Goal: Information Seeking & Learning: Learn about a topic

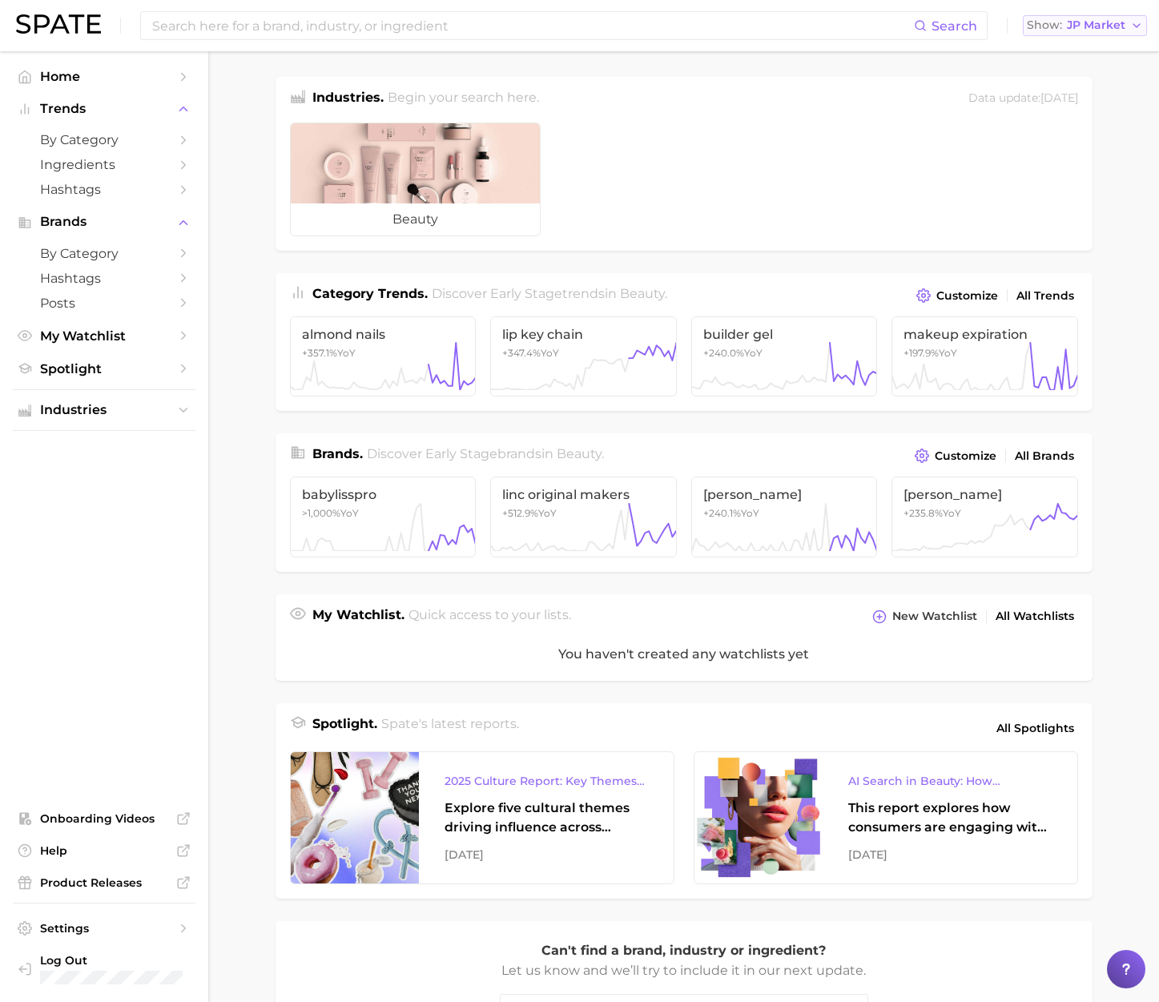
click at [1088, 29] on span "JP Market" at bounding box center [1096, 25] width 58 height 9
click at [1065, 50] on span "[GEOGRAPHIC_DATA]" at bounding box center [1093, 52] width 124 height 14
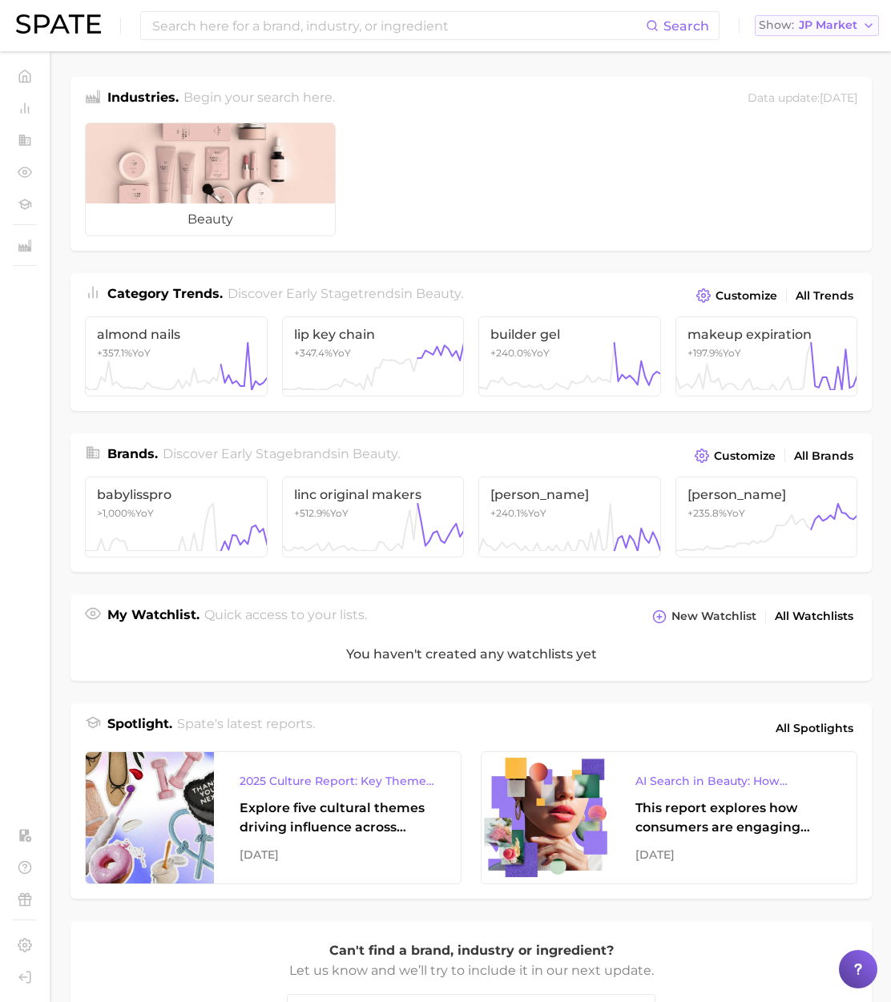
click at [827, 27] on span "JP Market" at bounding box center [827, 25] width 58 height 9
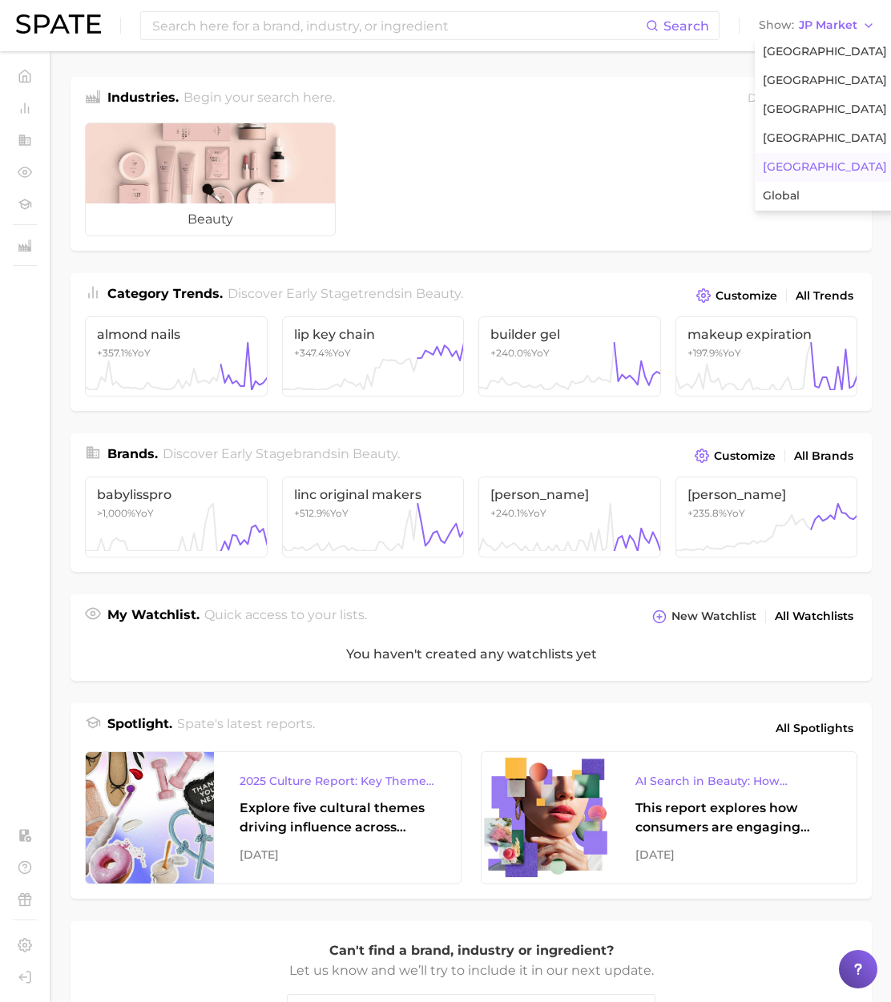
click at [653, 67] on main "Industries. Begin your search here. Data update: [DATE] beauty Category Trends …" at bounding box center [470, 645] width 839 height 1188
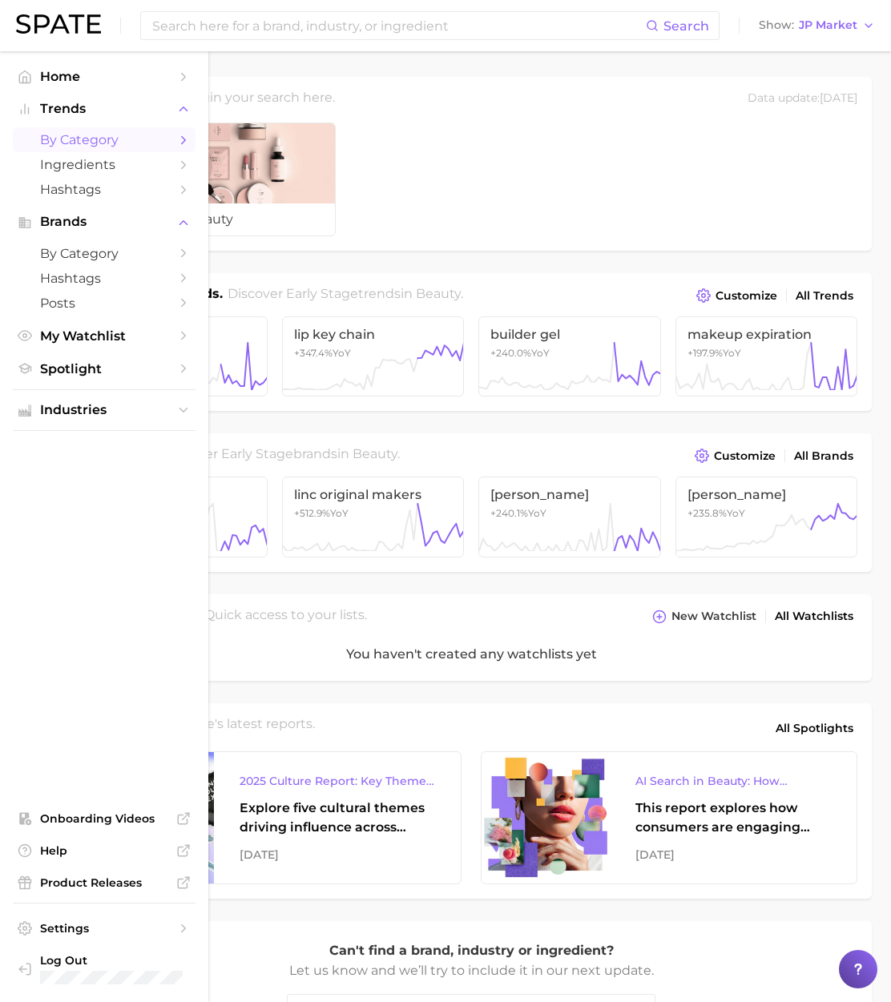
click at [106, 139] on span "by Category" at bounding box center [104, 139] width 128 height 15
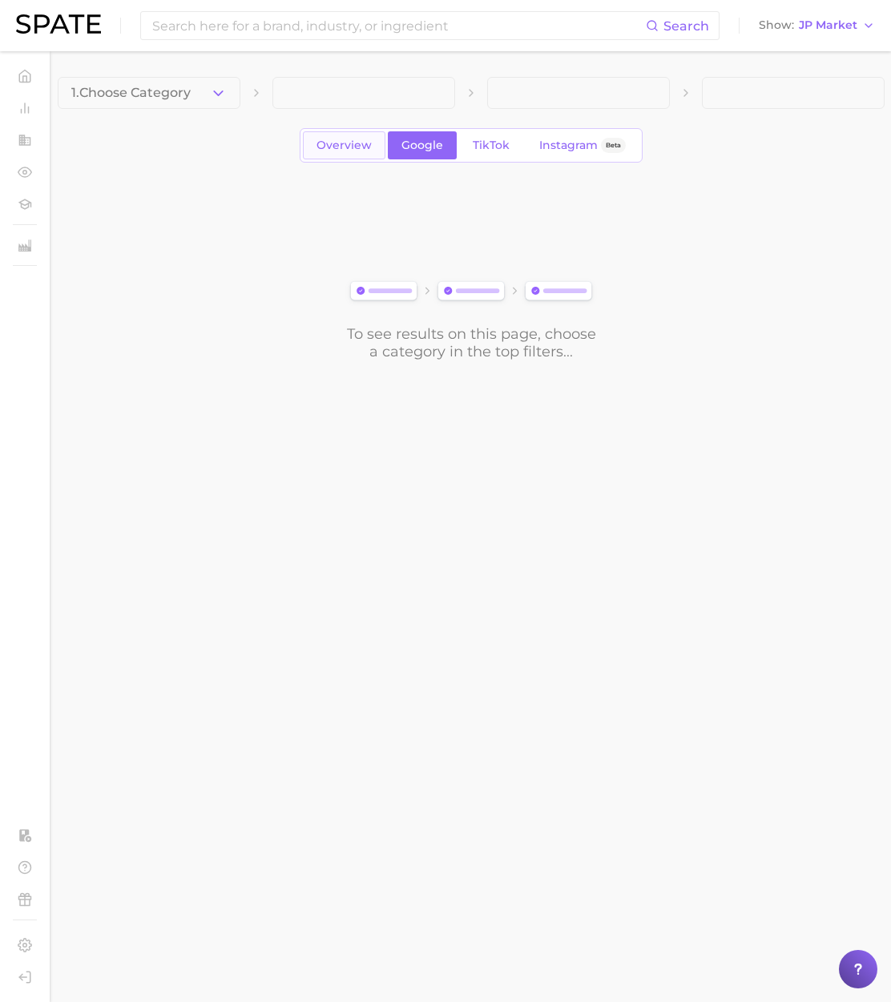
click at [325, 149] on span "Overview" at bounding box center [343, 146] width 55 height 14
click at [164, 99] on span "1. Choose Category" at bounding box center [130, 93] width 119 height 14
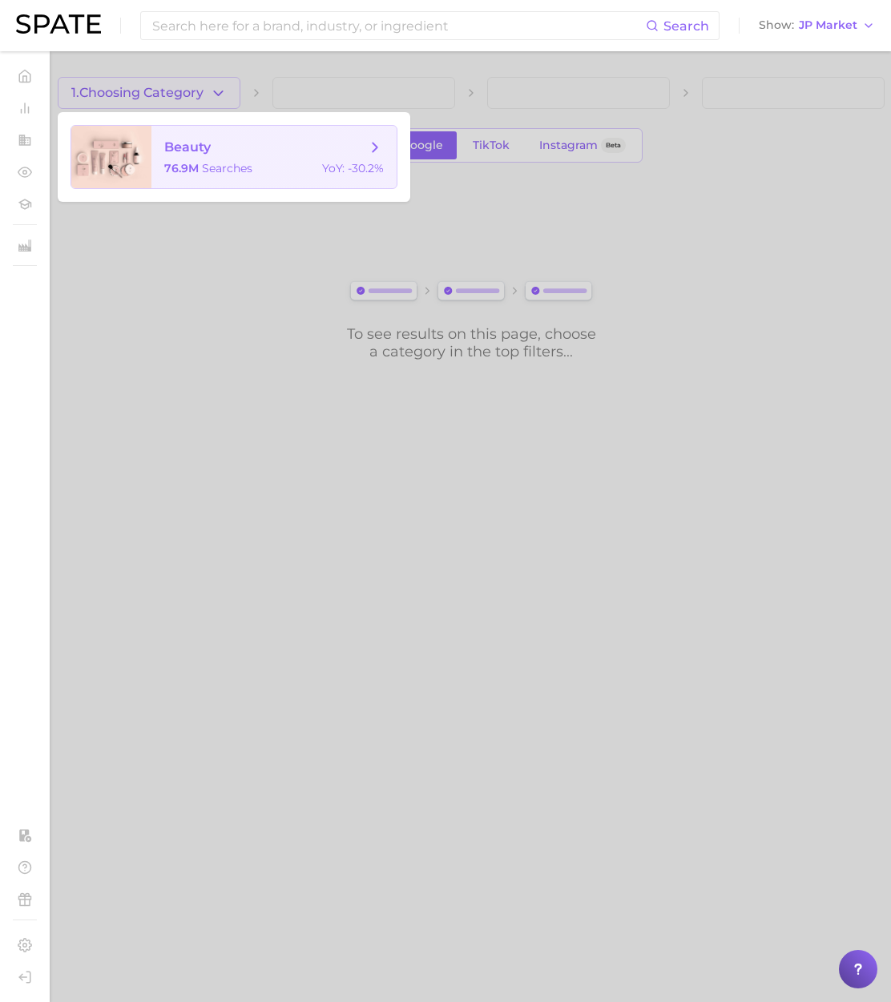
click at [191, 163] on span "76.9m" at bounding box center [181, 168] width 34 height 14
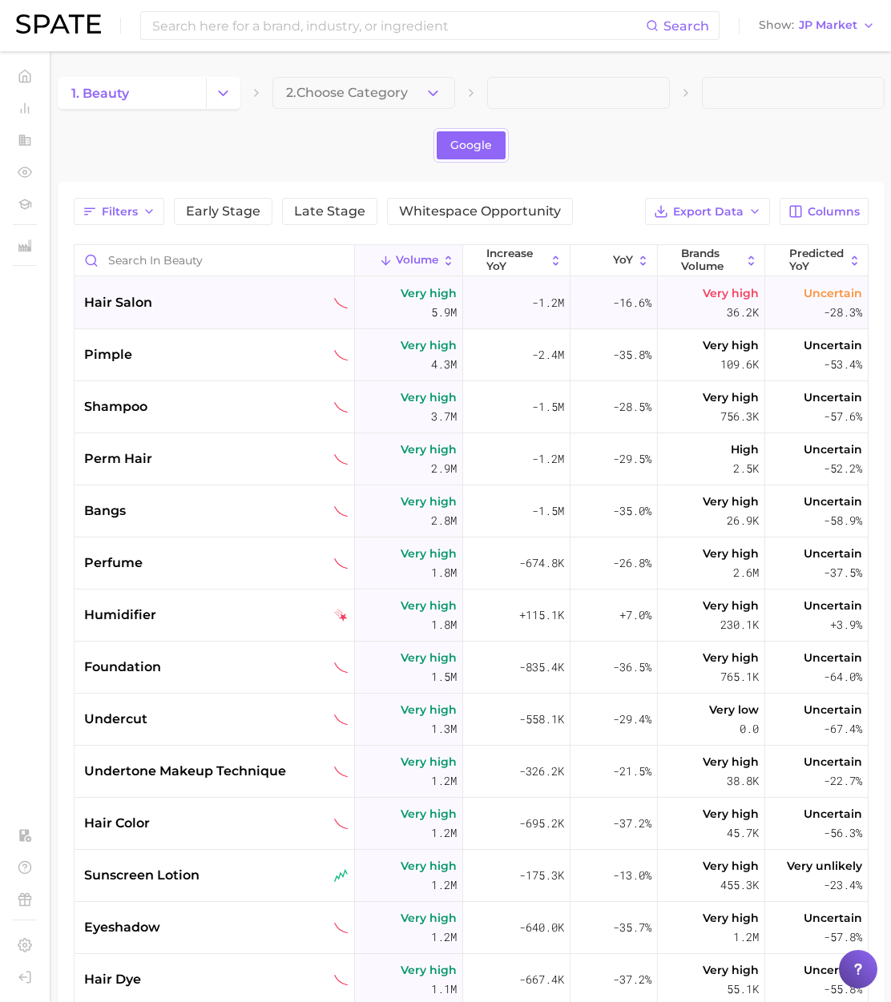
click at [216, 288] on div "hair salon" at bounding box center [214, 303] width 280 height 52
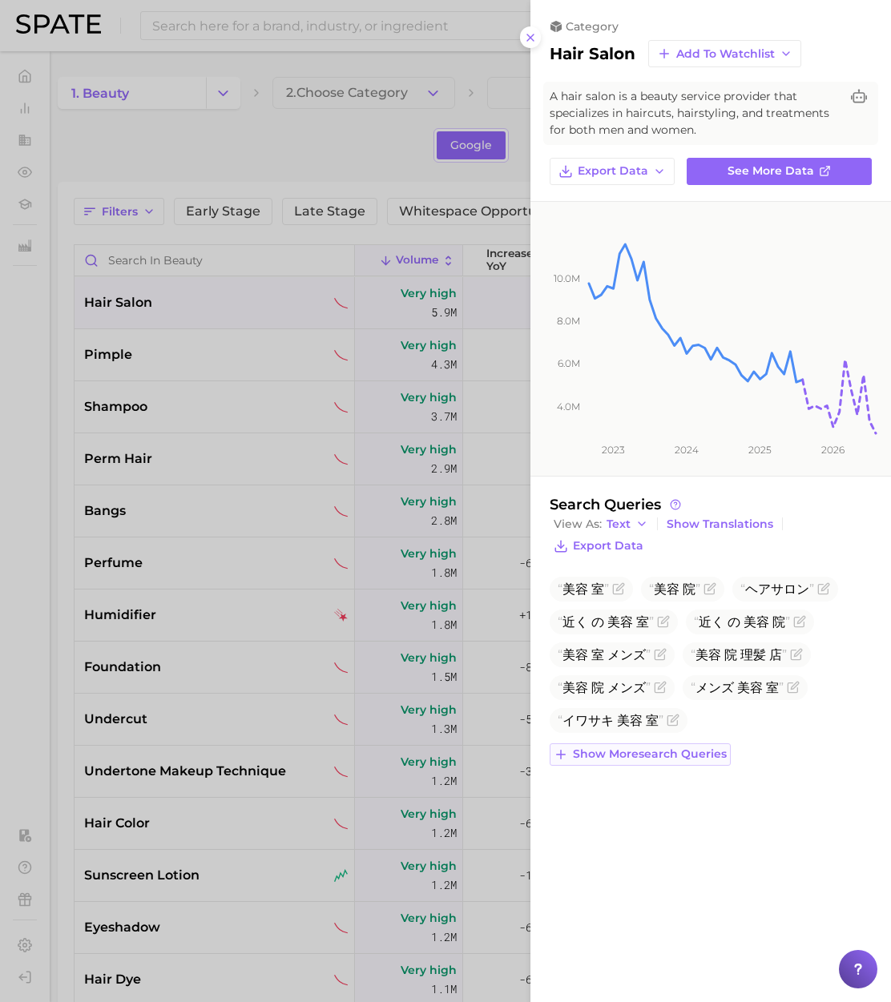
click at [694, 756] on span "Show more search queries" at bounding box center [650, 754] width 154 height 14
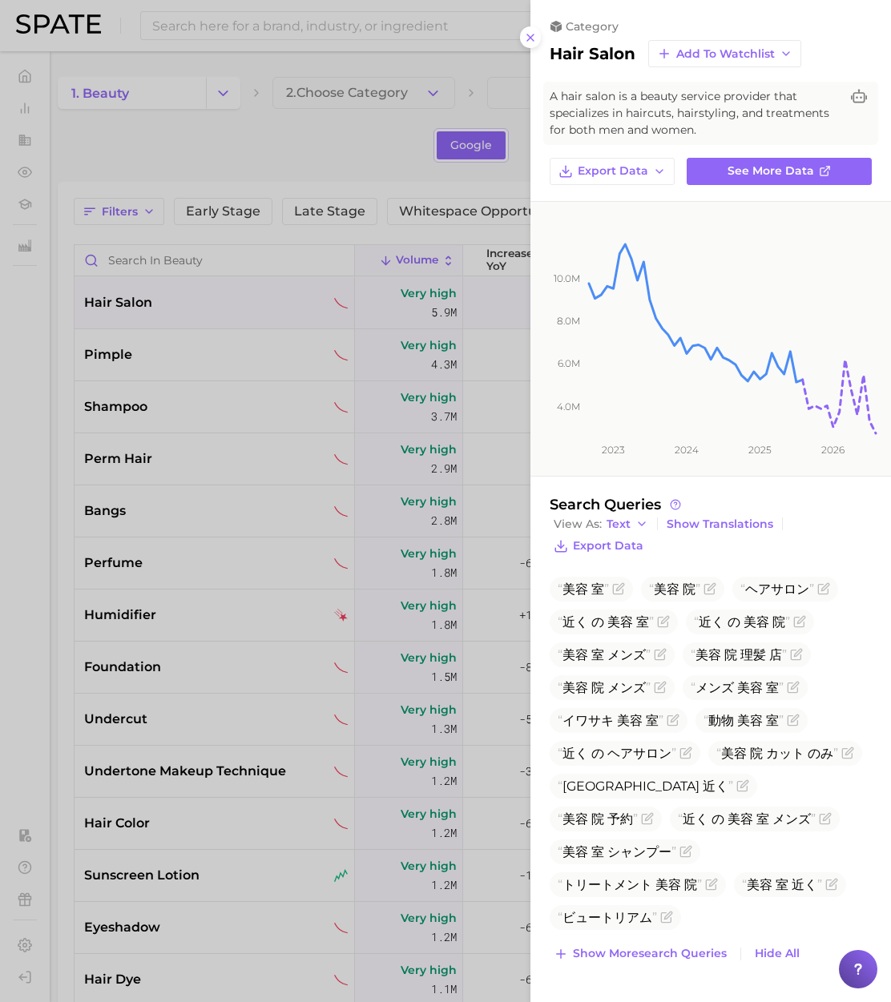
click at [496, 177] on div at bounding box center [445, 501] width 891 height 1002
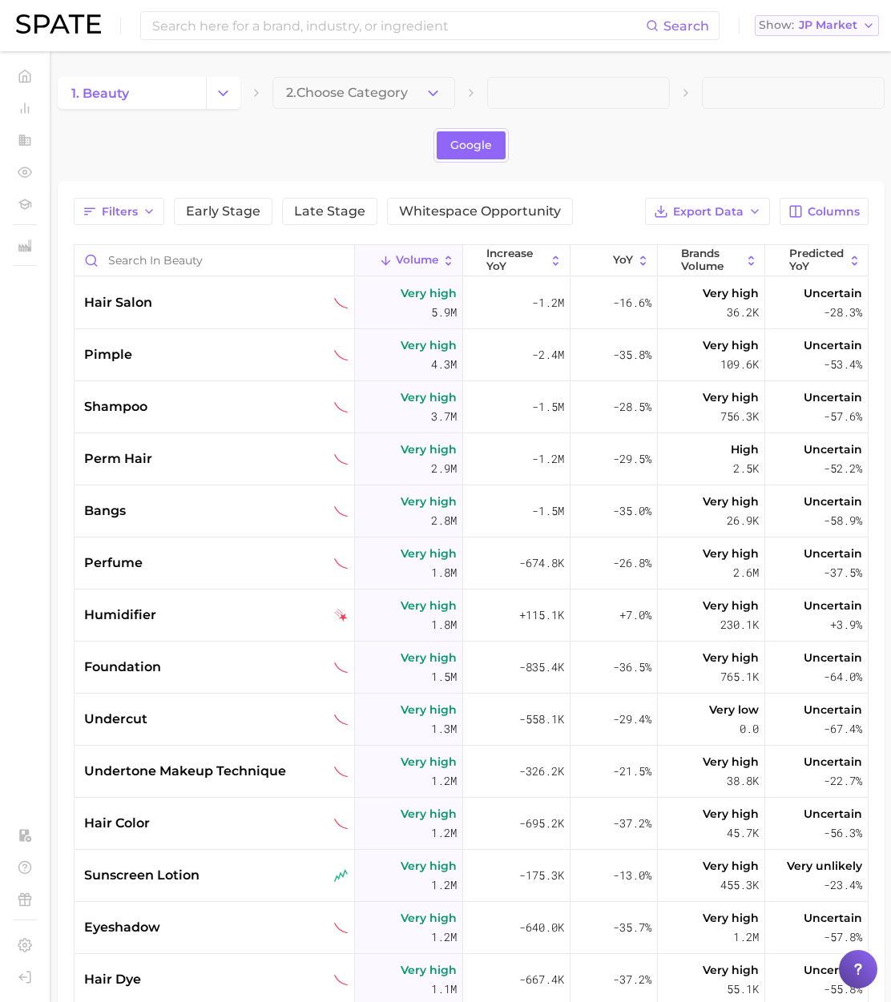
click at [804, 21] on span "JP Market" at bounding box center [827, 25] width 58 height 9
click at [813, 49] on span "United States" at bounding box center [824, 52] width 124 height 14
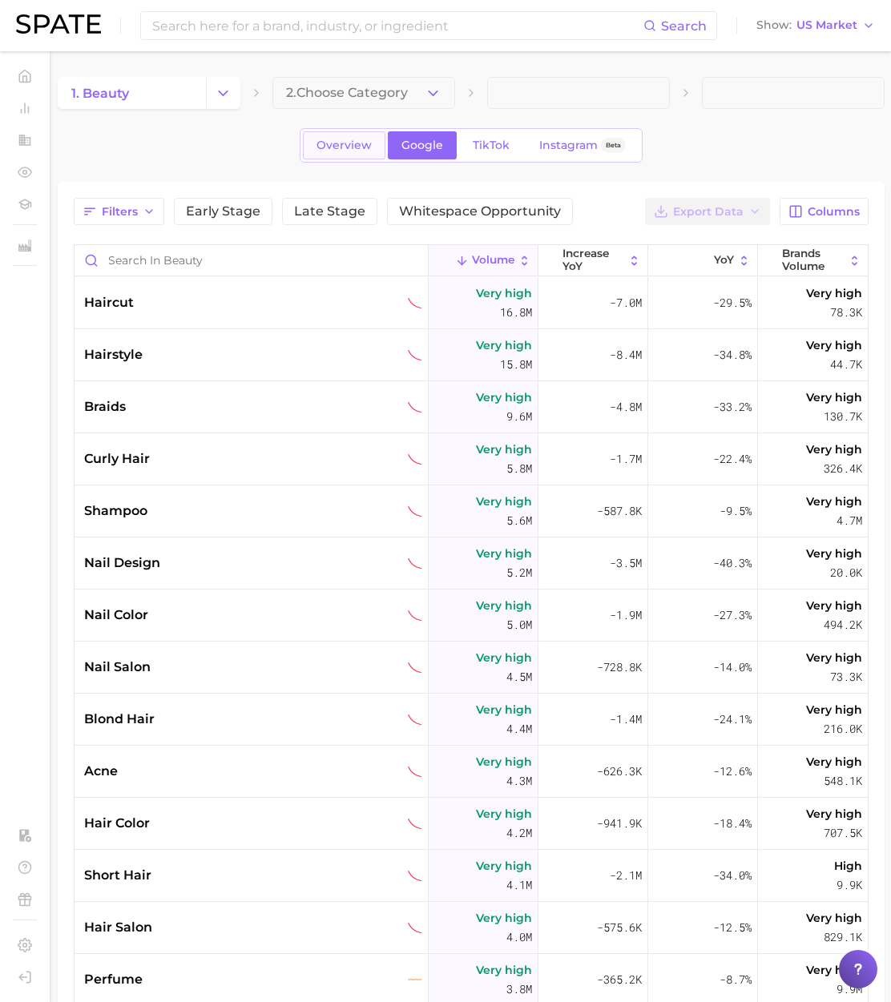
click at [333, 149] on span "Overview" at bounding box center [343, 146] width 55 height 14
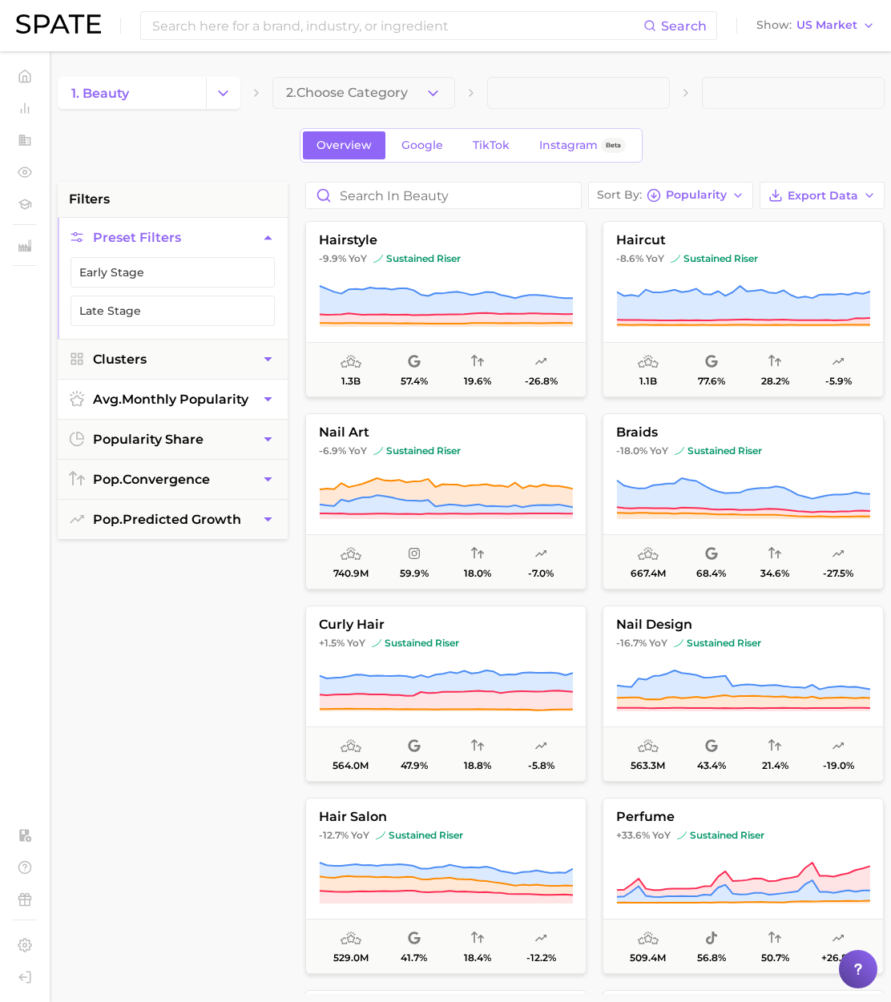
click at [229, 400] on span "avg. monthly popularity" at bounding box center [170, 399] width 155 height 15
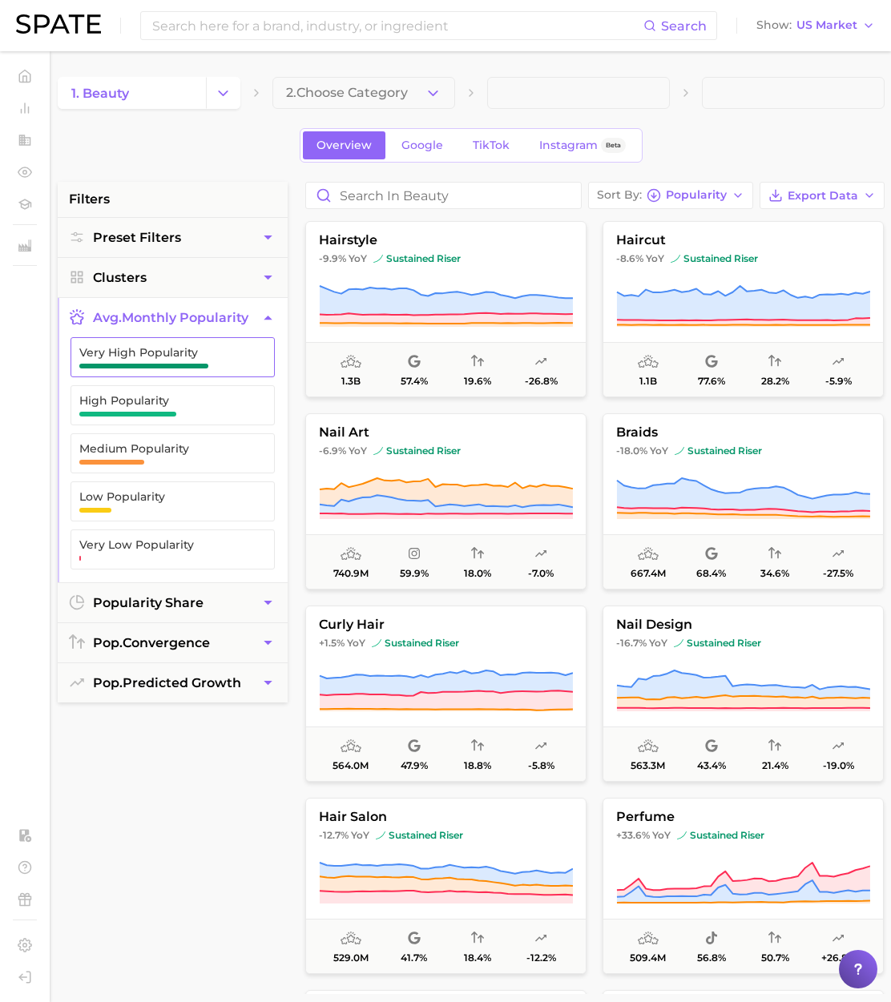
click at [227, 361] on span "Very High Popularity" at bounding box center [159, 357] width 161 height 22
click at [145, 546] on span "Very Low Popularity" at bounding box center [159, 544] width 161 height 13
click at [178, 353] on span "Very High Popularity" at bounding box center [159, 352] width 161 height 13
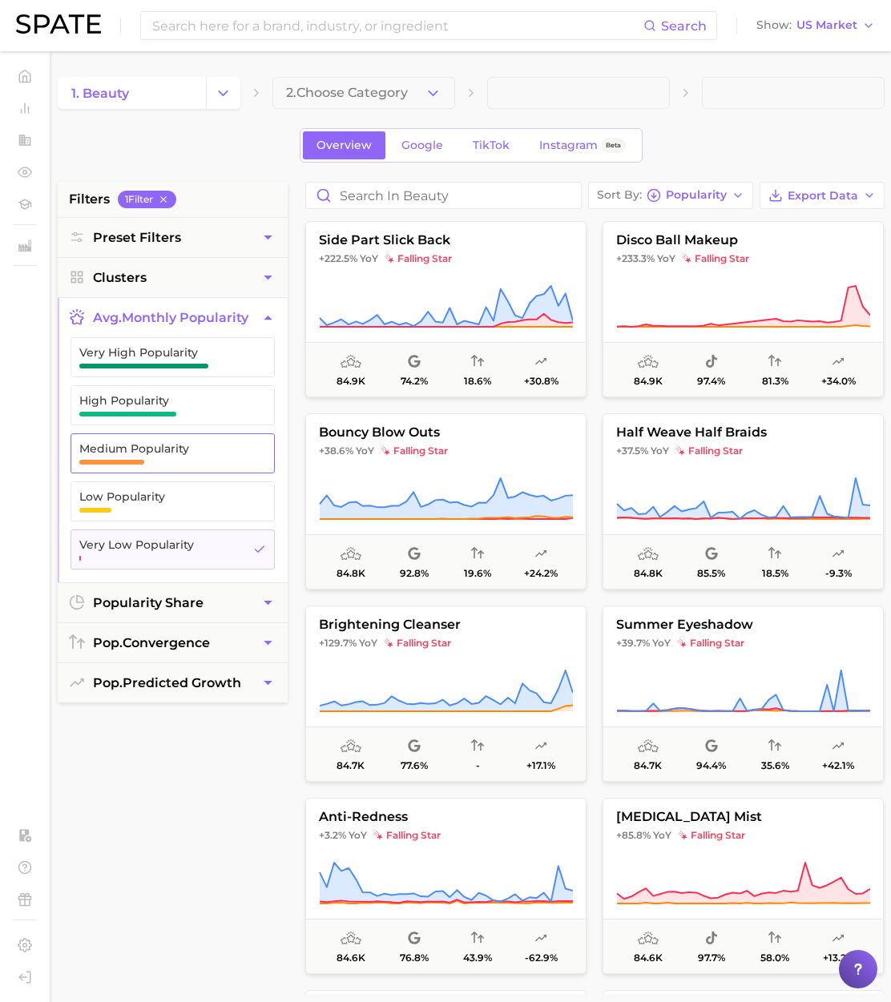
click at [191, 440] on button "Medium Popularity" at bounding box center [172, 453] width 204 height 40
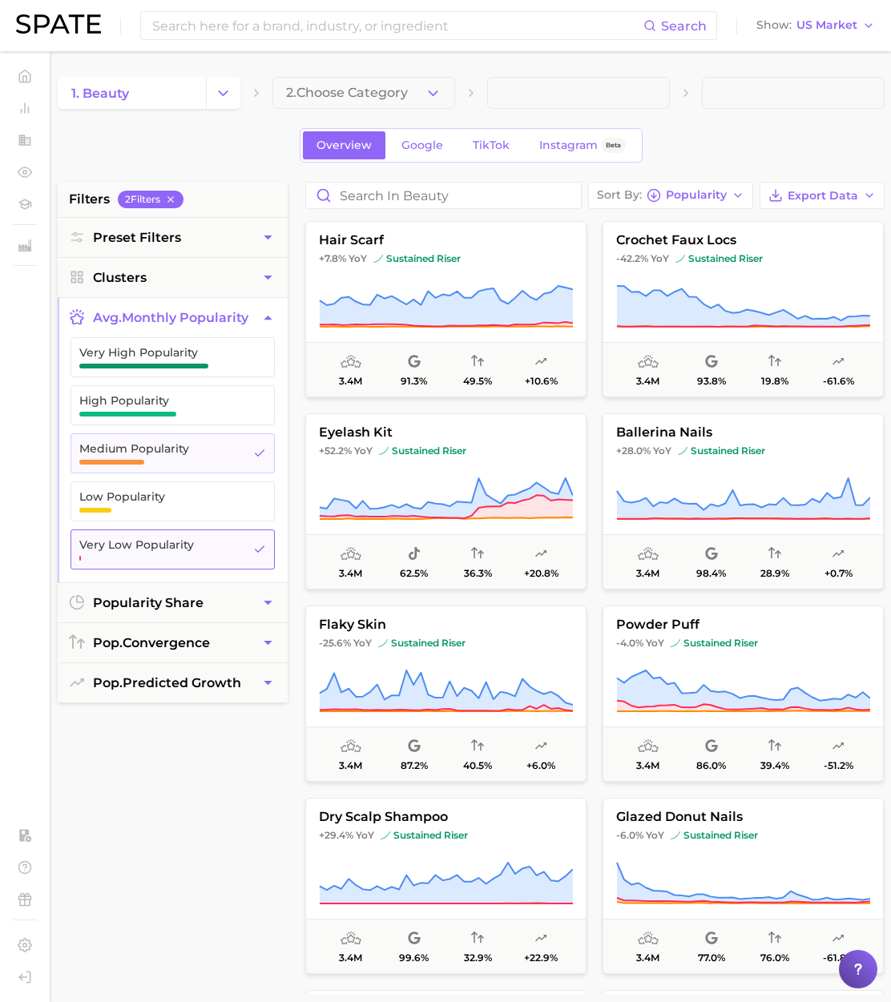
click at [176, 545] on span "Very Low Popularity" at bounding box center [159, 544] width 161 height 13
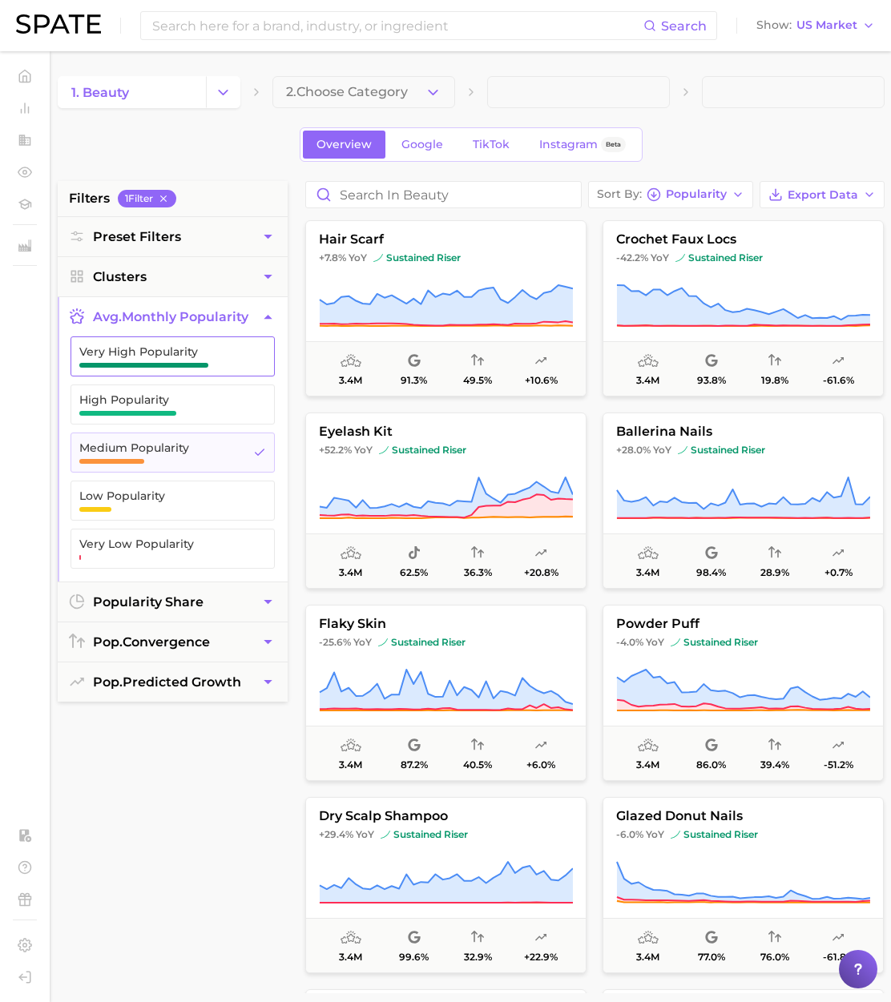
click at [179, 359] on span "Very High Popularity" at bounding box center [159, 356] width 161 height 22
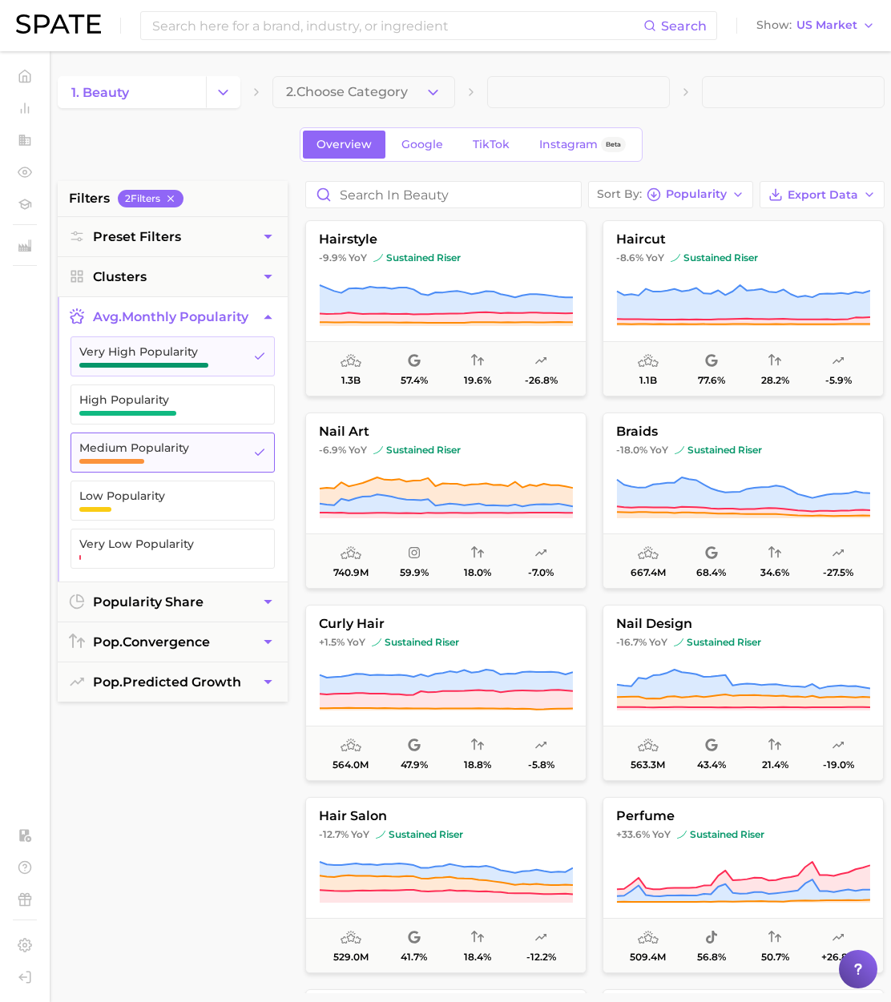
click at [180, 458] on span "Medium Popularity" at bounding box center [159, 452] width 161 height 22
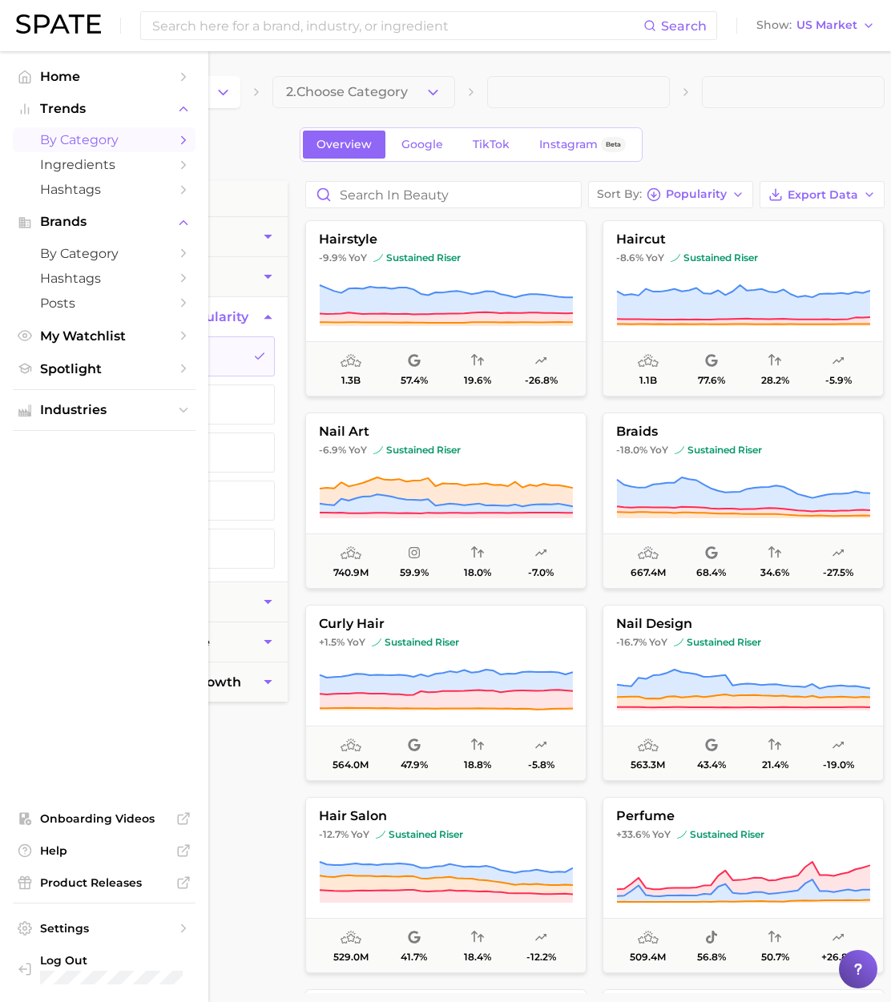
click at [65, 143] on span "by Category" at bounding box center [104, 139] width 128 height 15
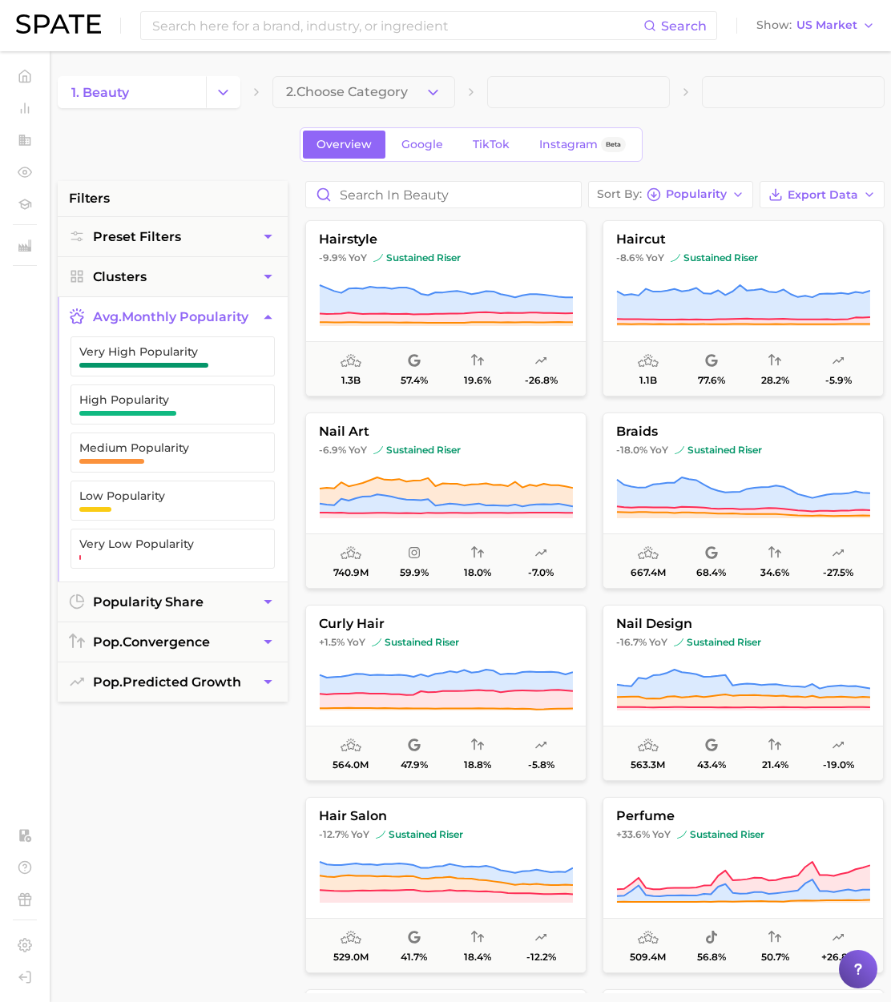
click at [273, 140] on div "Overview Google TikTok Instagram Beta" at bounding box center [471, 144] width 827 height 34
click at [179, 356] on span "Very High Popularity" at bounding box center [159, 351] width 161 height 13
click at [208, 166] on div "1. beauty 2. Choose Category Overview Google TikTok Instagram Beta filters 1 Fi…" at bounding box center [471, 630] width 827 height 1109
click at [231, 609] on button "popularity share" at bounding box center [173, 601] width 230 height 39
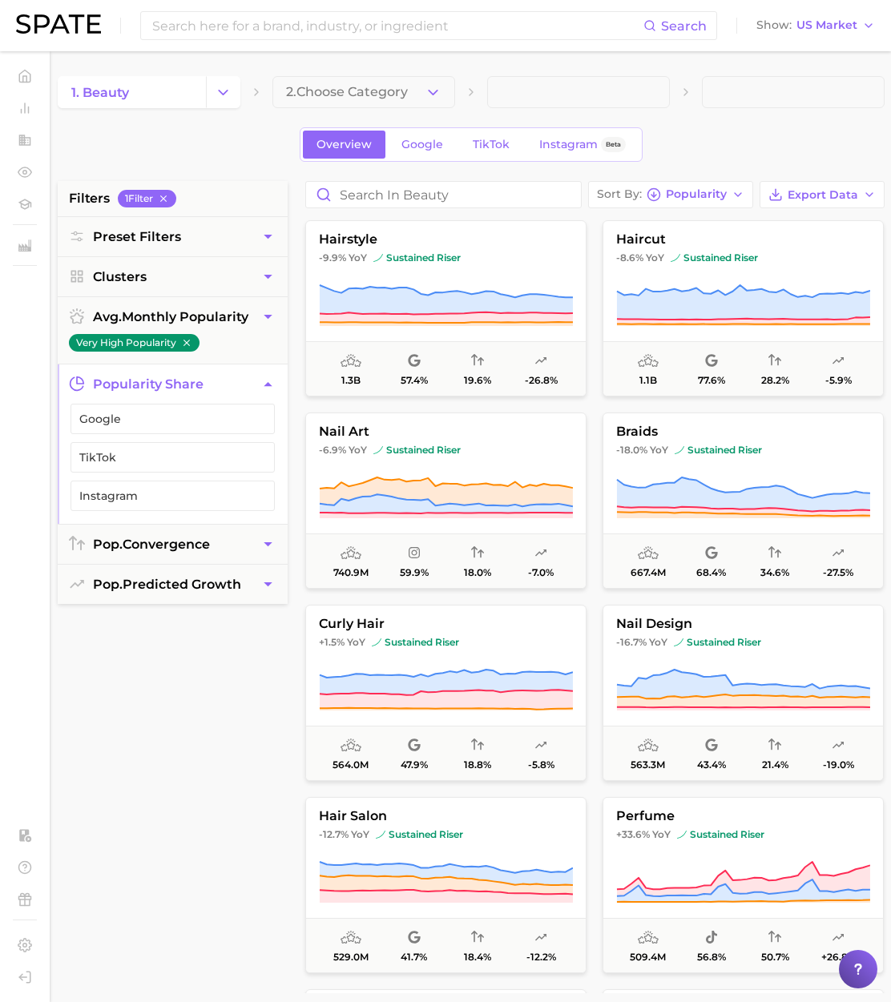
scroll to position [1, 2]
click at [151, 589] on span "pop. predicted growth" at bounding box center [165, 584] width 148 height 15
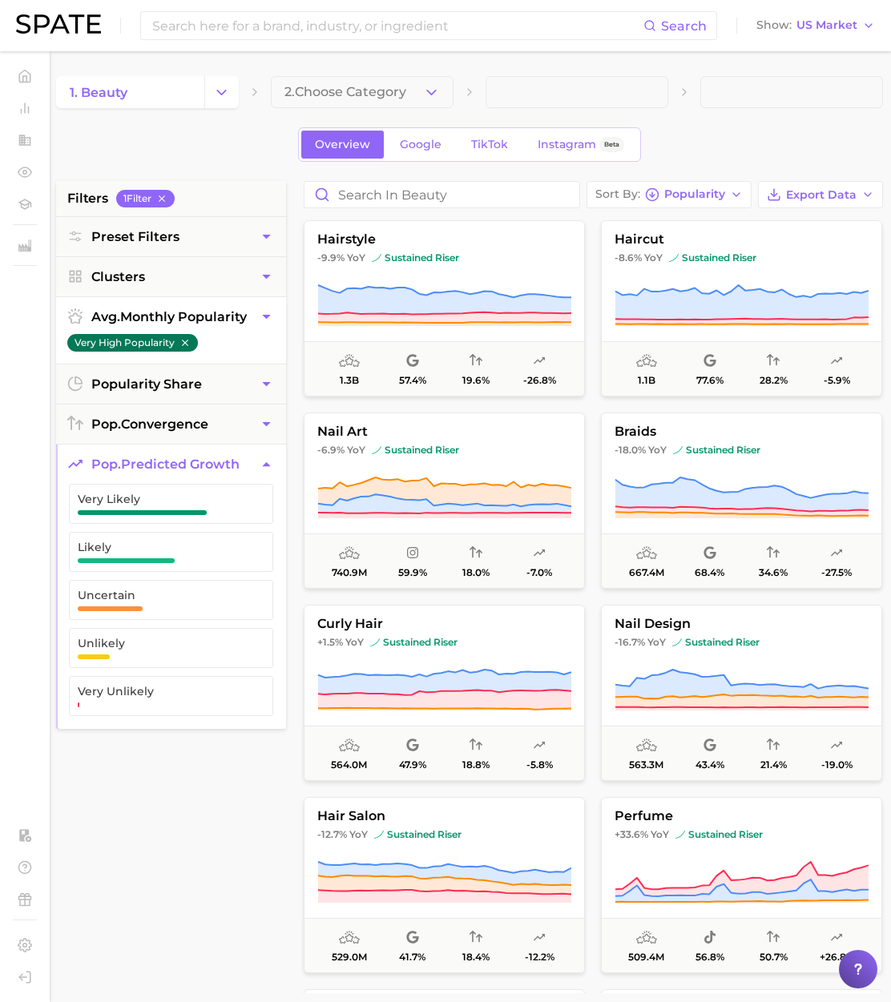
click at [188, 347] on icon "button" at bounding box center [184, 342] width 11 height 11
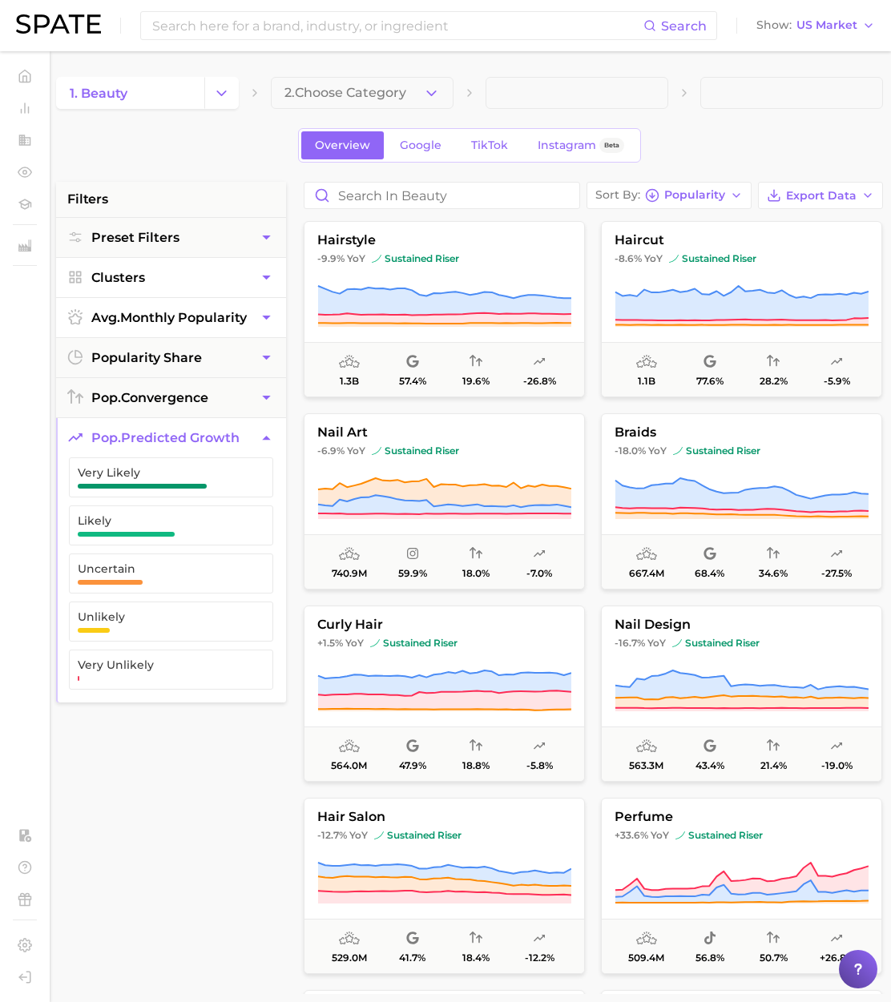
scroll to position [3, 2]
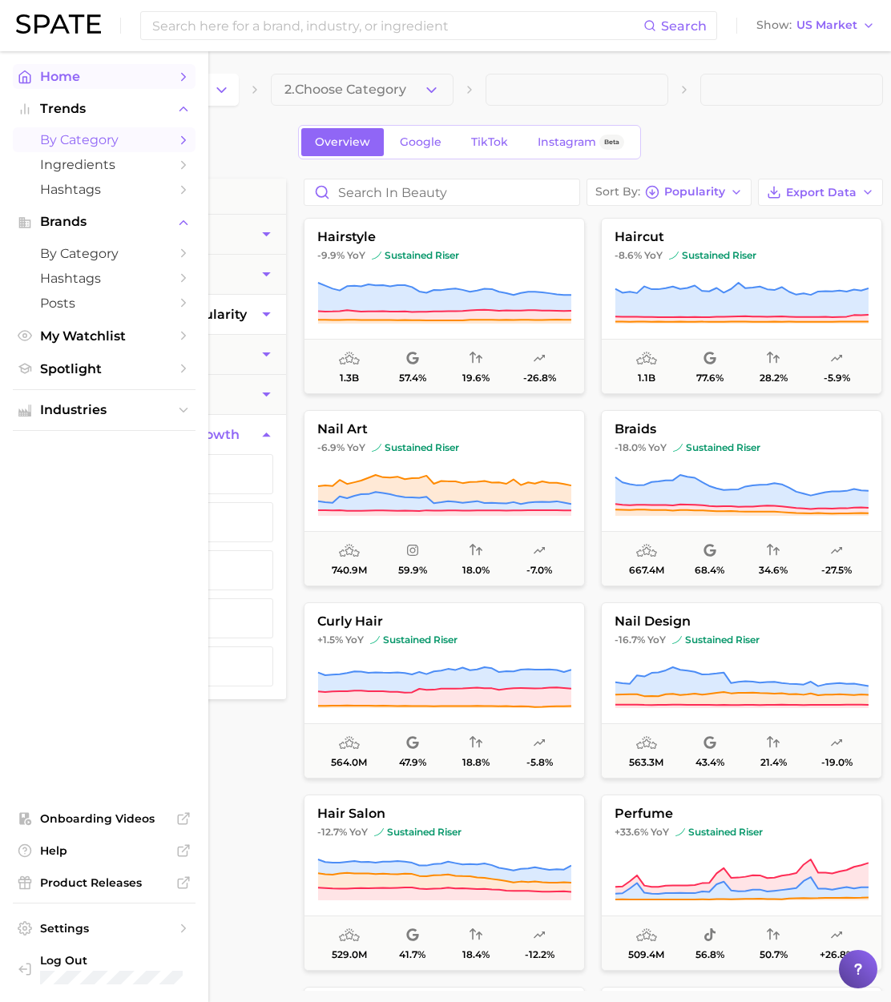
click at [34, 74] on link "Home" at bounding box center [104, 76] width 183 height 25
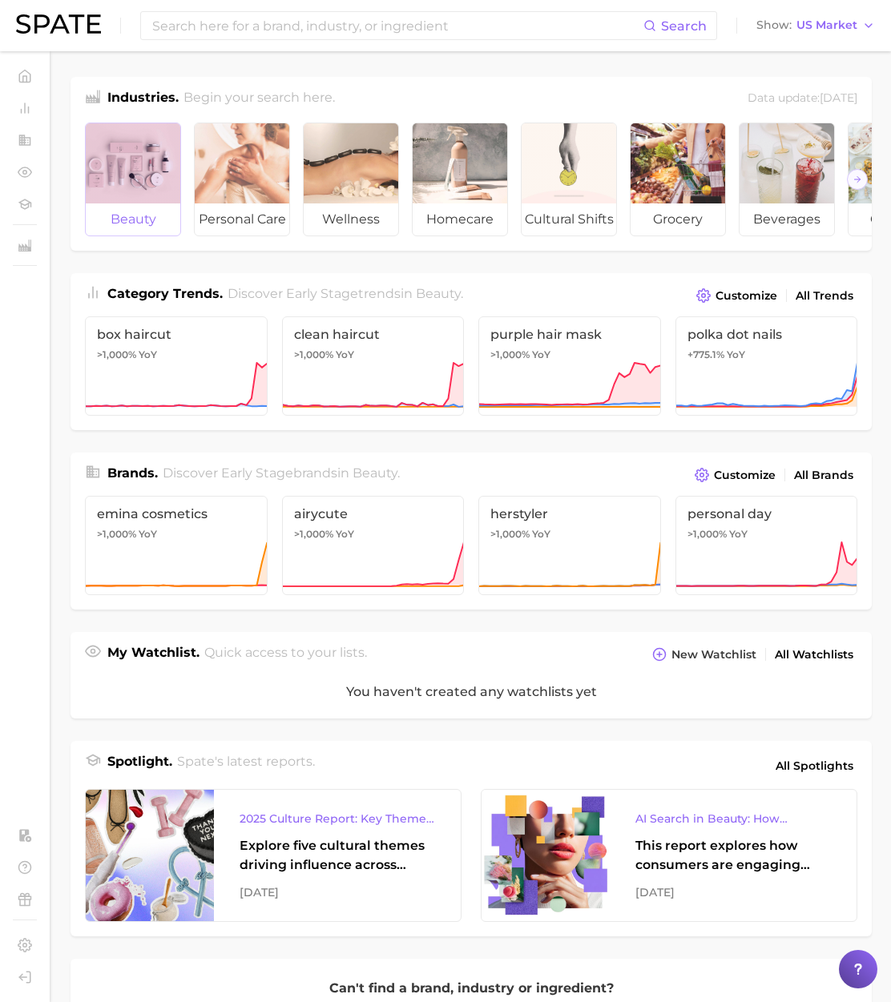
click at [135, 187] on div at bounding box center [133, 163] width 95 height 80
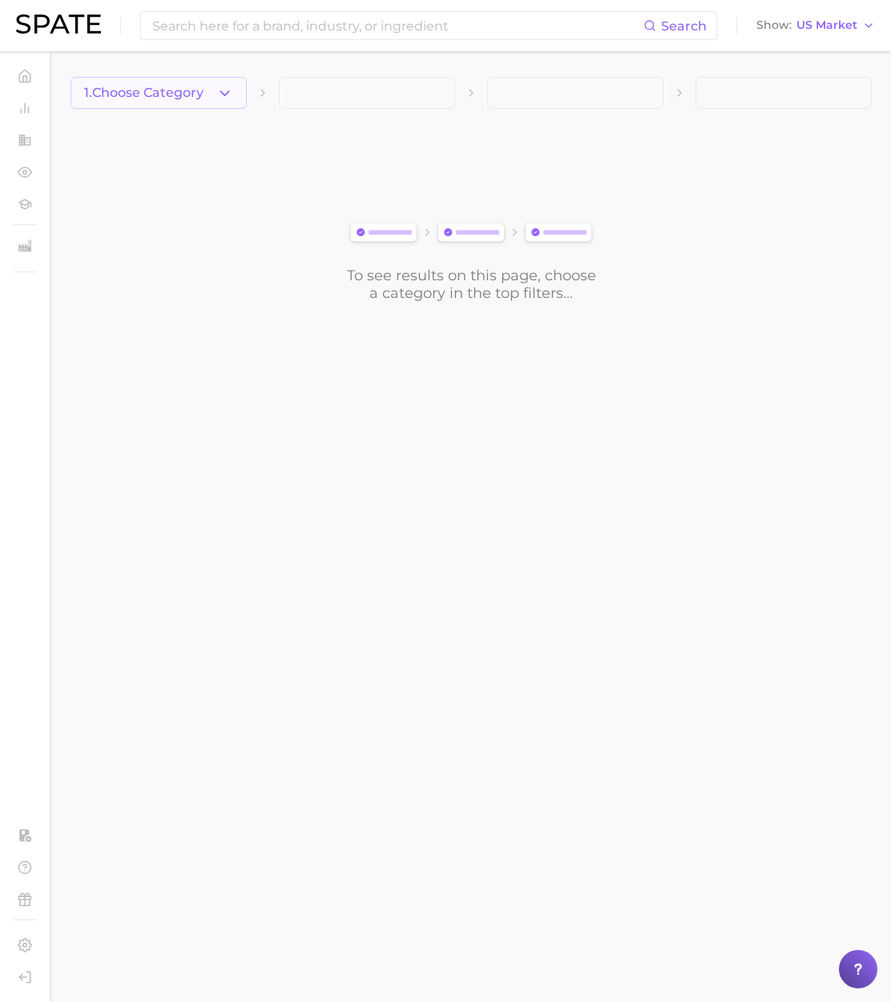
click at [221, 95] on icon "button" at bounding box center [224, 93] width 17 height 17
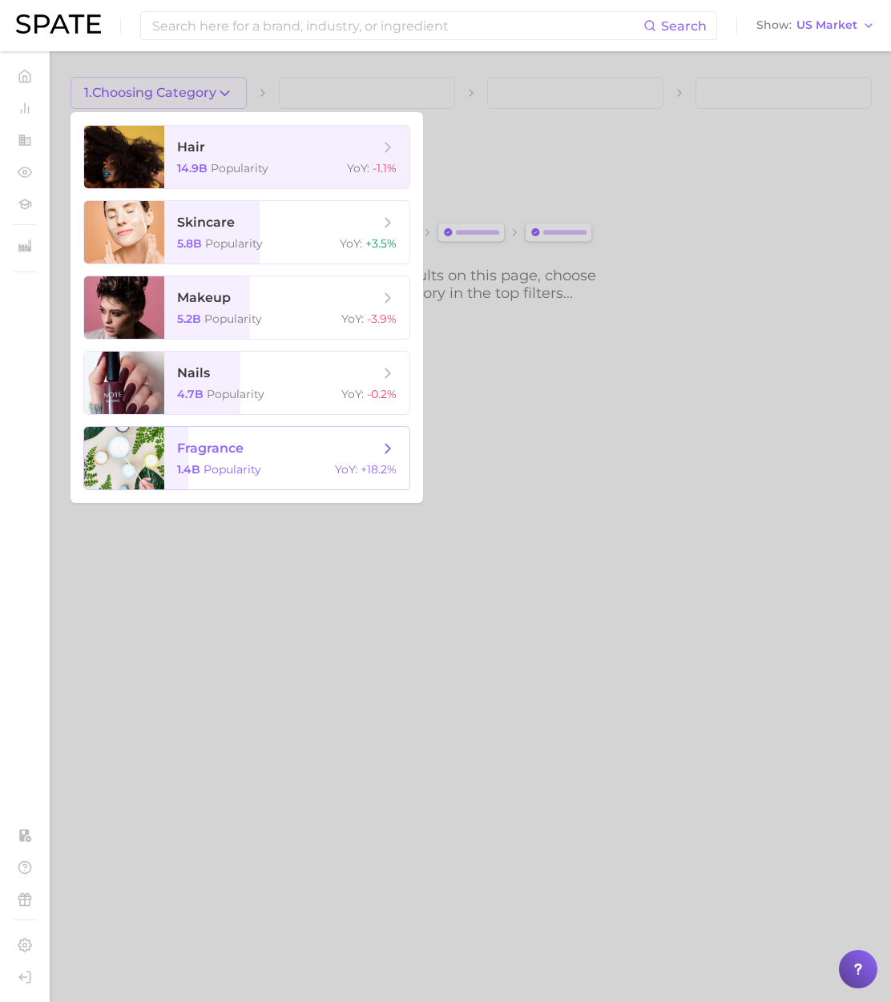
click at [259, 451] on span "fragrance" at bounding box center [278, 449] width 202 height 18
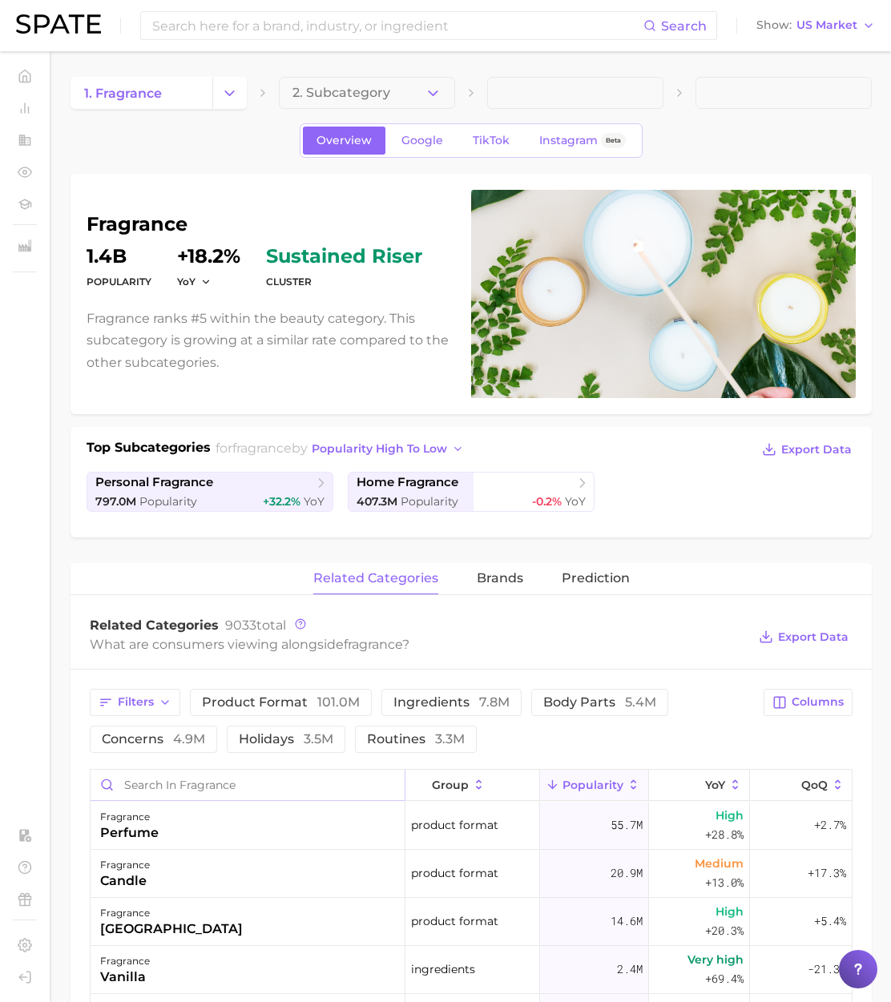
click at [148, 793] on input "Search in fragrance" at bounding box center [248, 785] width 314 height 30
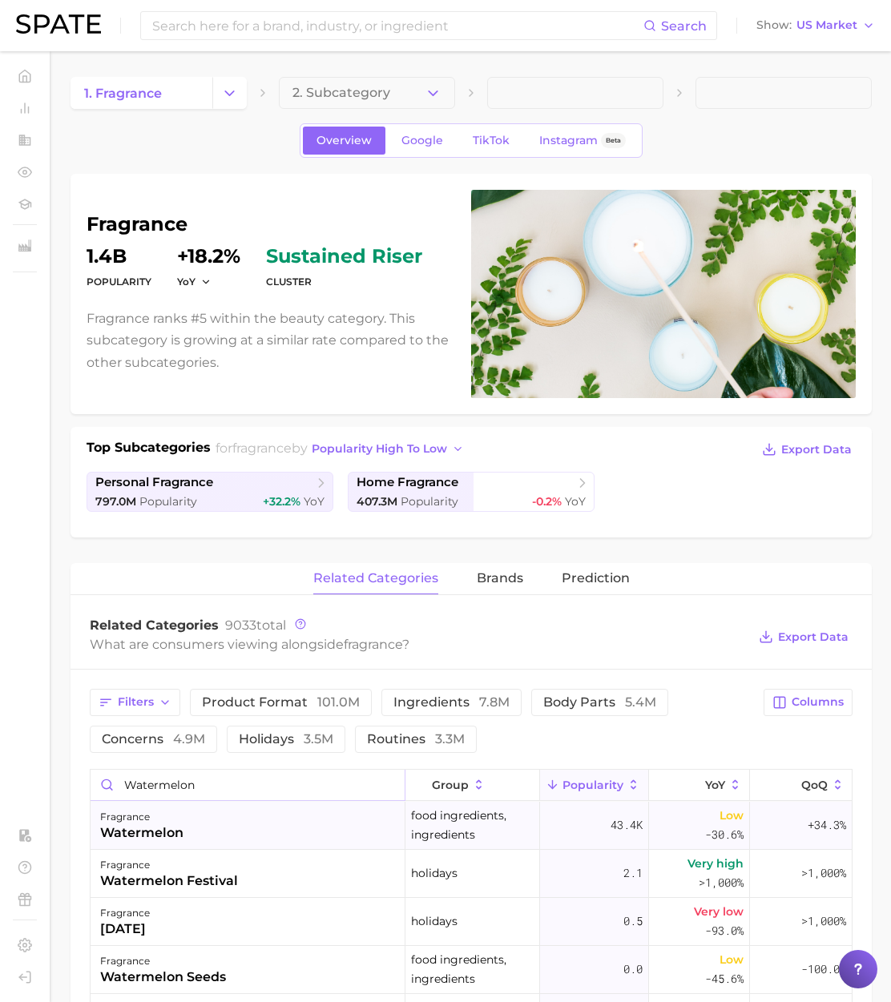
type input "watermelon"
click at [191, 821] on div "fragrance watermelon" at bounding box center [248, 826] width 315 height 48
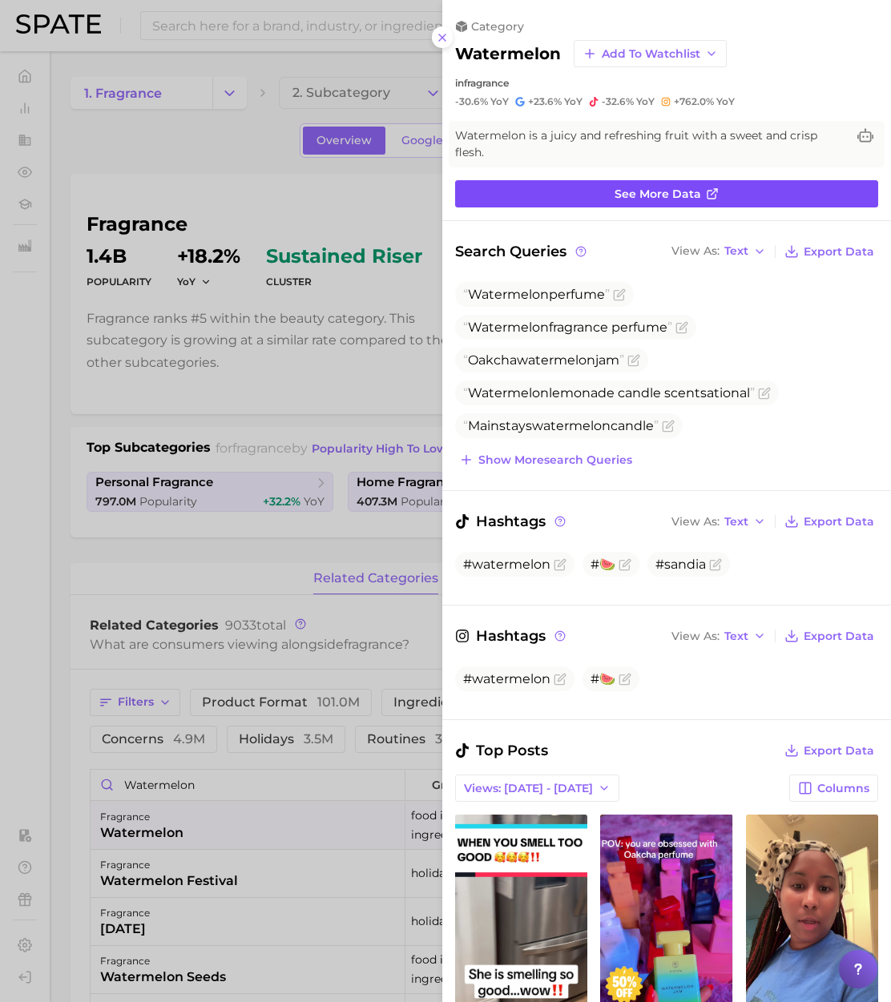
click at [672, 184] on link "See more data" at bounding box center [666, 193] width 423 height 27
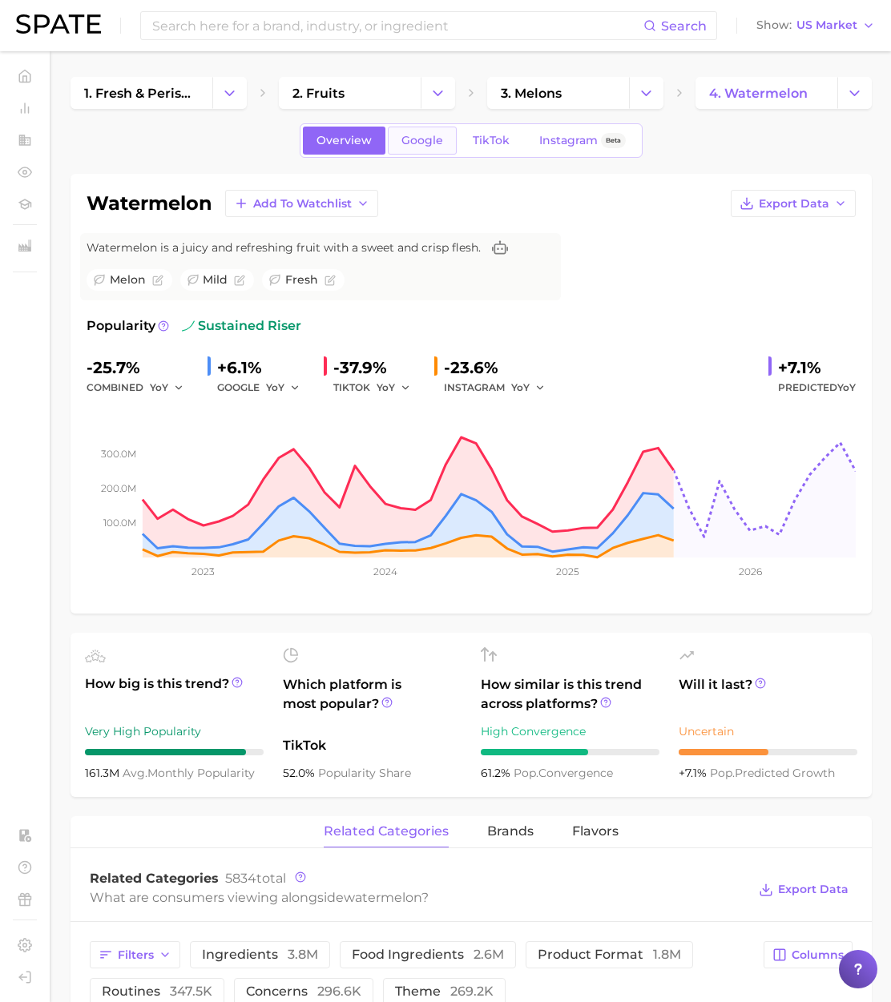
click at [424, 141] on span "Google" at bounding box center [422, 141] width 42 height 14
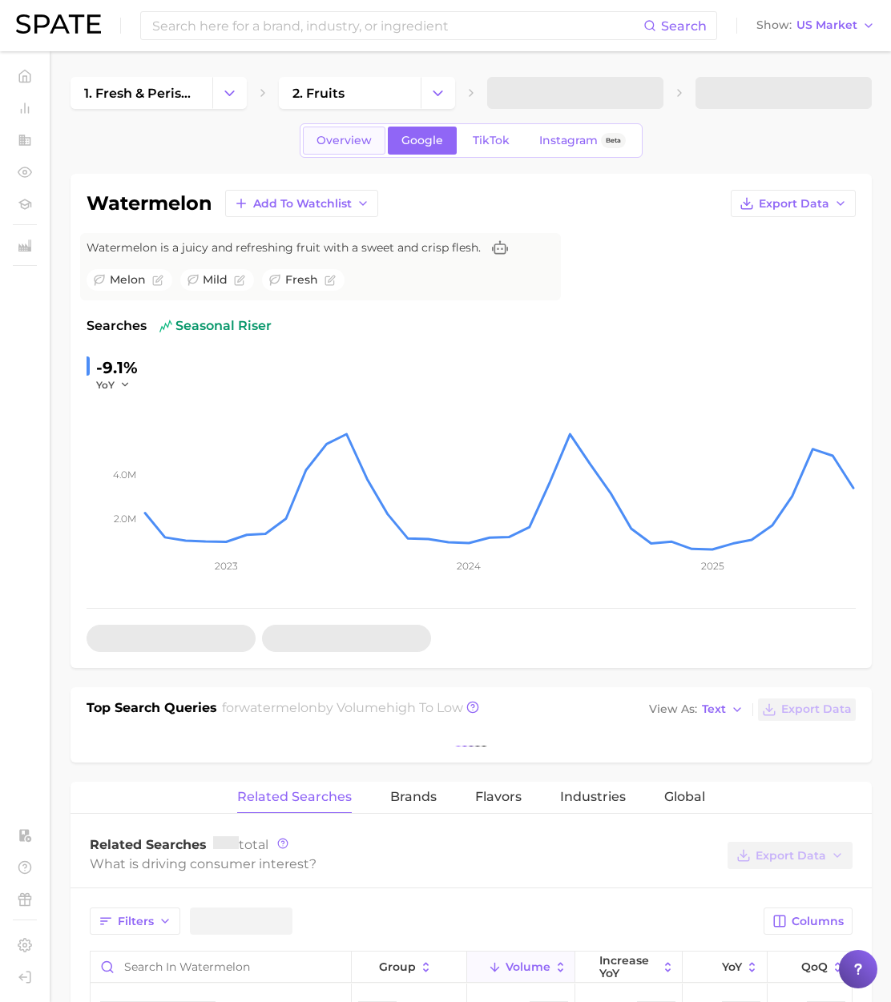
click at [344, 146] on span "Overview" at bounding box center [343, 141] width 55 height 14
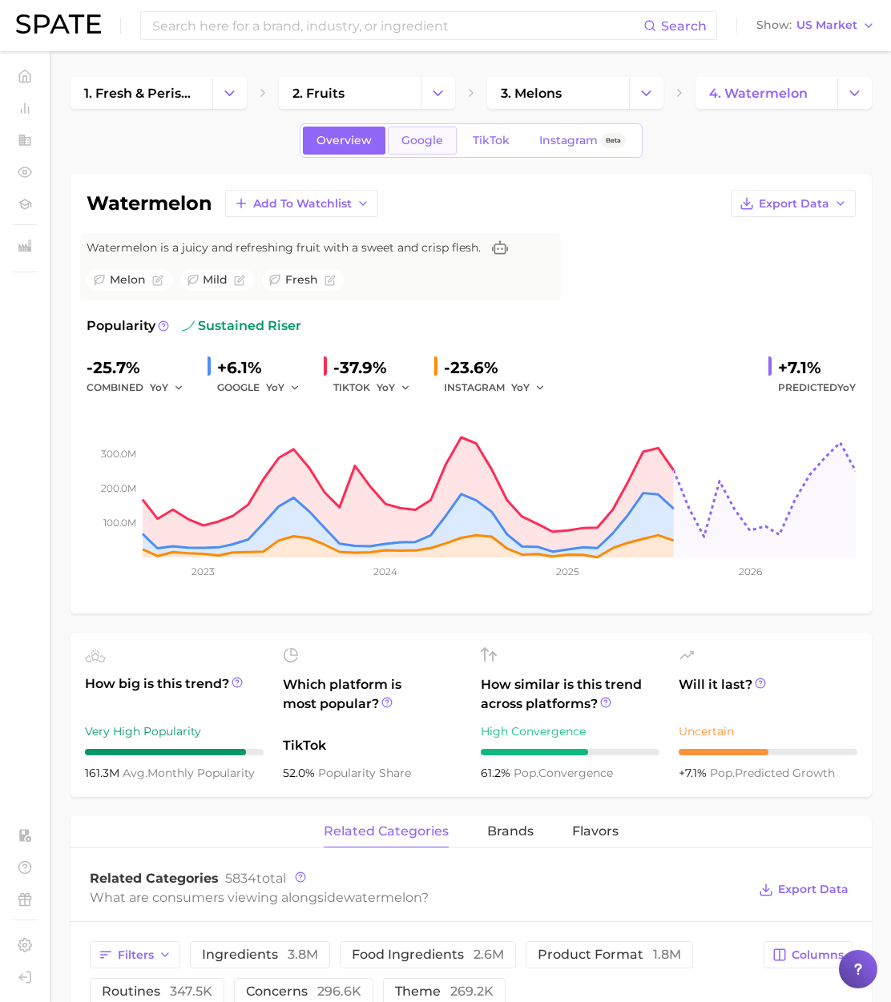
click at [433, 149] on link "Google" at bounding box center [422, 141] width 69 height 28
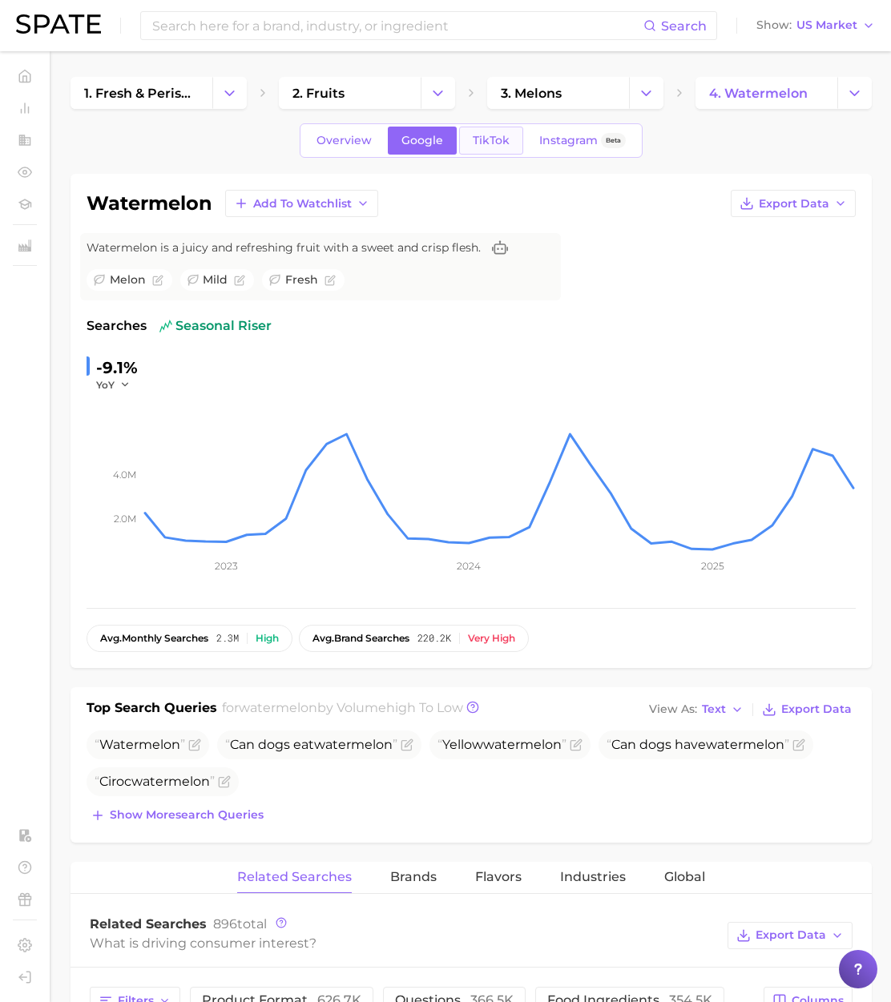
click at [476, 146] on span "TikTok" at bounding box center [491, 141] width 37 height 14
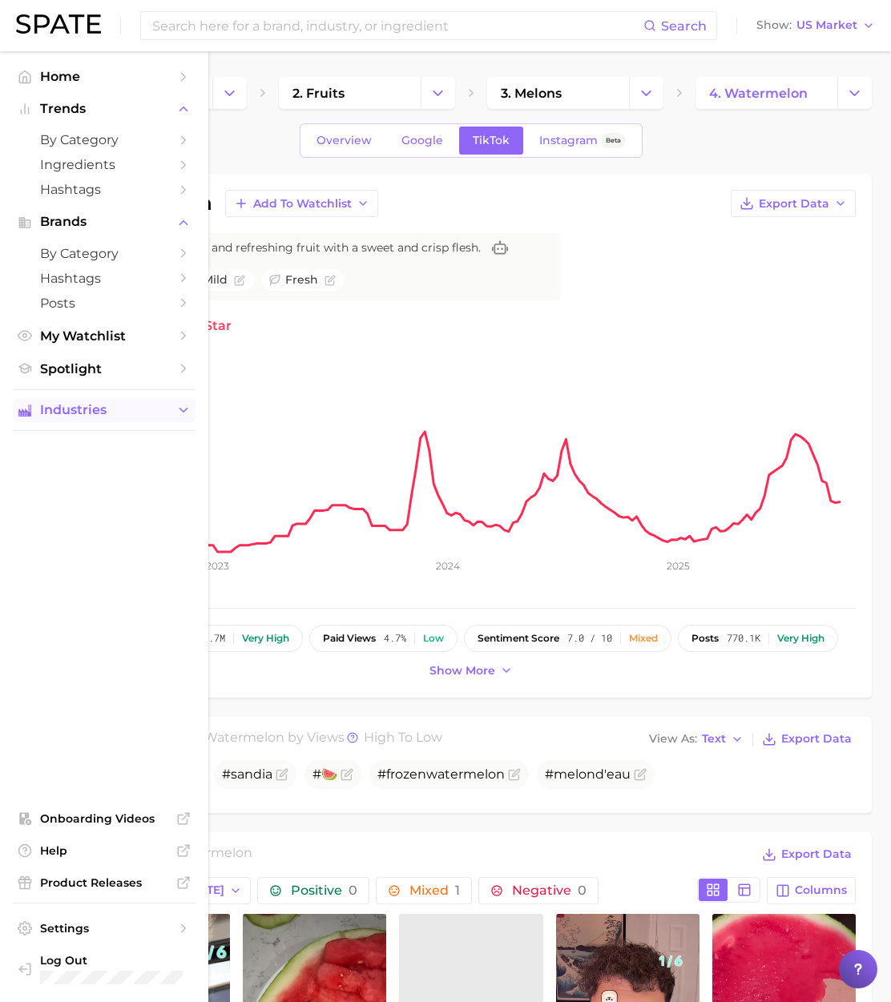
click at [115, 417] on span "Industries" at bounding box center [104, 410] width 128 height 14
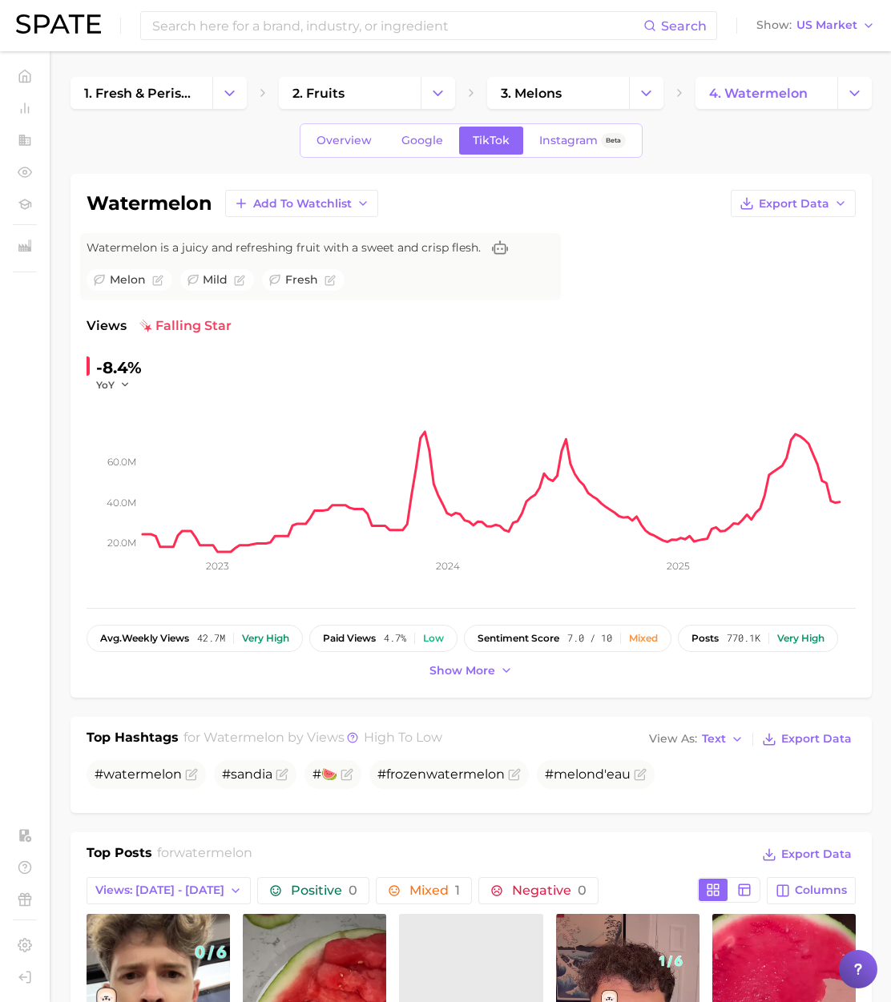
drag, startPoint x: 451, startPoint y: 207, endPoint x: 470, endPoint y: 194, distance: 23.1
click at [455, 203] on div "watermelon Add to Watchlist Export Data" at bounding box center [470, 203] width 769 height 27
click at [575, 144] on span "Instagram" at bounding box center [568, 141] width 58 height 14
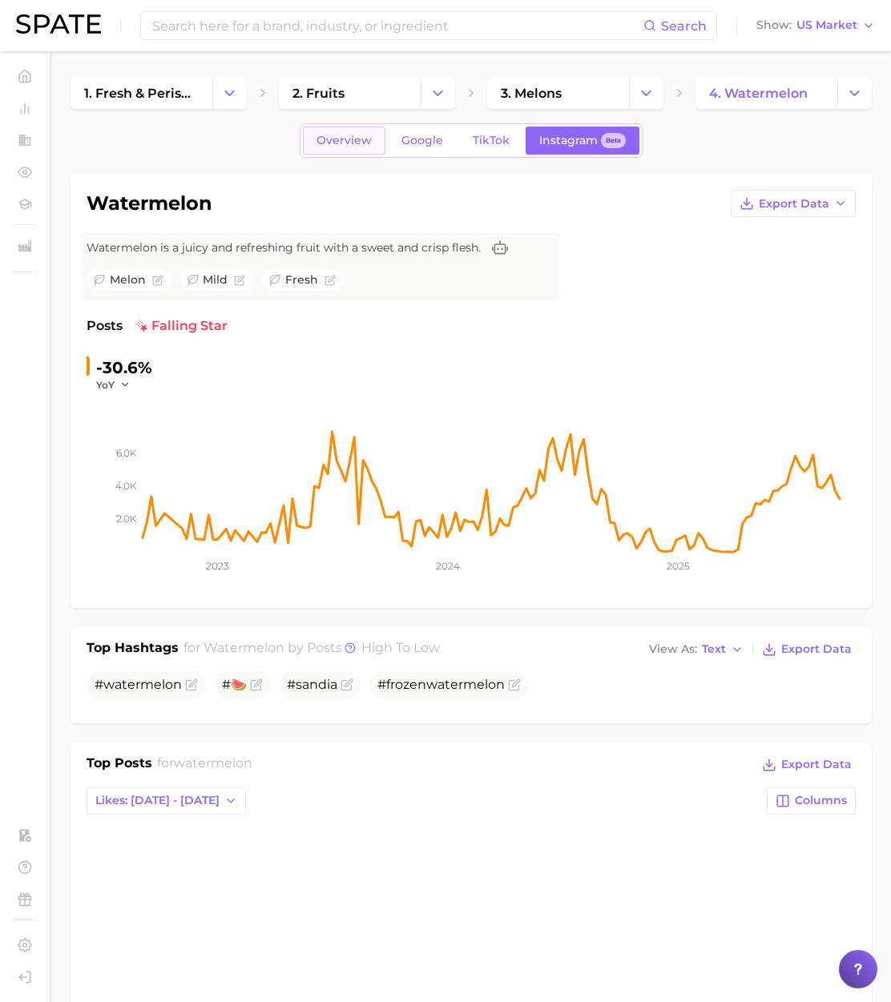
click at [350, 146] on span "Overview" at bounding box center [343, 141] width 55 height 14
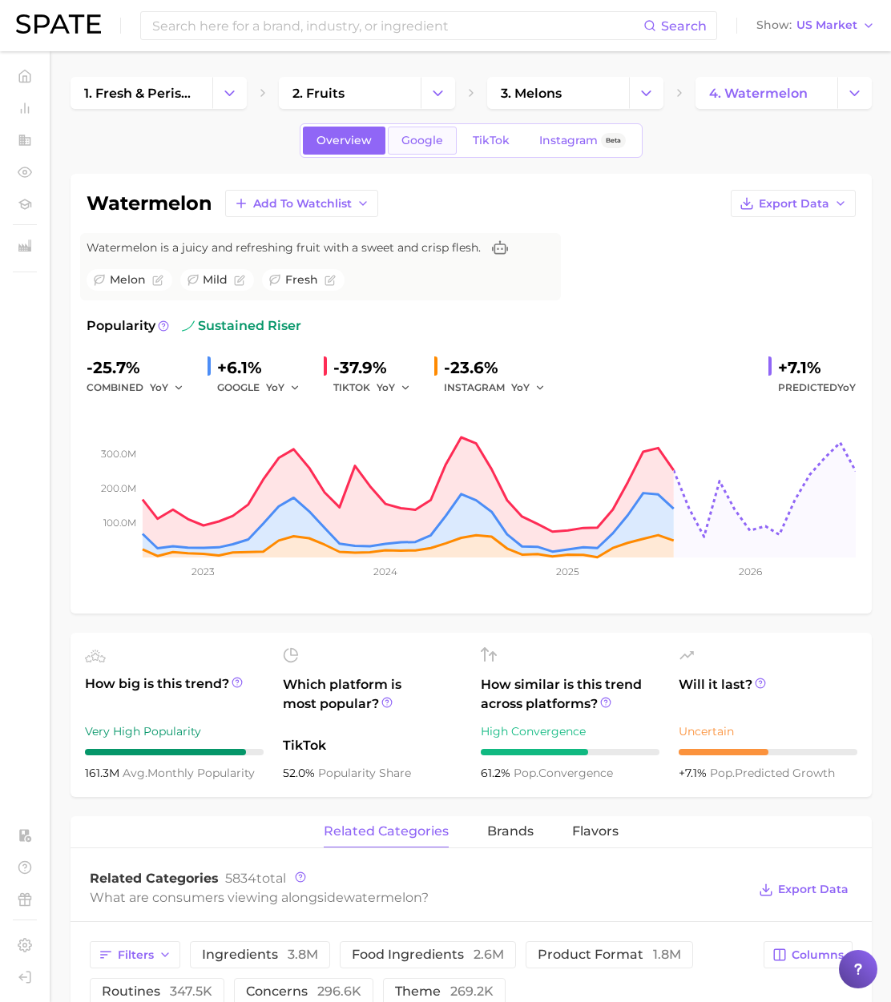
click at [389, 145] on link "Google" at bounding box center [422, 141] width 69 height 28
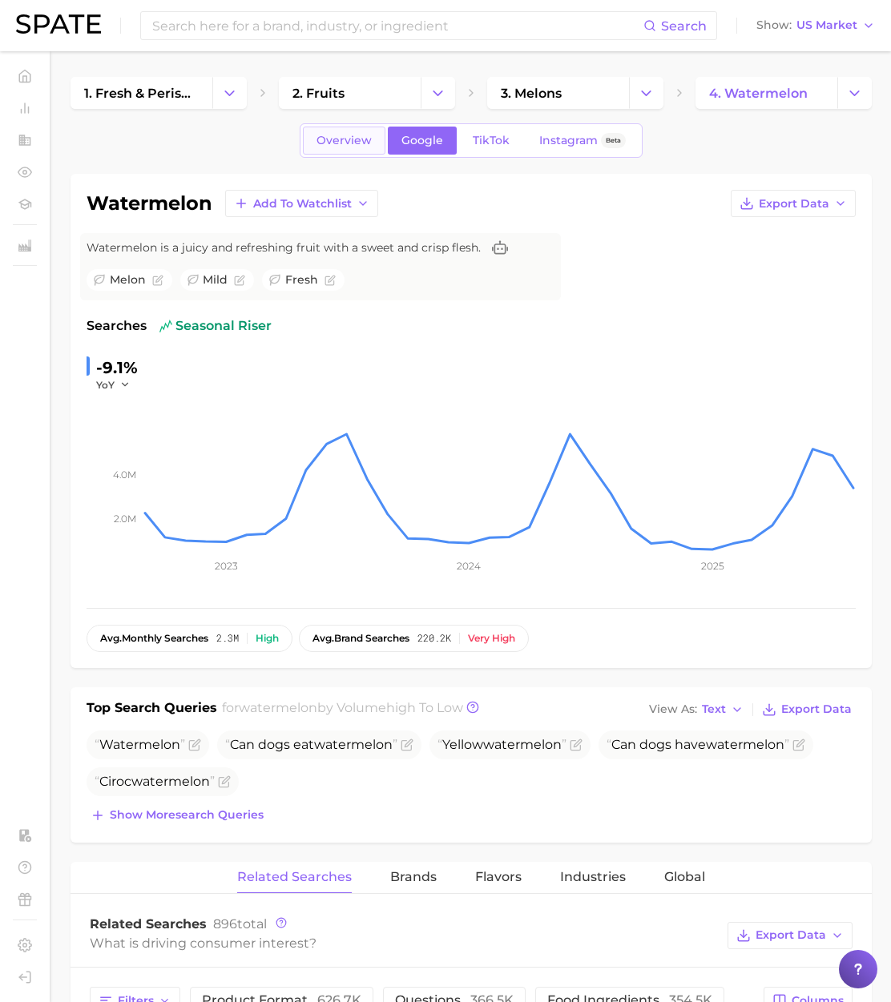
click at [340, 145] on span "Overview" at bounding box center [343, 141] width 55 height 14
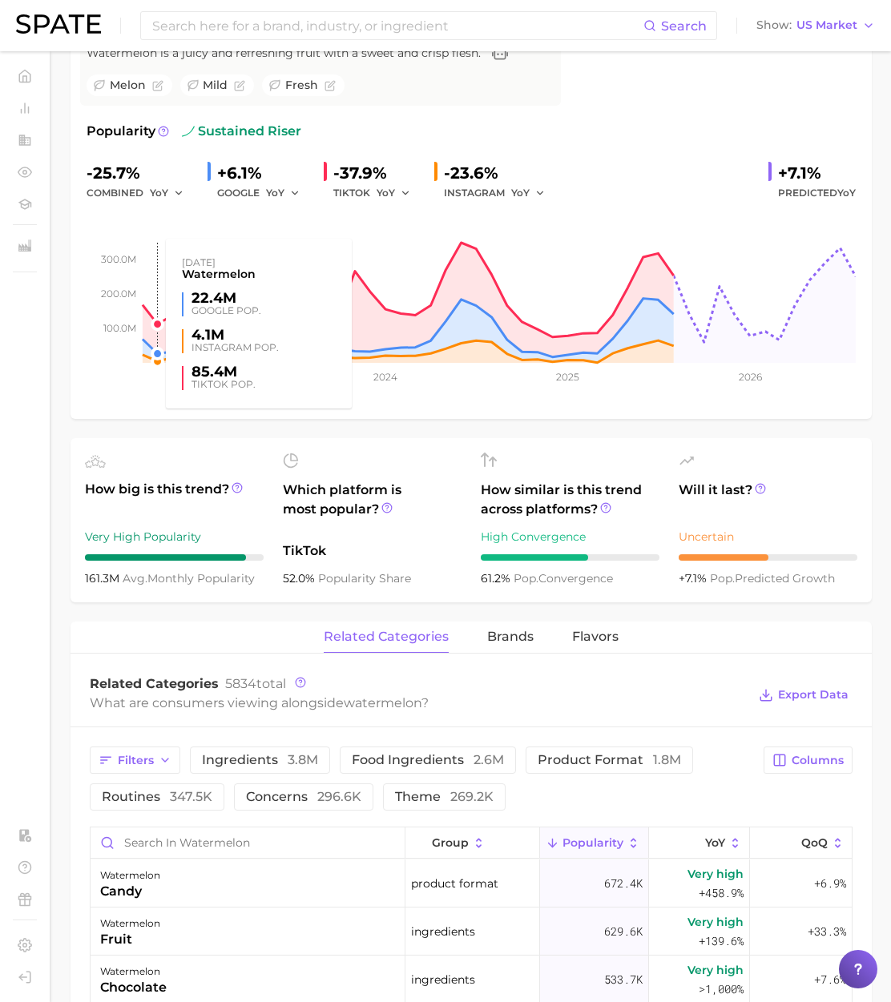
scroll to position [273, 0]
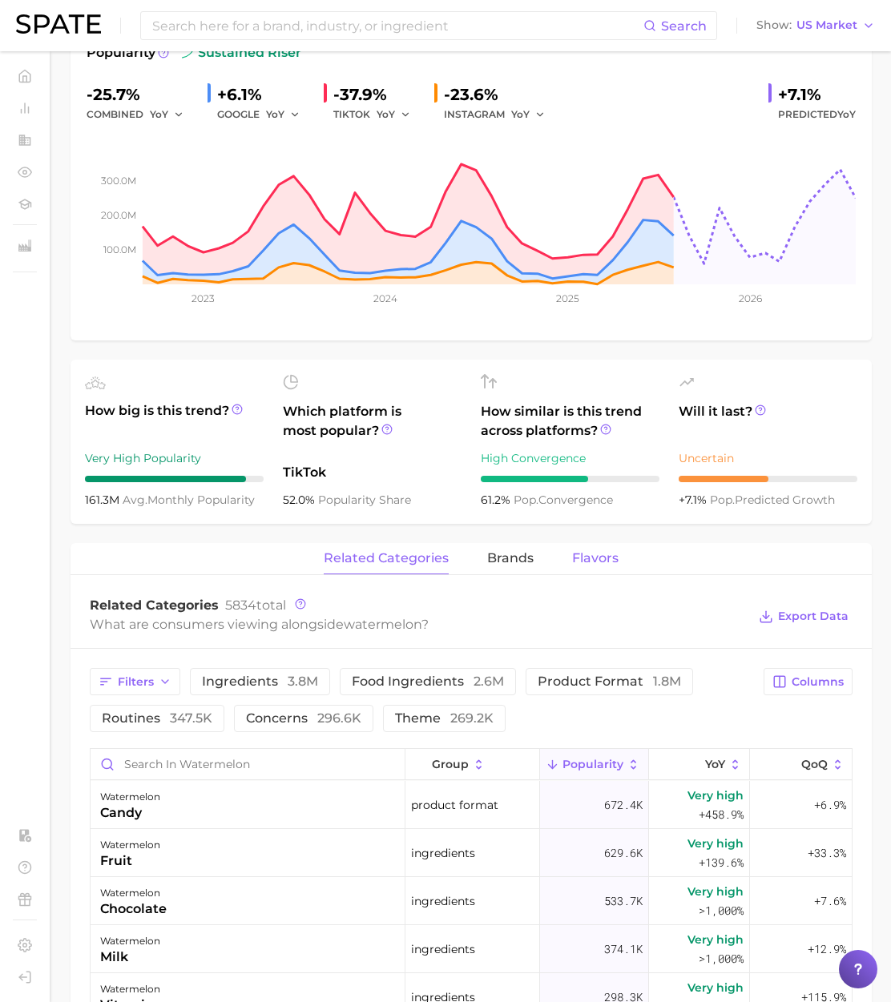
click at [613, 560] on span "Flavors" at bounding box center [595, 558] width 46 height 14
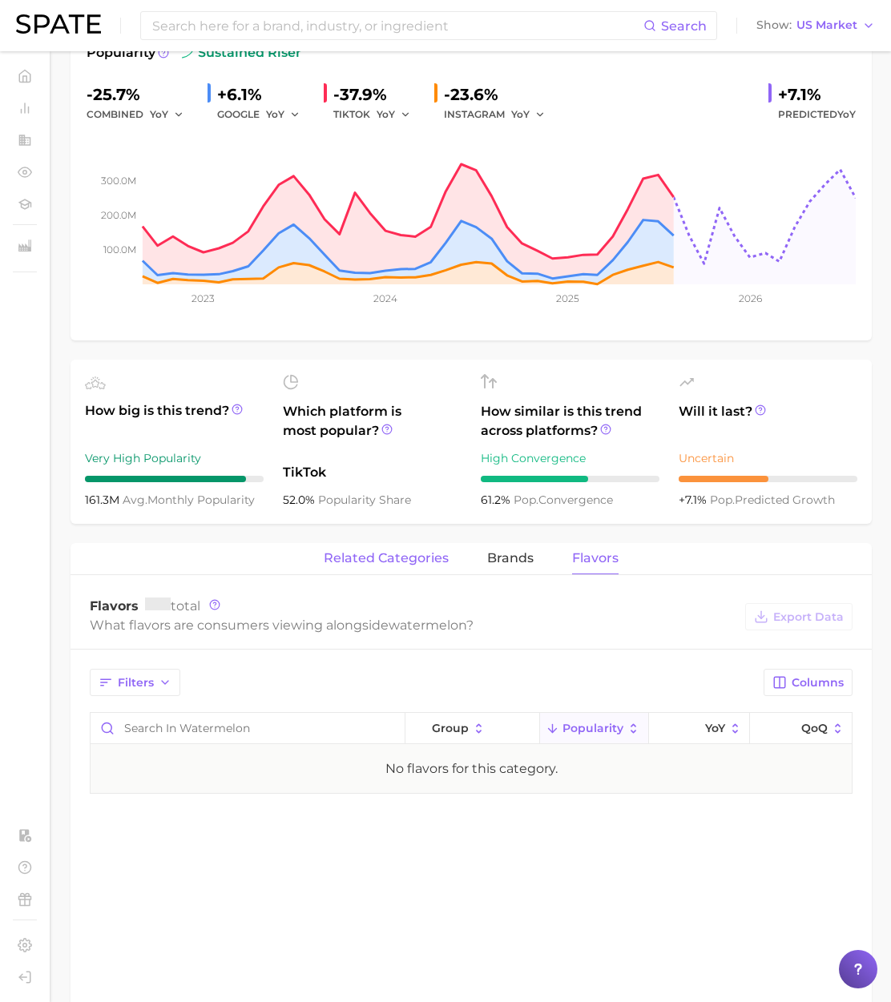
click at [425, 549] on button "related categories" at bounding box center [386, 558] width 125 height 31
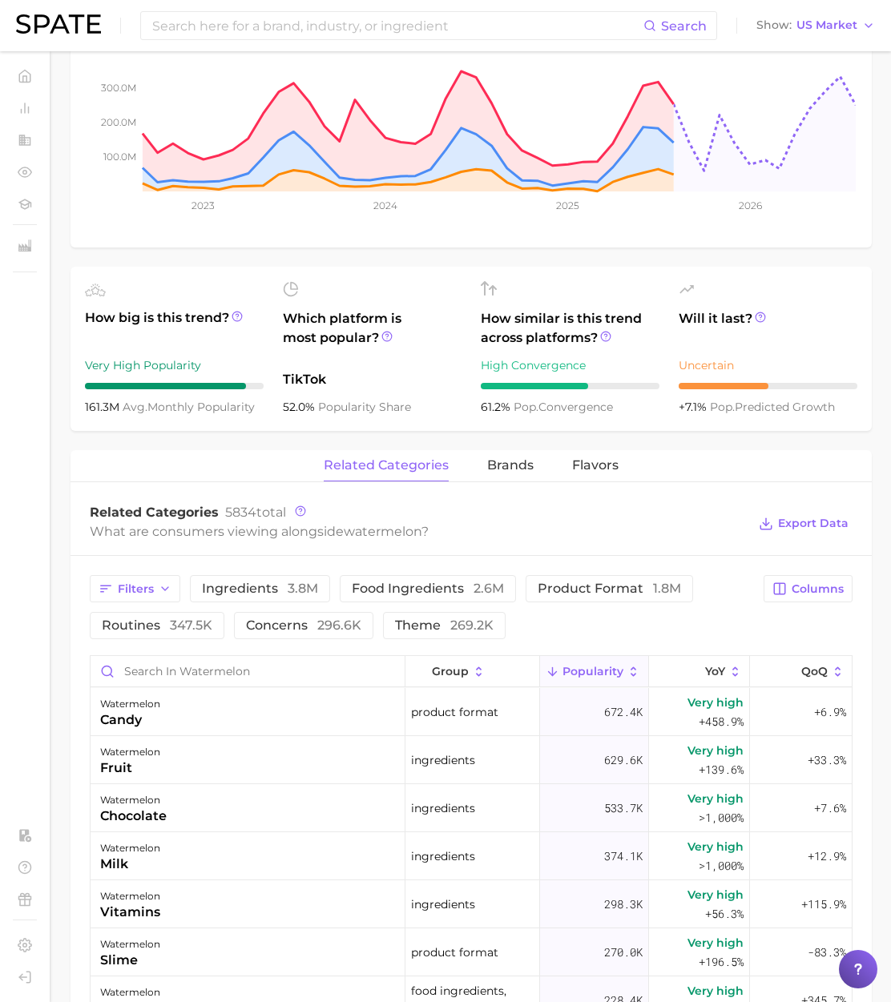
scroll to position [392, 0]
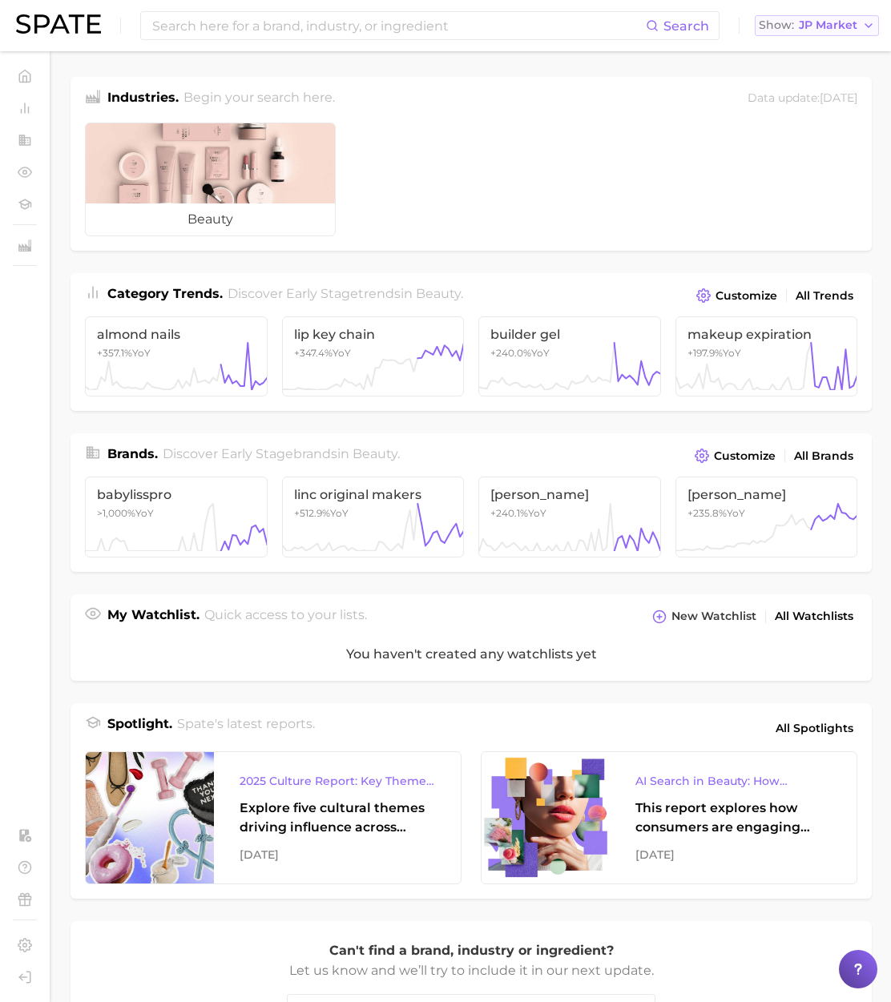
click at [811, 28] on span "JP Market" at bounding box center [827, 25] width 58 height 9
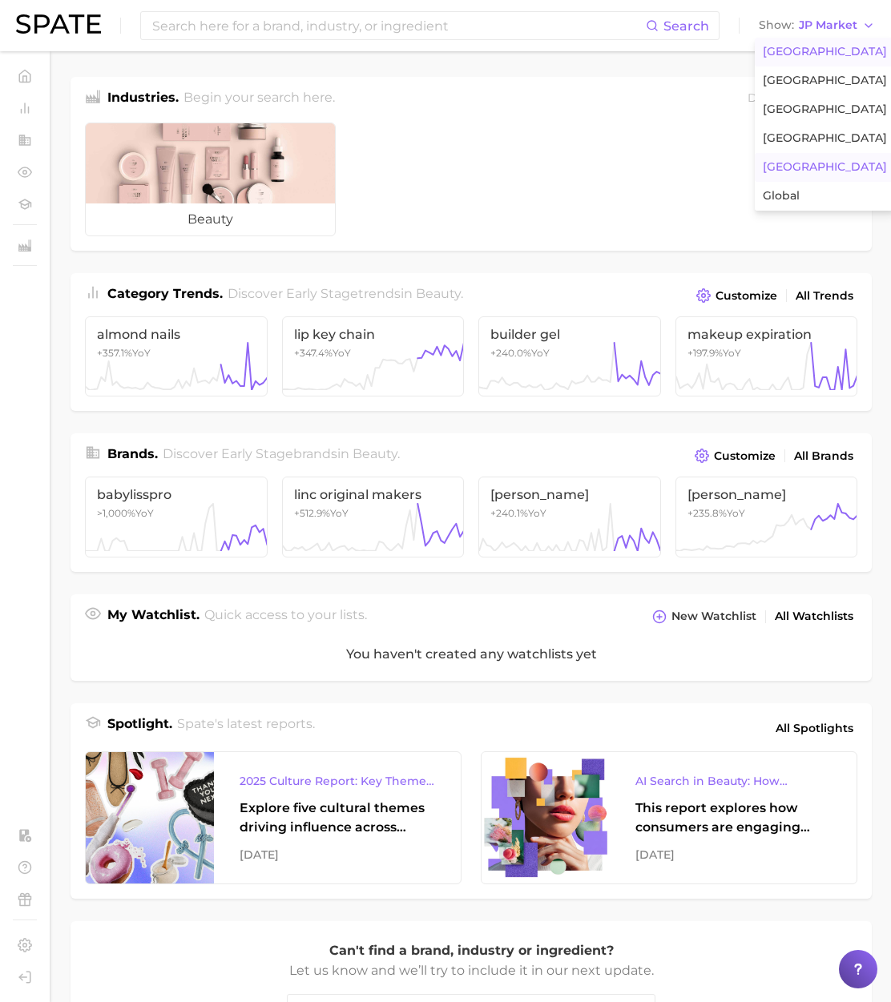
click at [806, 55] on span "[GEOGRAPHIC_DATA]" at bounding box center [824, 52] width 124 height 14
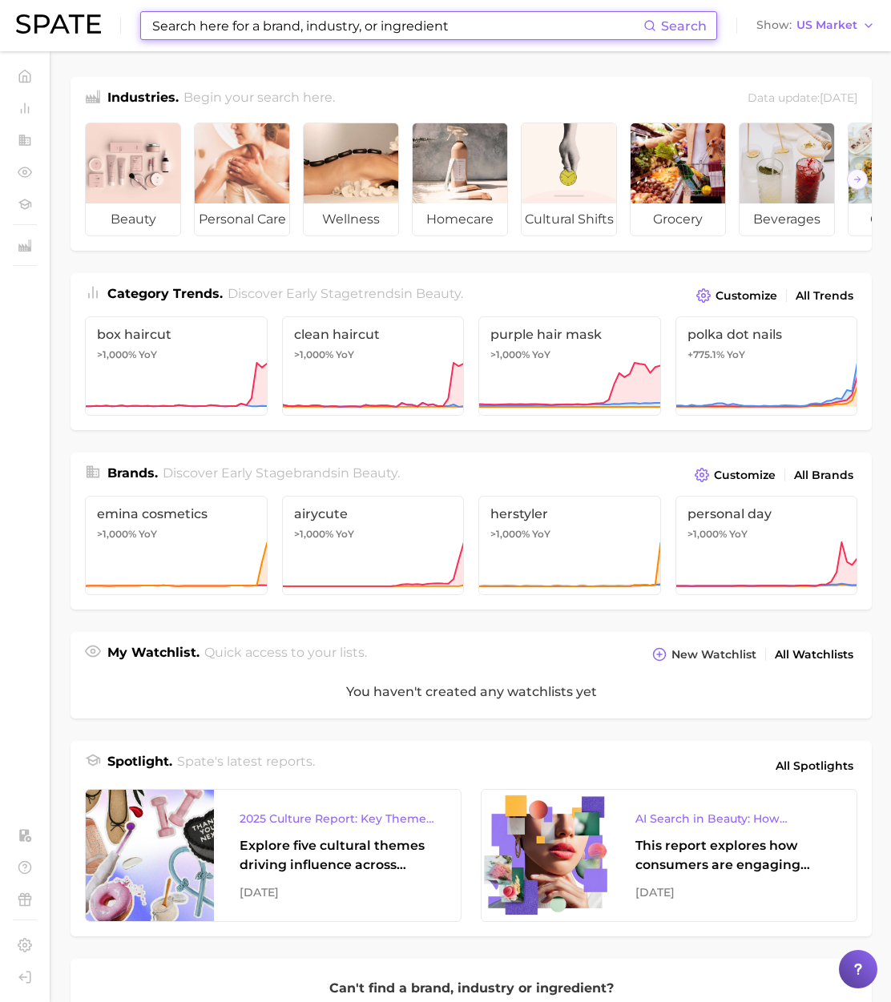
click at [266, 19] on input at bounding box center [397, 25] width 493 height 27
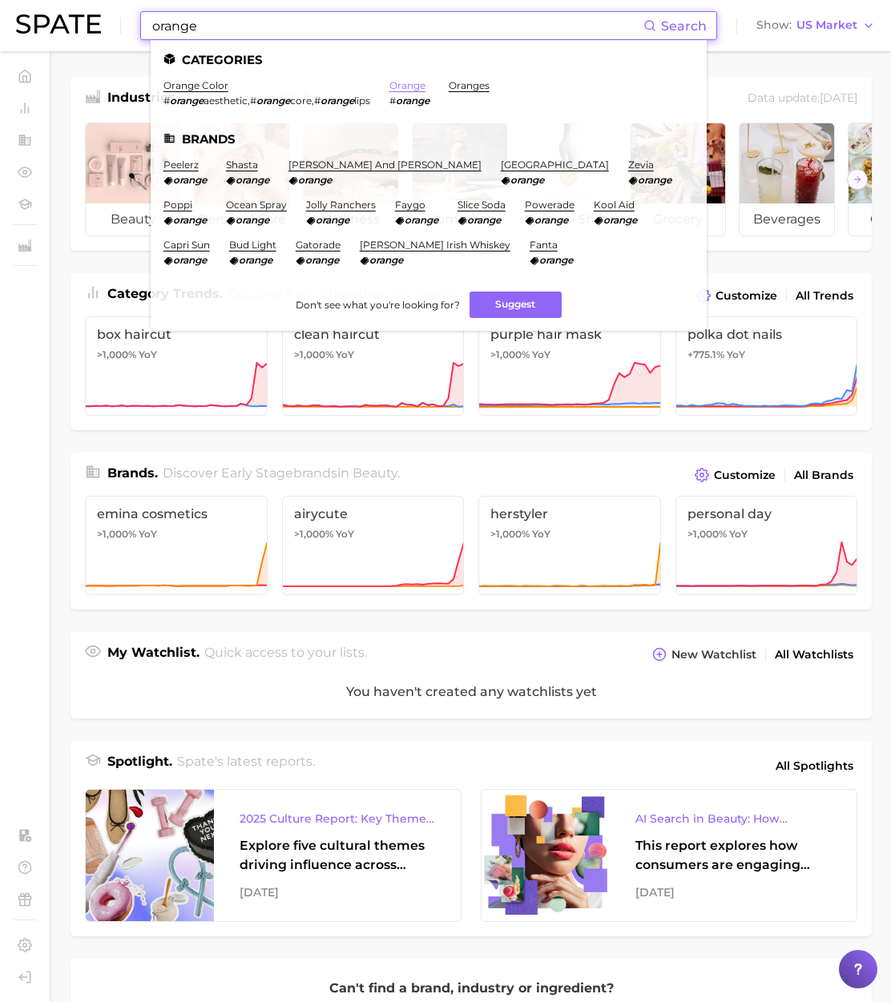
type input "orange"
click at [421, 86] on link "orange" at bounding box center [407, 85] width 36 height 12
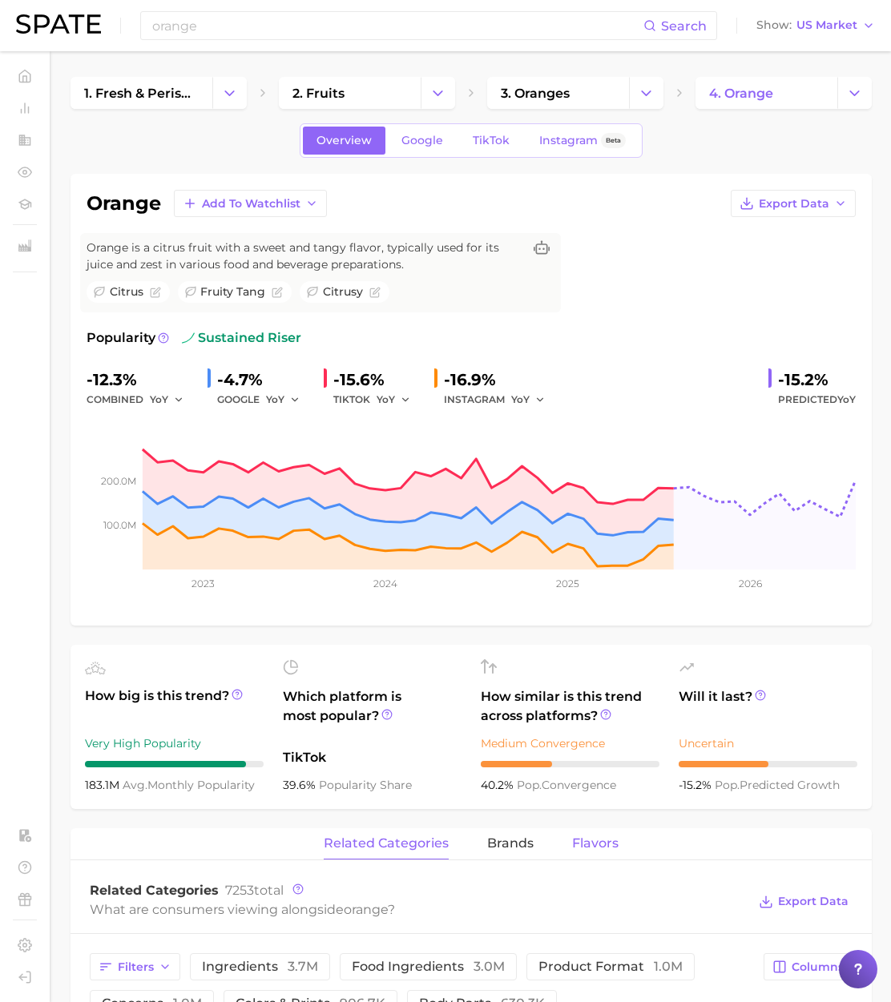
click at [587, 846] on span "Flavors" at bounding box center [595, 843] width 46 height 14
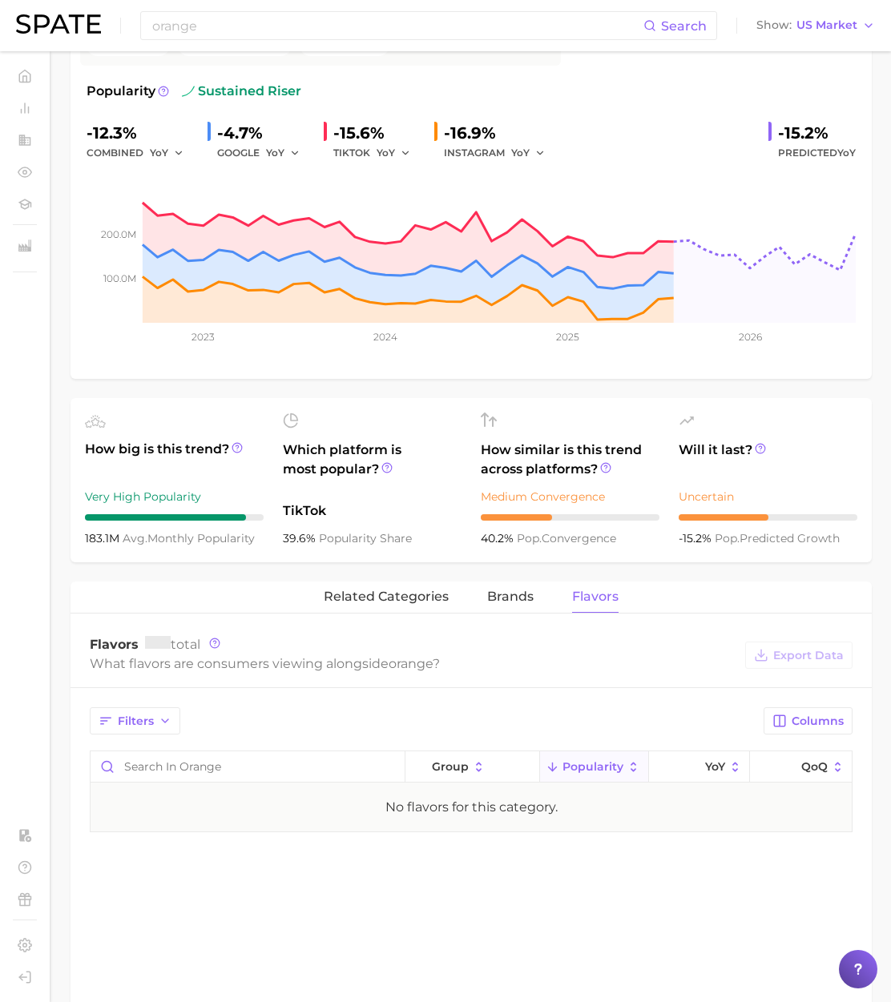
scroll to position [280, 0]
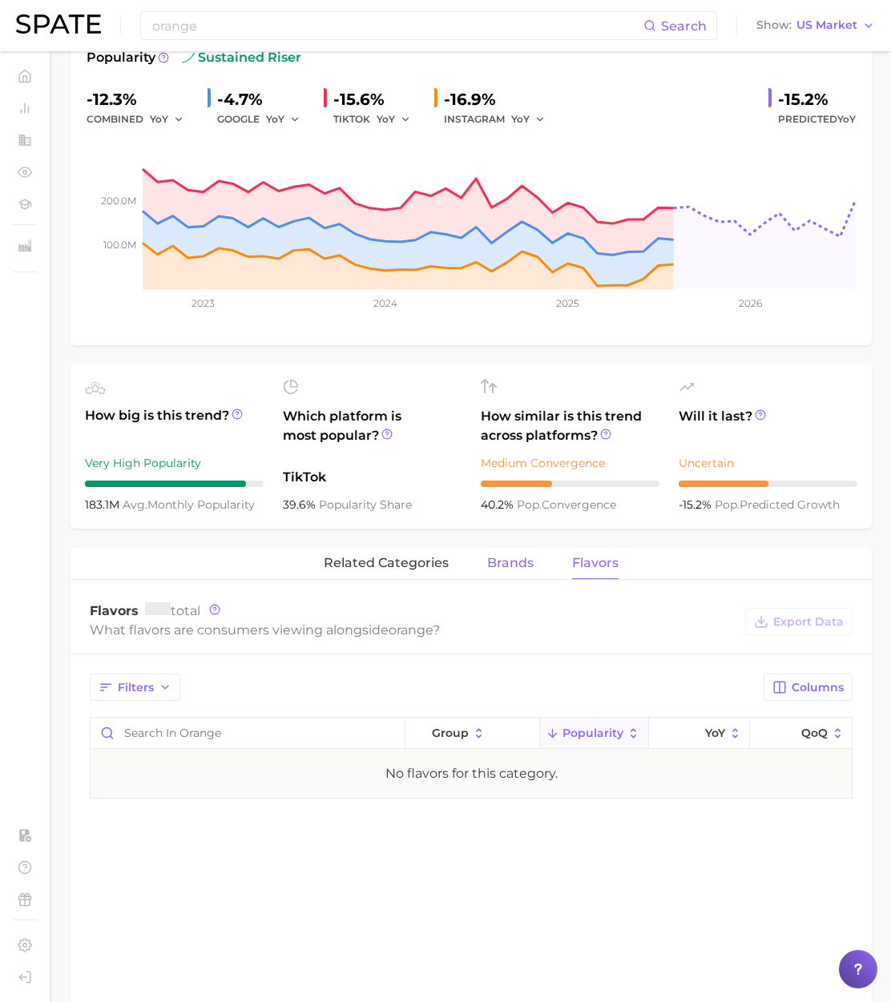
click at [509, 565] on span "brands" at bounding box center [510, 563] width 46 height 14
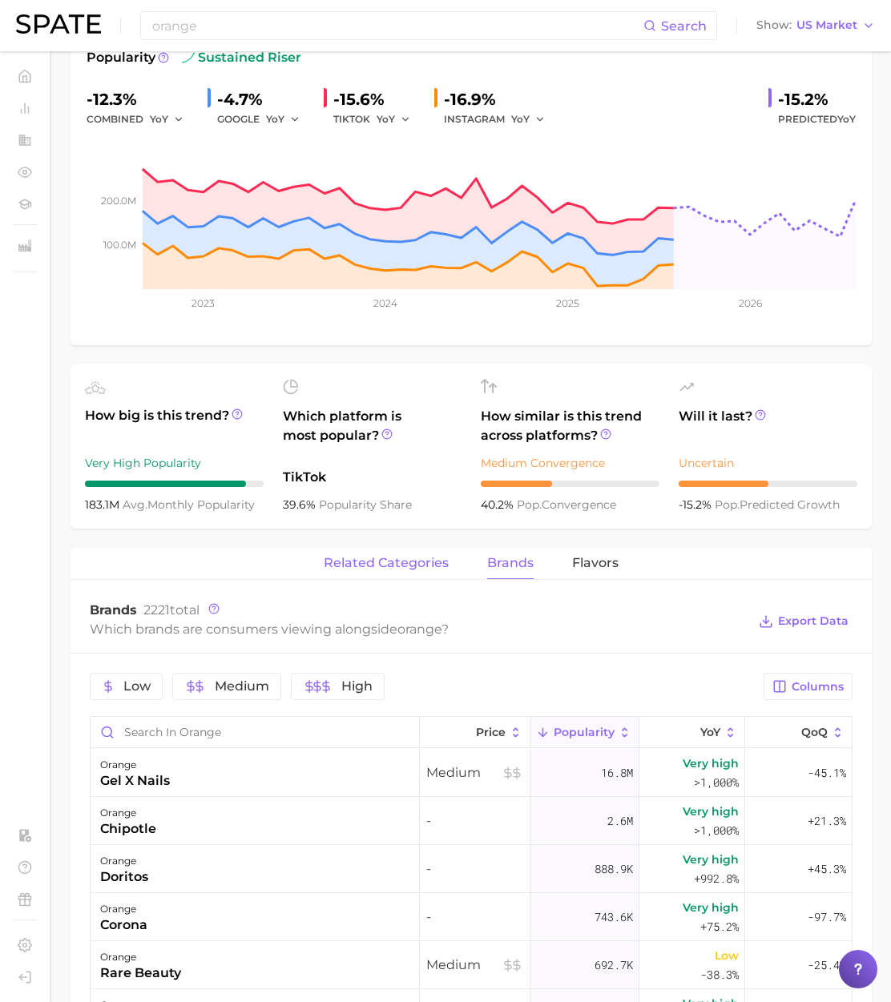
click at [399, 568] on span "related categories" at bounding box center [386, 563] width 125 height 14
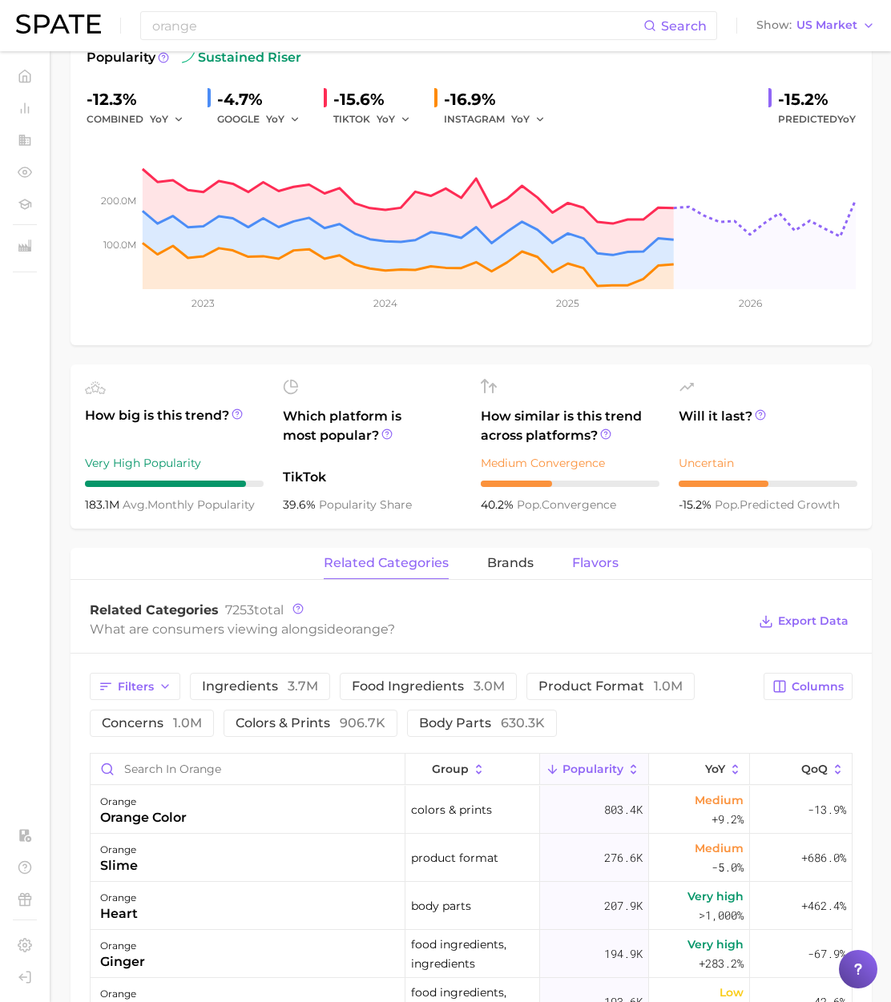
click at [605, 567] on span "Flavors" at bounding box center [595, 563] width 46 height 14
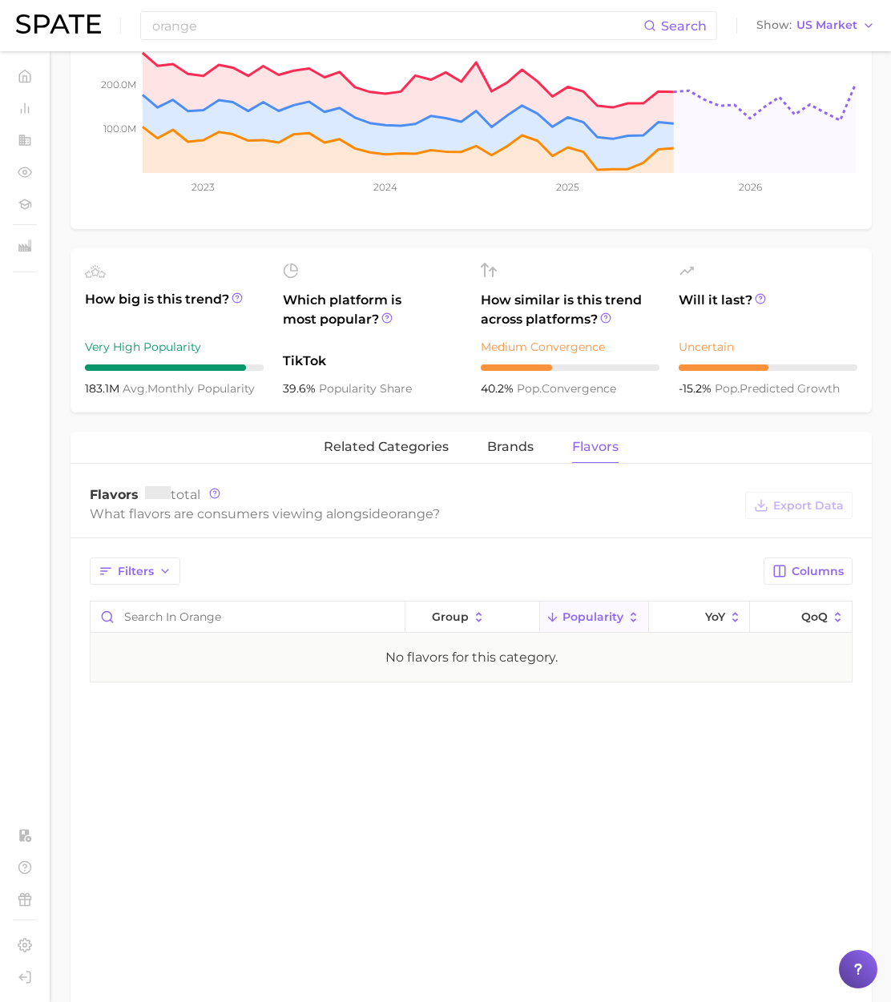
scroll to position [0, 0]
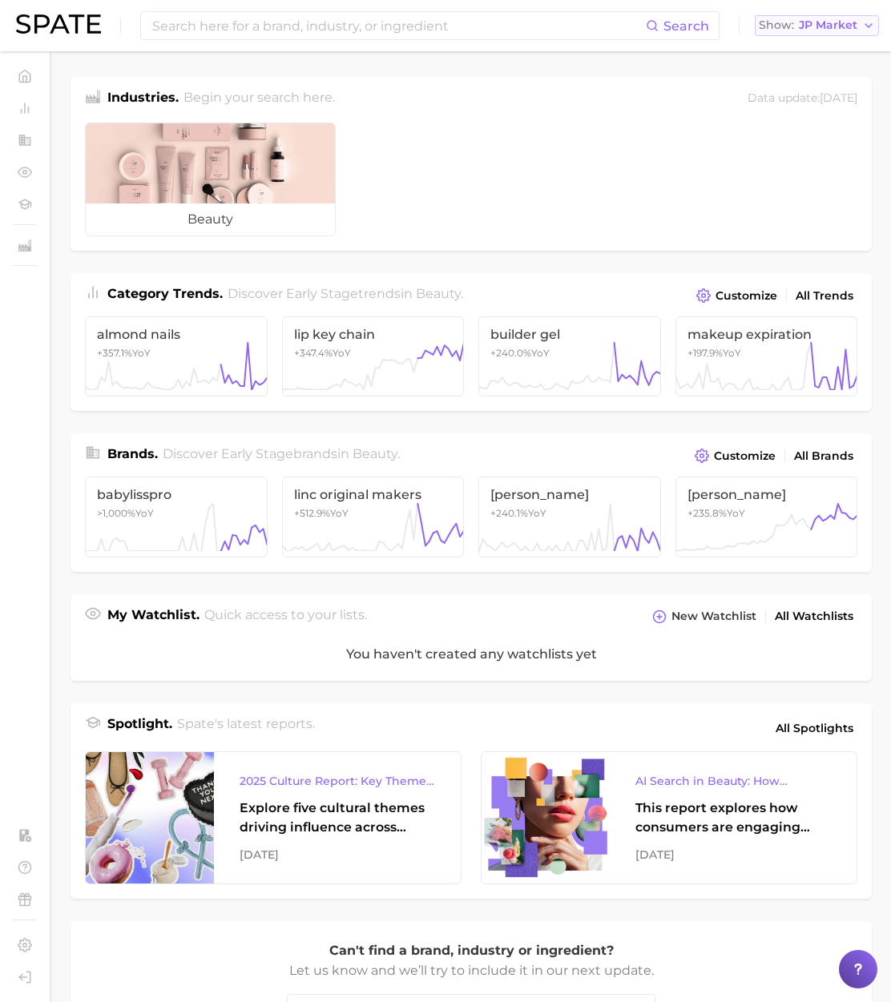
click at [827, 34] on button "Show JP Market" at bounding box center [816, 25] width 124 height 21
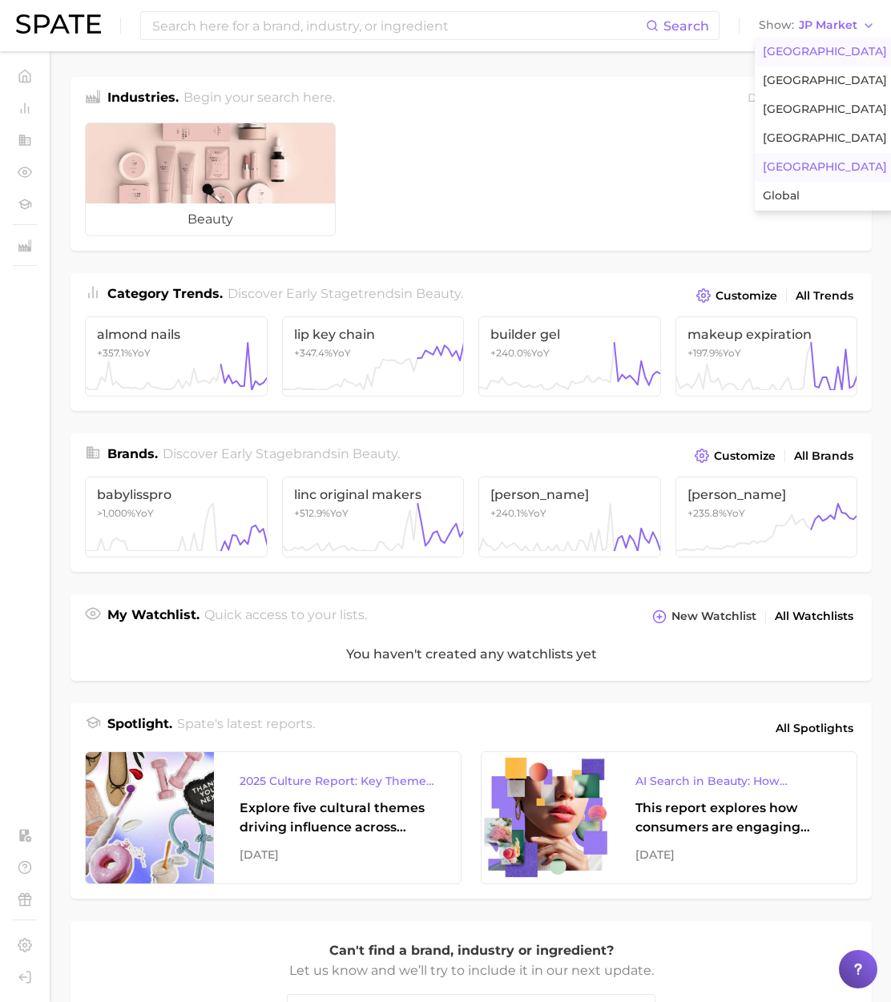
click at [818, 54] on span "[GEOGRAPHIC_DATA]" at bounding box center [824, 52] width 124 height 14
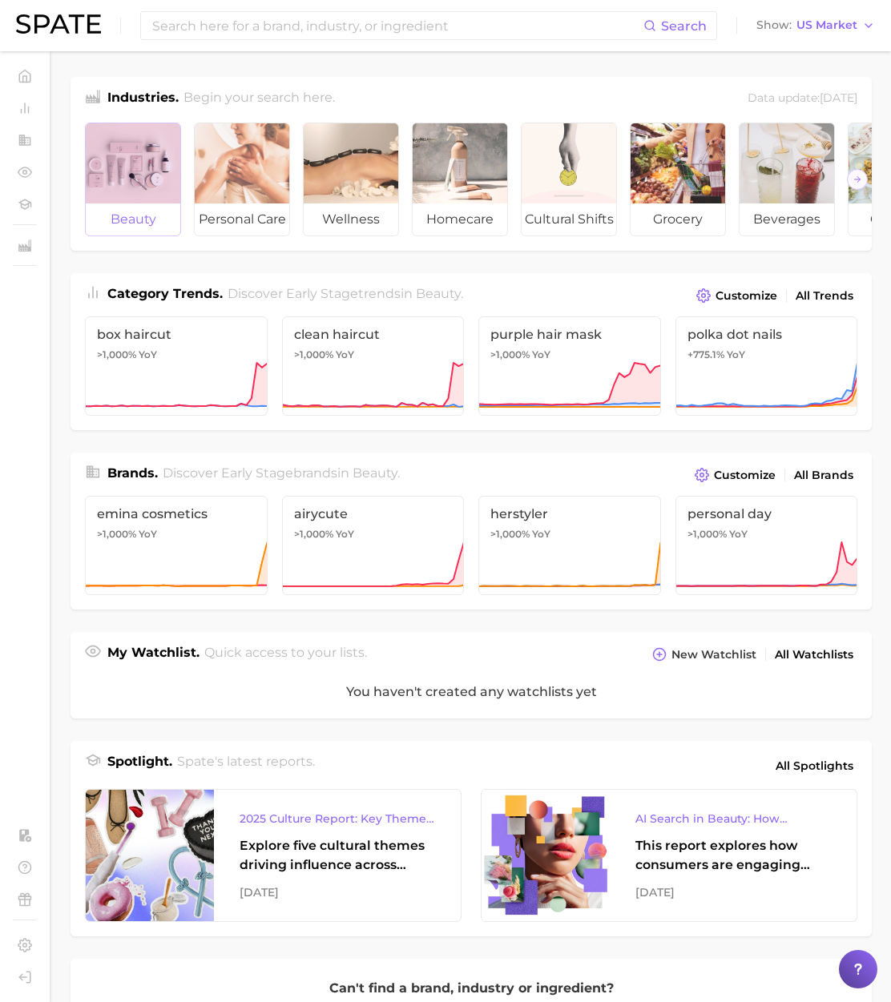
click at [123, 165] on div at bounding box center [133, 163] width 95 height 80
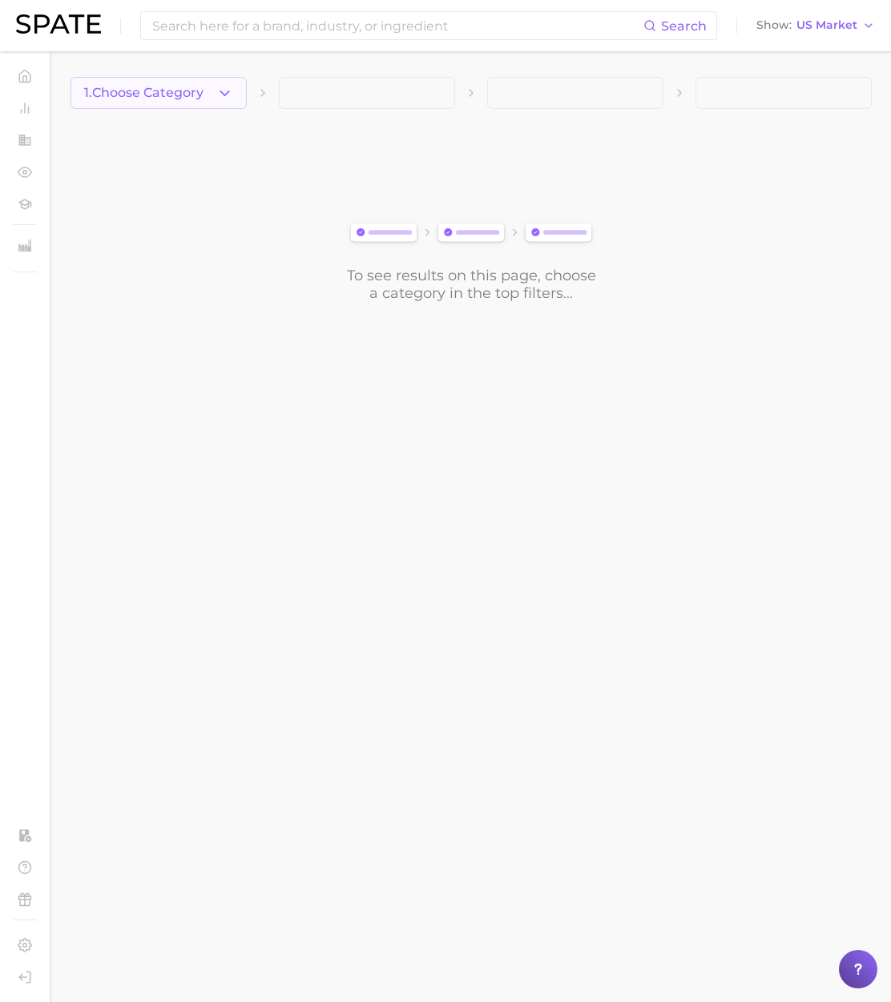
click at [195, 91] on span "1. Choose Category" at bounding box center [143, 93] width 119 height 14
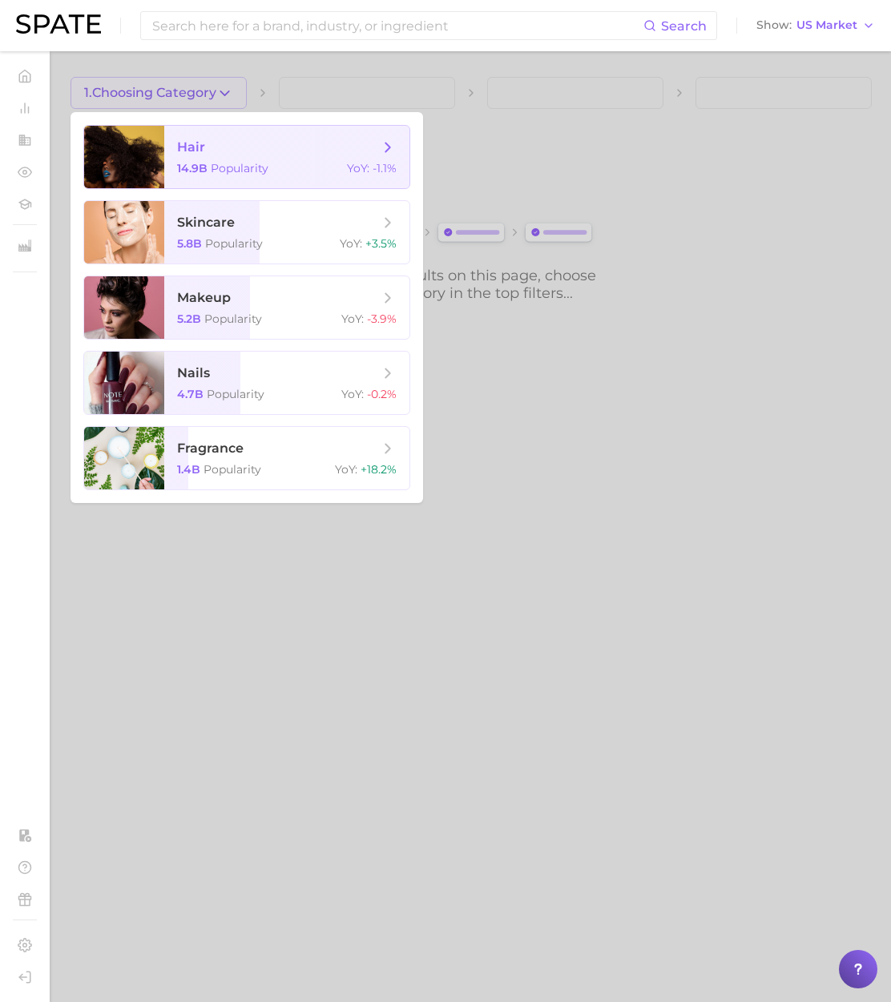
click at [207, 136] on span "hair 14.9b Popularity YoY : -1.1%" at bounding box center [286, 157] width 245 height 62
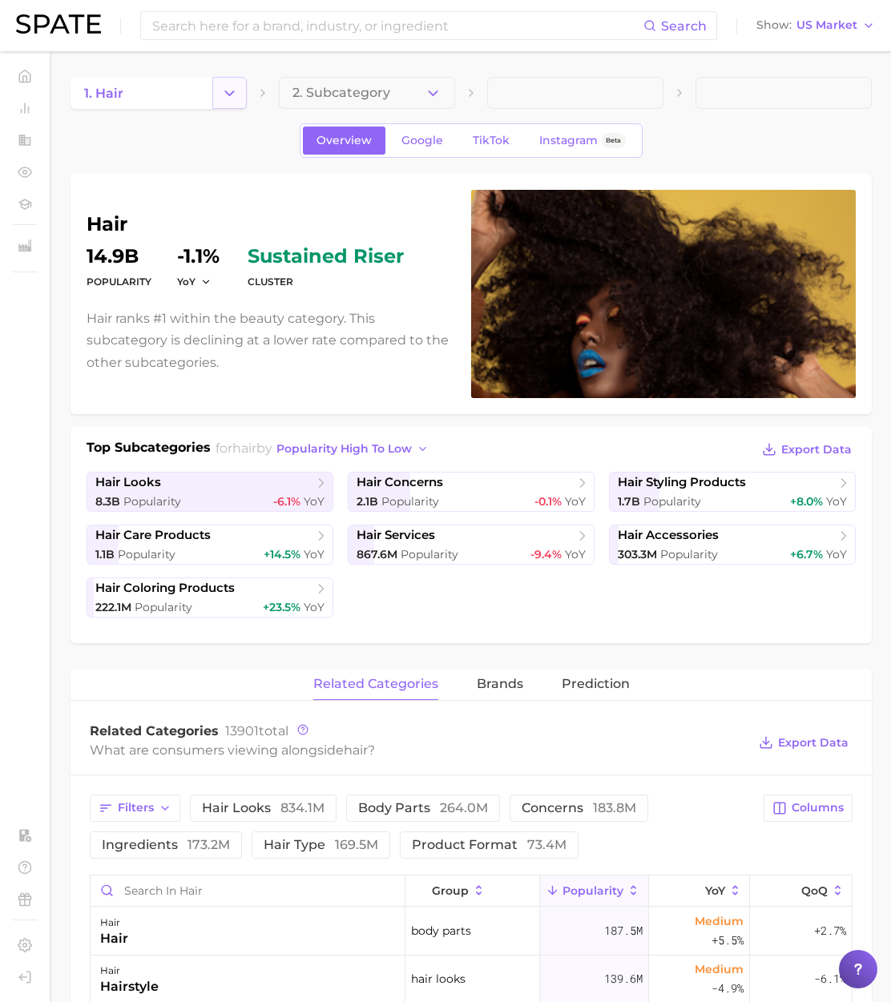
click at [231, 91] on icon "Change Category" at bounding box center [229, 93] width 17 height 17
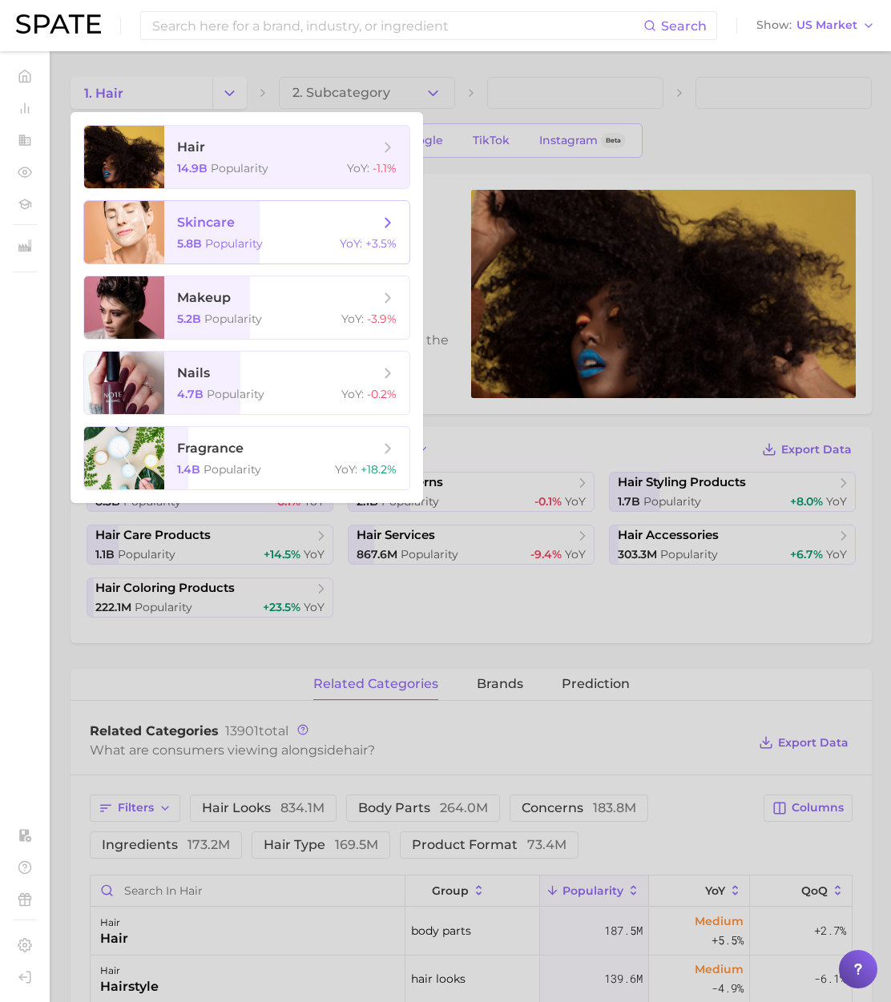
click at [239, 255] on span "skincare 5.8b Popularity YoY : +3.5%" at bounding box center [286, 232] width 245 height 62
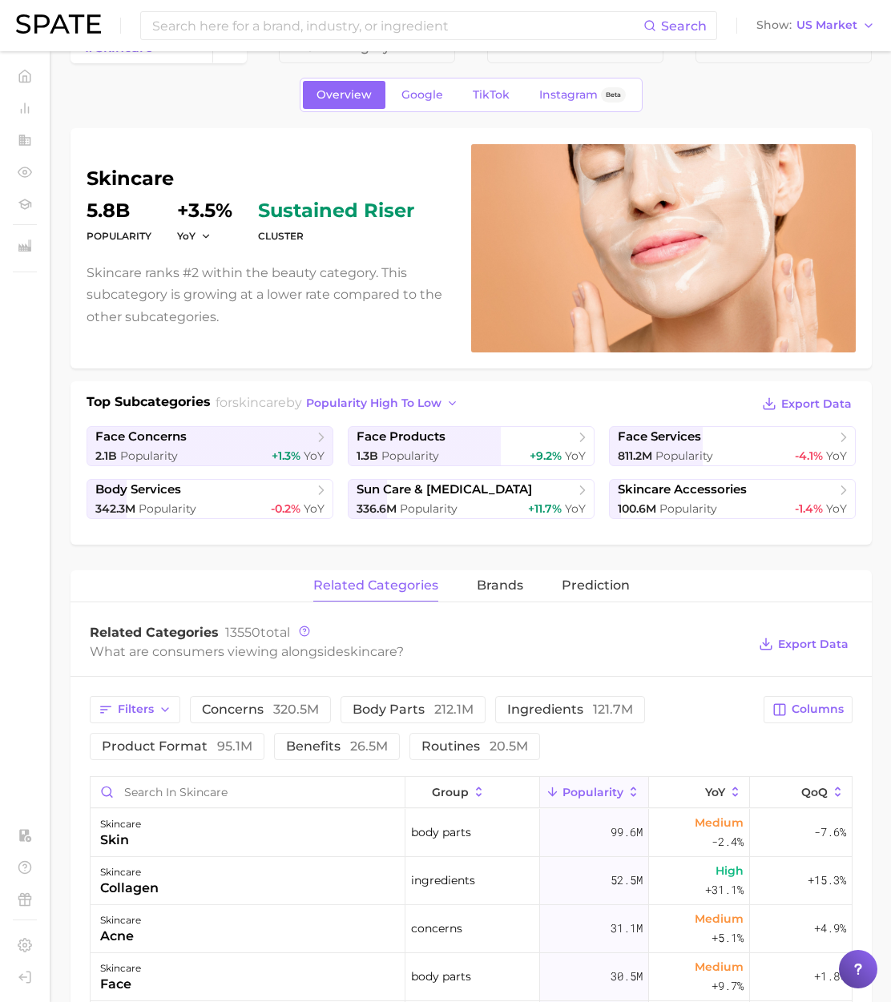
scroll to position [47, 0]
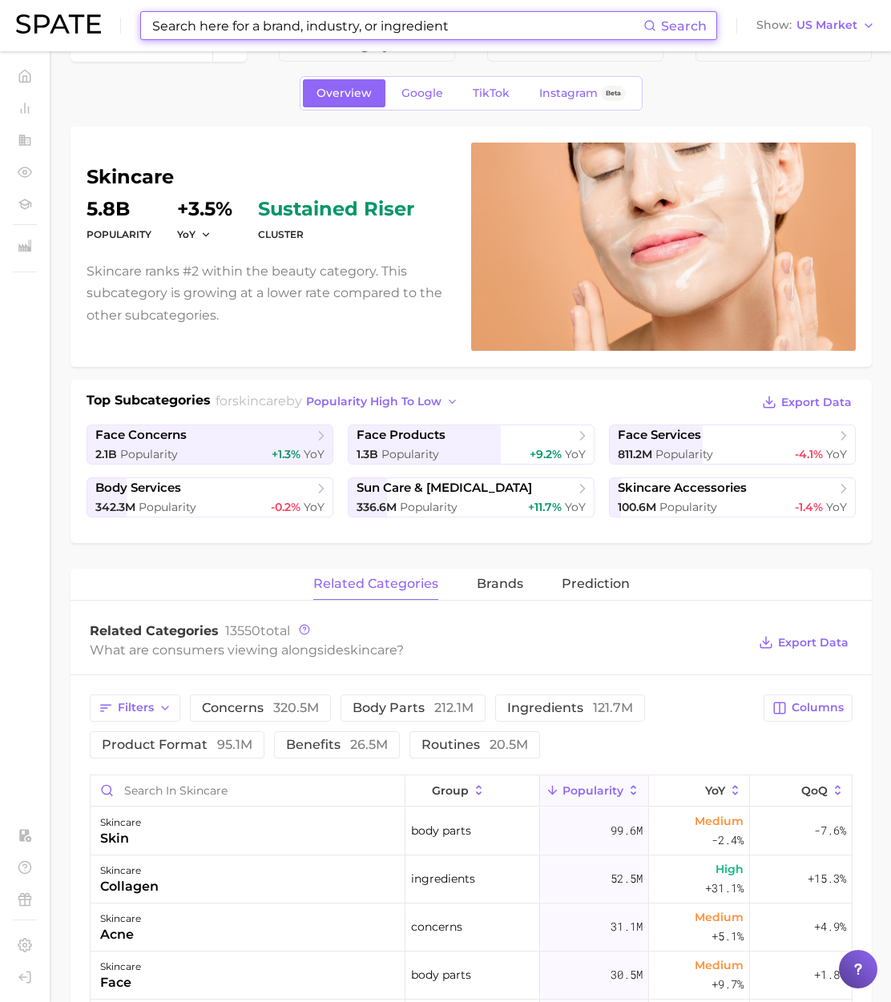
click at [179, 25] on input at bounding box center [397, 25] width 493 height 27
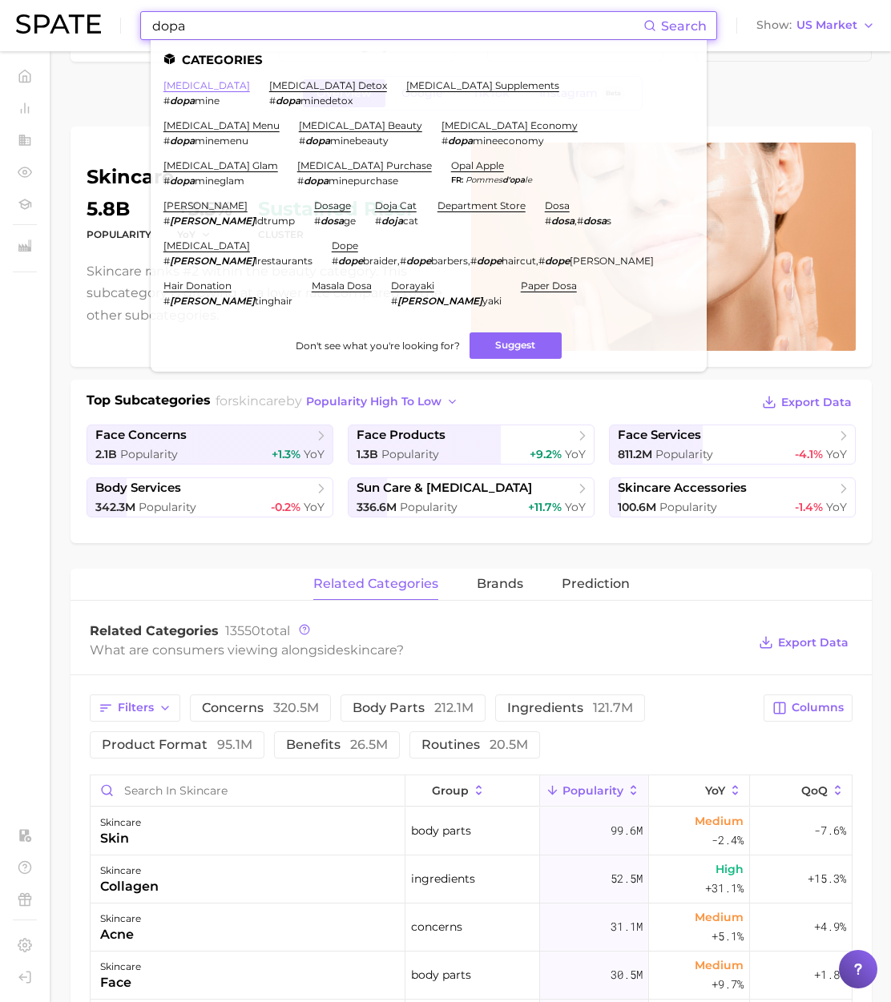
type input "dopa"
click at [200, 83] on link "dopamine" at bounding box center [206, 85] width 86 height 12
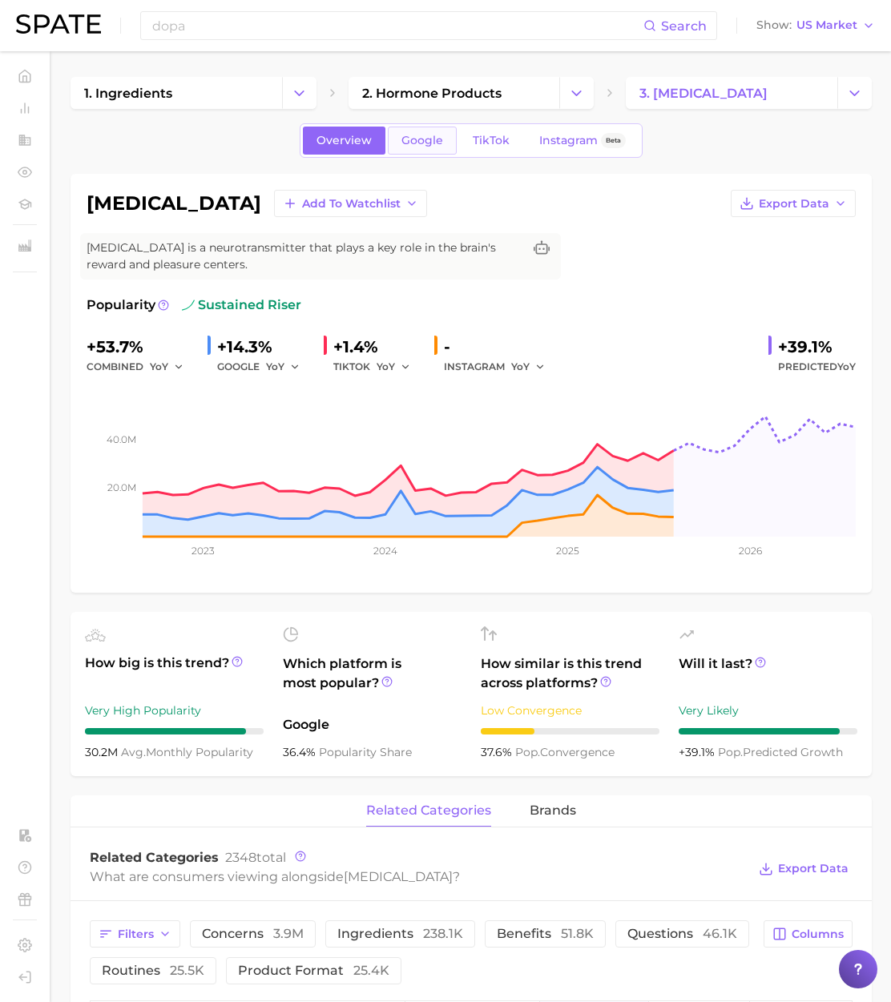
click at [415, 132] on link "Google" at bounding box center [422, 141] width 69 height 28
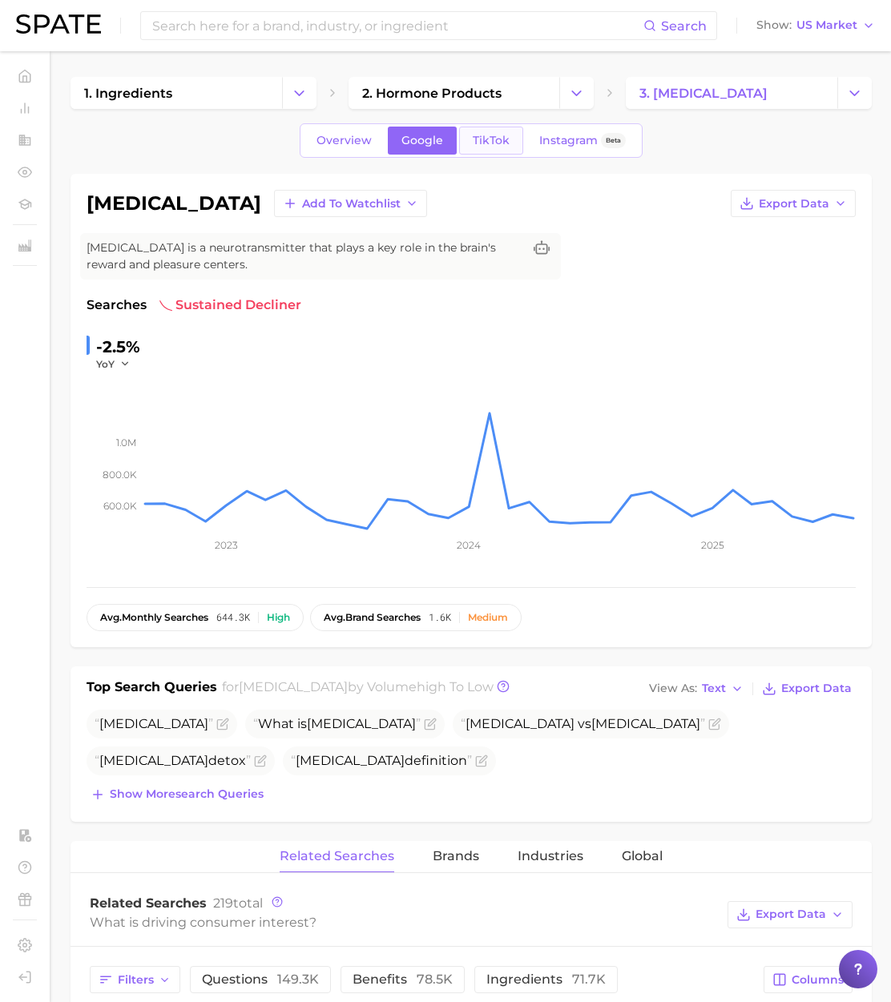
click at [476, 136] on span "TikTok" at bounding box center [491, 141] width 37 height 14
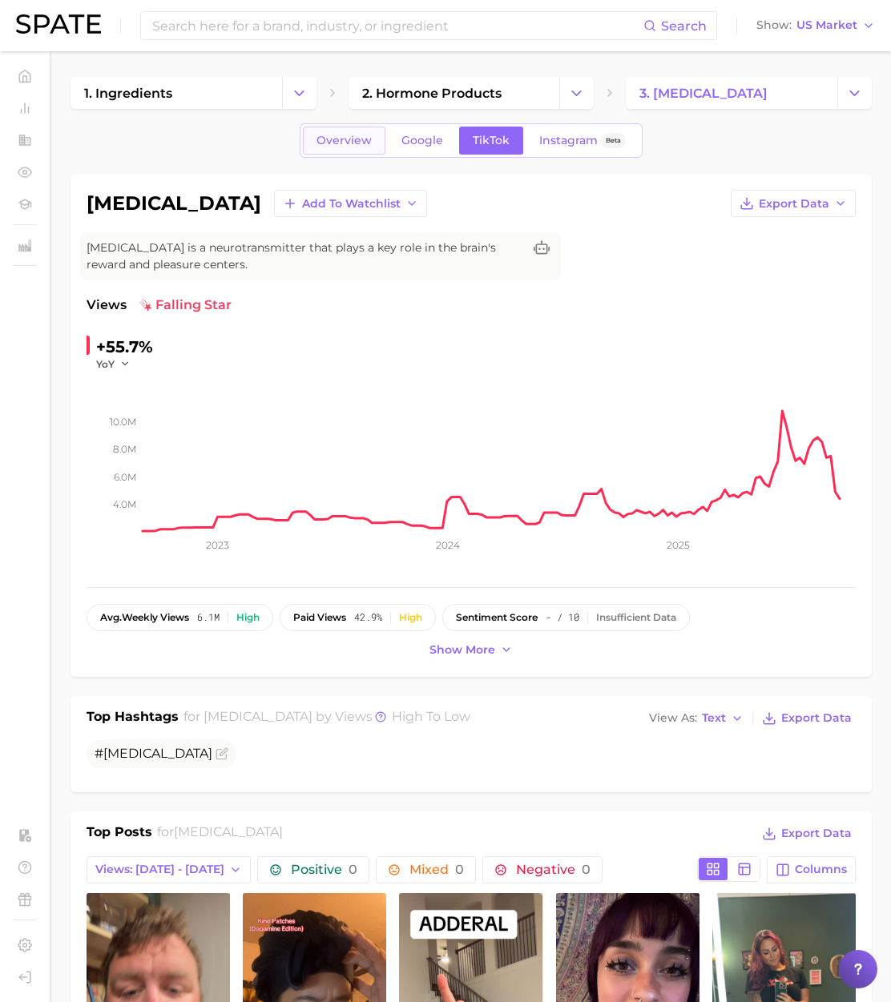
click at [344, 143] on span "Overview" at bounding box center [343, 141] width 55 height 14
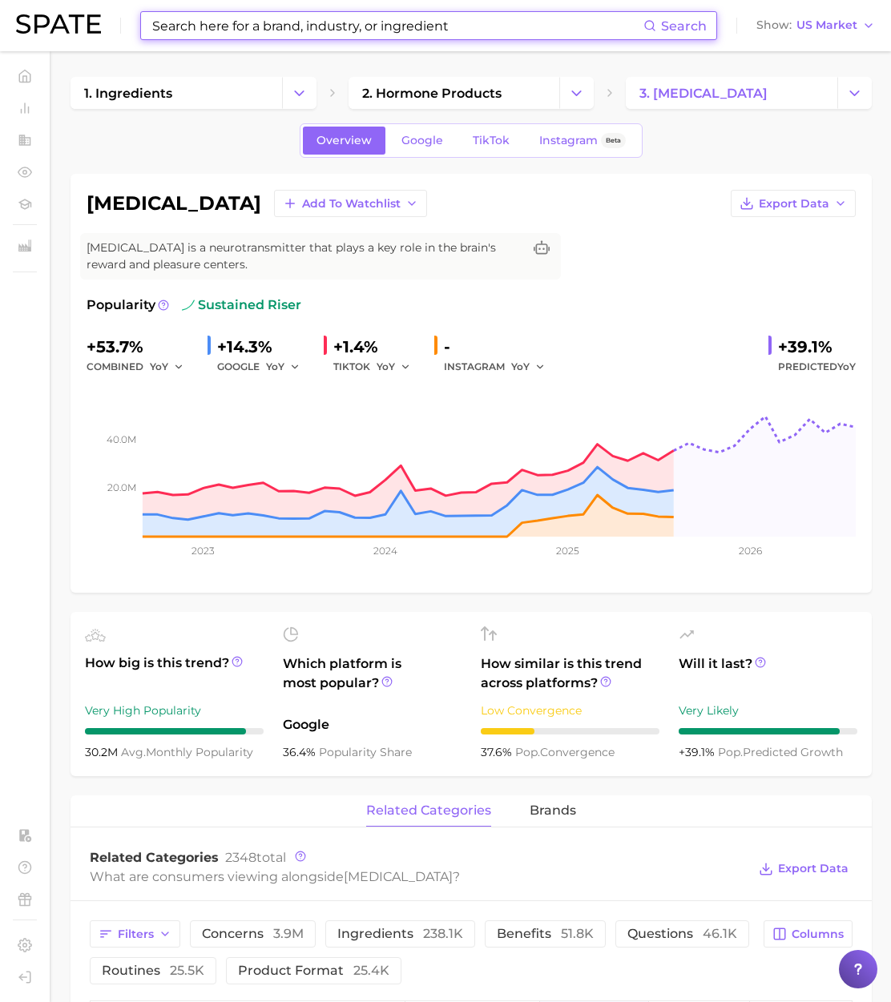
click at [180, 22] on input at bounding box center [397, 25] width 493 height 27
type input "need 4 do"
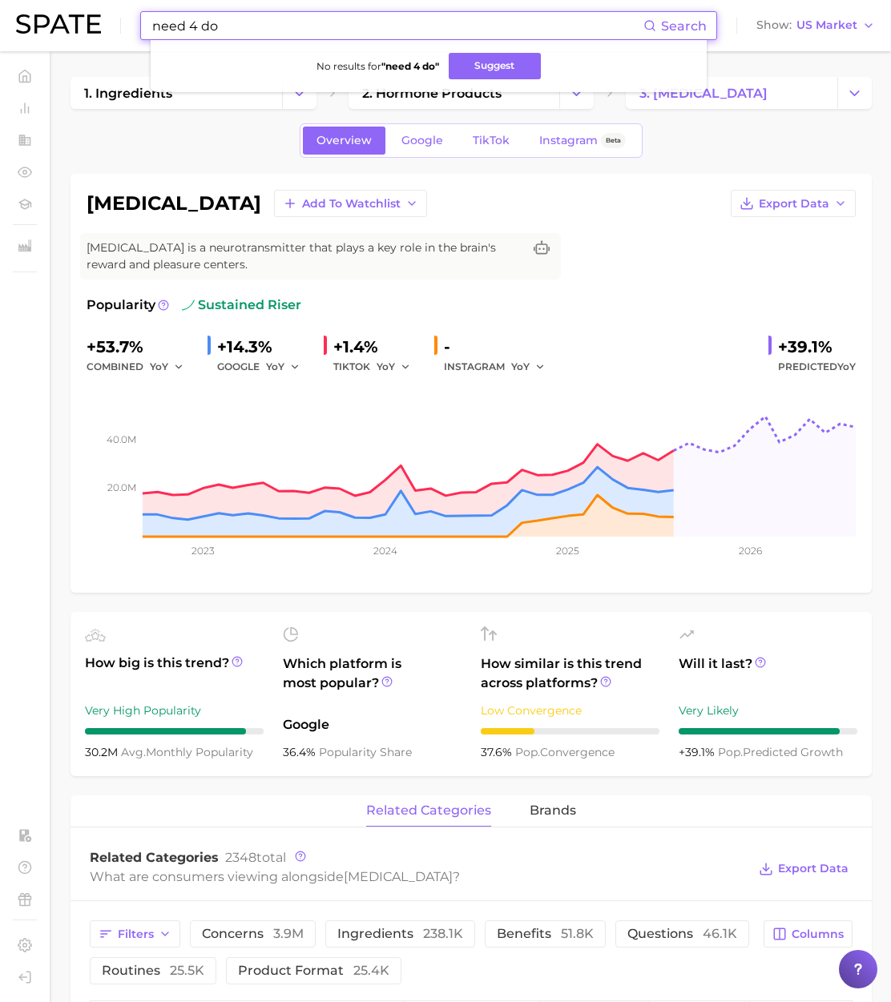
drag, startPoint x: 247, startPoint y: 29, endPoint x: 105, endPoint y: 10, distance: 143.1
click at [105, 10] on div "need 4 do Search No results for " need 4 do " Suggest Show US Market" at bounding box center [445, 25] width 859 height 51
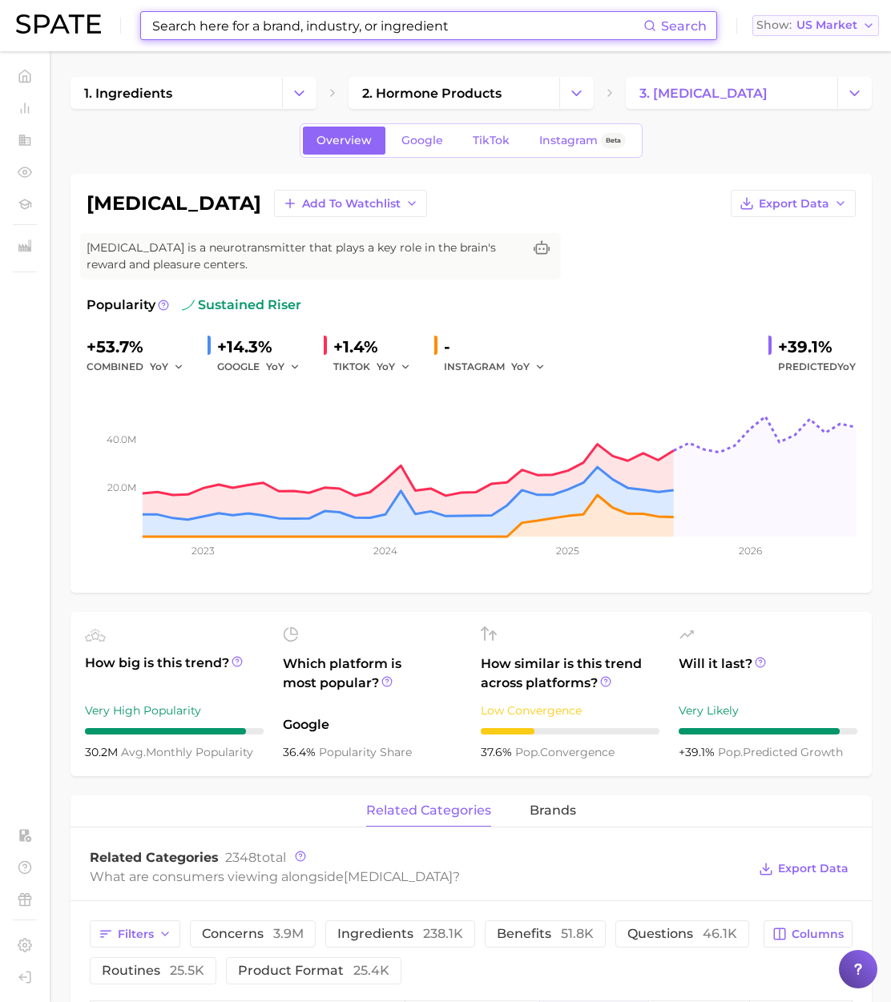
click at [811, 30] on span "US Market" at bounding box center [826, 25] width 61 height 9
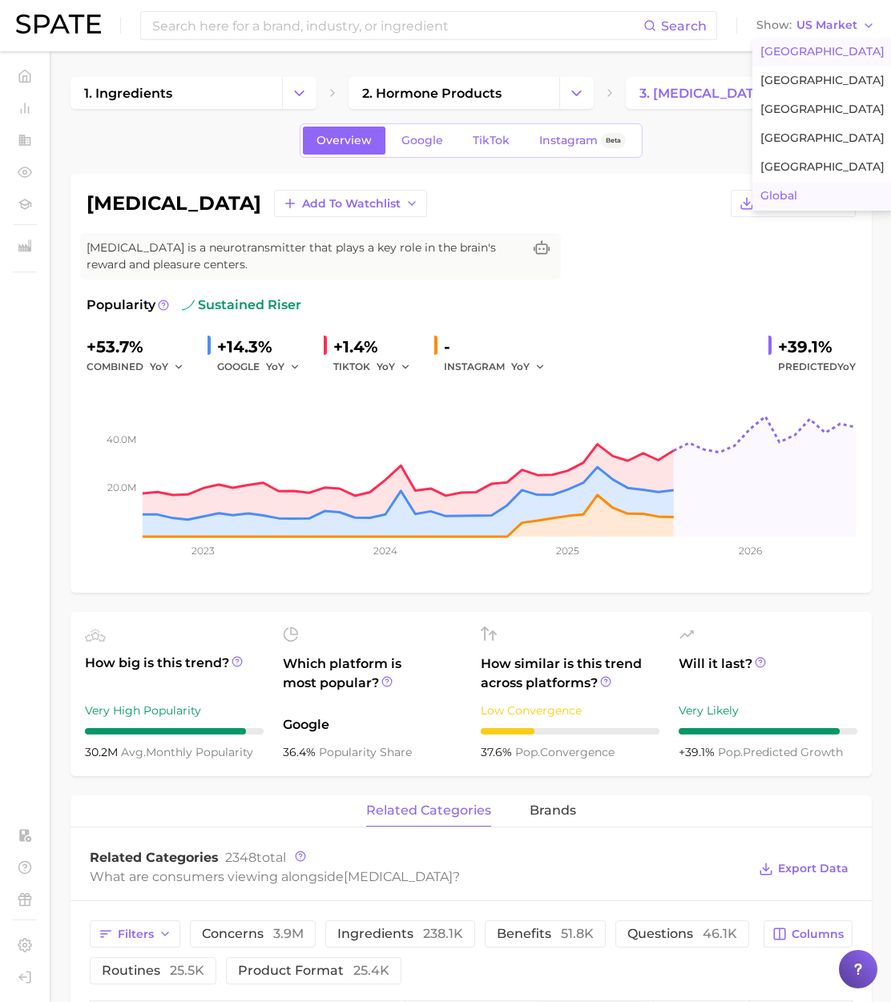
click at [795, 184] on button "Global" at bounding box center [822, 196] width 140 height 29
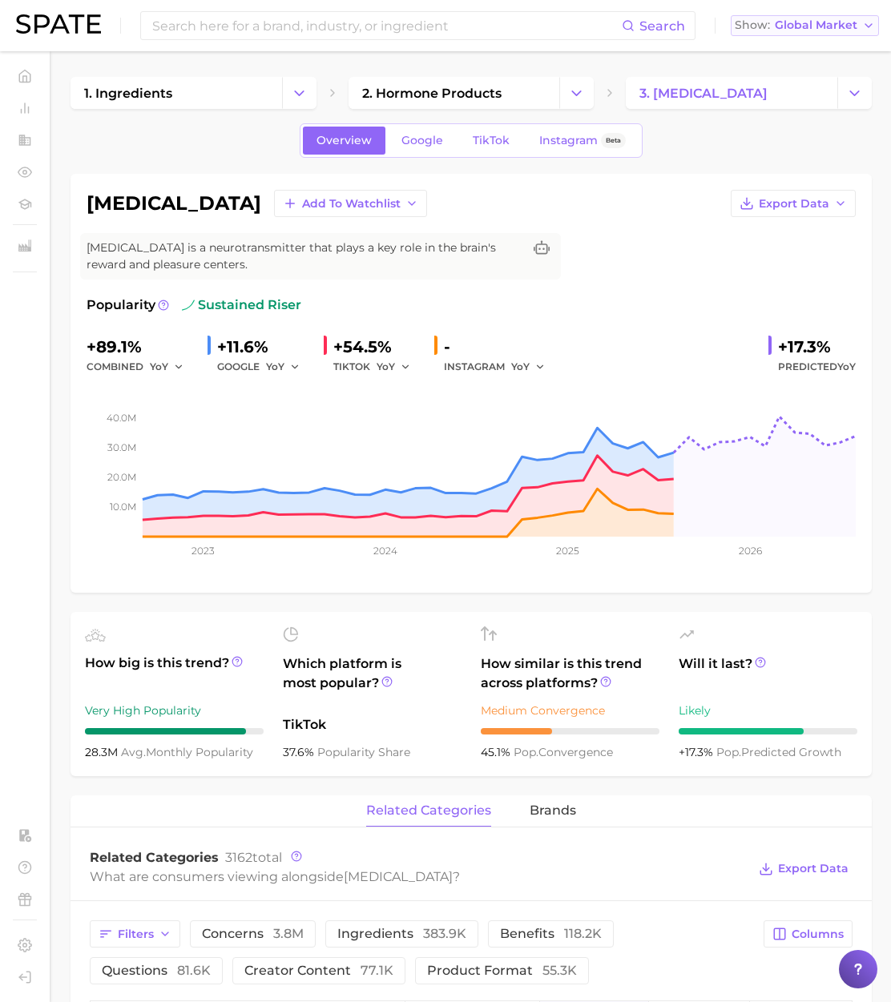
click at [815, 30] on span "Global Market" at bounding box center [815, 25] width 82 height 9
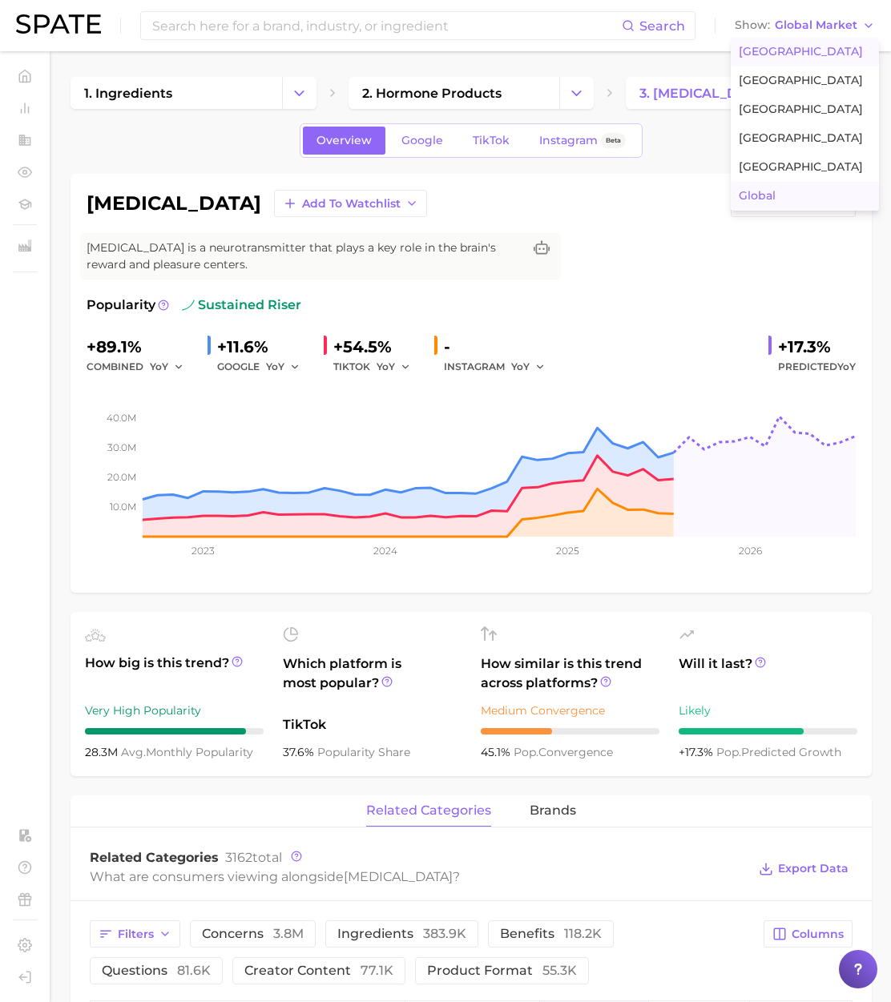
click at [815, 51] on span "United States" at bounding box center [800, 52] width 124 height 14
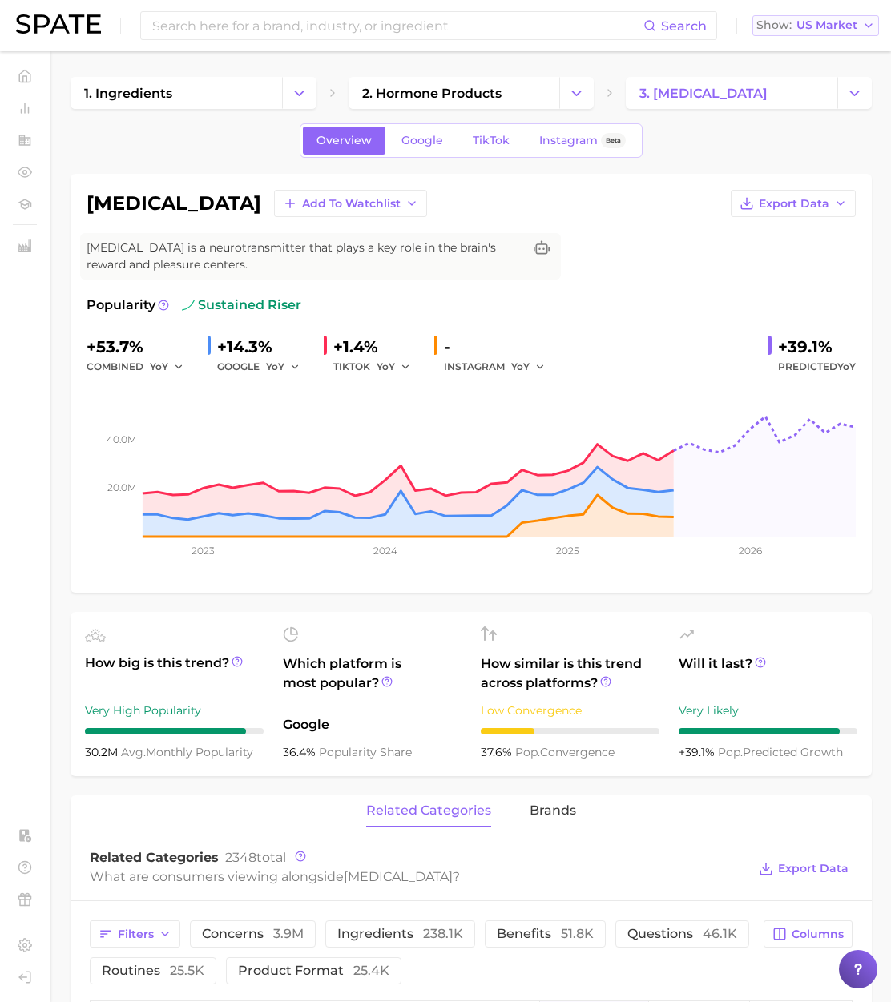
click at [814, 33] on button "Show US Market" at bounding box center [815, 25] width 127 height 21
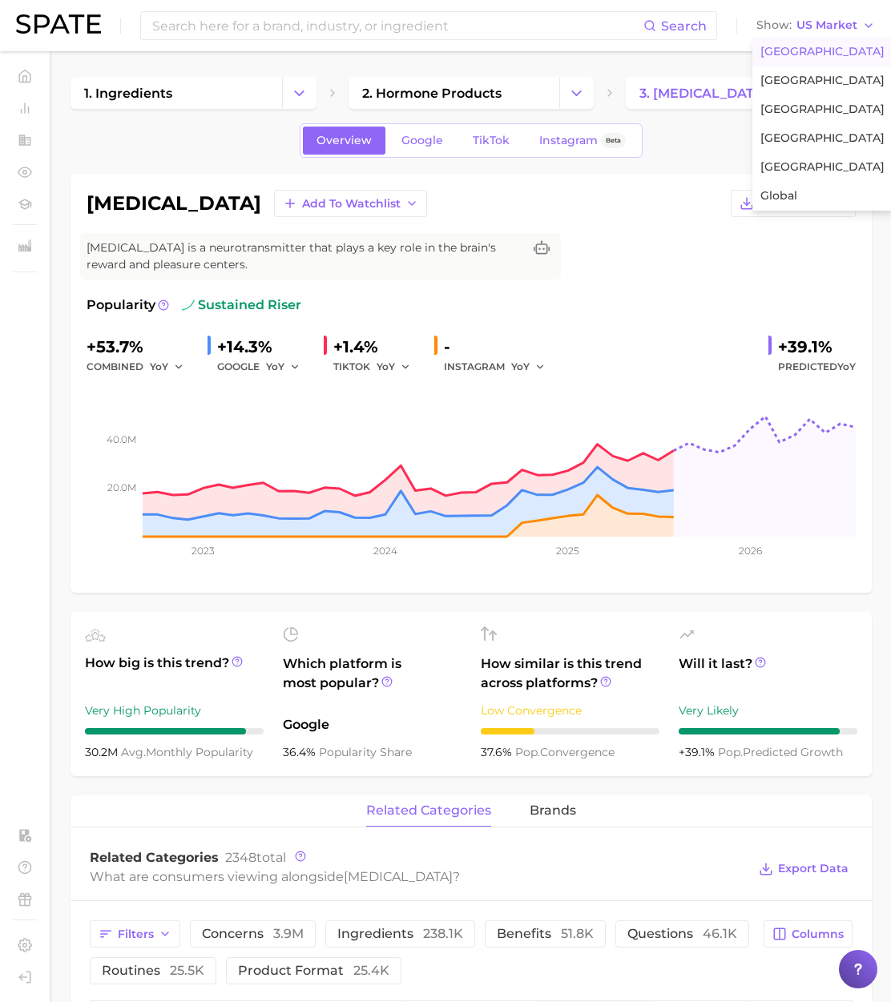
click at [739, 132] on div "Overview Google TikTok Instagram Beta" at bounding box center [470, 140] width 801 height 34
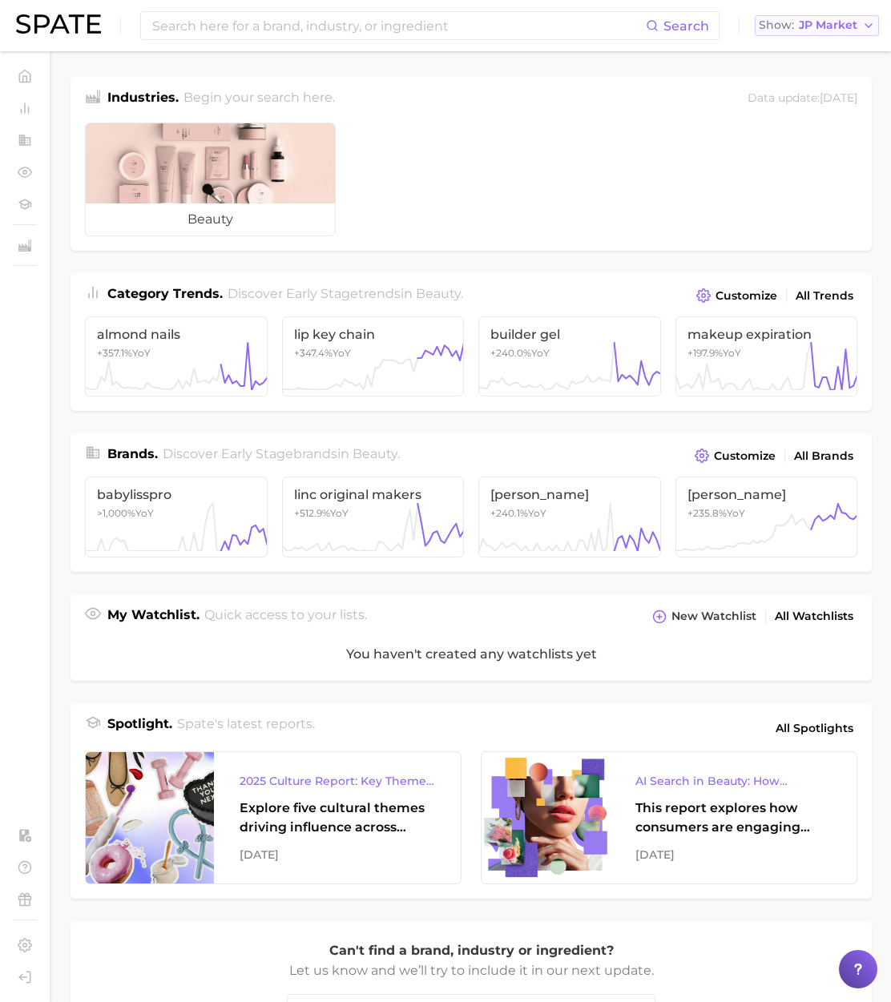
click at [799, 26] on span "JP Market" at bounding box center [827, 25] width 58 height 9
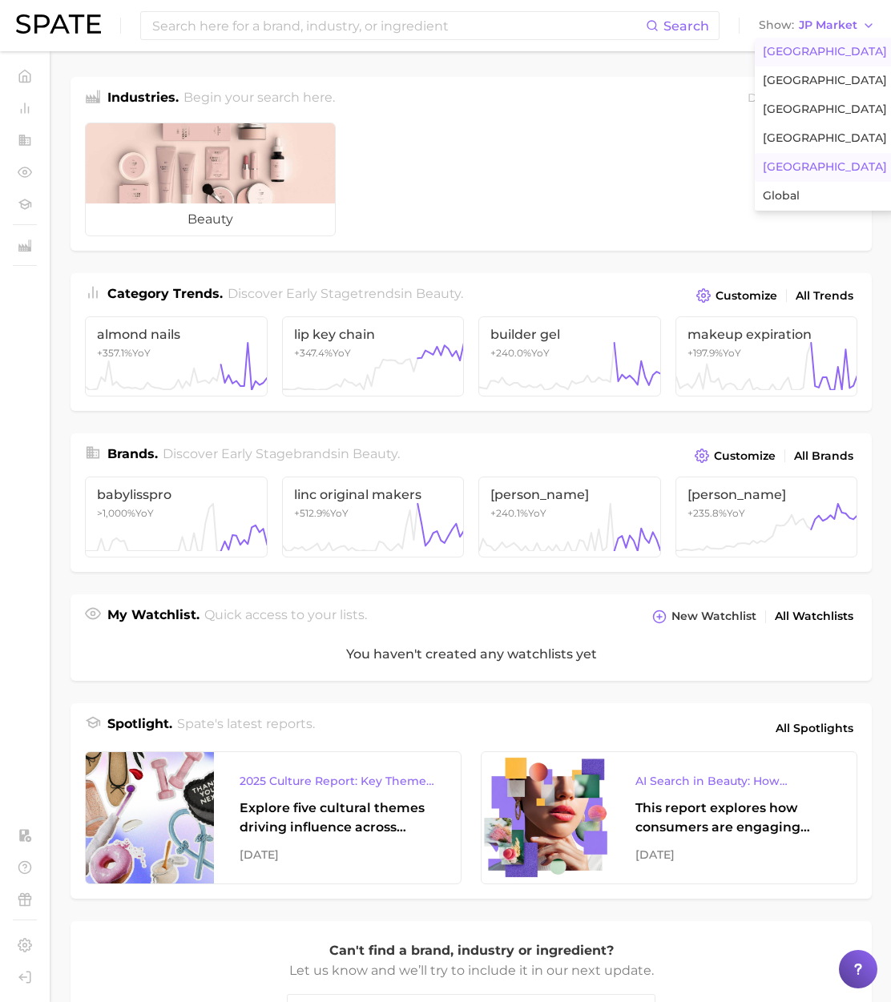
click at [803, 40] on button "[GEOGRAPHIC_DATA]" at bounding box center [824, 52] width 140 height 29
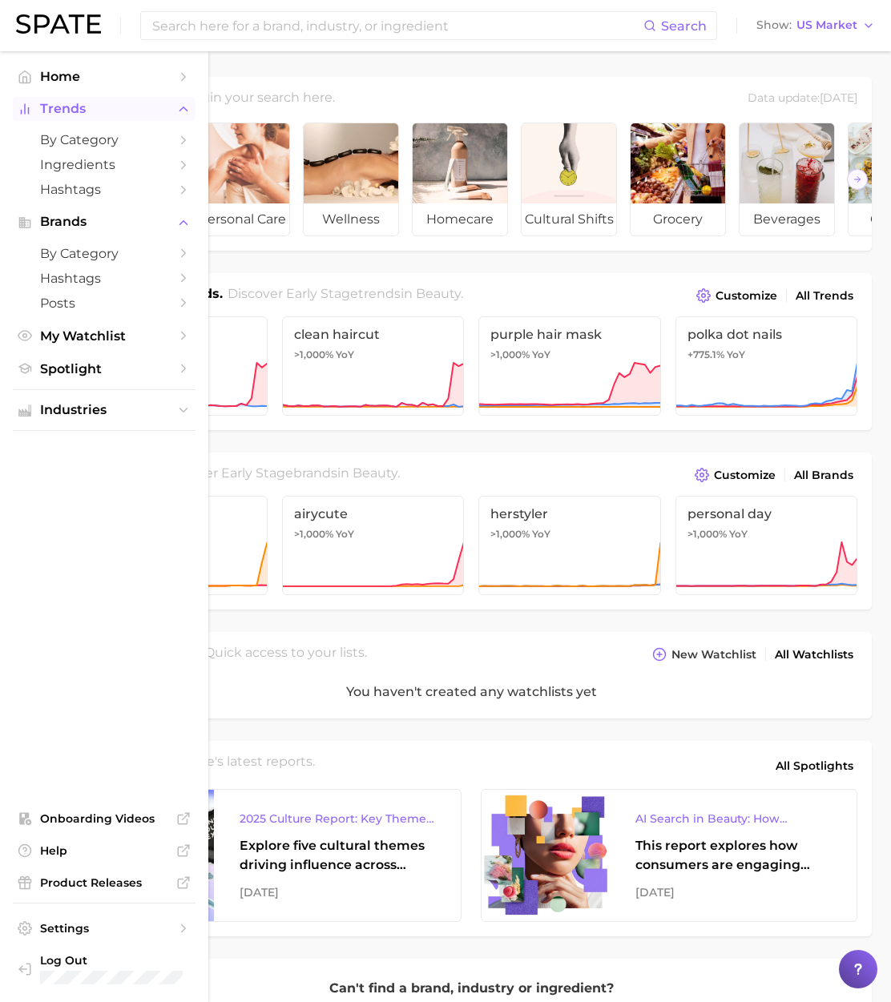
click at [74, 115] on span "Trends" at bounding box center [104, 109] width 128 height 14
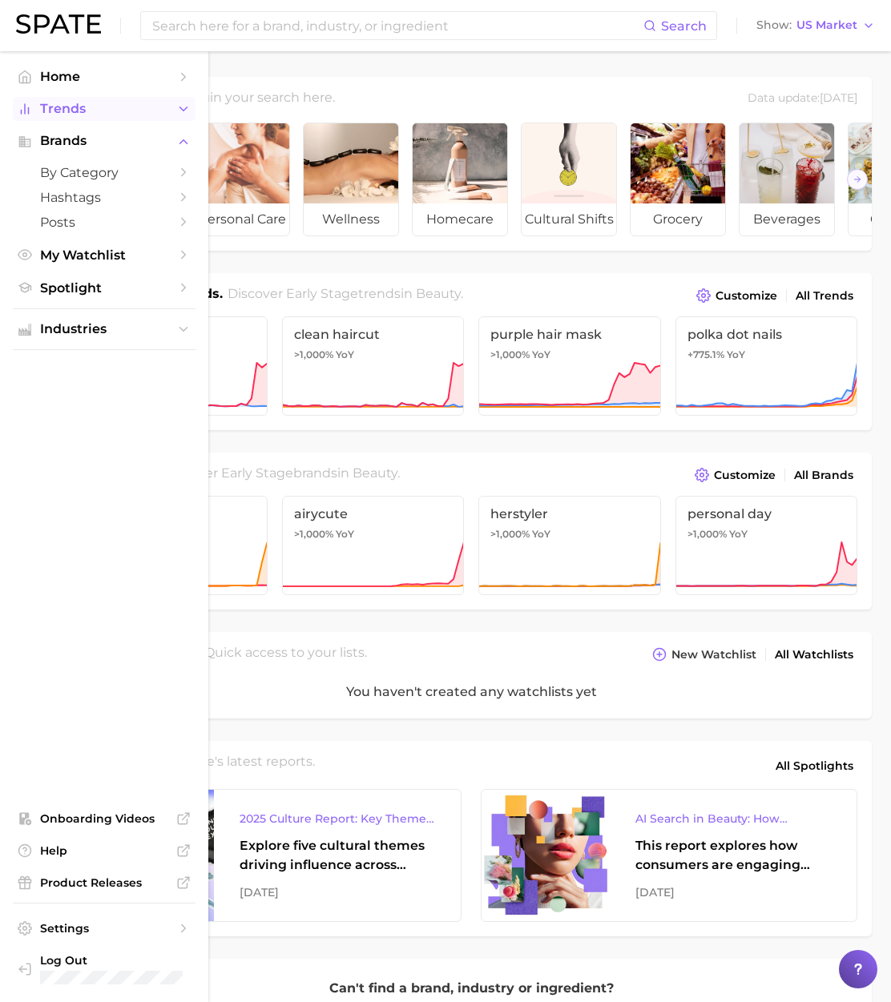
click at [77, 111] on span "Trends" at bounding box center [104, 109] width 128 height 14
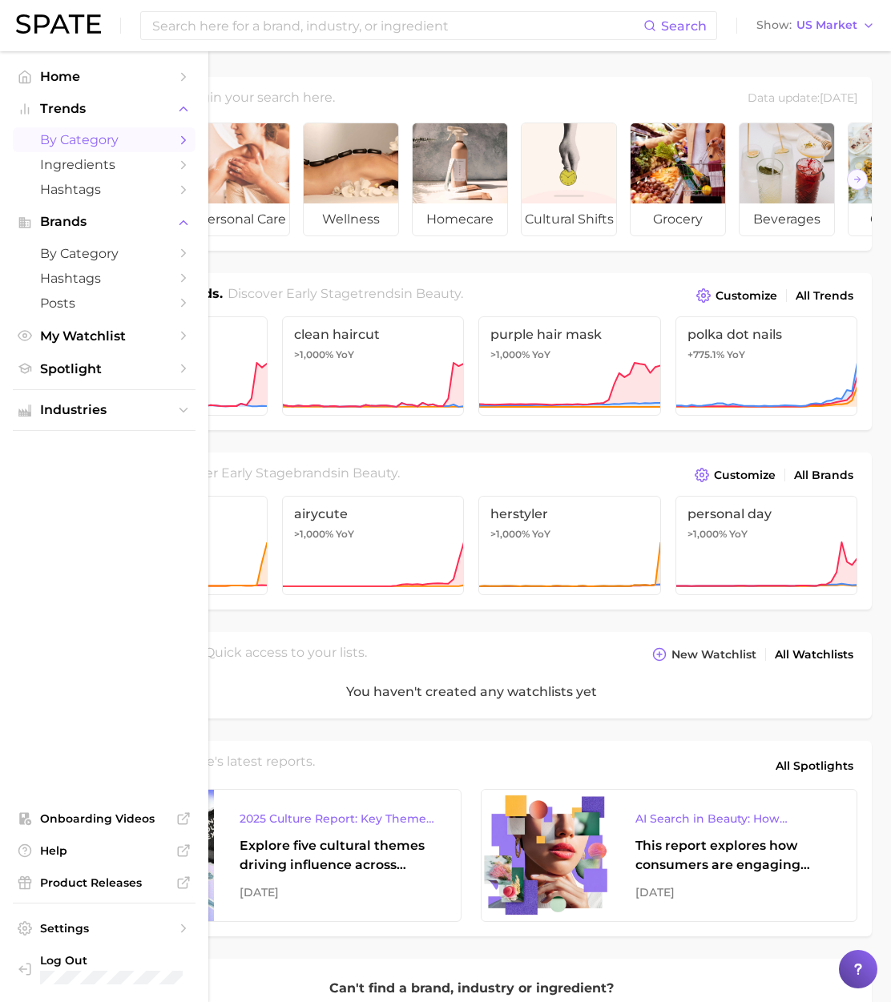
click at [92, 138] on span "by Category" at bounding box center [104, 139] width 128 height 15
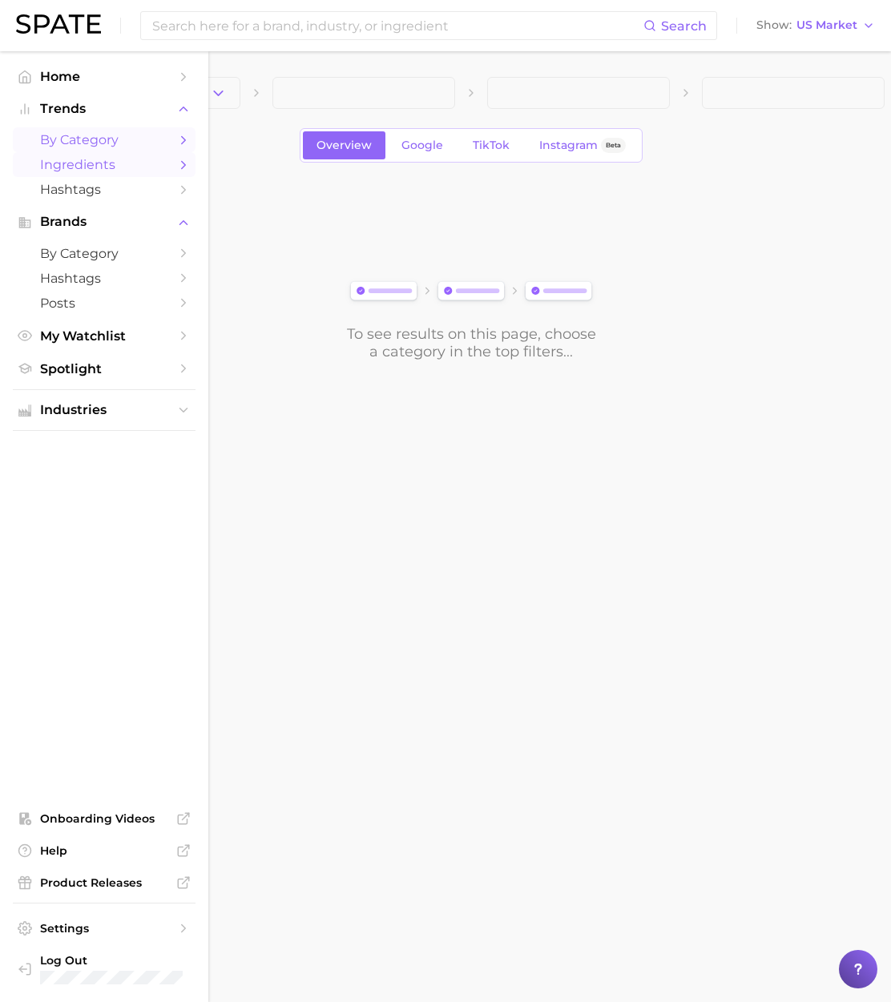
click at [78, 166] on span "Ingredients" at bounding box center [104, 164] width 128 height 15
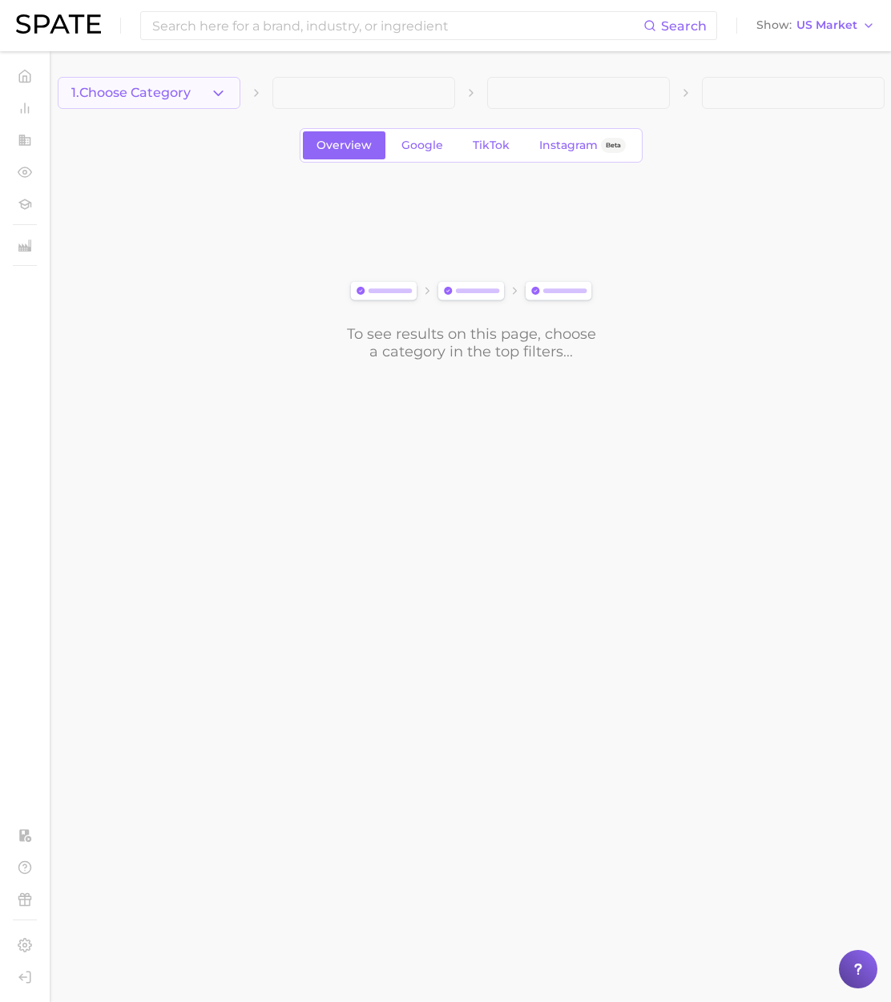
click at [191, 98] on span "1. Choose Category" at bounding box center [130, 93] width 119 height 14
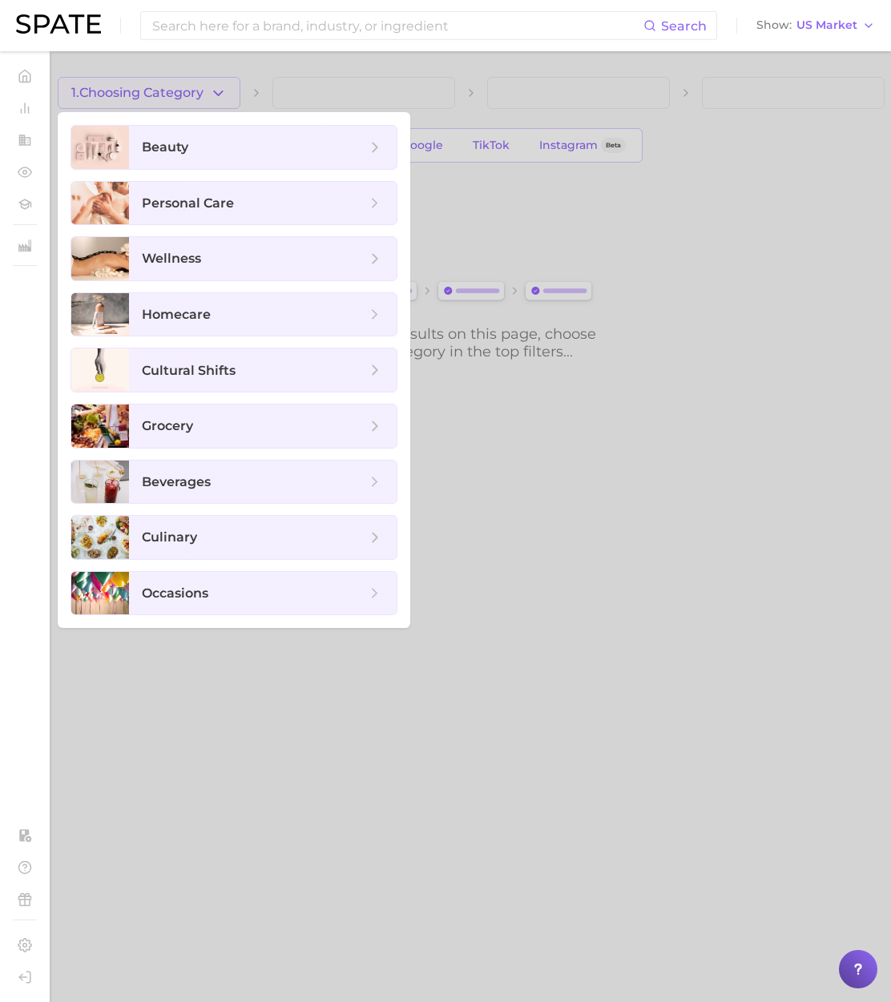
click at [387, 80] on div at bounding box center [445, 501] width 891 height 1002
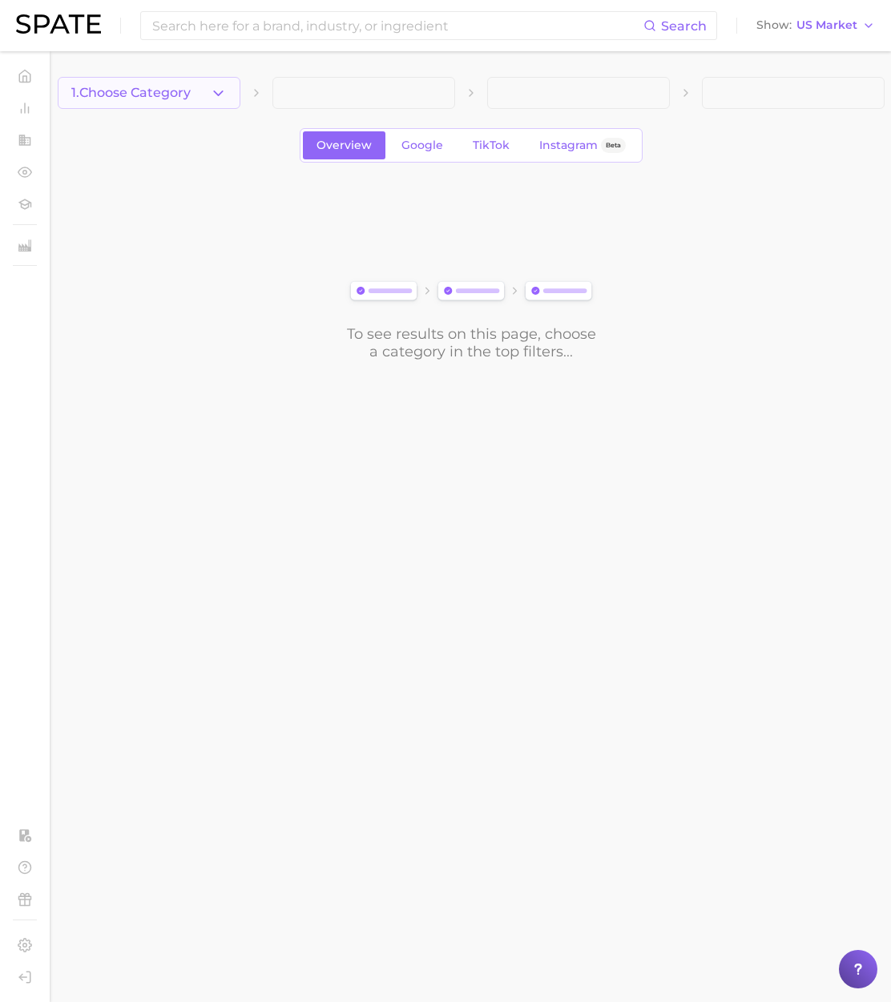
click at [215, 97] on icon "button" at bounding box center [218, 93] width 17 height 17
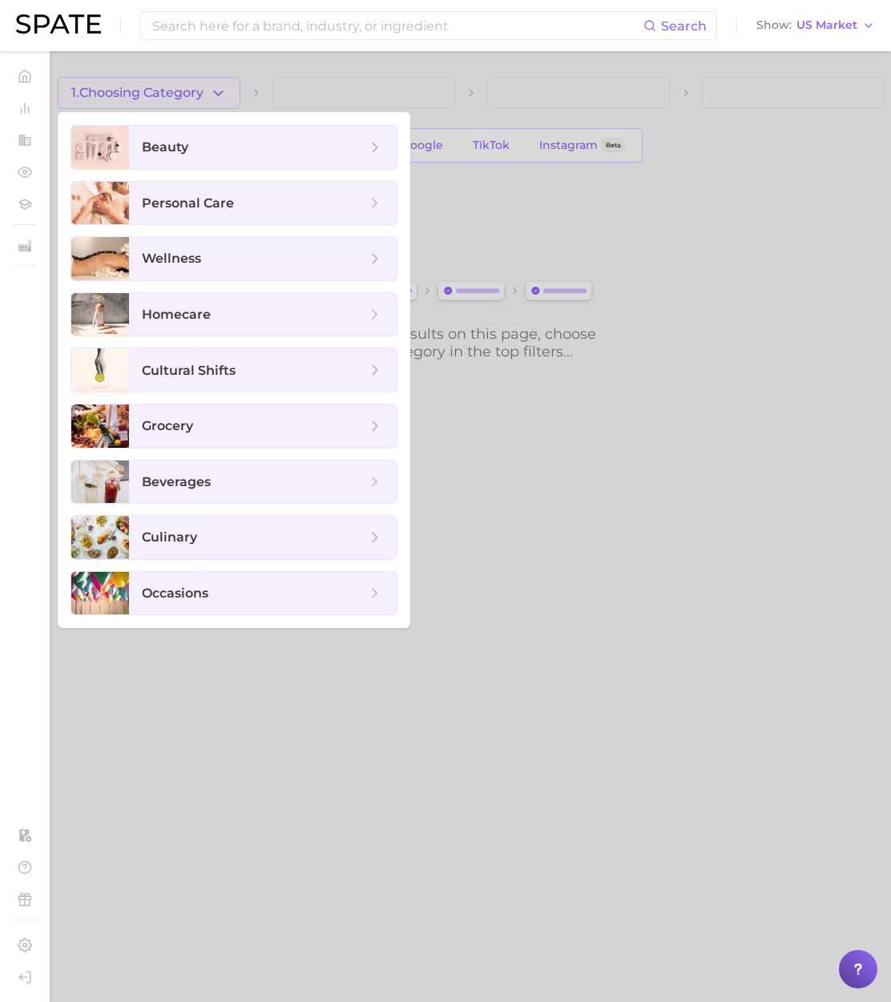
click at [433, 87] on div at bounding box center [445, 501] width 891 height 1002
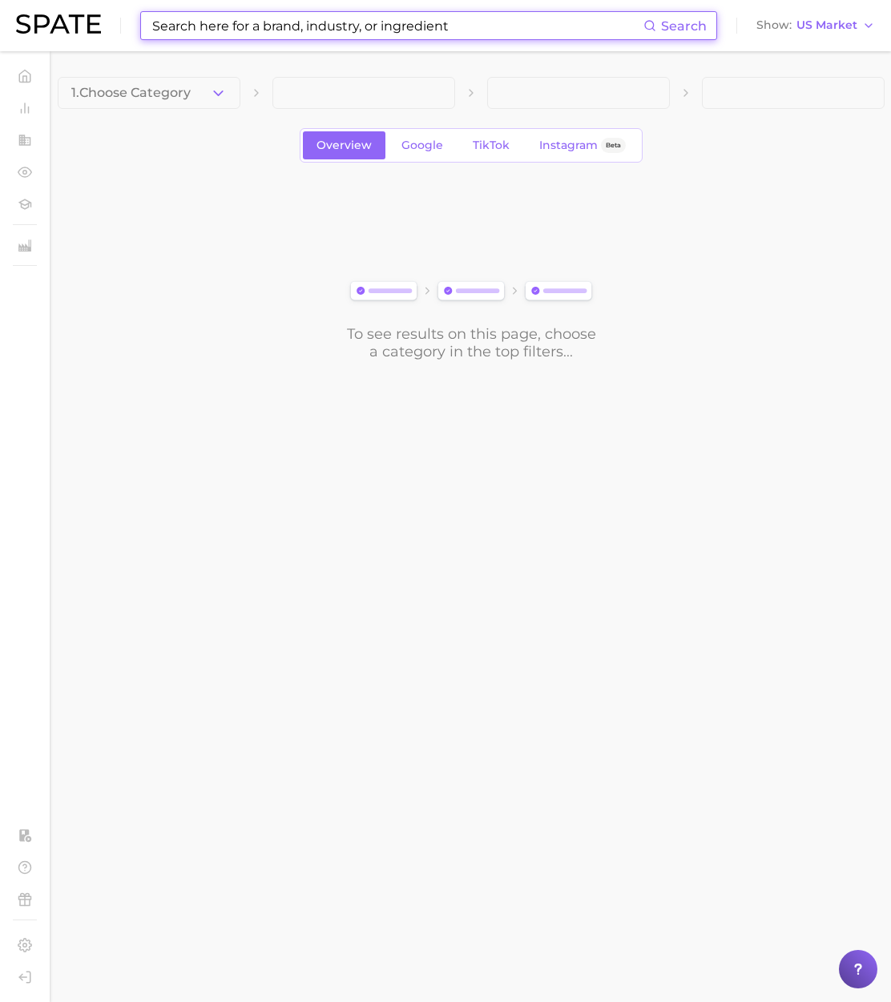
click at [266, 29] on input at bounding box center [397, 25] width 493 height 27
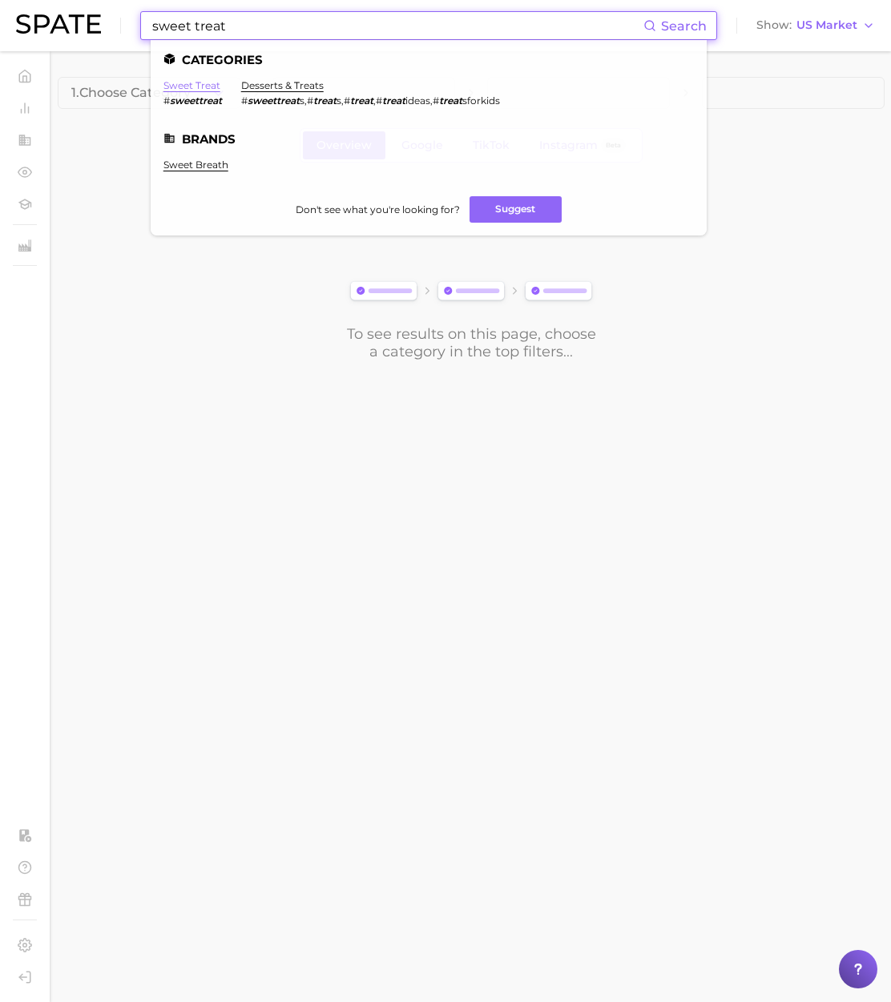
type input "sweet treat"
click at [200, 88] on link "sweet treat" at bounding box center [191, 85] width 57 height 12
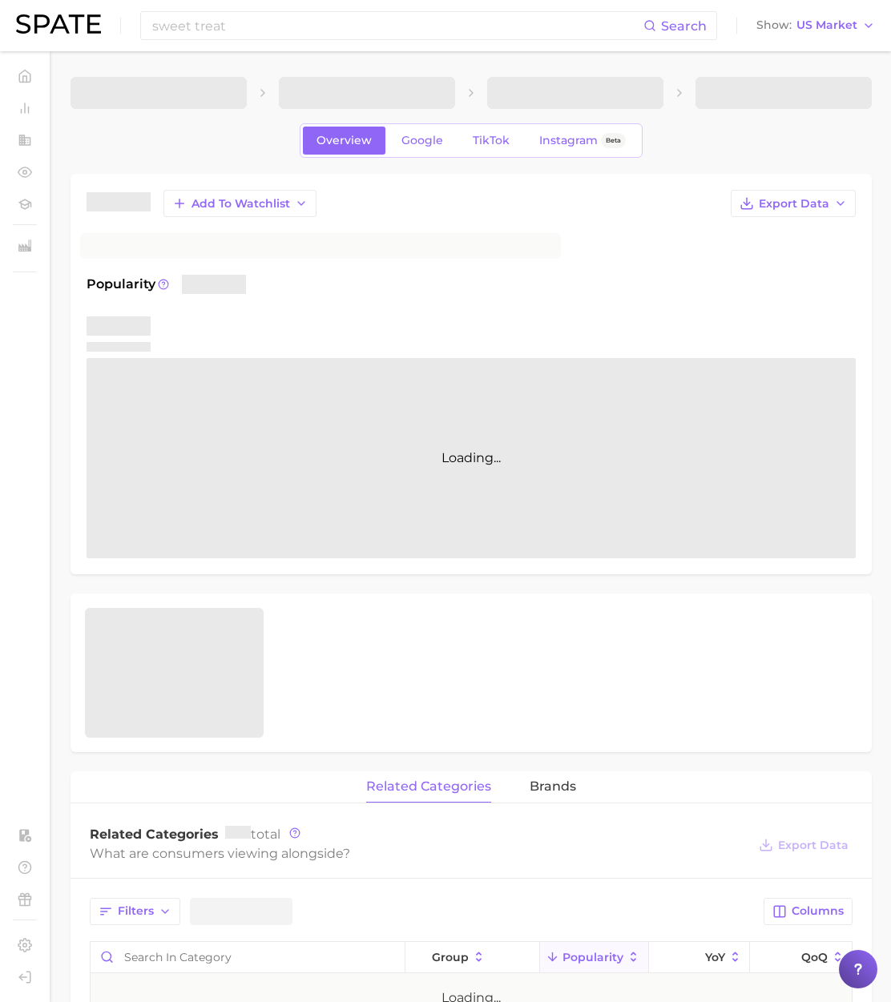
scroll to position [1, 0]
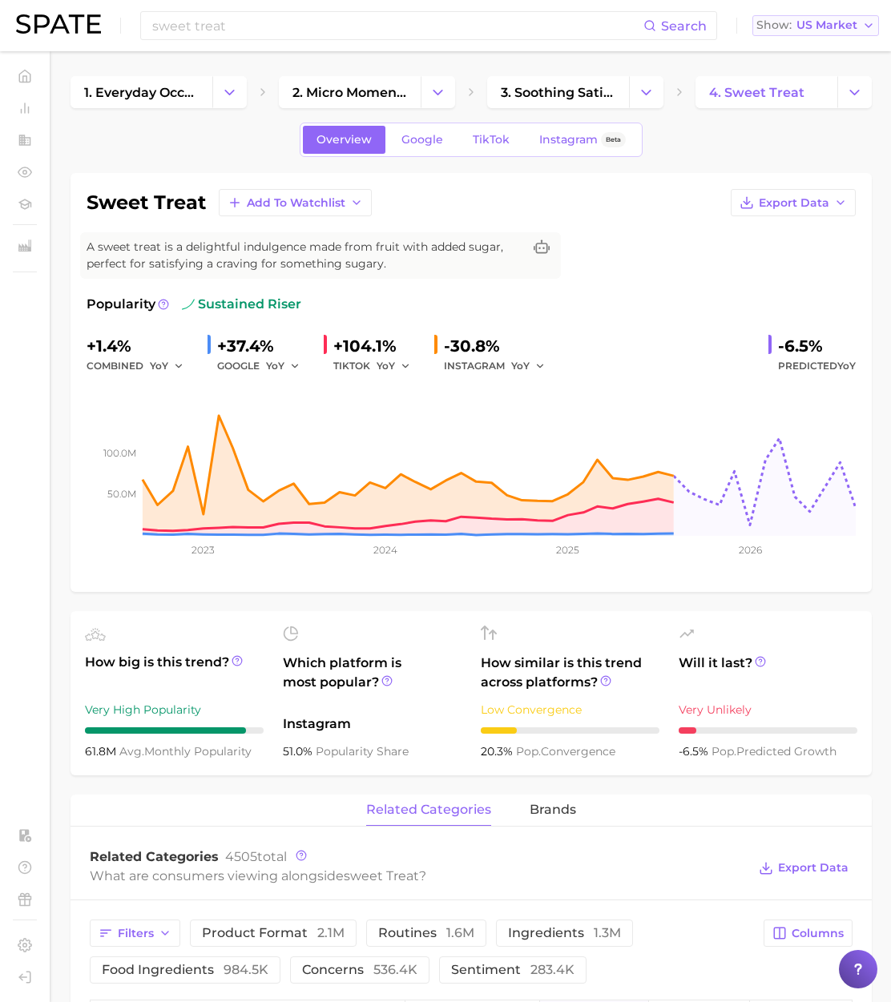
click at [839, 30] on span "US Market" at bounding box center [826, 25] width 61 height 9
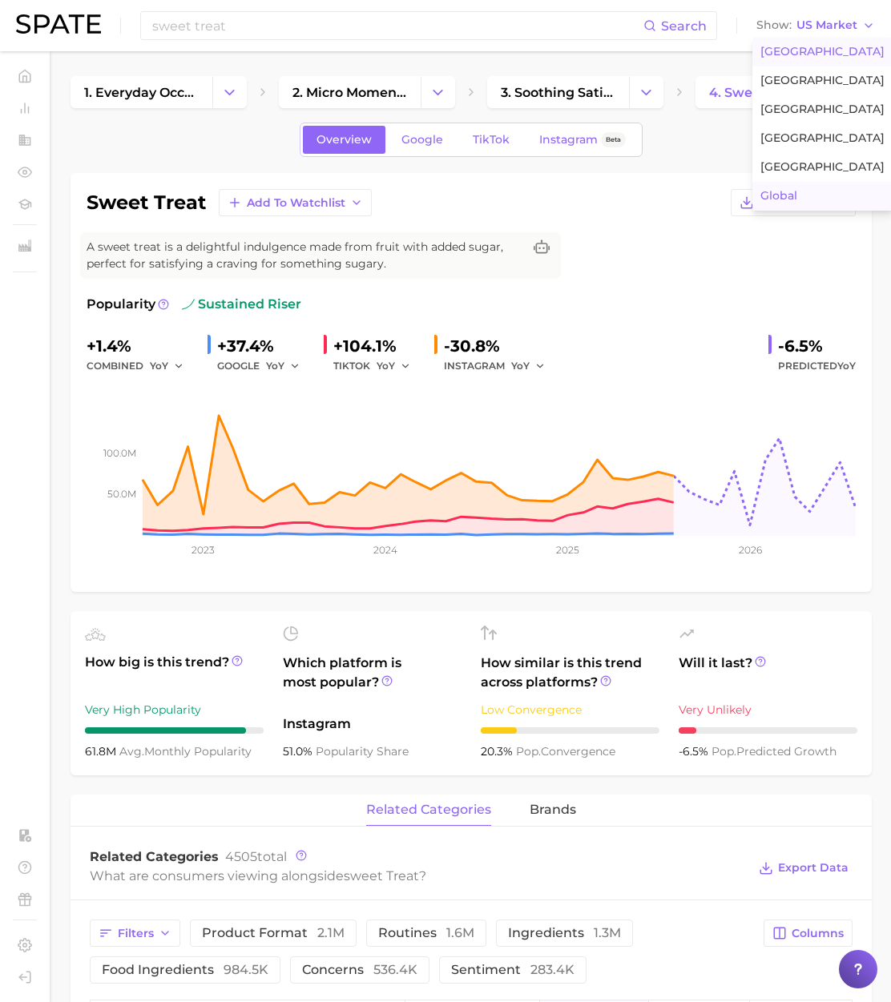
click at [797, 194] on span "Global" at bounding box center [778, 196] width 37 height 14
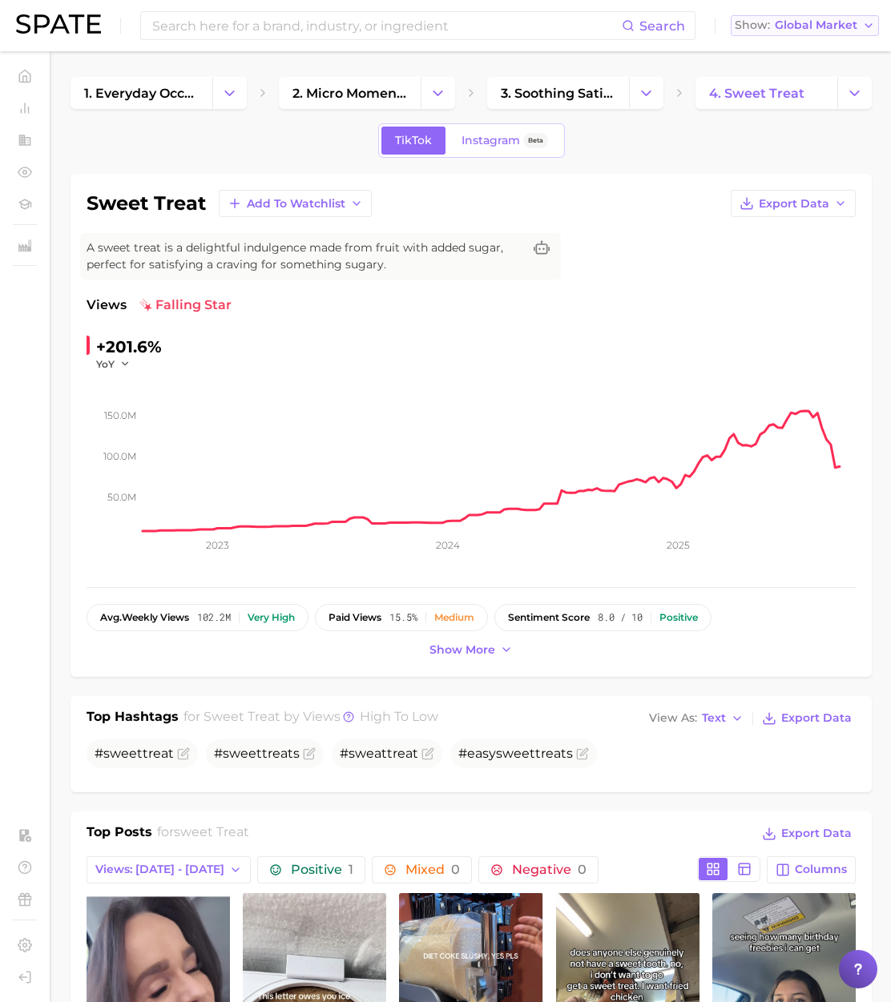
click at [818, 28] on span "Global Market" at bounding box center [815, 25] width 82 height 9
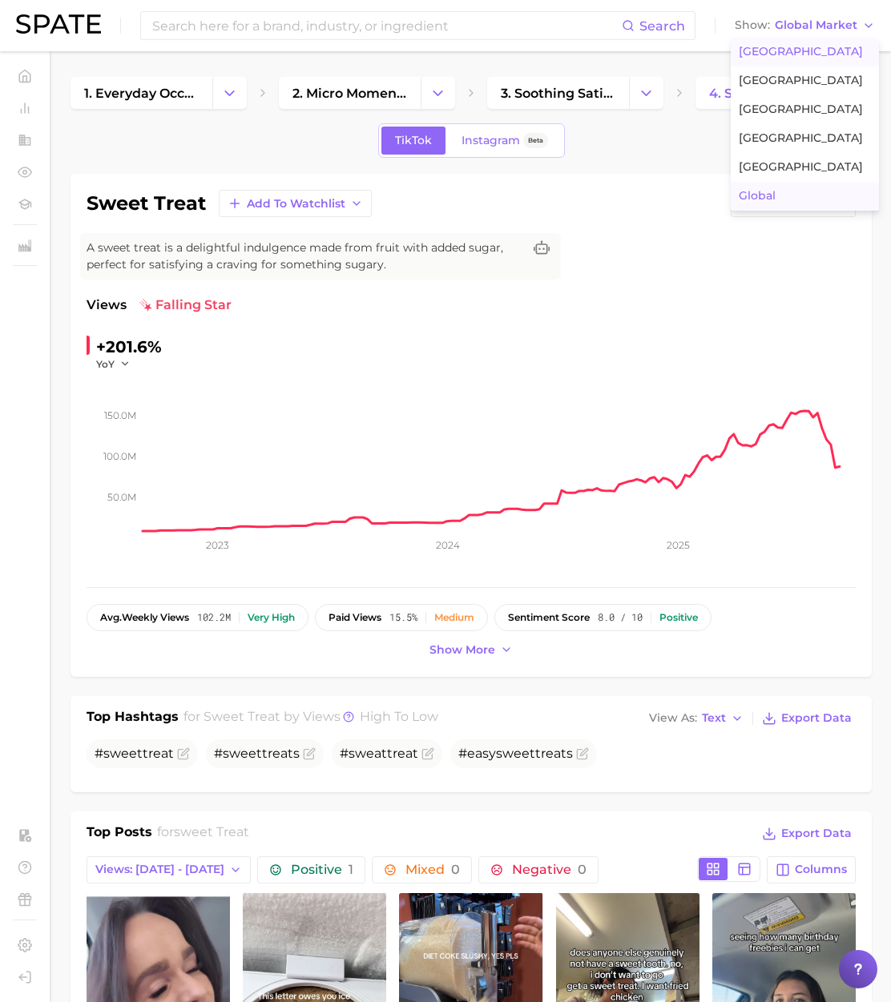
click at [819, 46] on button "United States" at bounding box center [804, 52] width 148 height 29
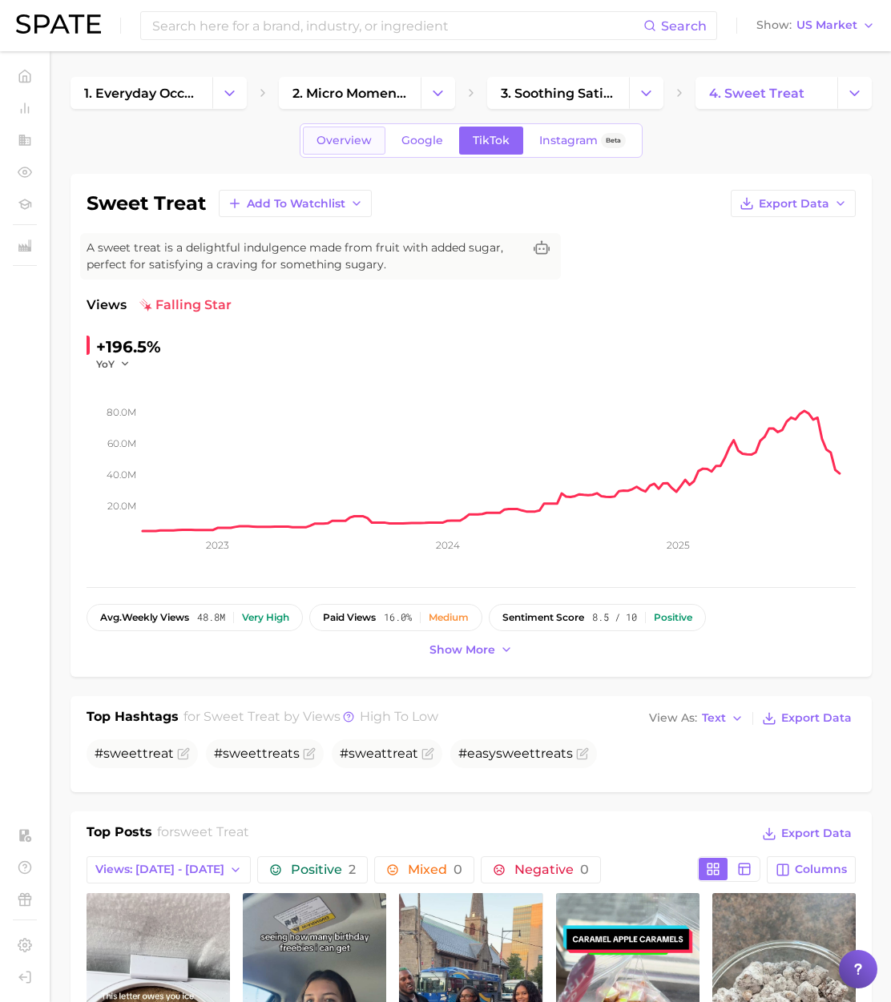
click at [340, 147] on span "Overview" at bounding box center [343, 141] width 55 height 14
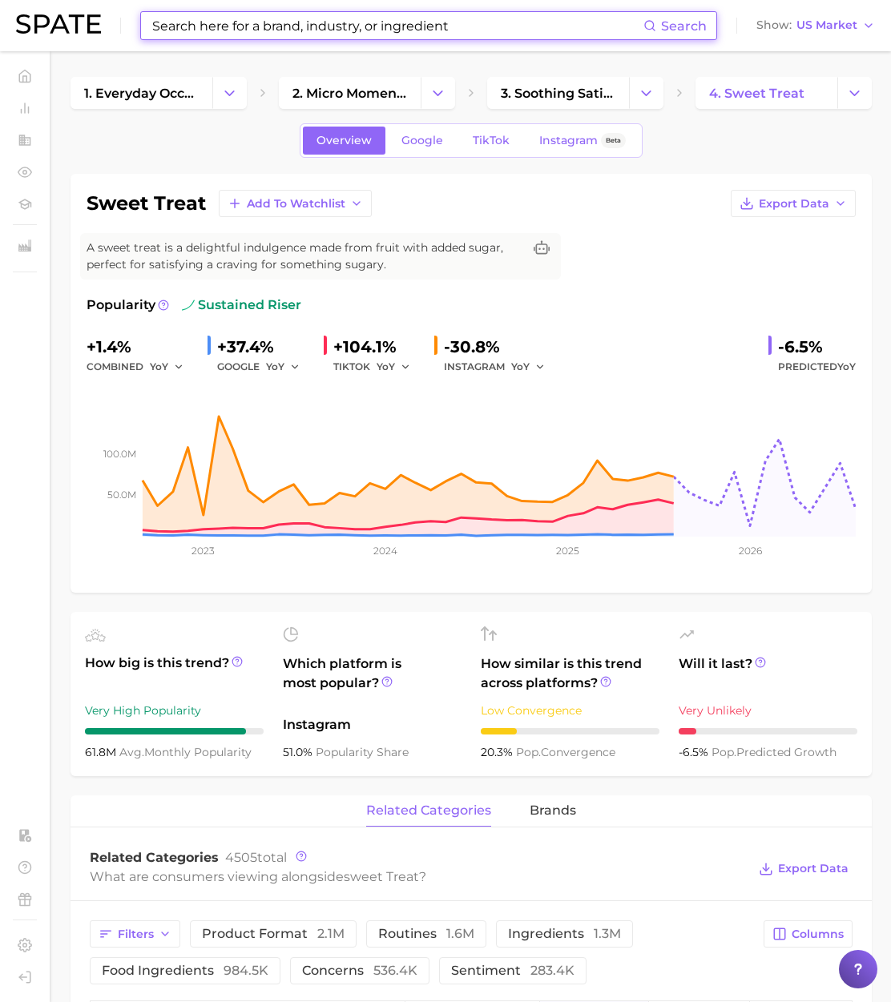
click at [185, 28] on input at bounding box center [397, 25] width 493 height 27
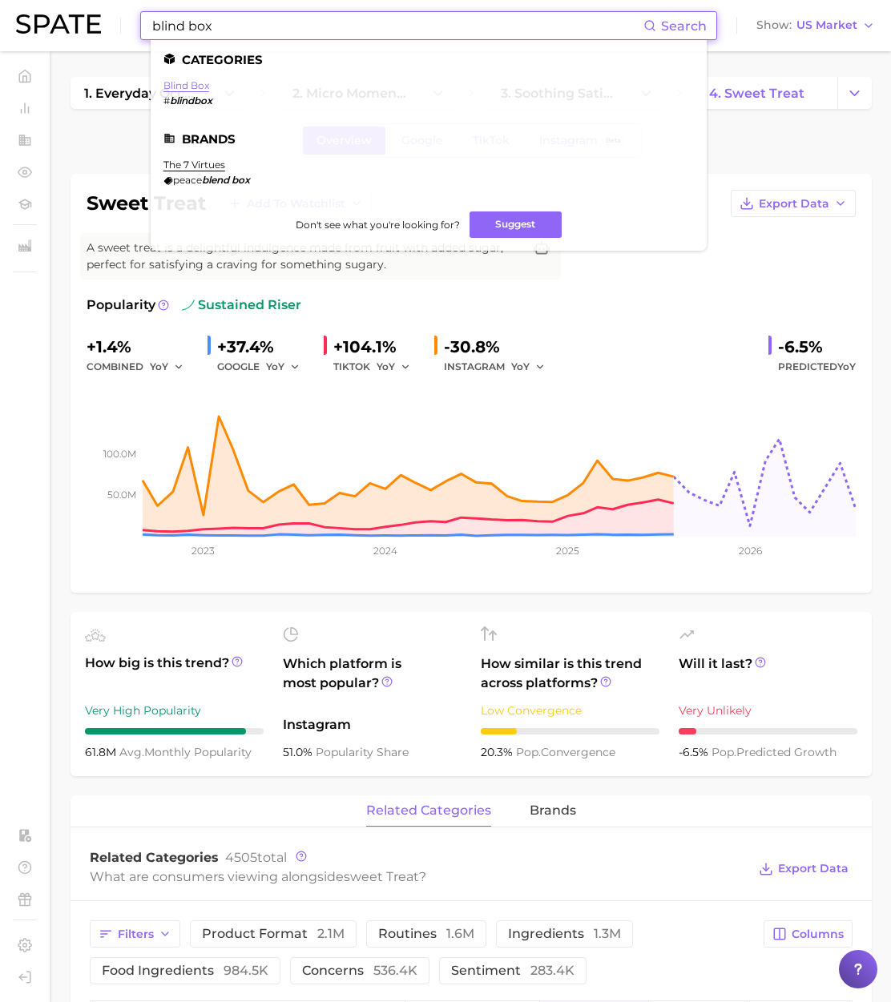
type input "blind box"
click at [206, 83] on link "blind box" at bounding box center [186, 85] width 46 height 12
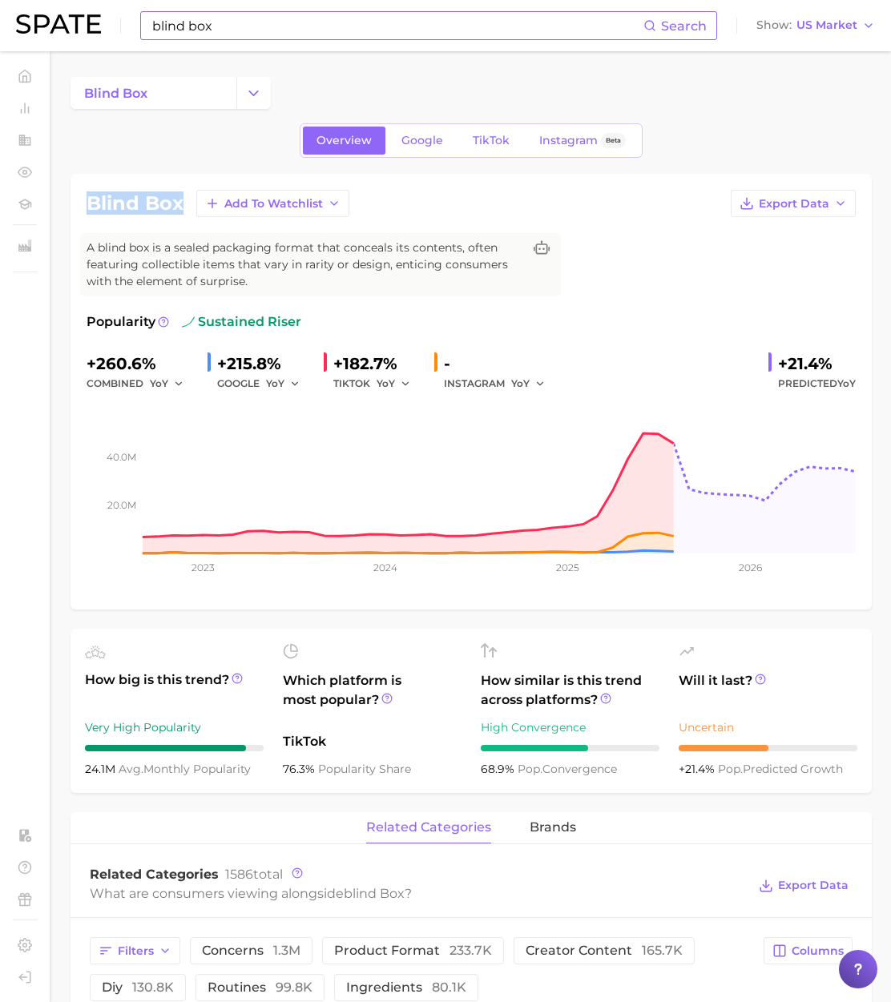
drag, startPoint x: 181, startPoint y: 205, endPoint x: 68, endPoint y: 202, distance: 113.0
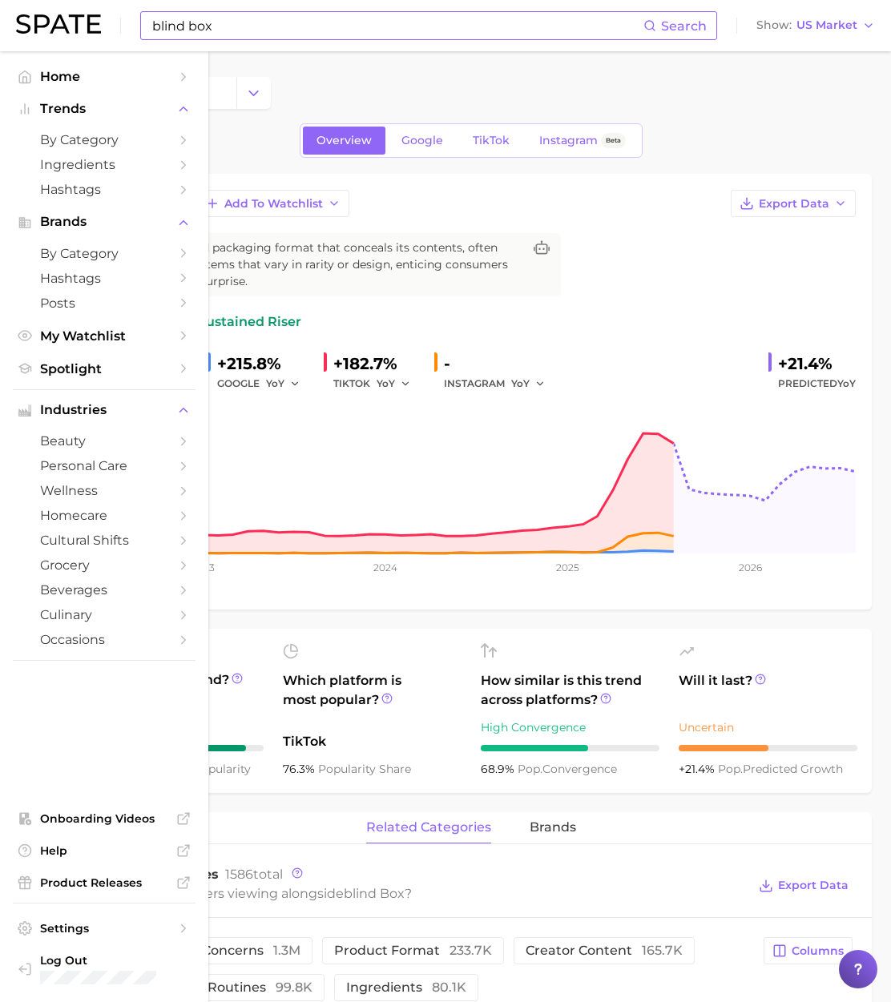
copy h1 "blind box"
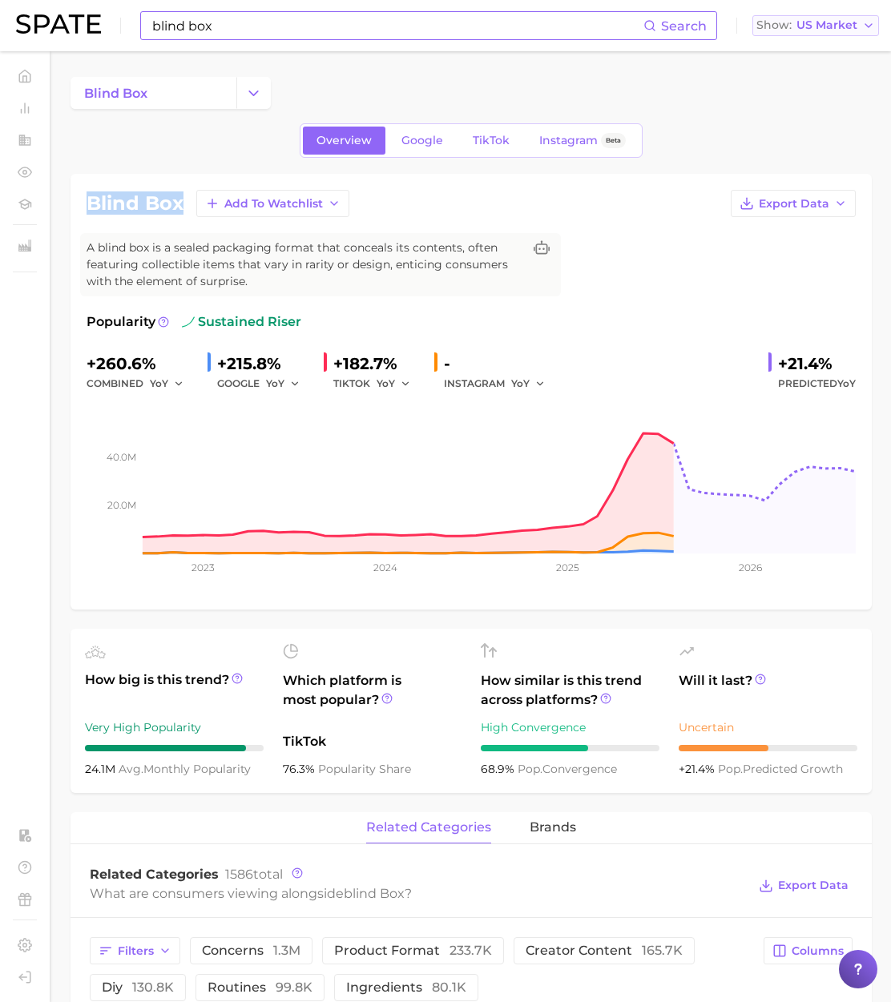
click at [822, 30] on span "US Market" at bounding box center [826, 25] width 61 height 9
click at [782, 168] on span "Japan" at bounding box center [822, 167] width 124 height 14
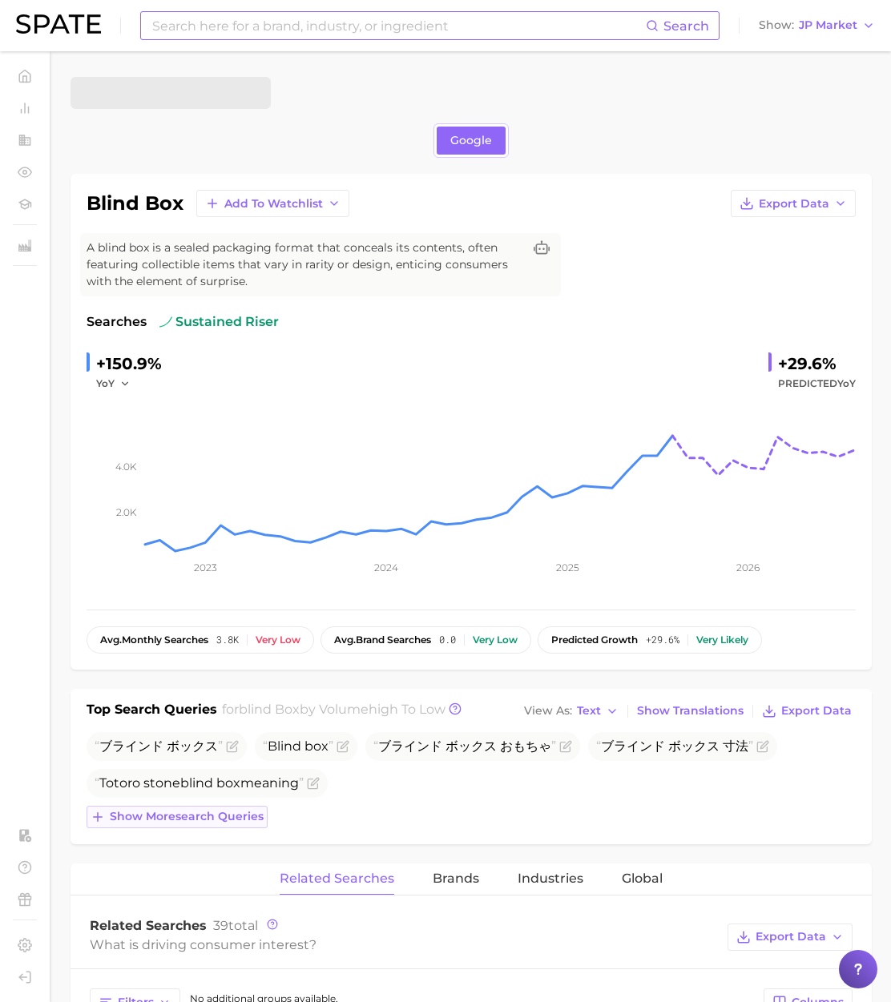
click at [223, 819] on span "Show more search queries" at bounding box center [187, 817] width 154 height 14
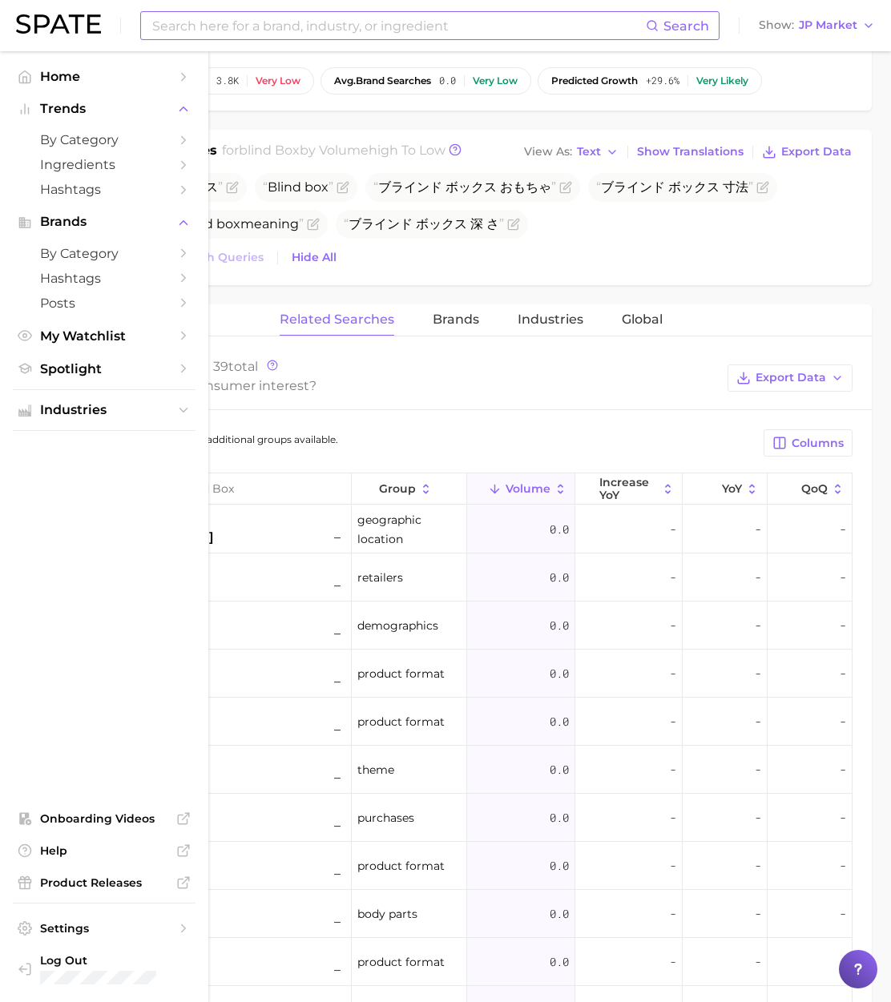
scroll to position [561, 0]
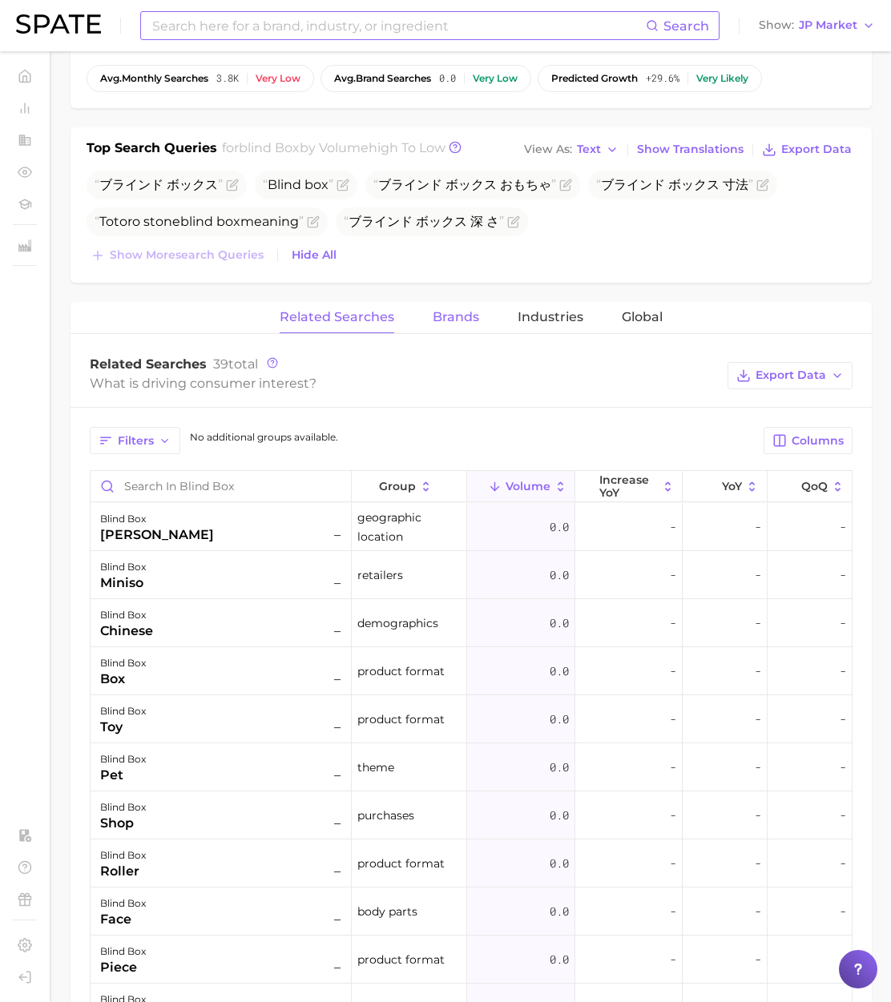
click at [460, 316] on span "Brands" at bounding box center [455, 317] width 46 height 14
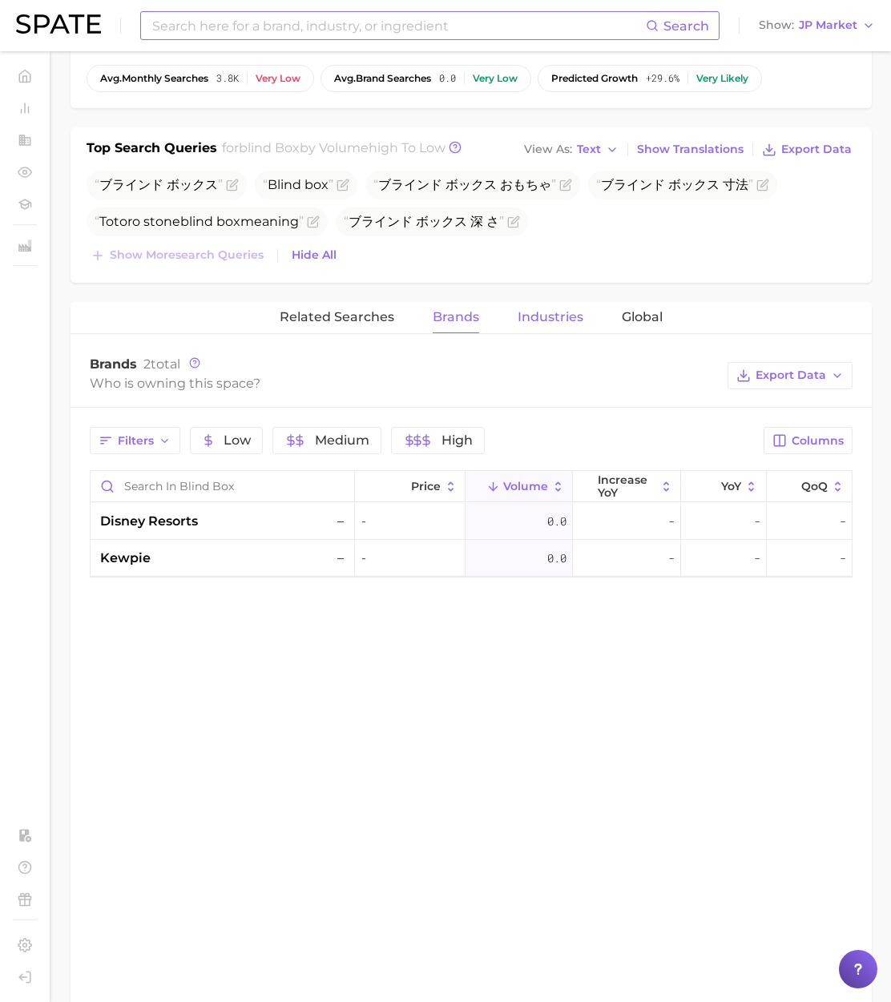
click at [542, 316] on span "Industries" at bounding box center [550, 317] width 66 height 14
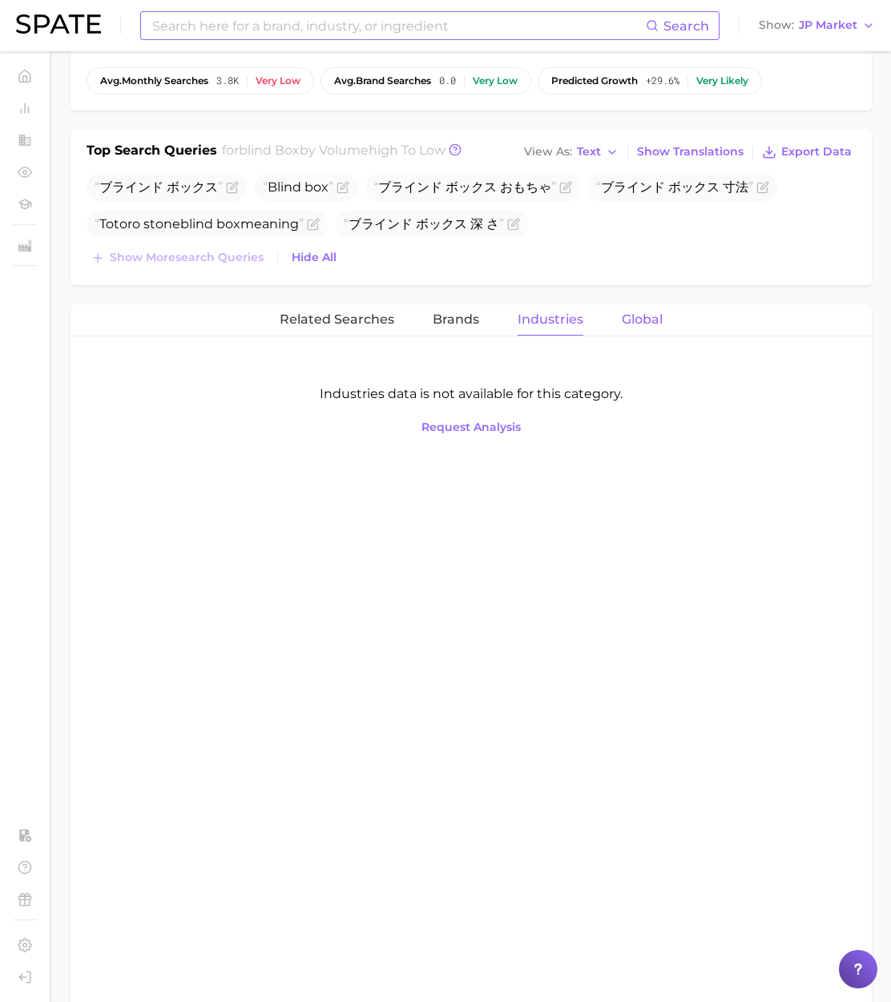
click at [631, 317] on span "Global" at bounding box center [641, 319] width 41 height 14
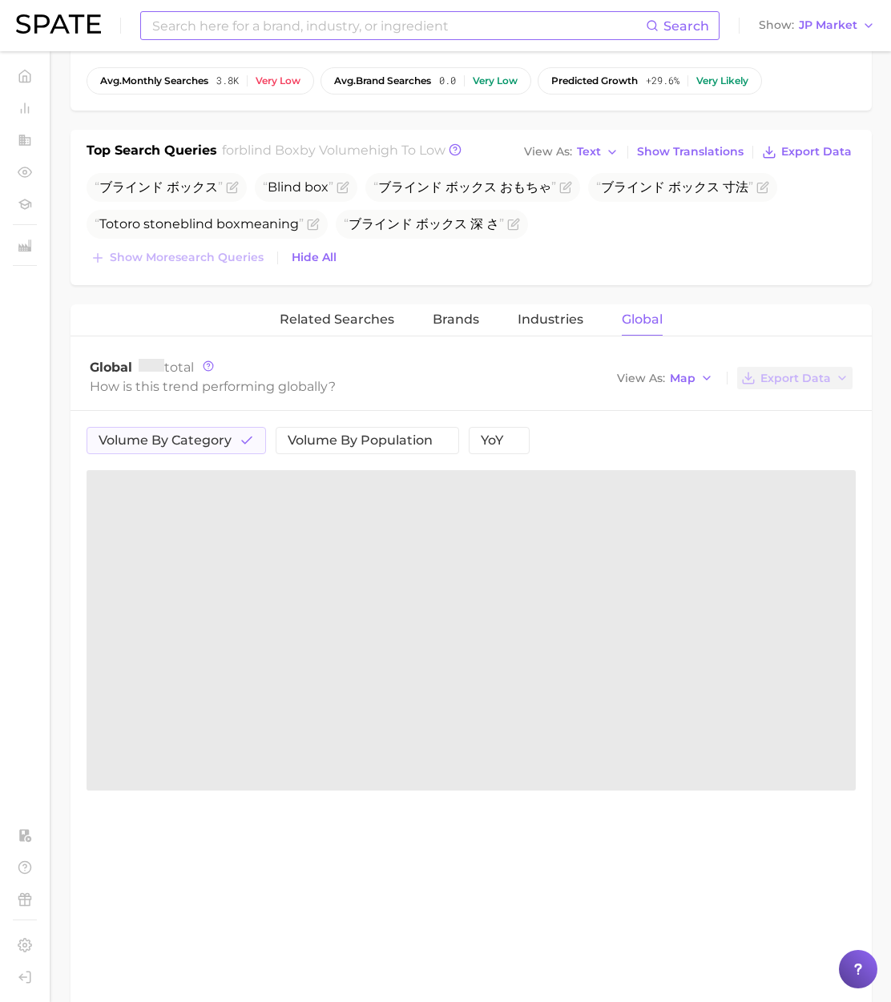
scroll to position [563, 0]
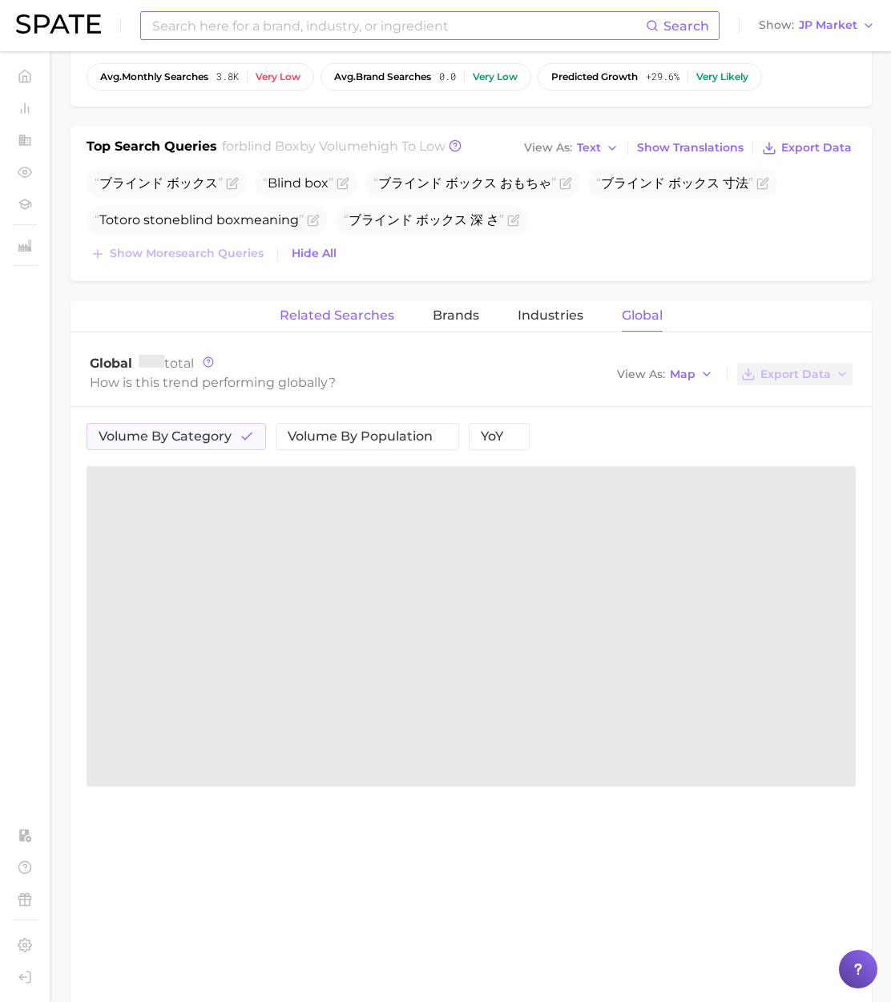
click at [364, 318] on span "Related Searches" at bounding box center [337, 315] width 115 height 14
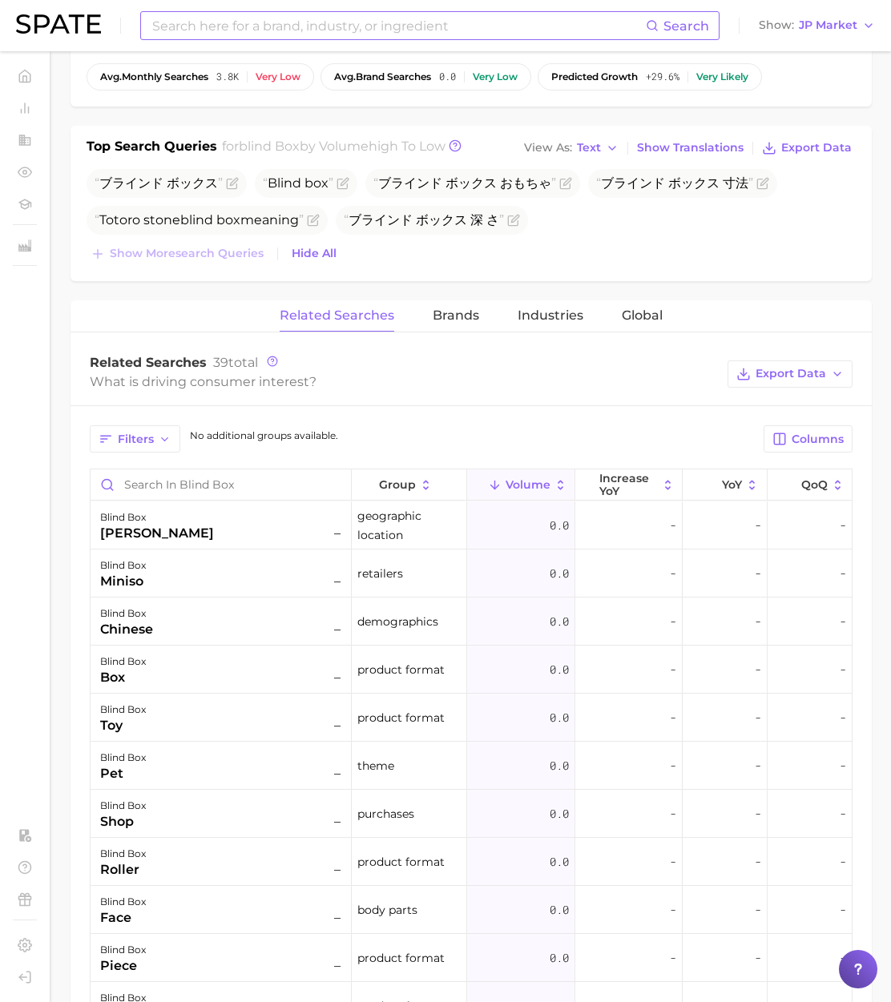
click at [239, 26] on input at bounding box center [398, 25] width 495 height 27
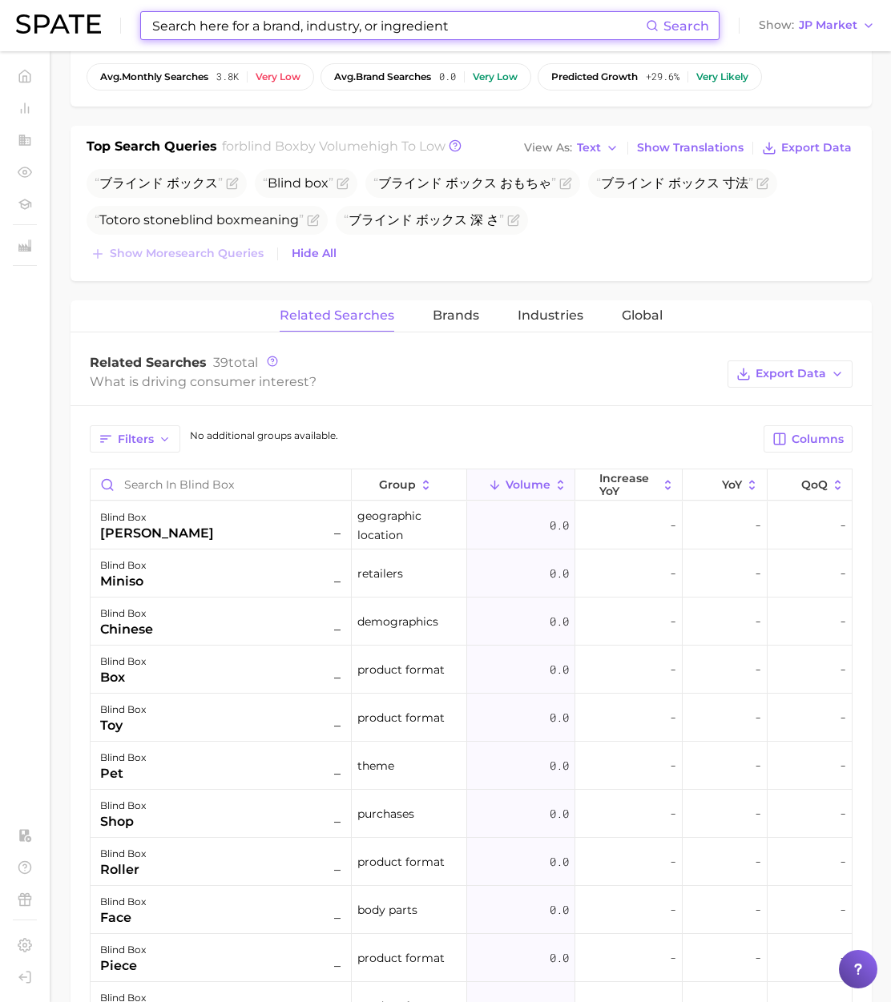
paste input "mystery box"
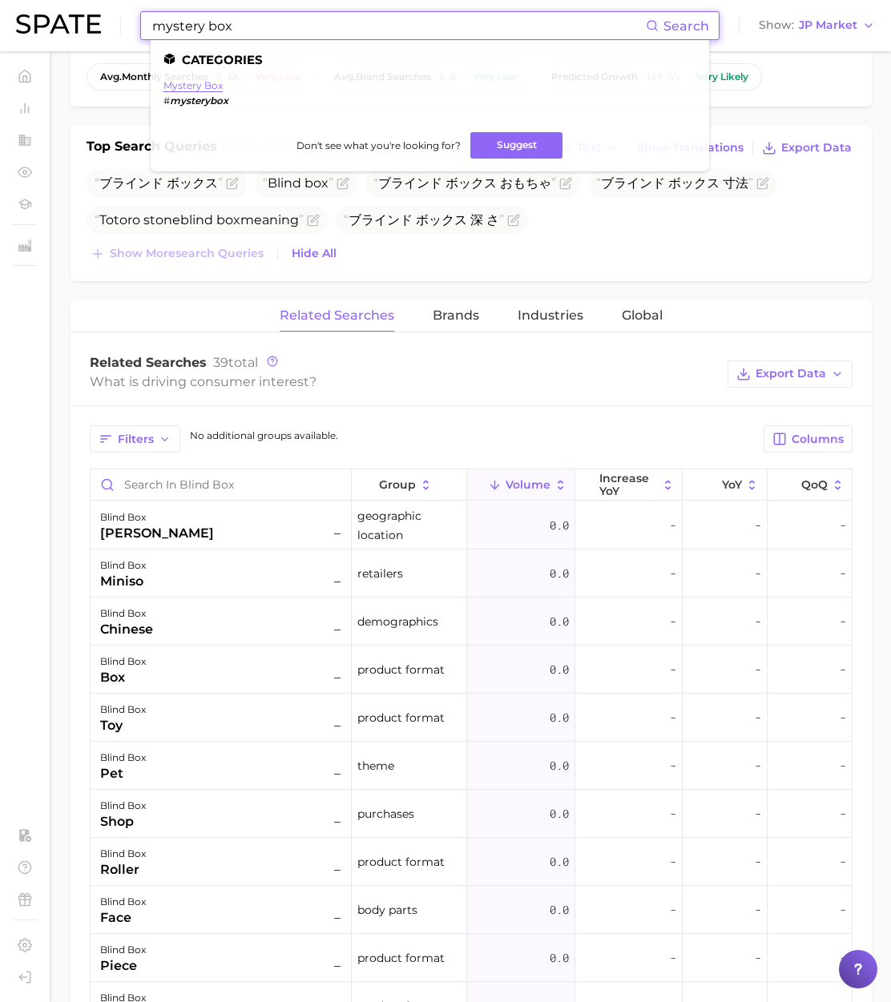
type input "mystery box"
click at [183, 87] on link "mystery box" at bounding box center [192, 85] width 59 height 12
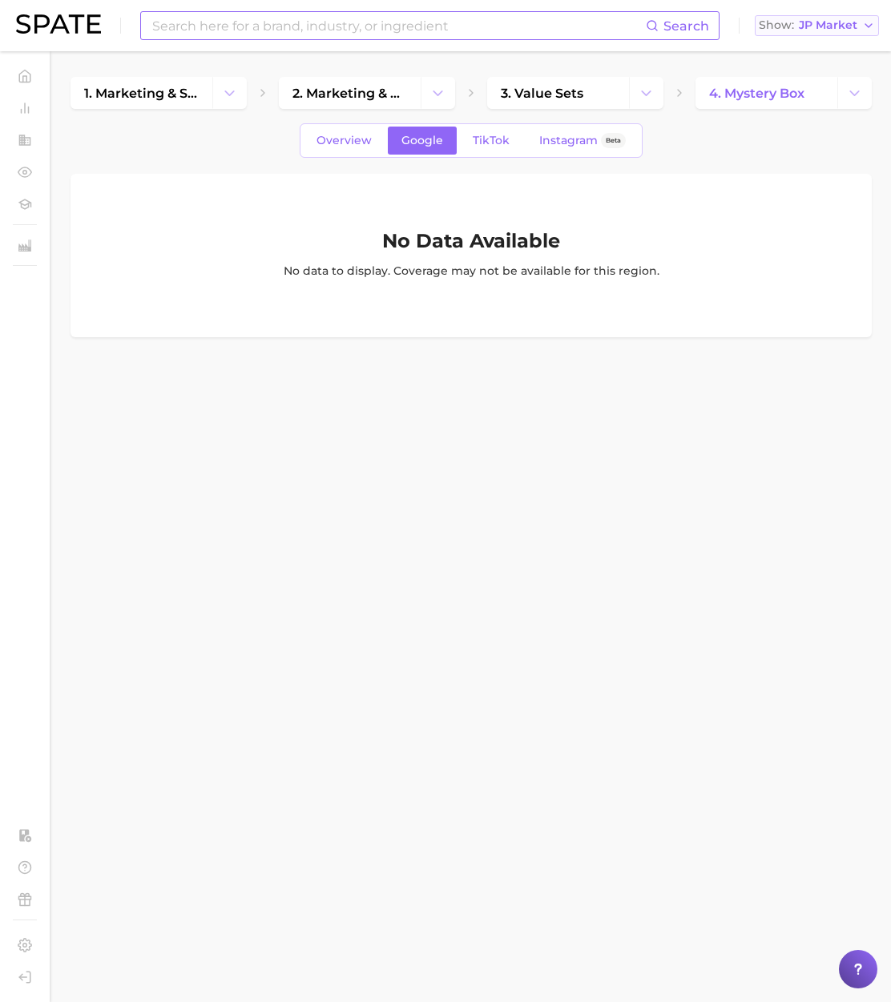
click at [820, 28] on span "JP Market" at bounding box center [827, 25] width 58 height 9
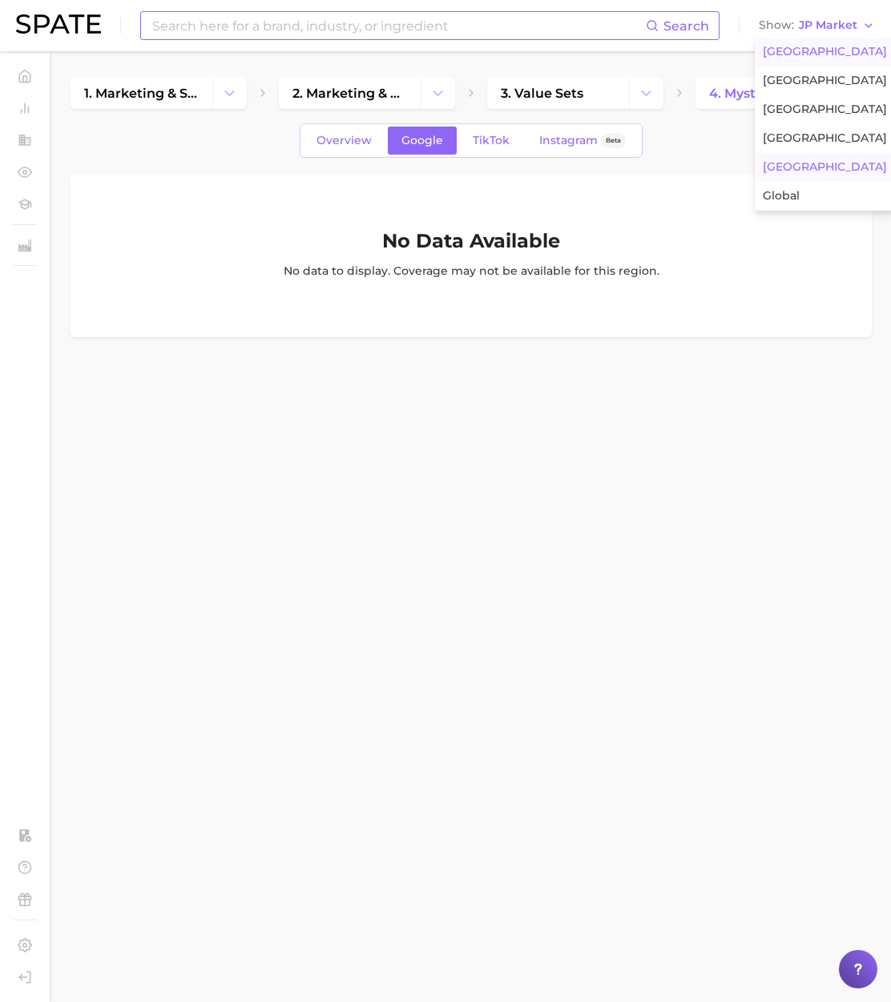
click at [810, 45] on span "United States" at bounding box center [824, 52] width 124 height 14
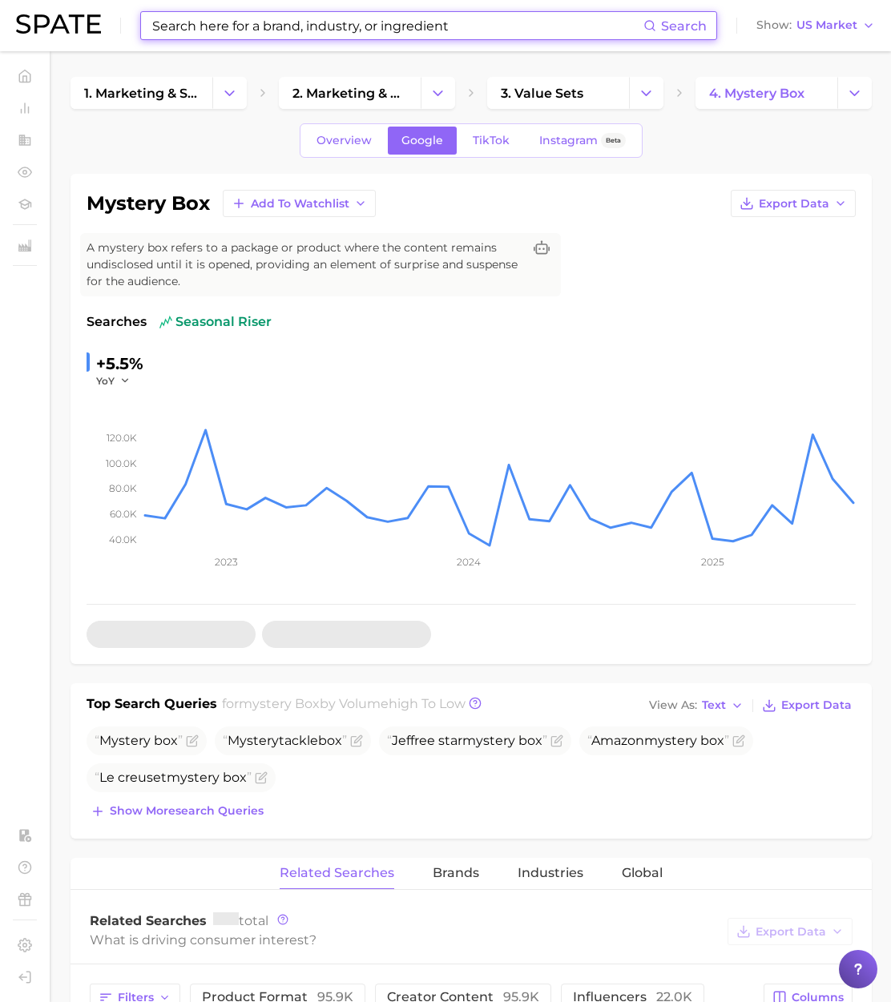
click at [240, 26] on input at bounding box center [397, 25] width 493 height 27
paste input "surprise bag"
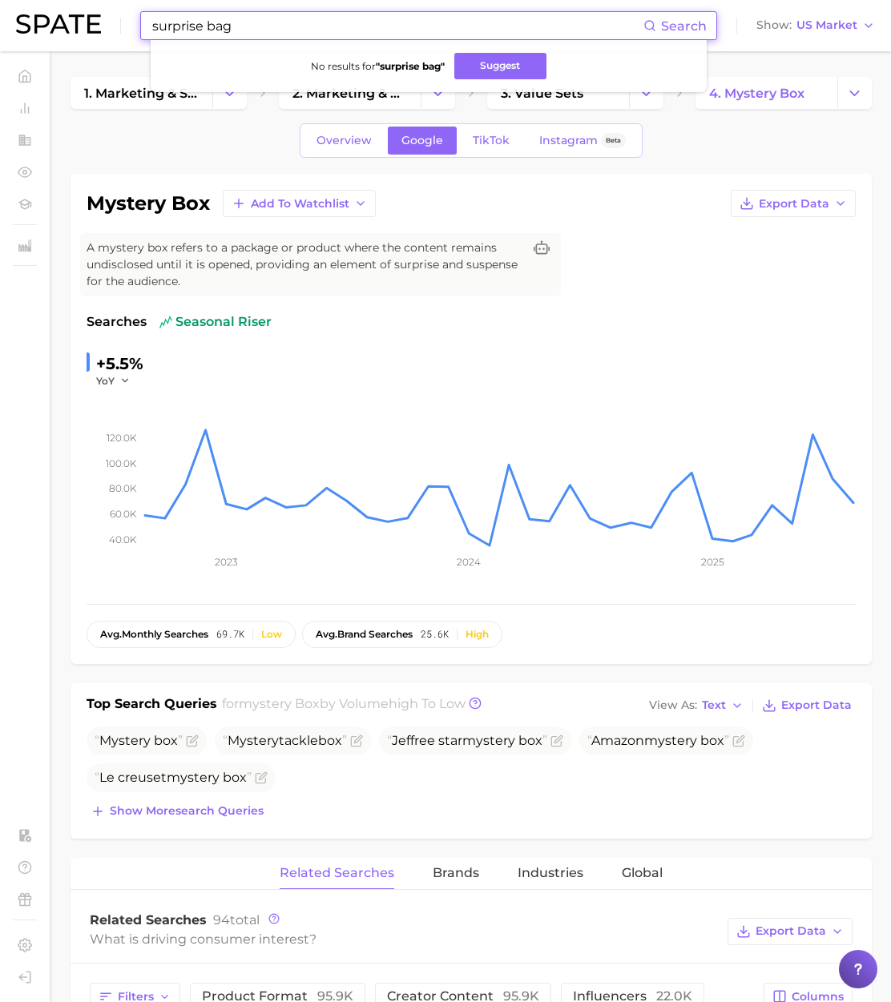
paste input "lucky"
drag, startPoint x: 247, startPoint y: 26, endPoint x: 125, endPoint y: 25, distance: 122.5
click at [107, 18] on div "lucky bag Search No results for " surprise bag " Suggest Show US Market" at bounding box center [445, 25] width 859 height 51
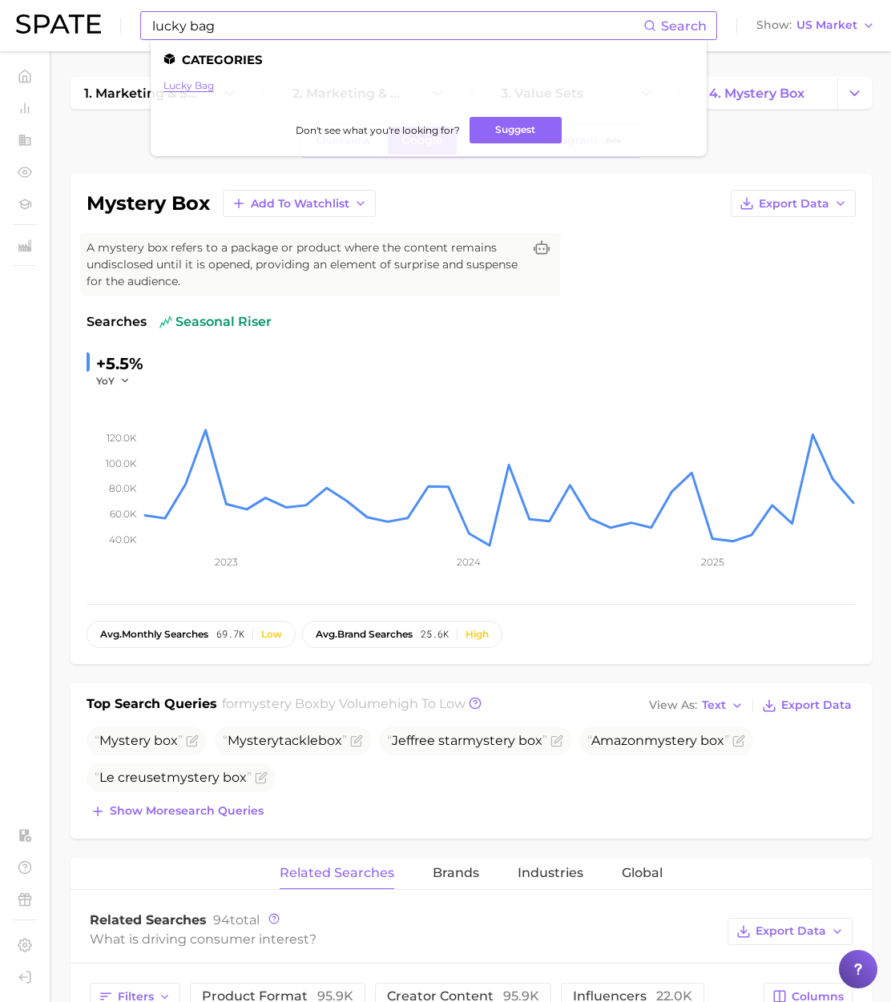
click at [185, 86] on link "lucky bag" at bounding box center [188, 85] width 50 height 12
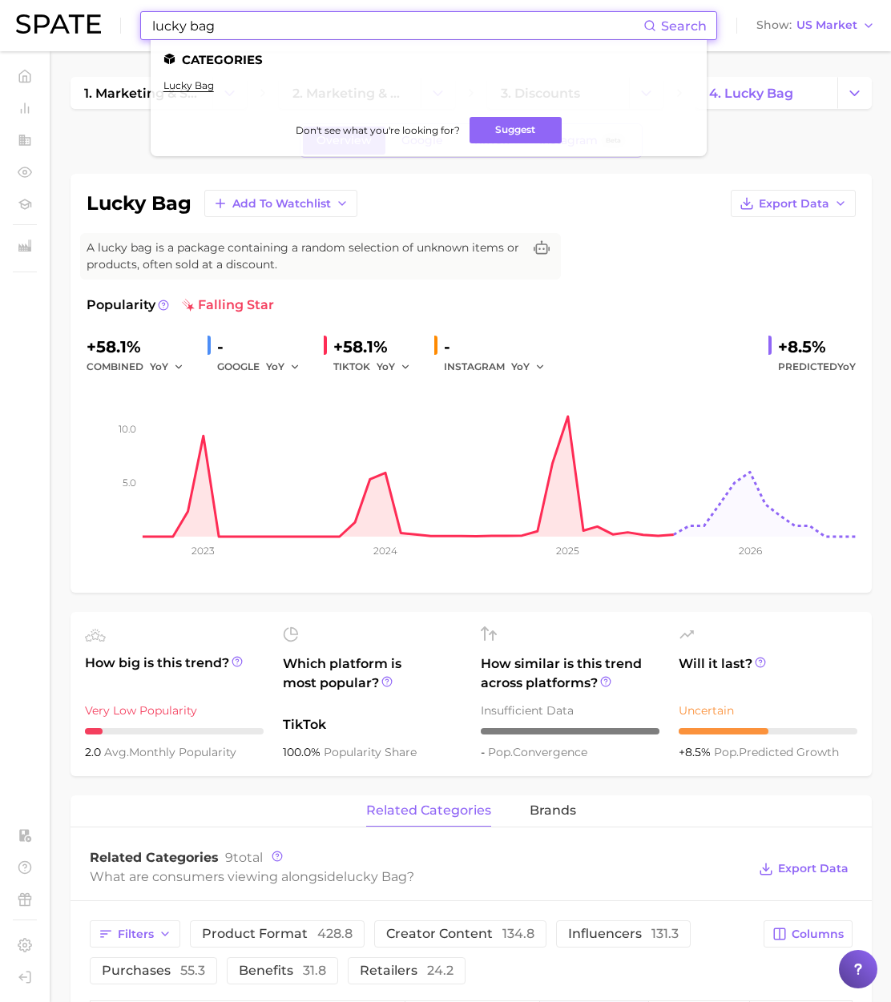
drag, startPoint x: 233, startPoint y: 28, endPoint x: 40, endPoint y: 18, distance: 193.3
click at [40, 18] on div "lucky bag Search Categories lucky bag Don't see what you're looking for? Sugges…" at bounding box center [445, 25] width 859 height 51
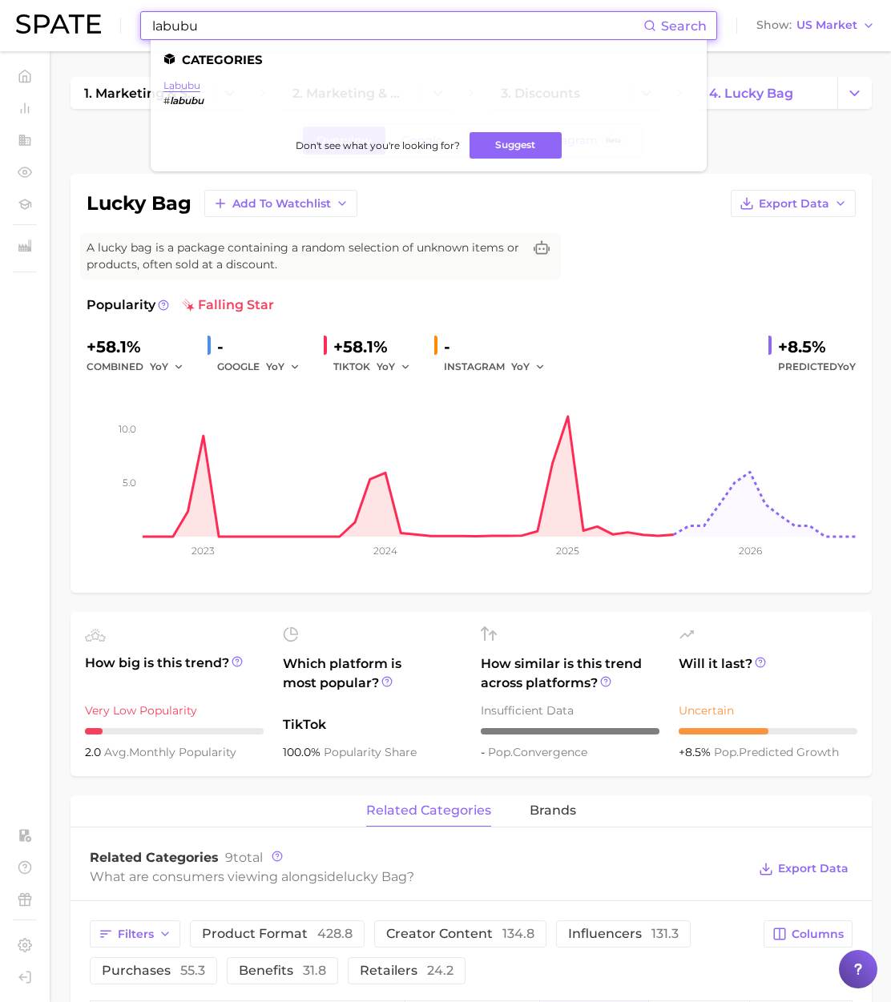
type input "labubu"
click at [191, 84] on link "labubu" at bounding box center [181, 85] width 37 height 12
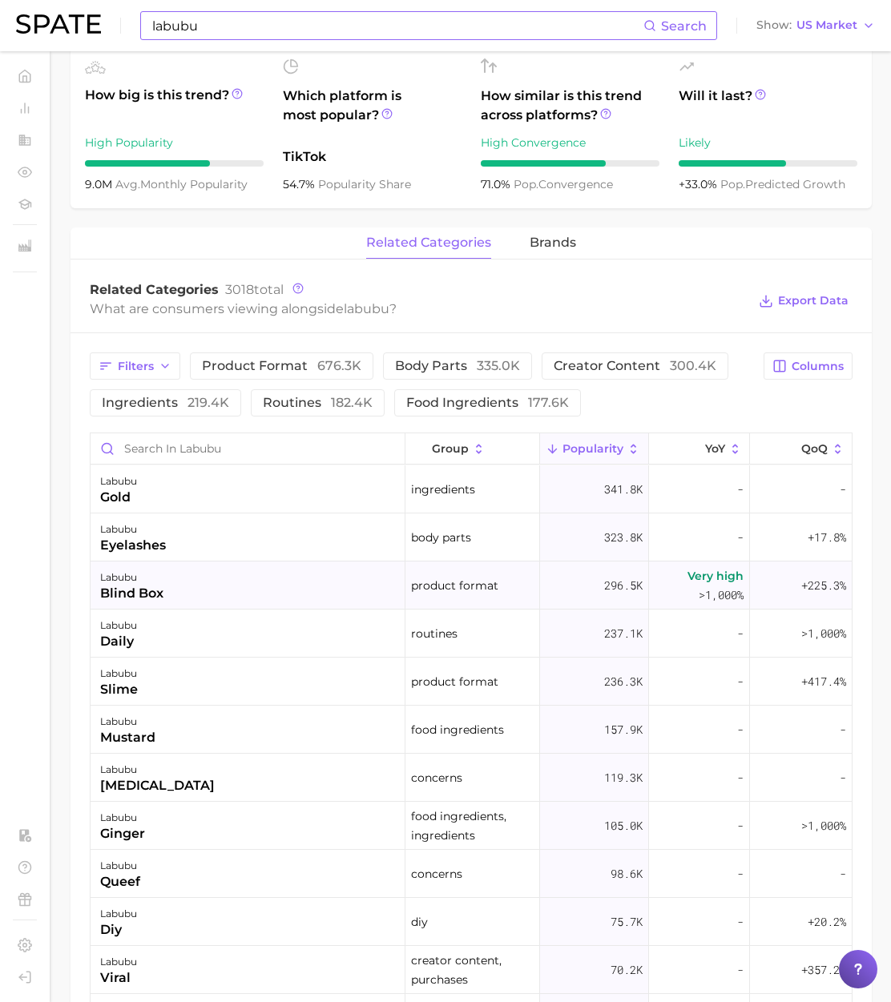
scroll to position [648, 0]
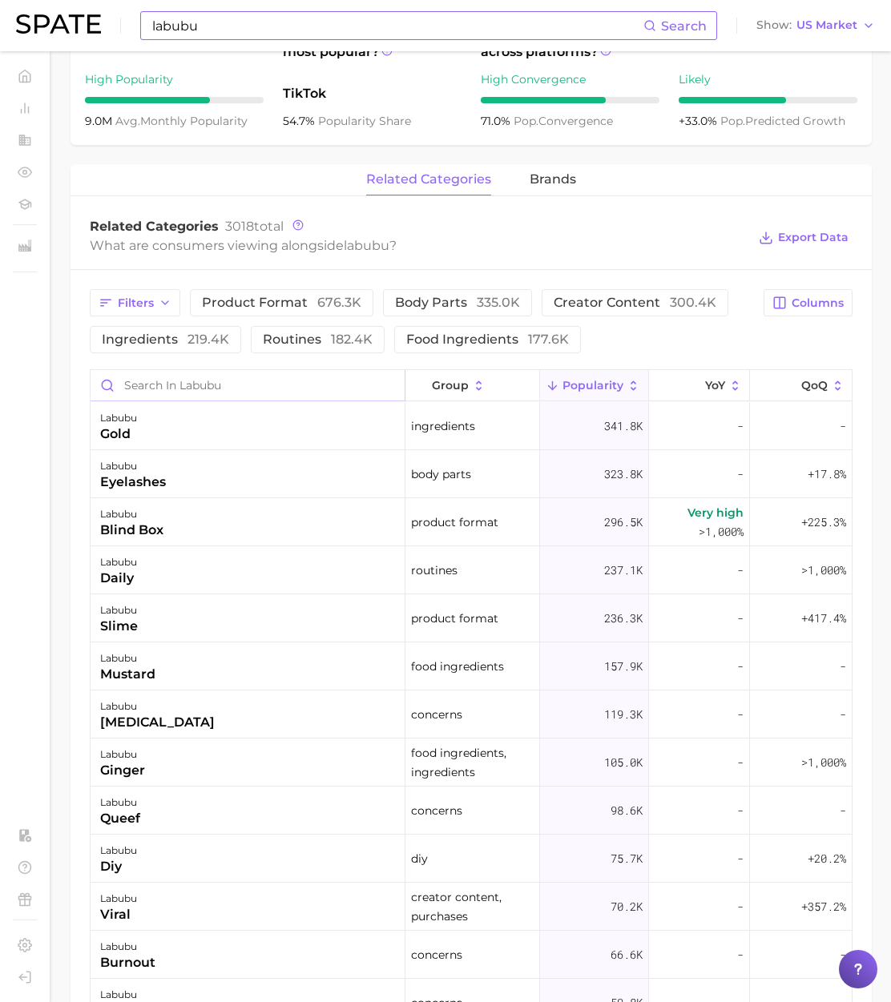
click at [162, 391] on input "Search in labubu" at bounding box center [248, 385] width 314 height 30
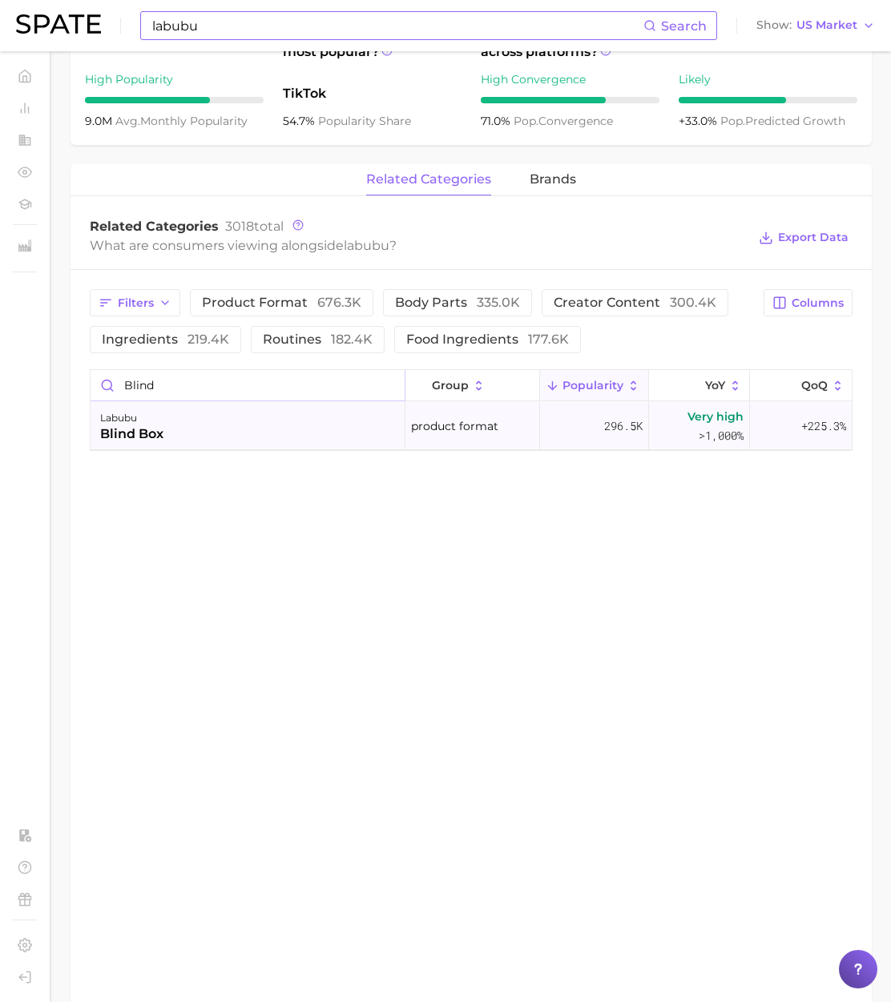
type input "blind"
click at [211, 432] on div "labubu blind box" at bounding box center [248, 426] width 315 height 48
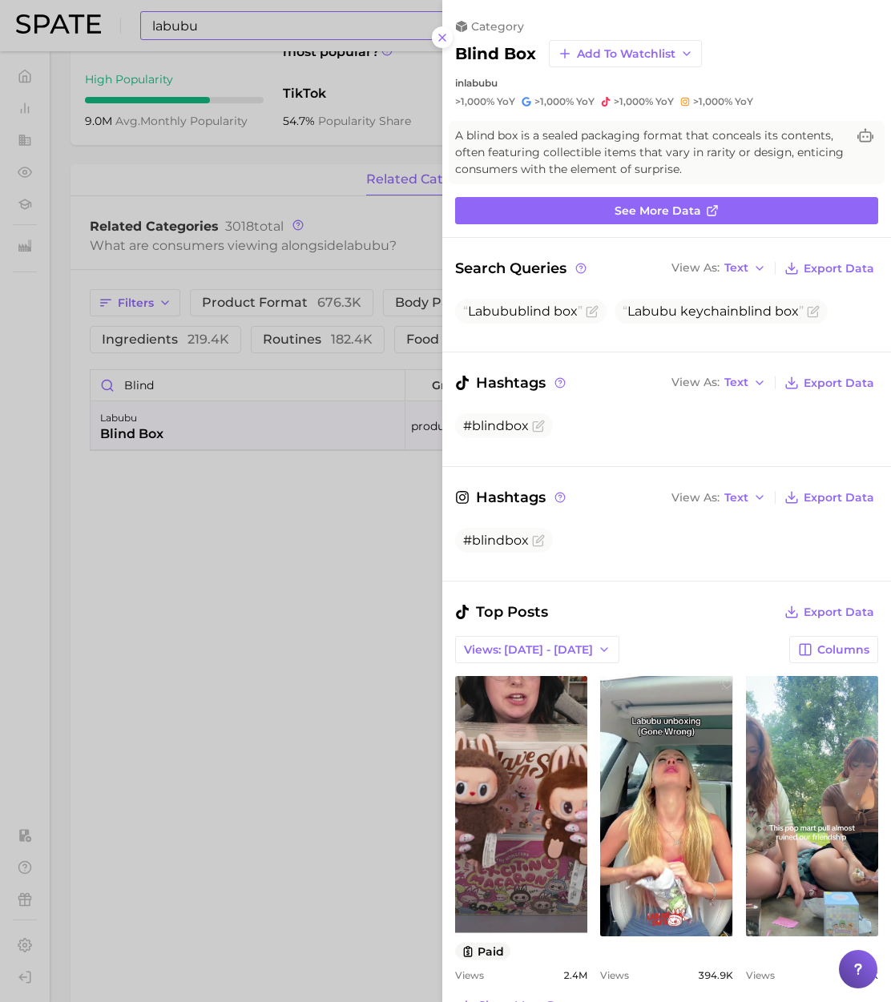
scroll to position [0, 0]
click at [311, 597] on div at bounding box center [445, 501] width 891 height 1002
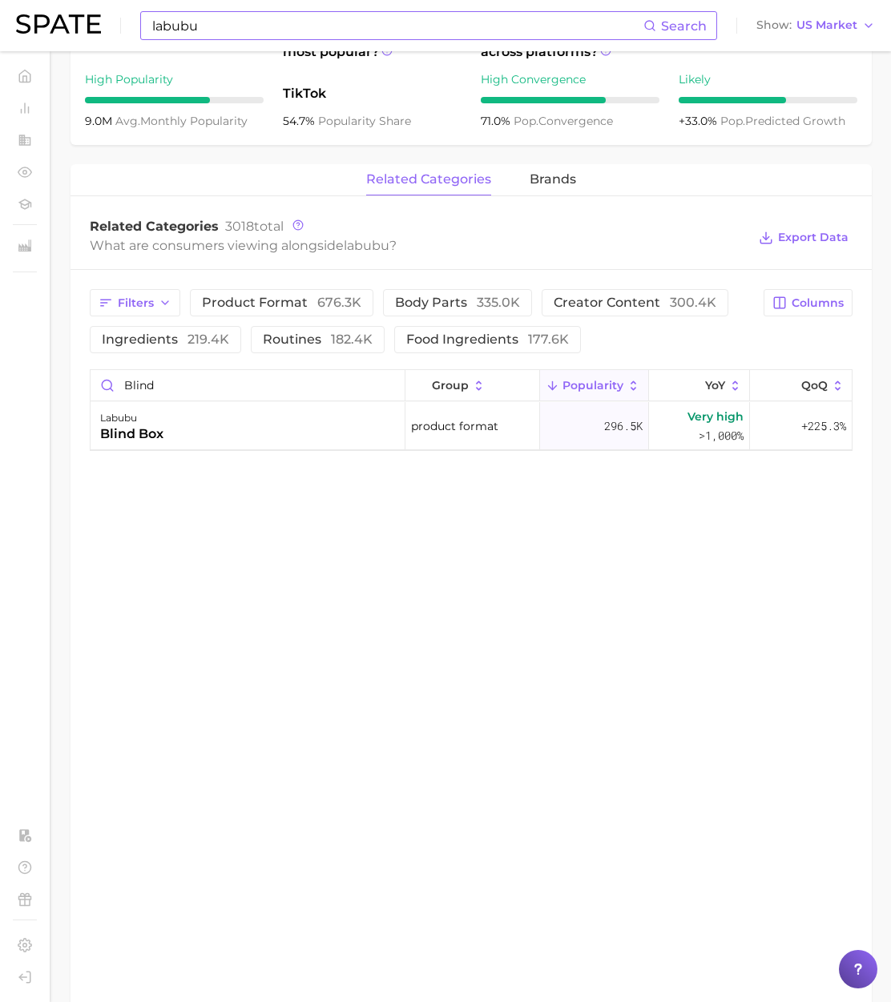
drag, startPoint x: 203, startPoint y: 13, endPoint x: 211, endPoint y: 16, distance: 8.6
click at [203, 14] on input "labubu" at bounding box center [397, 25] width 493 height 27
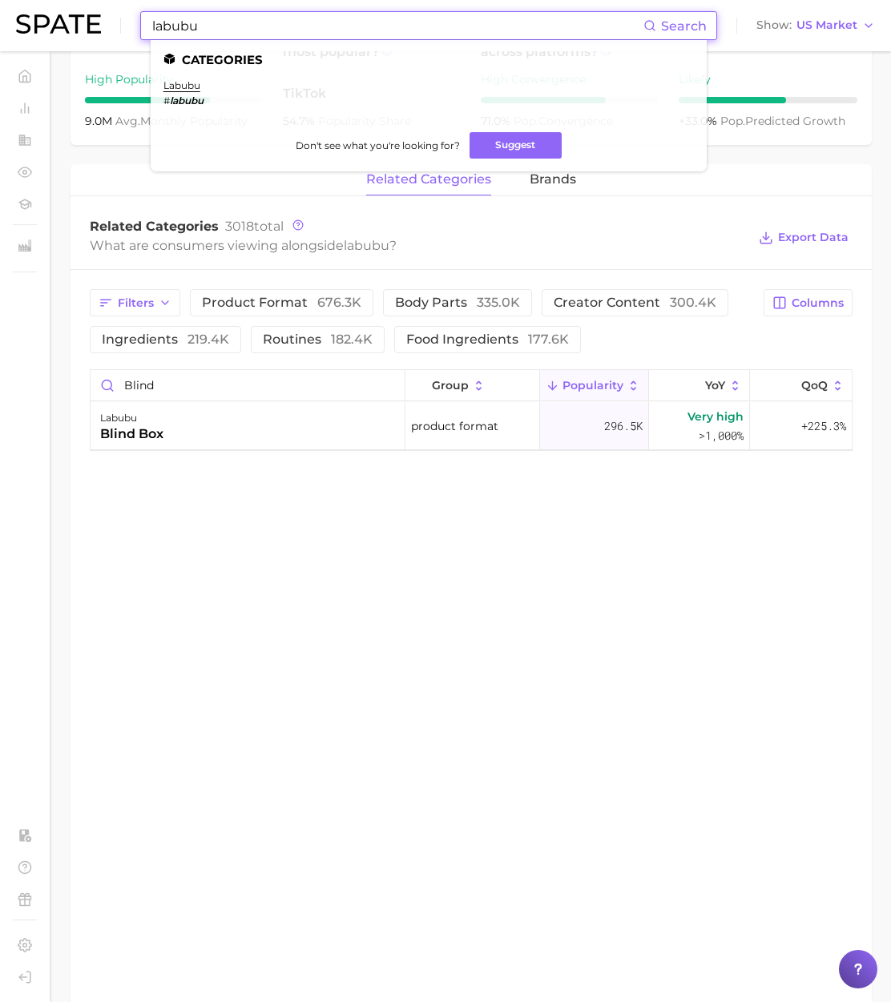
drag, startPoint x: 230, startPoint y: 25, endPoint x: 79, endPoint y: 27, distance: 150.6
click at [79, 27] on div "labubu Search Categories labubu # labubu Don't see what you're looking for? Sug…" at bounding box center [445, 25] width 859 height 51
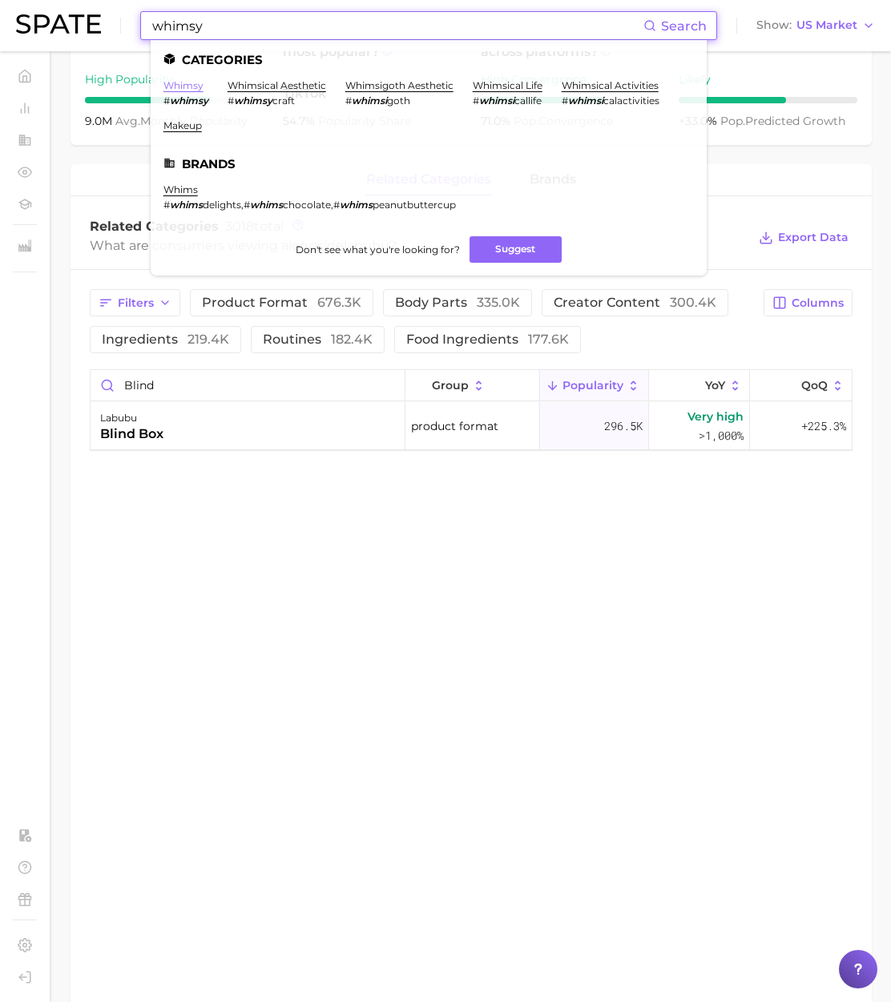
type input "whimsy"
click at [203, 85] on link "whimsy" at bounding box center [183, 85] width 40 height 12
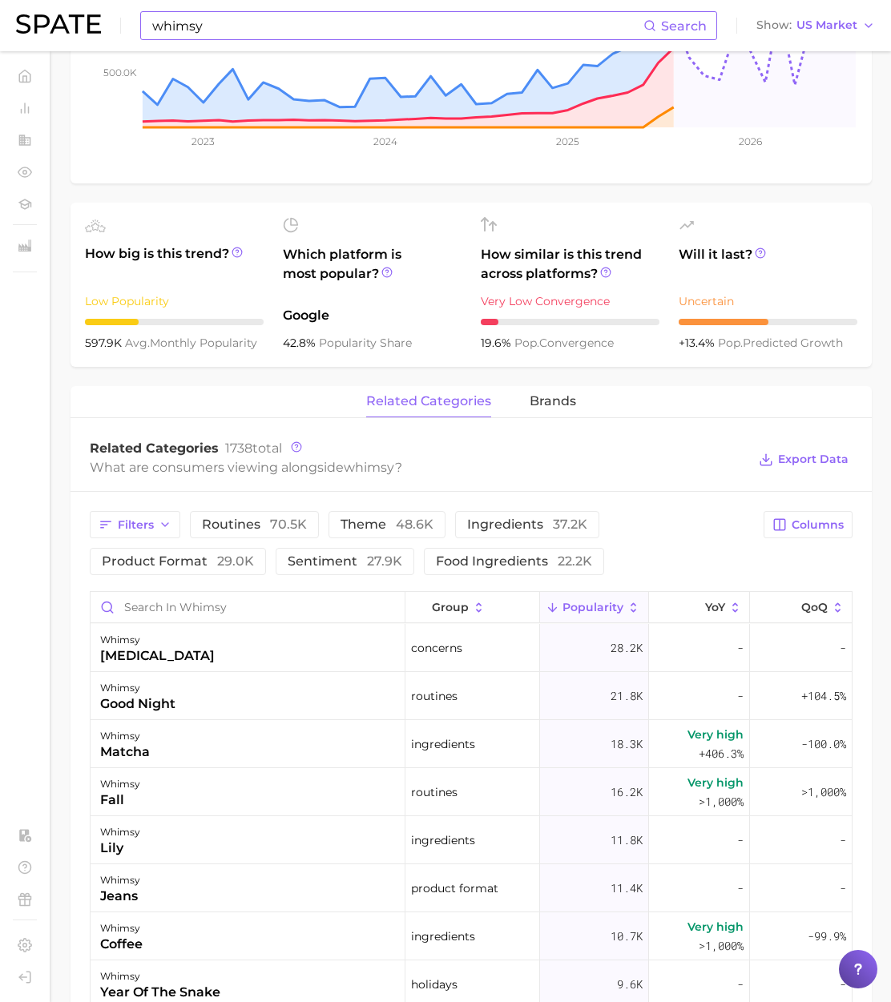
scroll to position [484, 0]
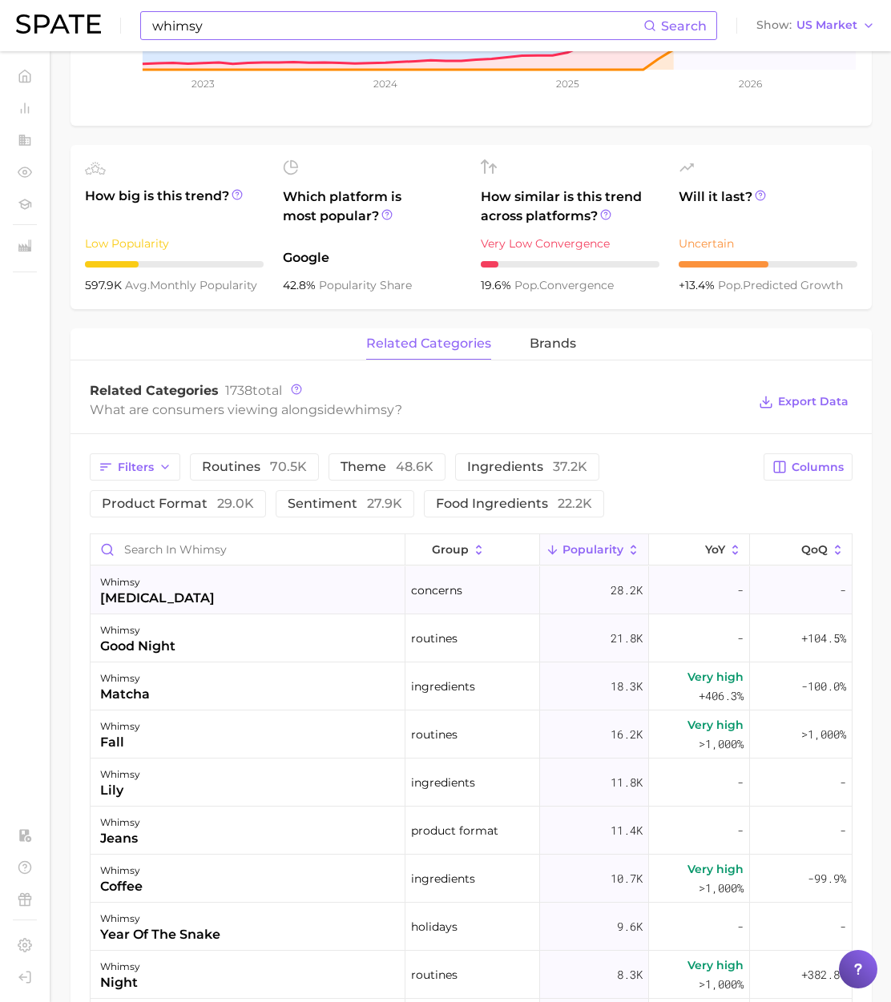
click at [223, 601] on div "whimsy dyslexia" at bounding box center [248, 590] width 315 height 48
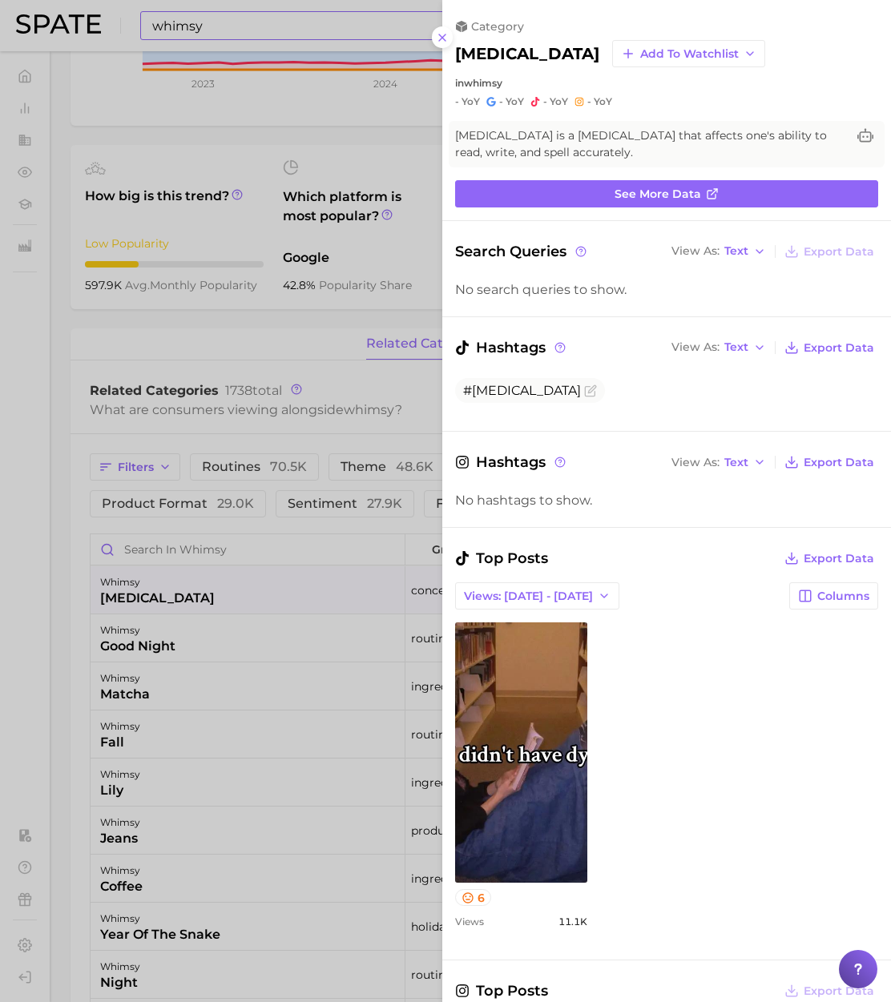
scroll to position [0, 0]
click at [59, 440] on div at bounding box center [445, 501] width 891 height 1002
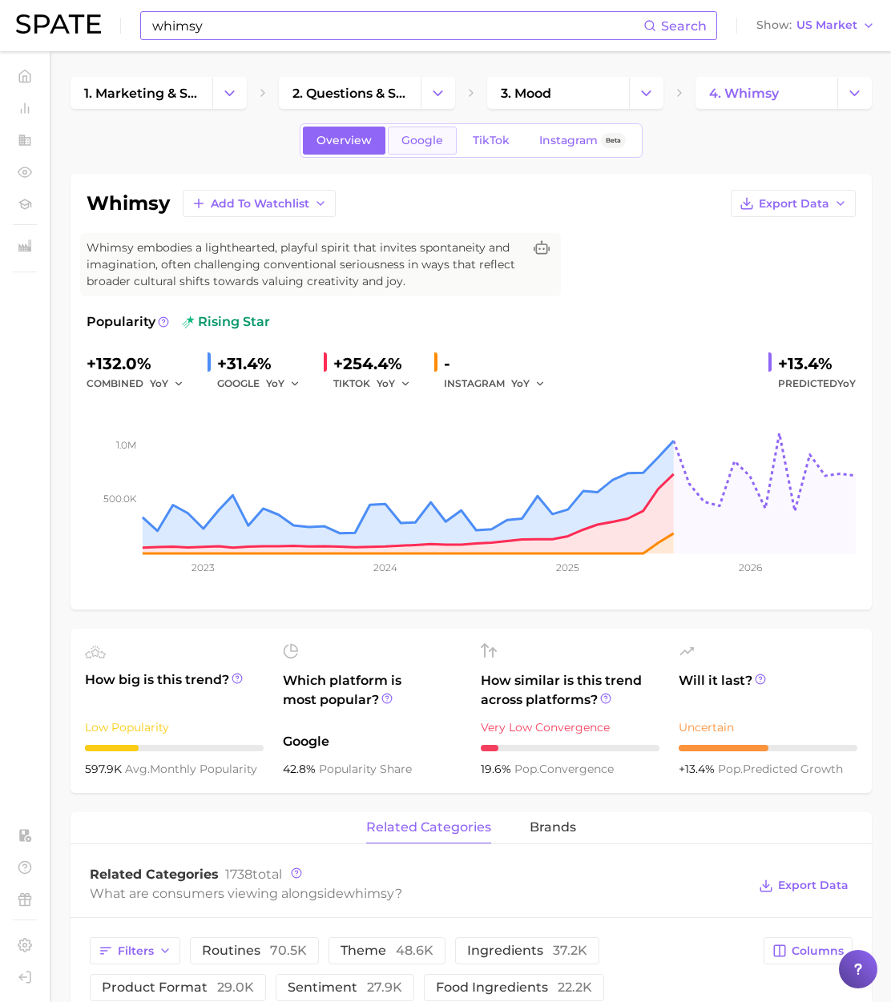
click at [418, 147] on link "Google" at bounding box center [422, 141] width 69 height 28
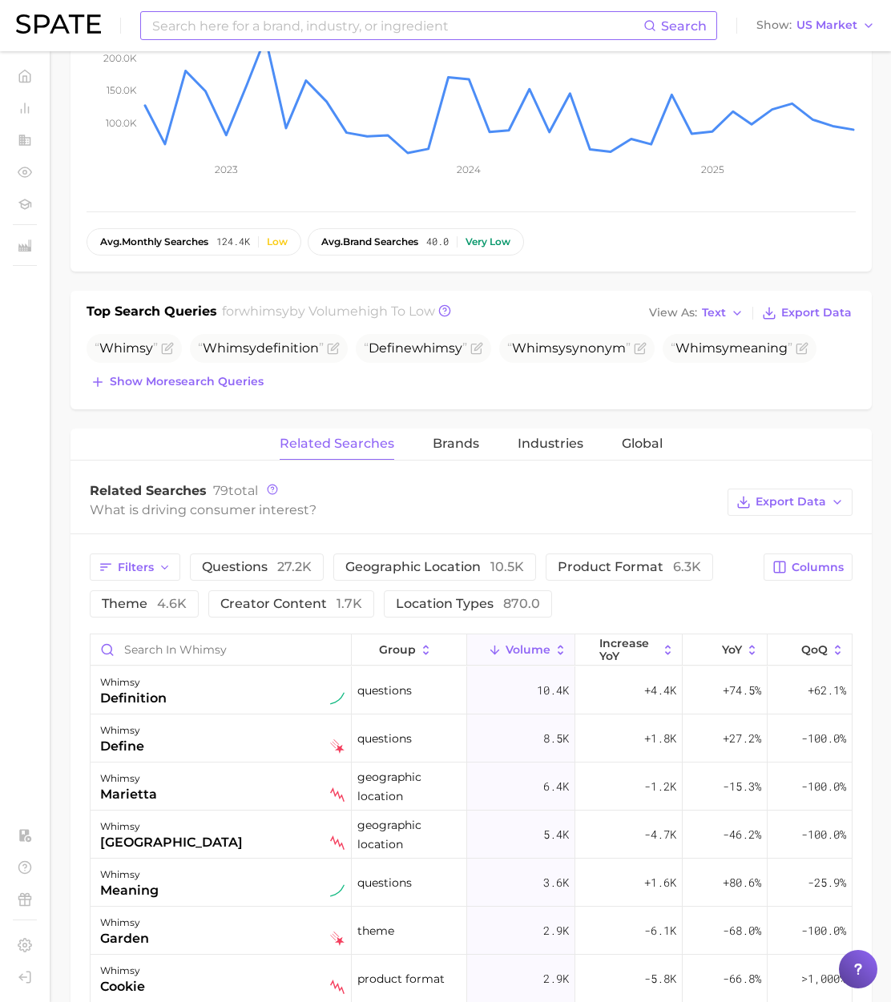
scroll to position [395, 0]
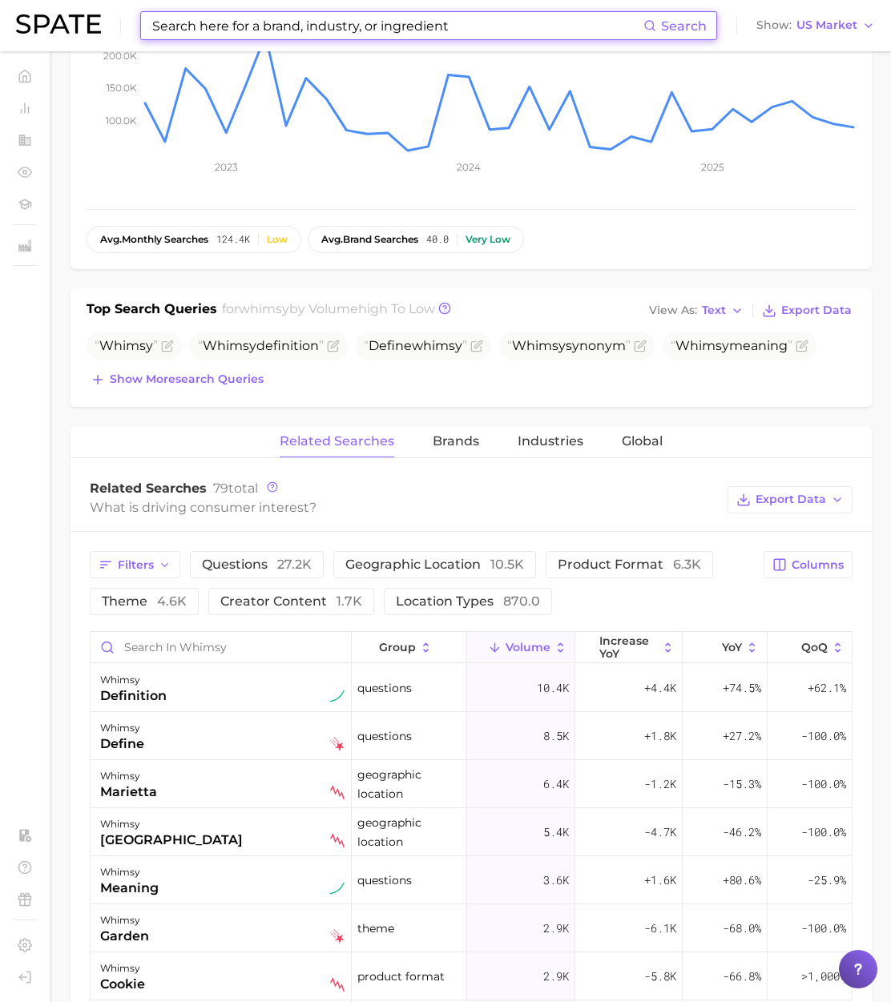
click at [189, 26] on input at bounding box center [397, 25] width 493 height 27
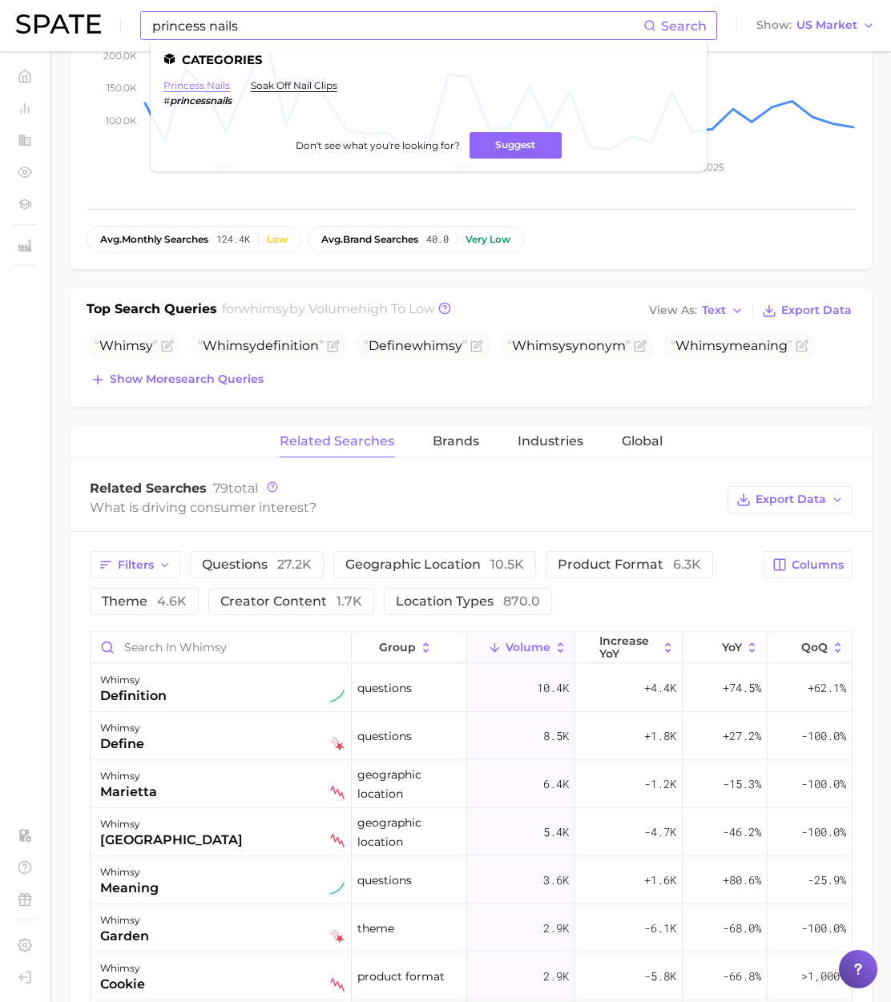
click at [207, 82] on link "princess nails" at bounding box center [196, 85] width 66 height 12
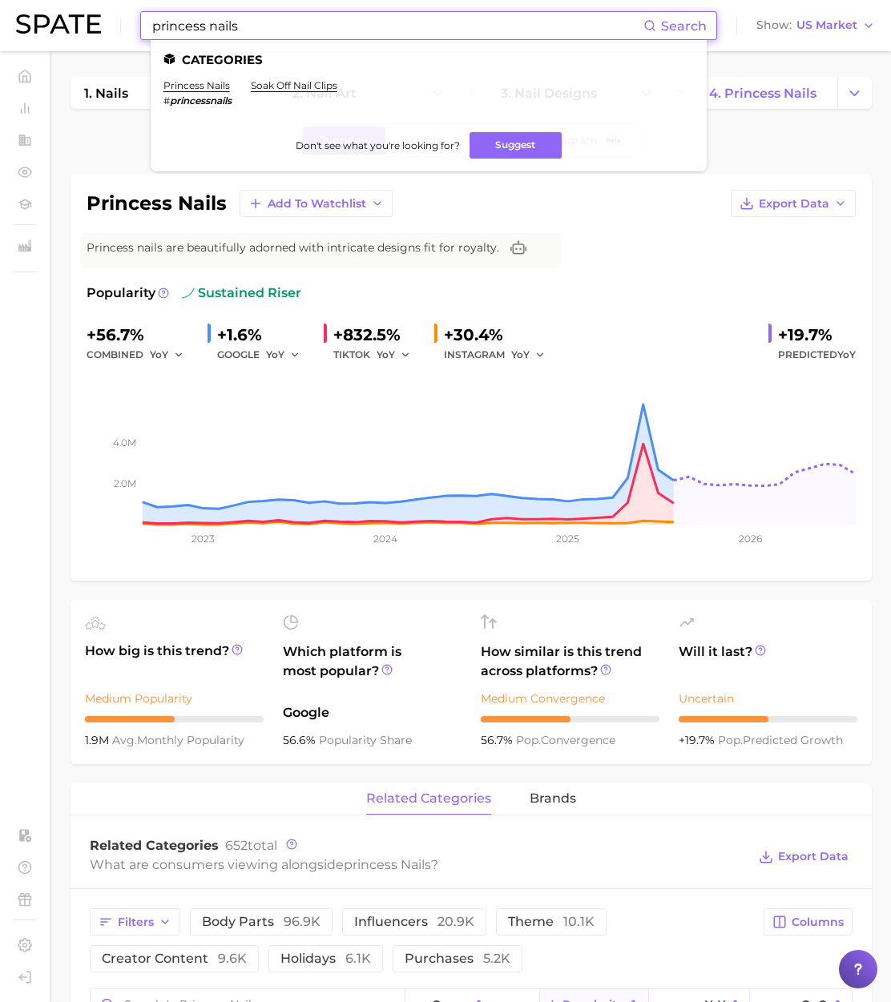
drag, startPoint x: 248, startPoint y: 25, endPoint x: 70, endPoint y: 26, distance: 177.8
click at [70, 25] on div "princess nails Search Categories princess nails # princessnails soak off nail c…" at bounding box center [445, 25] width 859 height 51
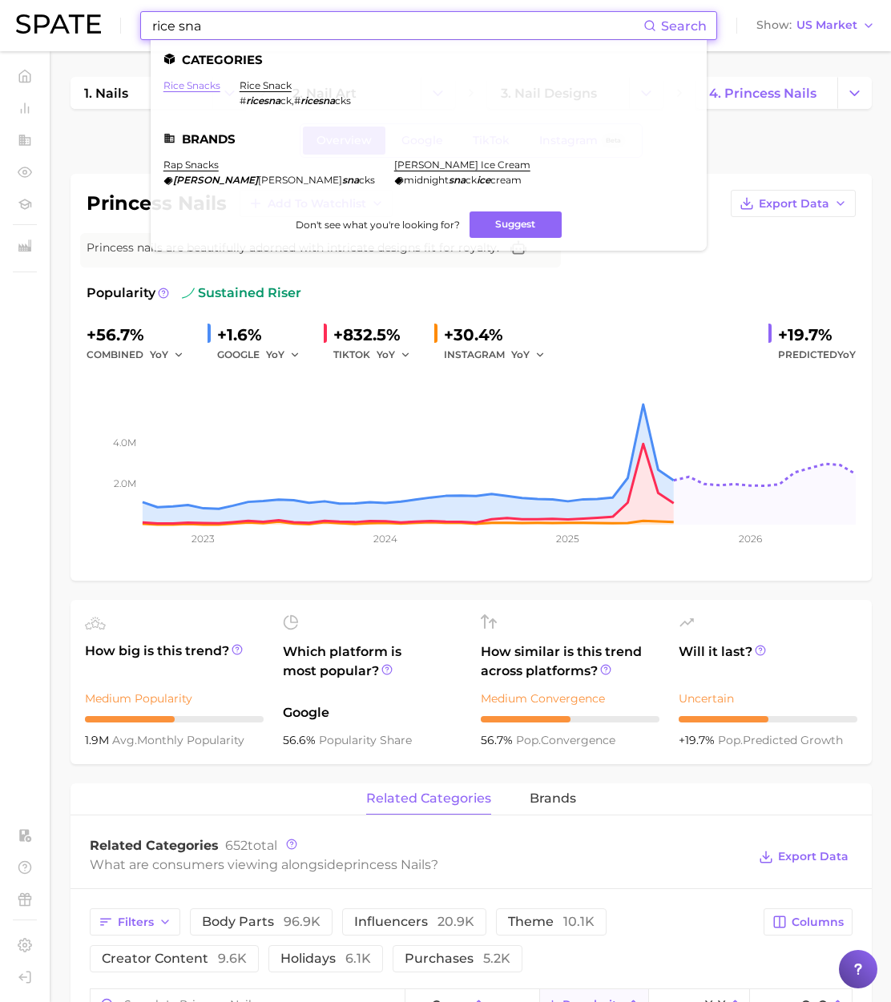
type input "rice sna"
click at [217, 82] on link "rice snacks" at bounding box center [191, 85] width 57 height 12
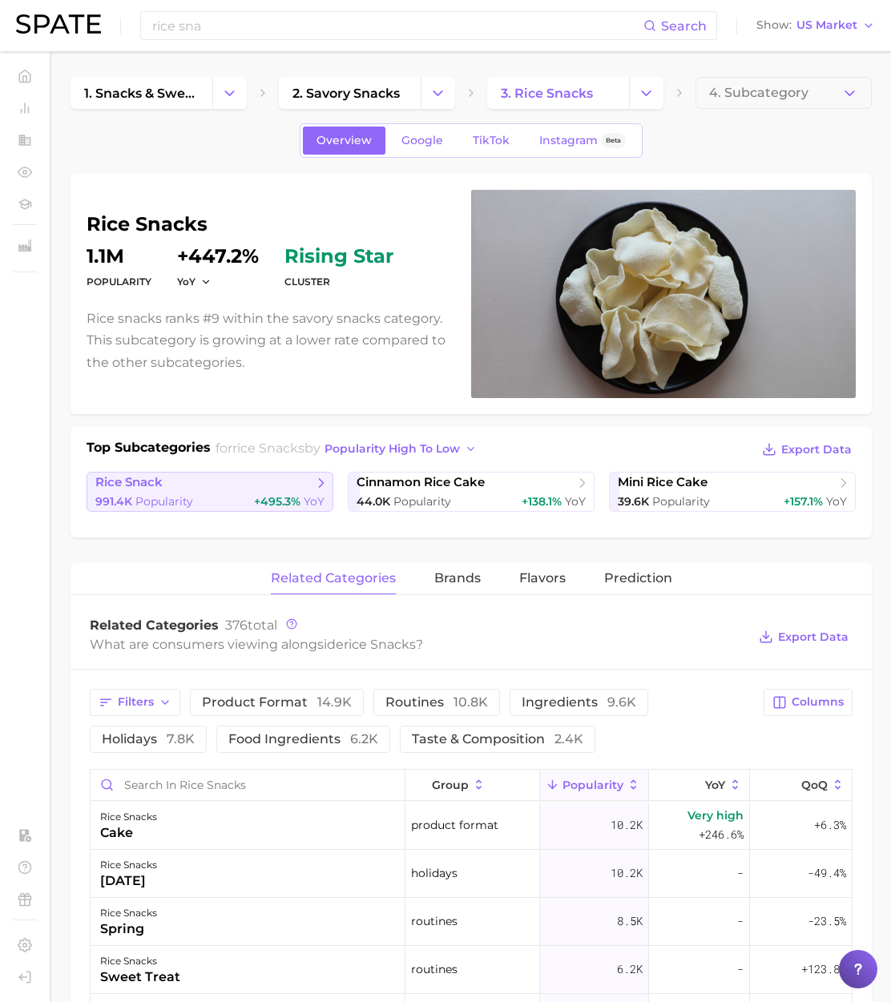
click at [220, 494] on div "991.4k Popularity +495.3% YoY" at bounding box center [209, 501] width 229 height 15
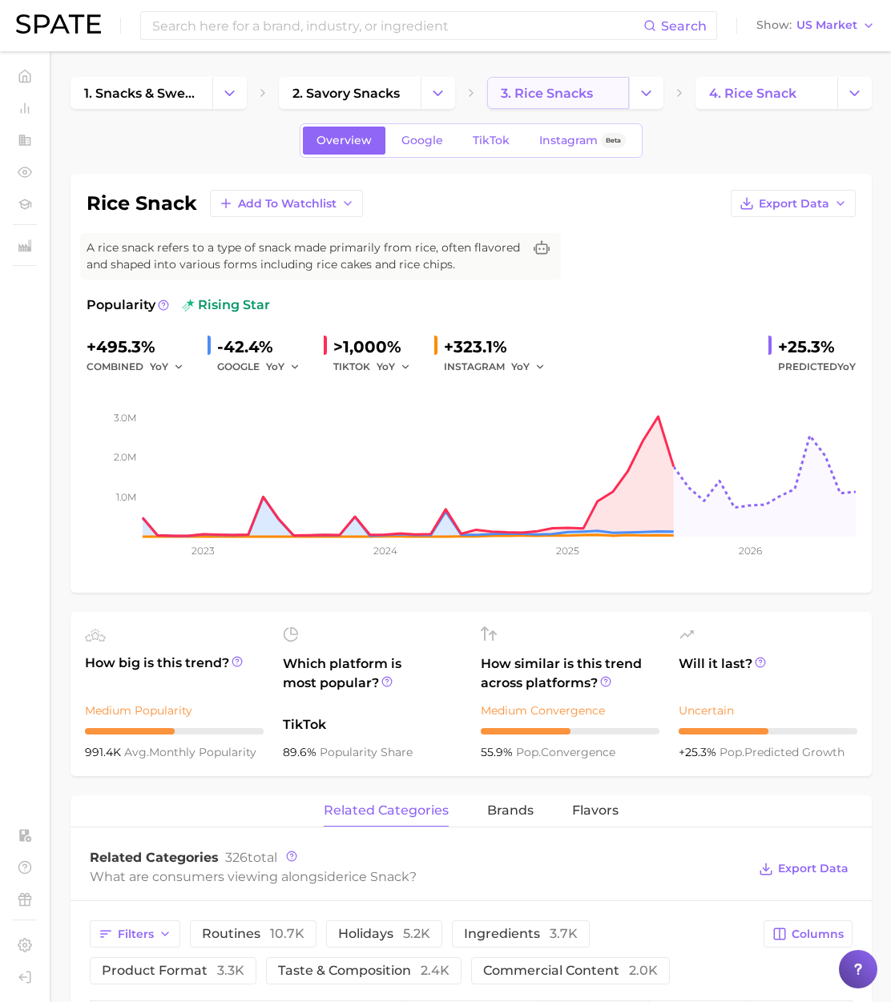
click at [553, 98] on span "3. rice snacks" at bounding box center [547, 93] width 92 height 15
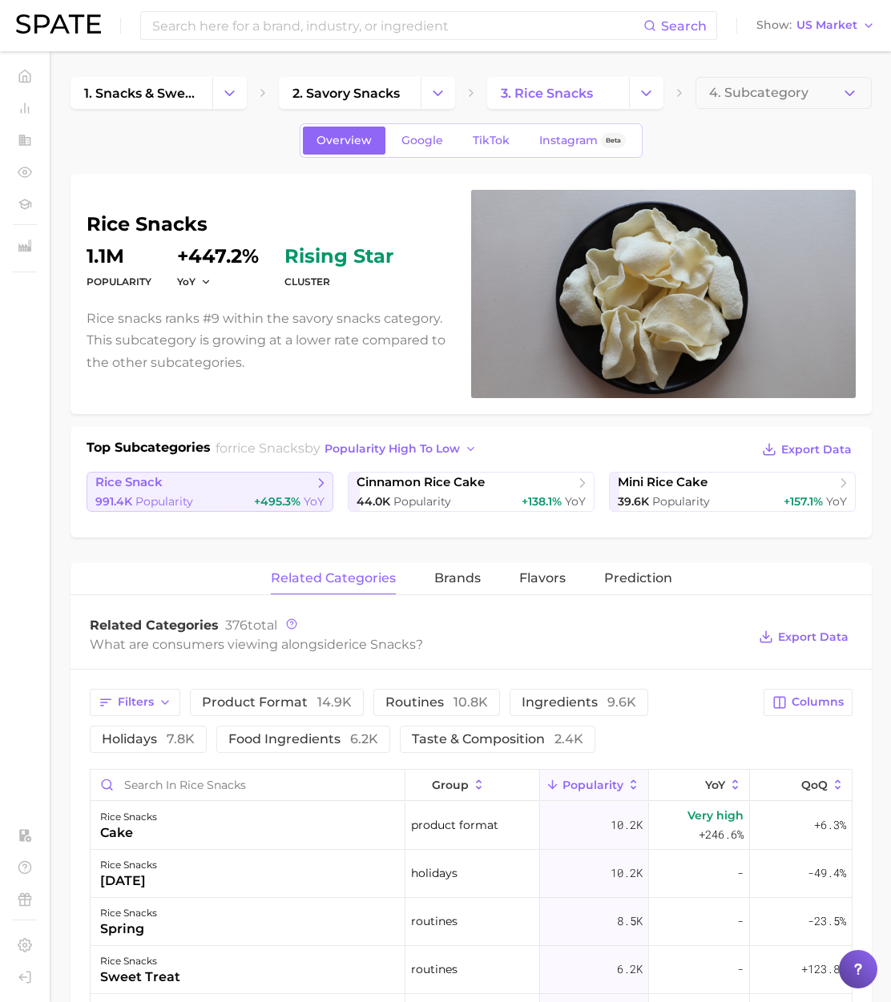
click at [253, 503] on div "991.4k Popularity +495.3% YoY" at bounding box center [209, 501] width 229 height 15
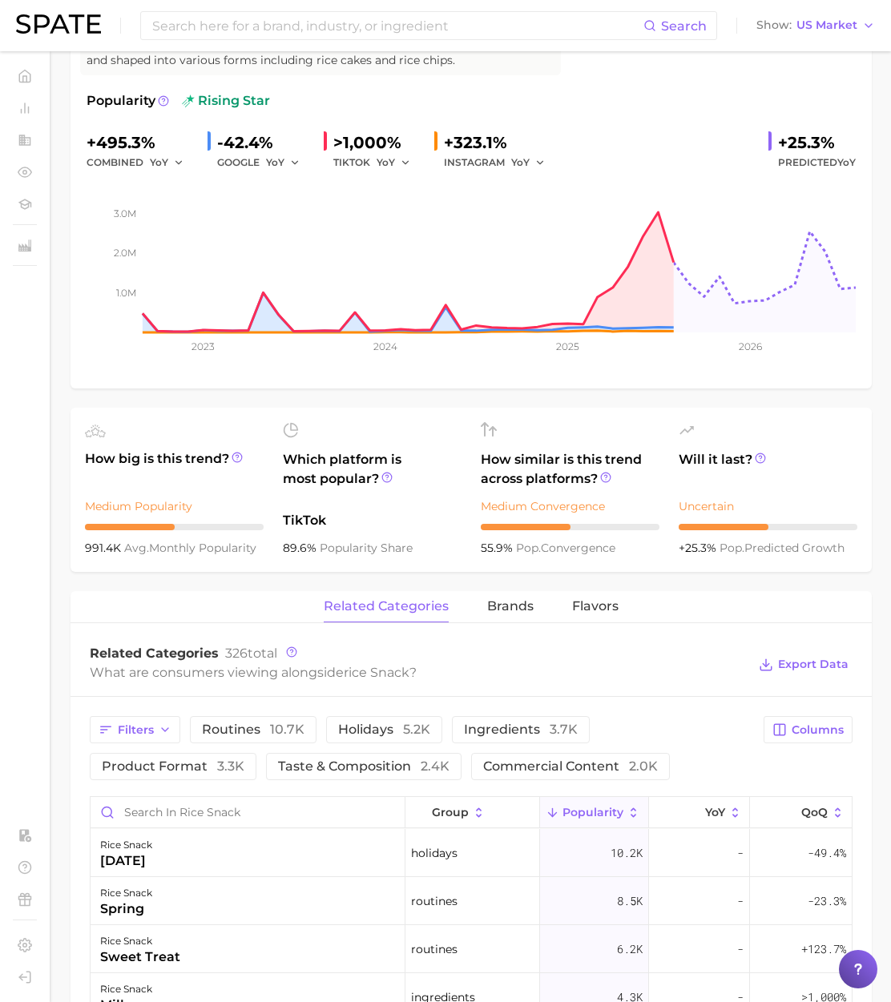
scroll to position [220, 0]
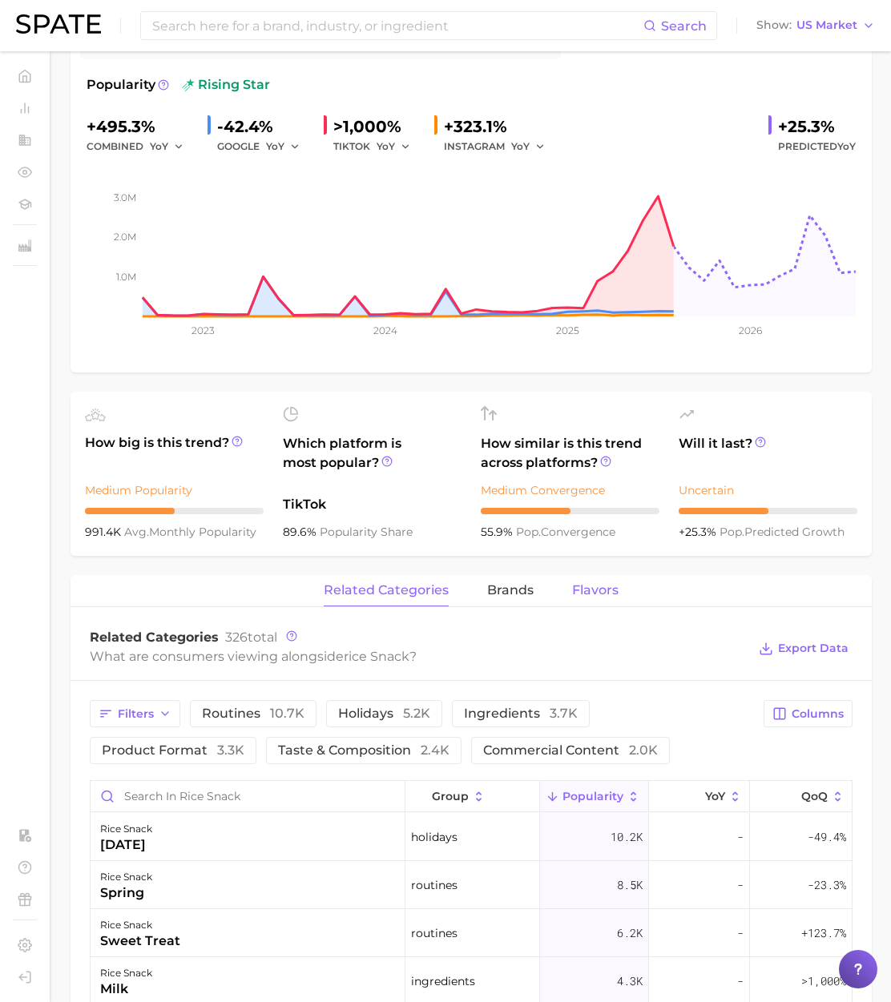
click at [603, 592] on span "Flavors" at bounding box center [595, 590] width 46 height 14
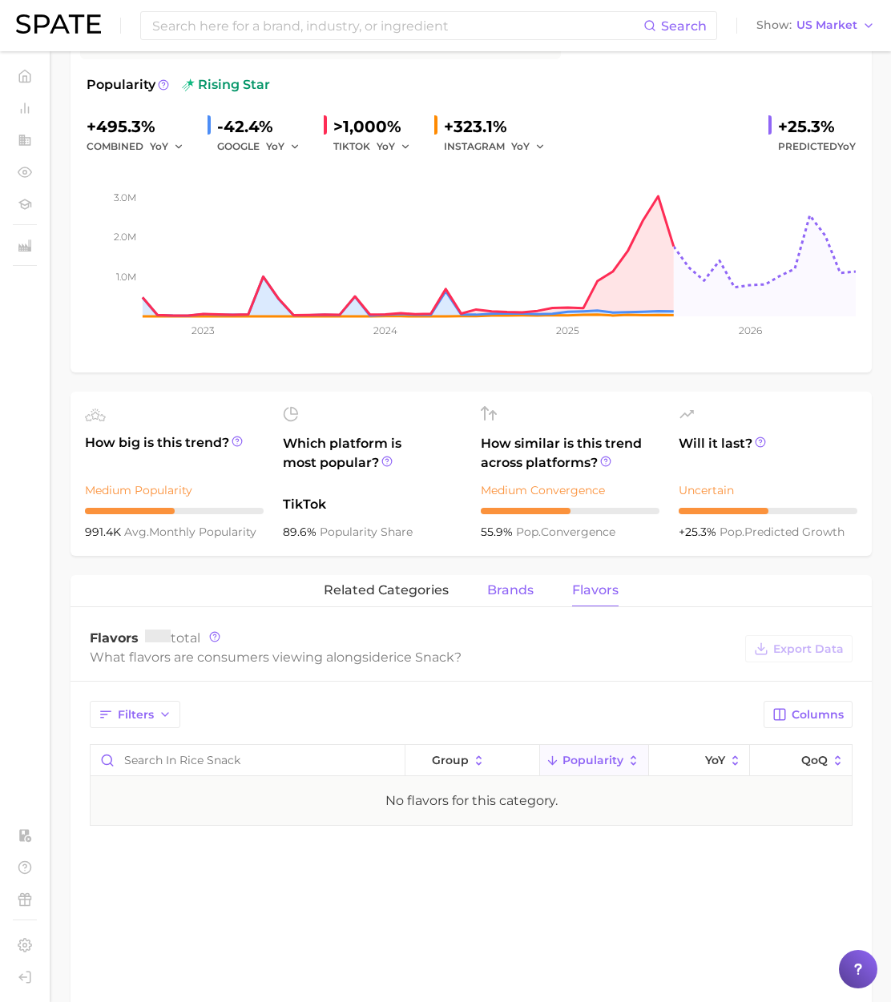
click at [509, 593] on span "brands" at bounding box center [510, 590] width 46 height 14
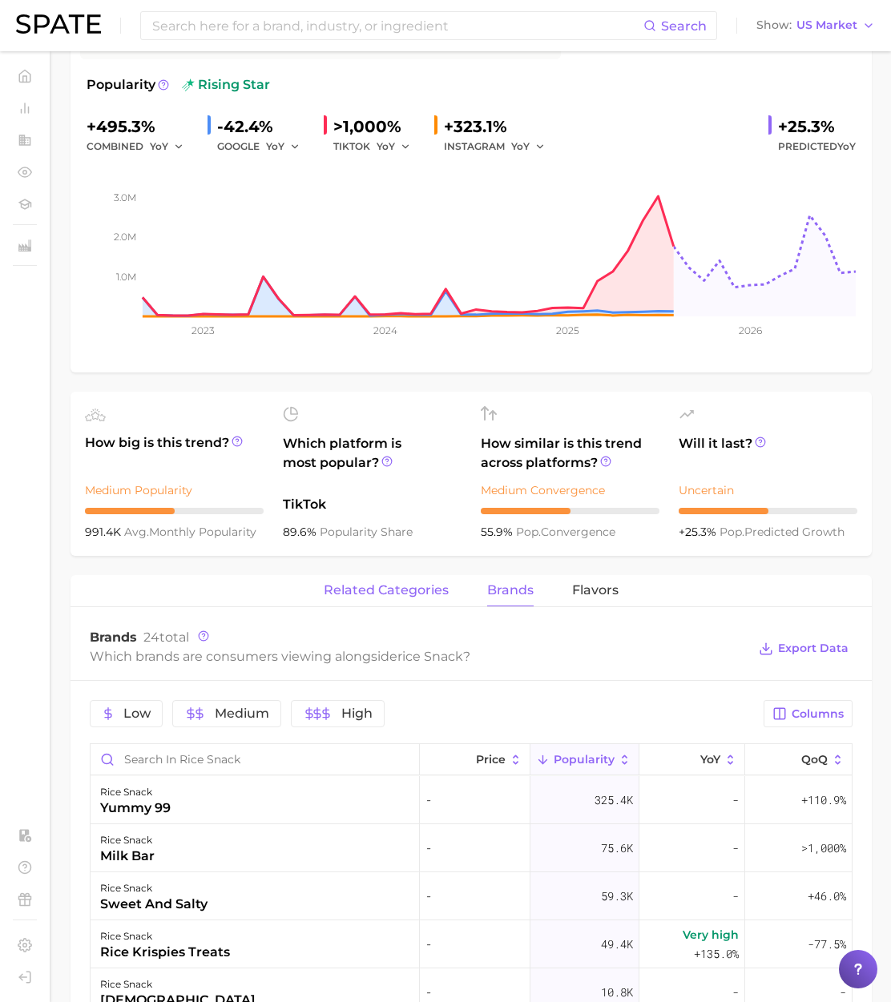
click at [407, 591] on span "related categories" at bounding box center [386, 590] width 125 height 14
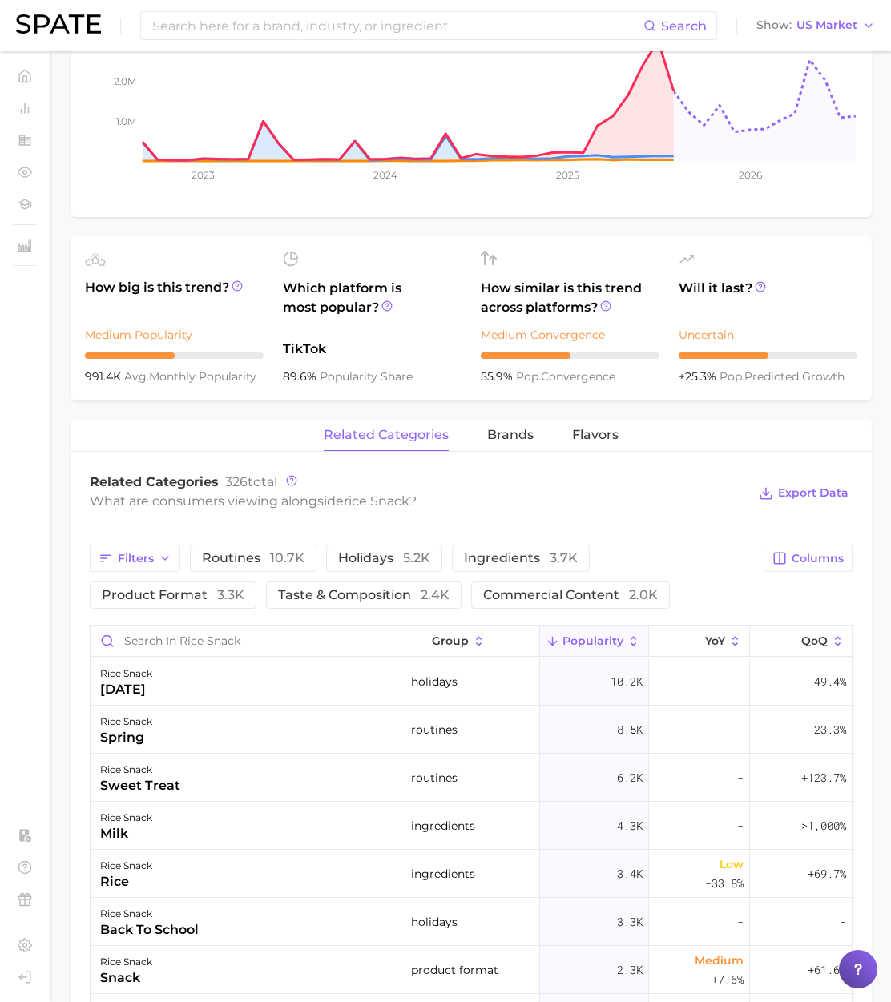
scroll to position [378, 0]
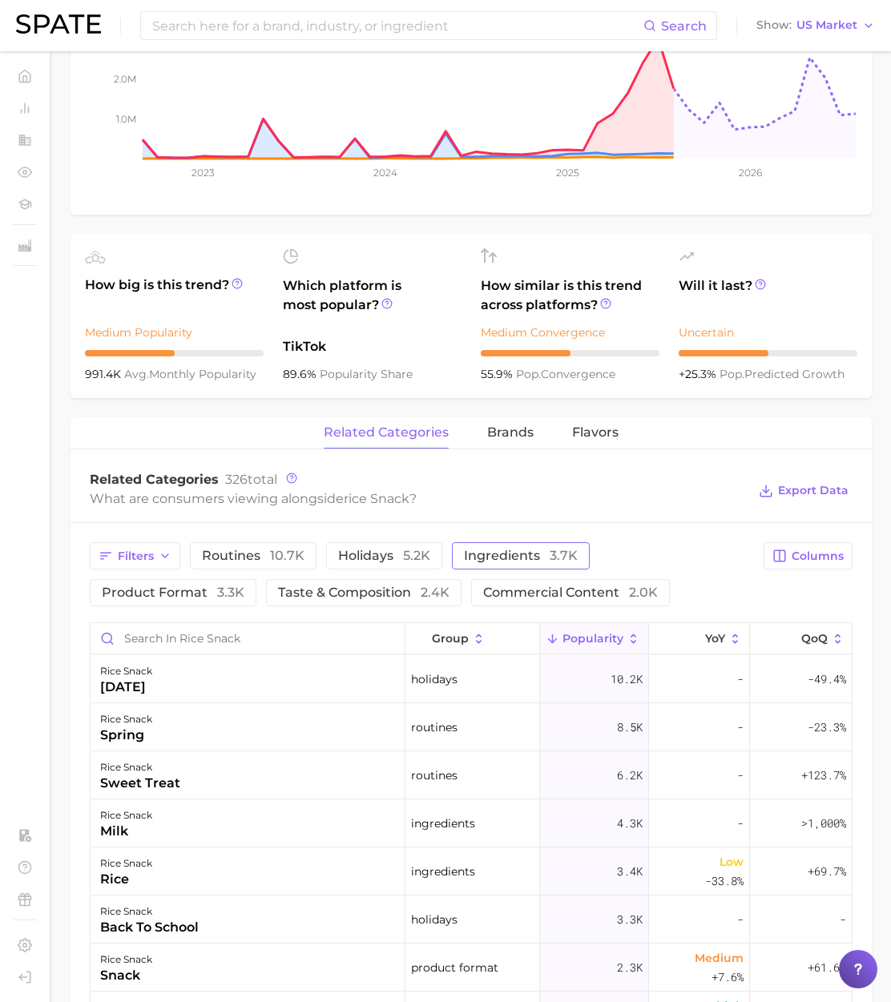
click at [519, 558] on span "ingredients 3.7k" at bounding box center [521, 555] width 114 height 13
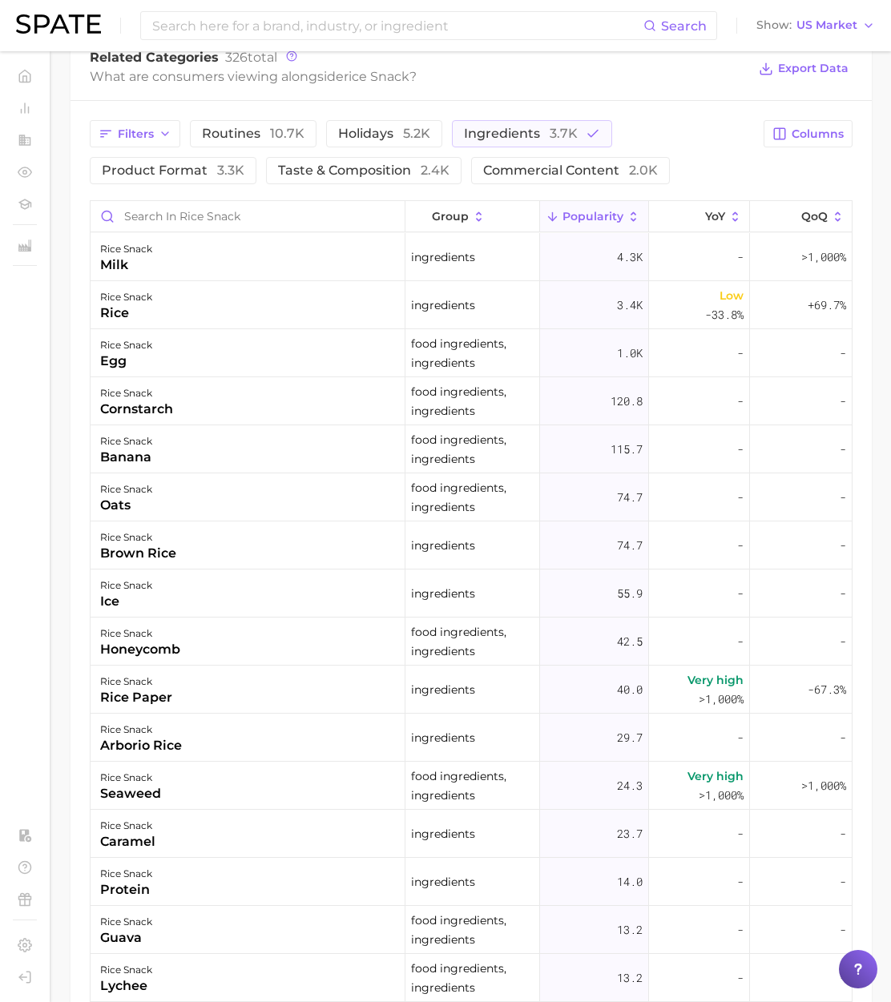
scroll to position [803, 0]
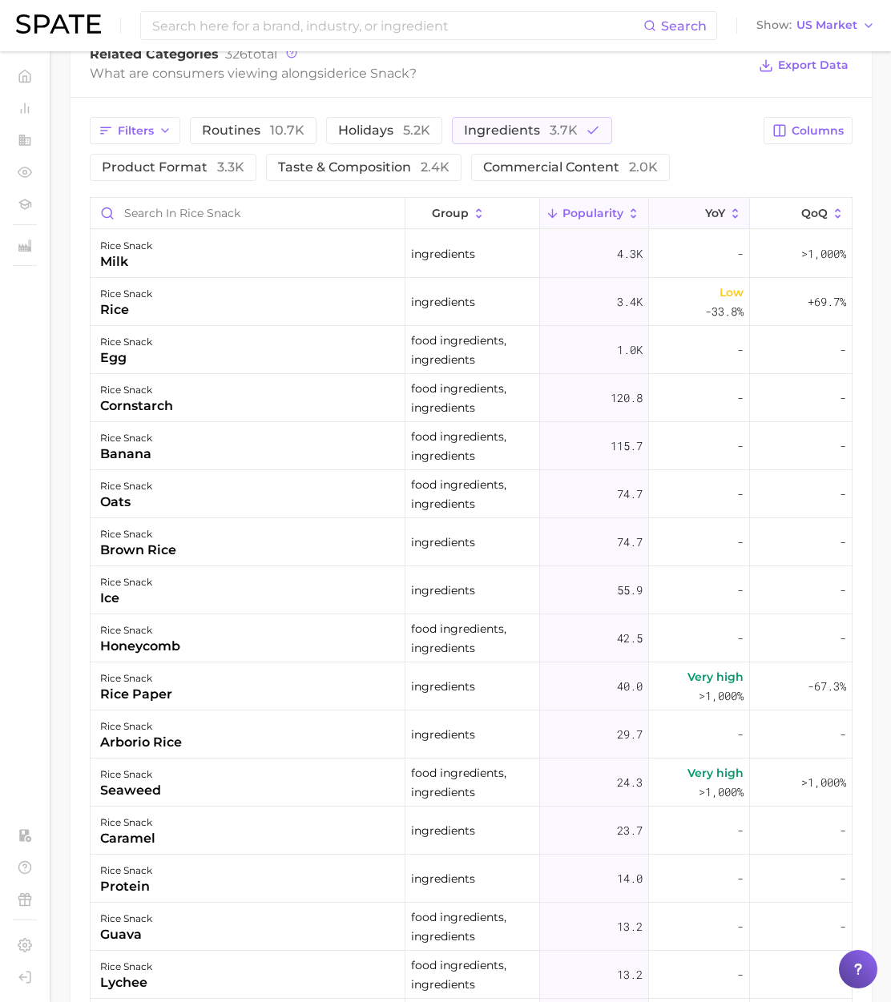
click at [714, 211] on span "YoY" at bounding box center [715, 213] width 20 height 13
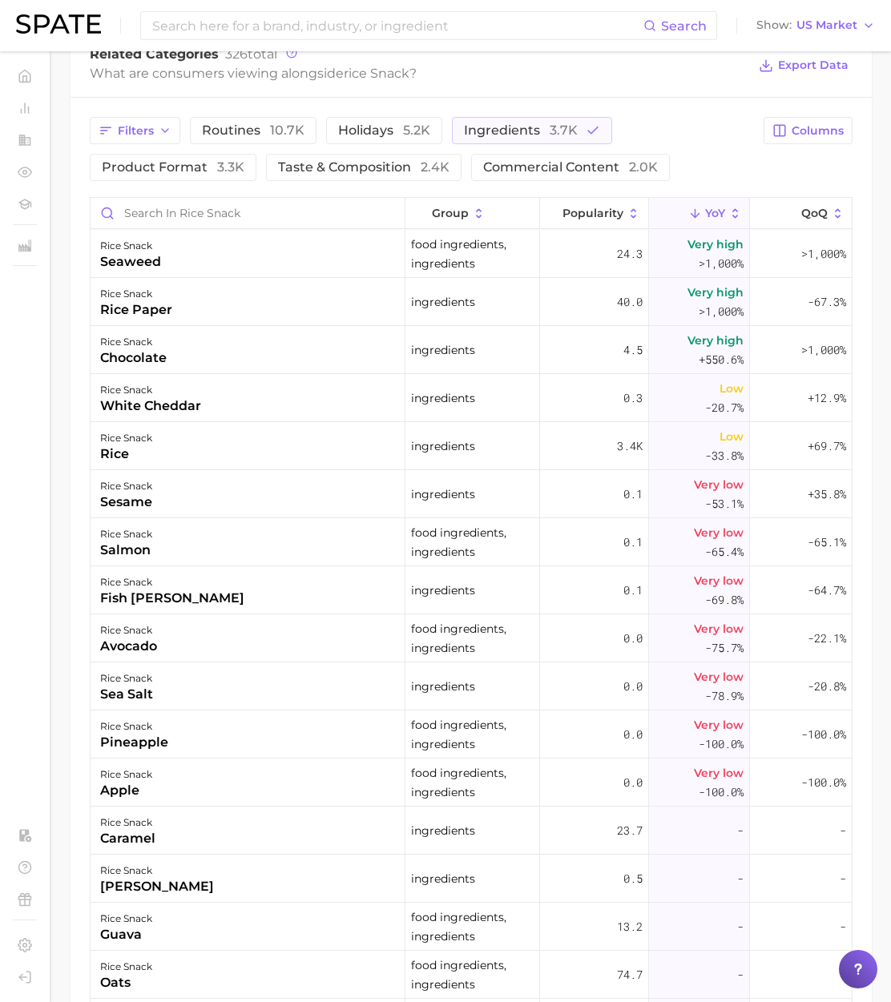
click at [714, 211] on span "YoY" at bounding box center [715, 213] width 20 height 13
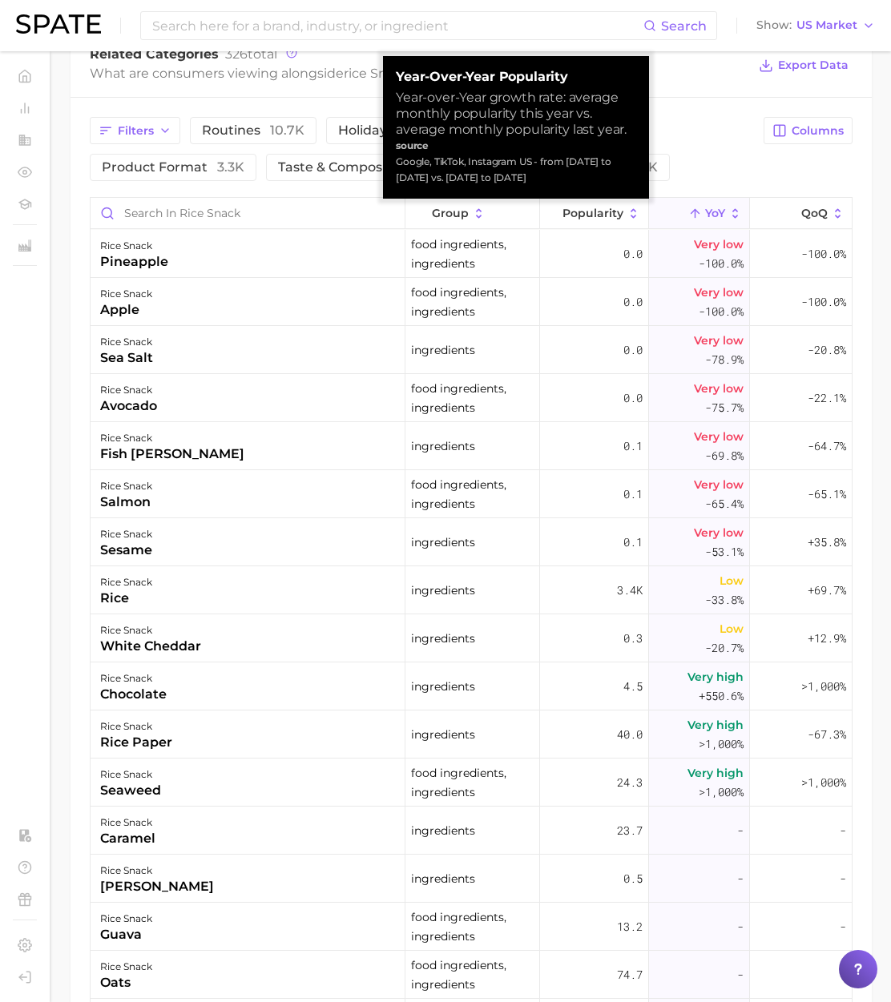
click at [714, 211] on span "YoY" at bounding box center [715, 213] width 20 height 13
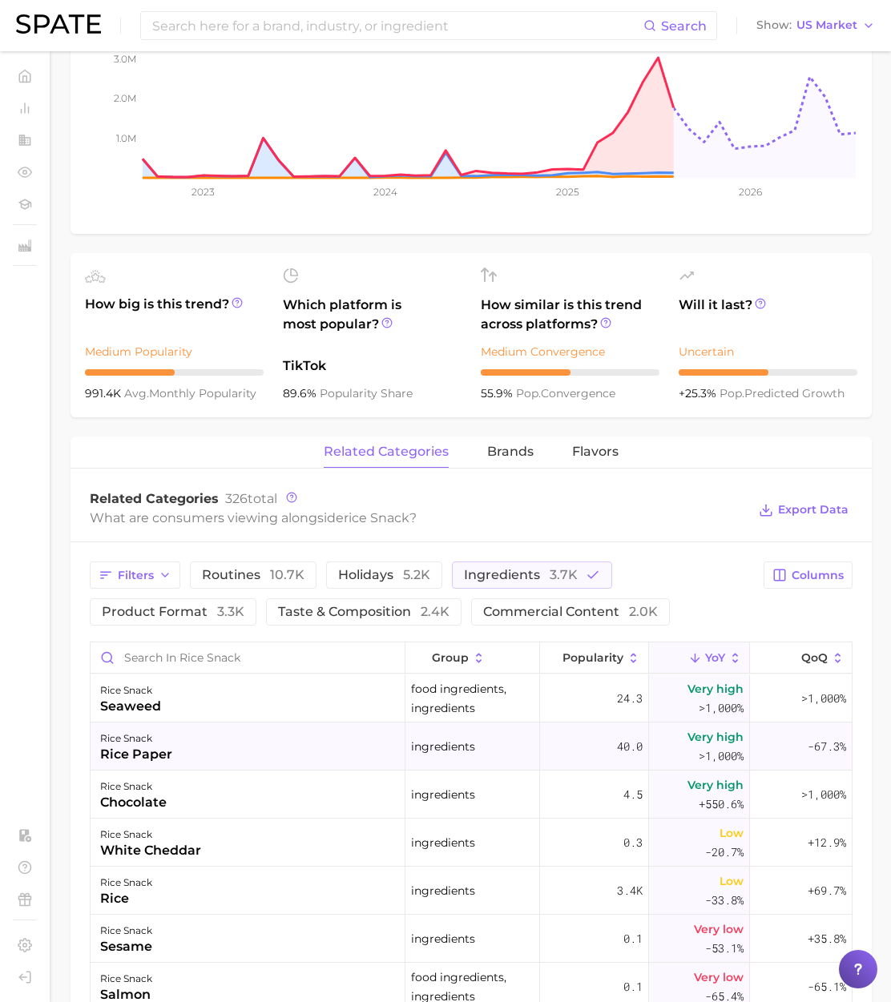
scroll to position [346, 0]
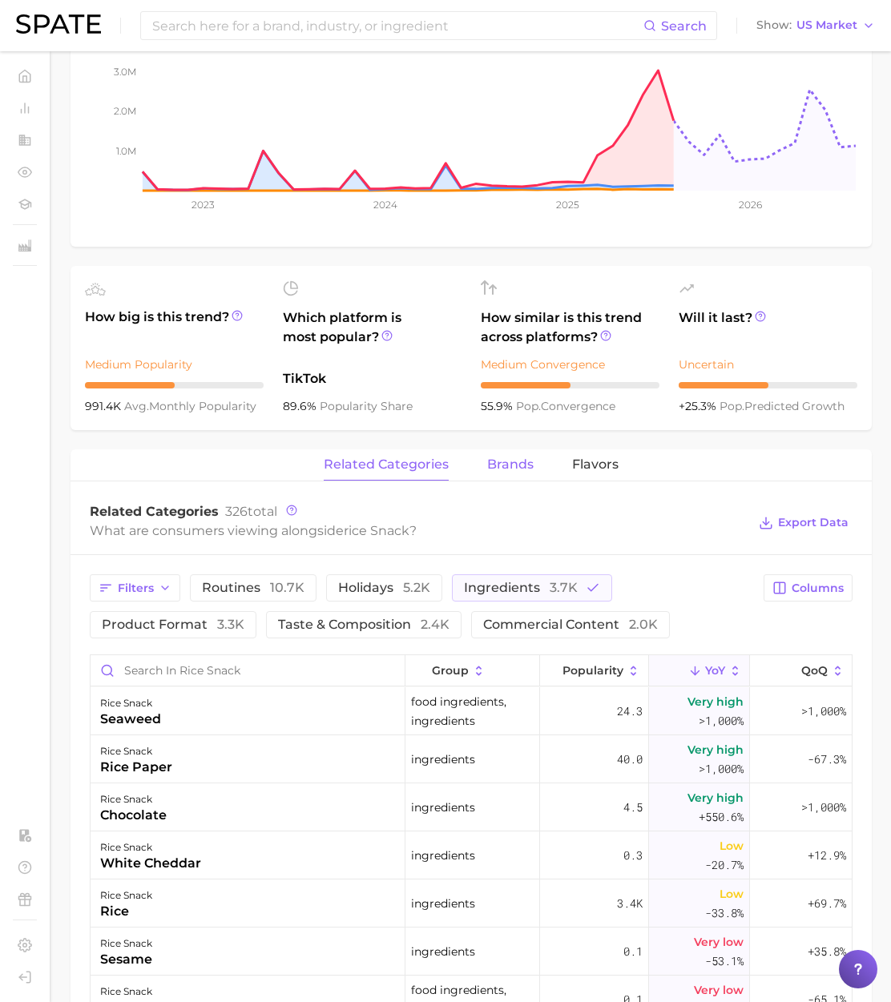
click at [505, 465] on span "brands" at bounding box center [510, 464] width 46 height 14
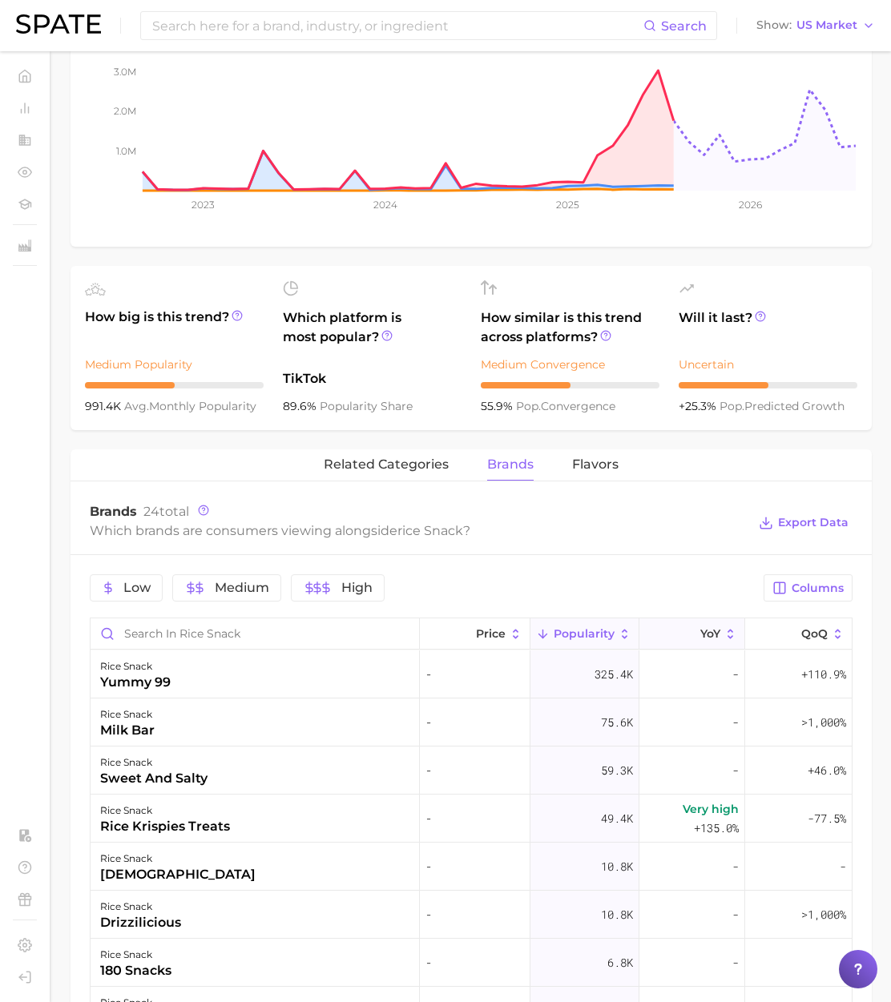
click at [683, 635] on icon at bounding box center [690, 634] width 14 height 14
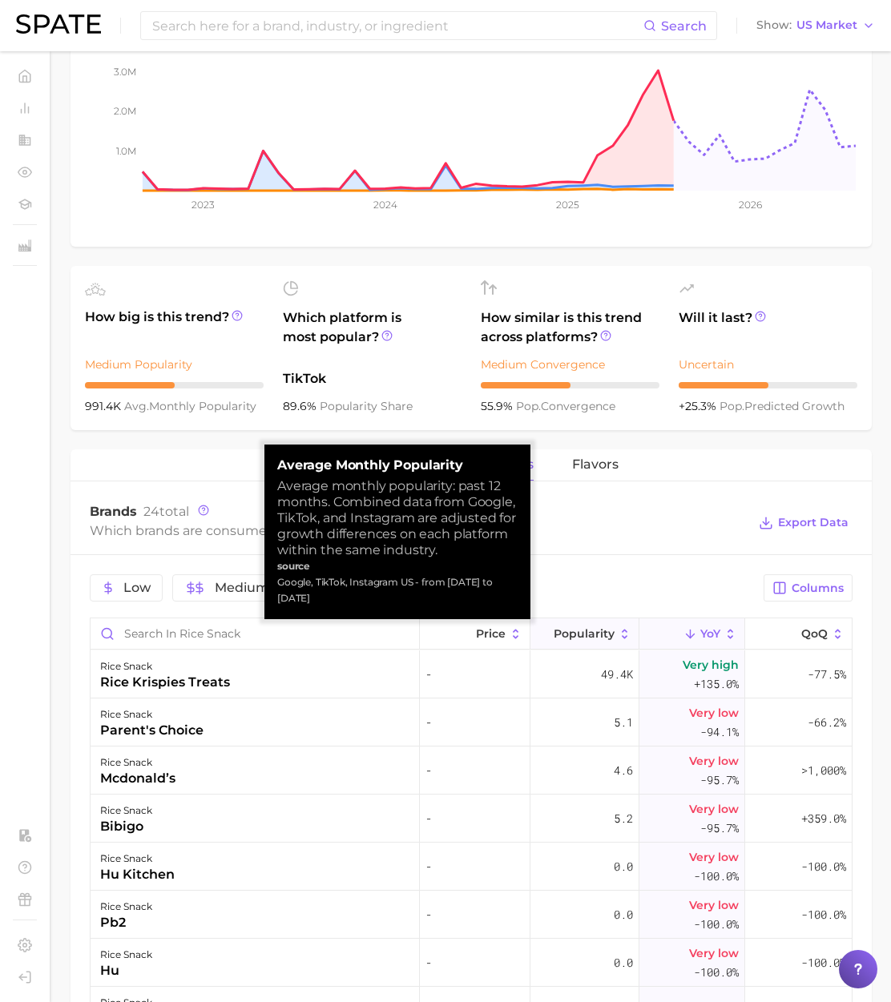
click at [610, 636] on span "Popularity" at bounding box center [583, 633] width 61 height 13
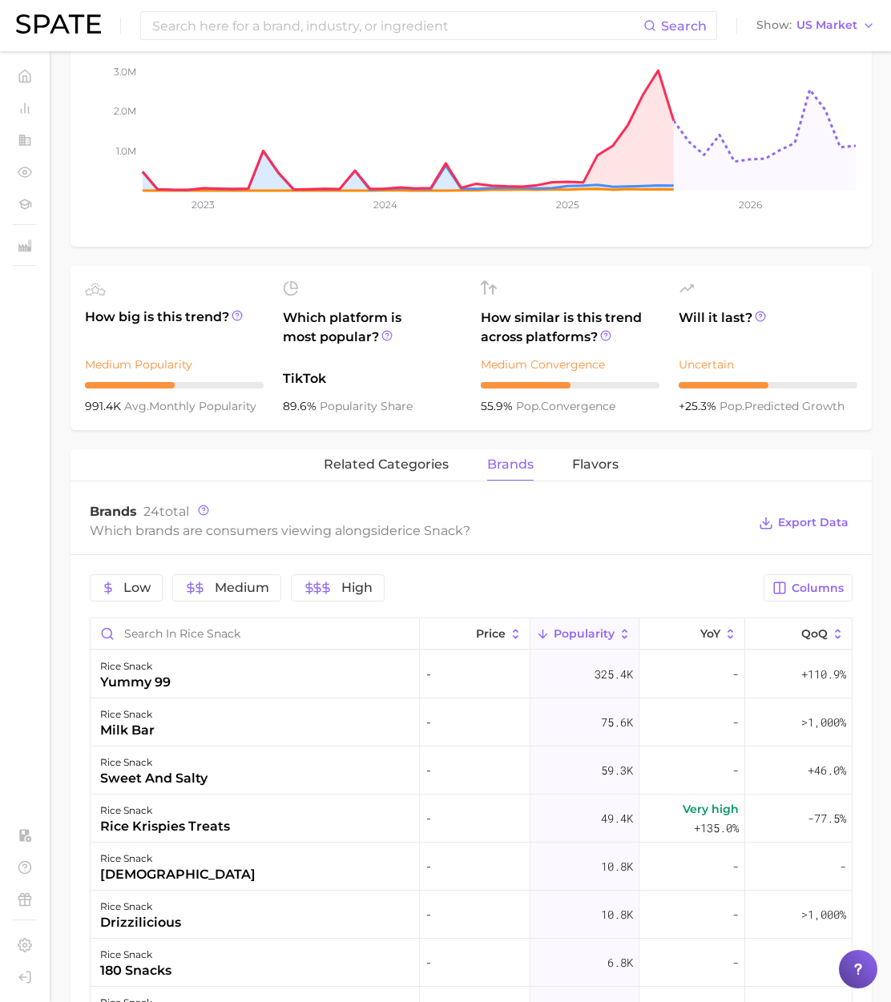
click at [595, 632] on span "Popularity" at bounding box center [583, 633] width 61 height 13
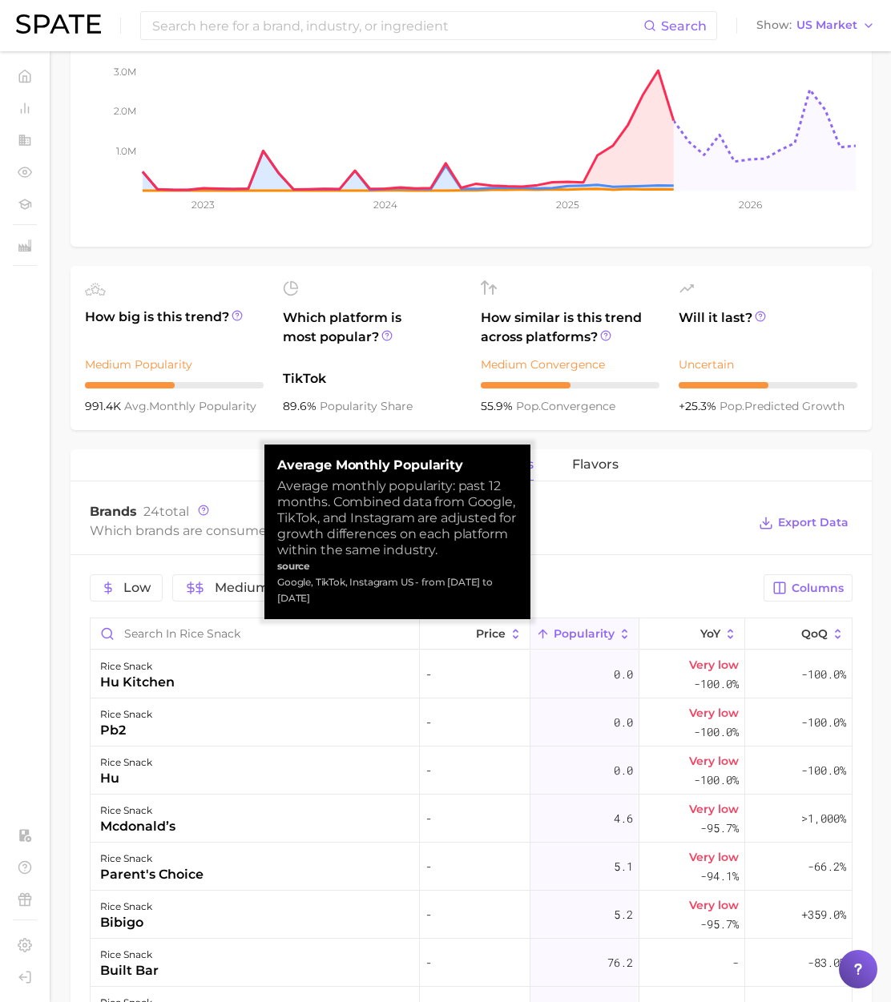
click at [595, 632] on span "Popularity" at bounding box center [583, 633] width 61 height 13
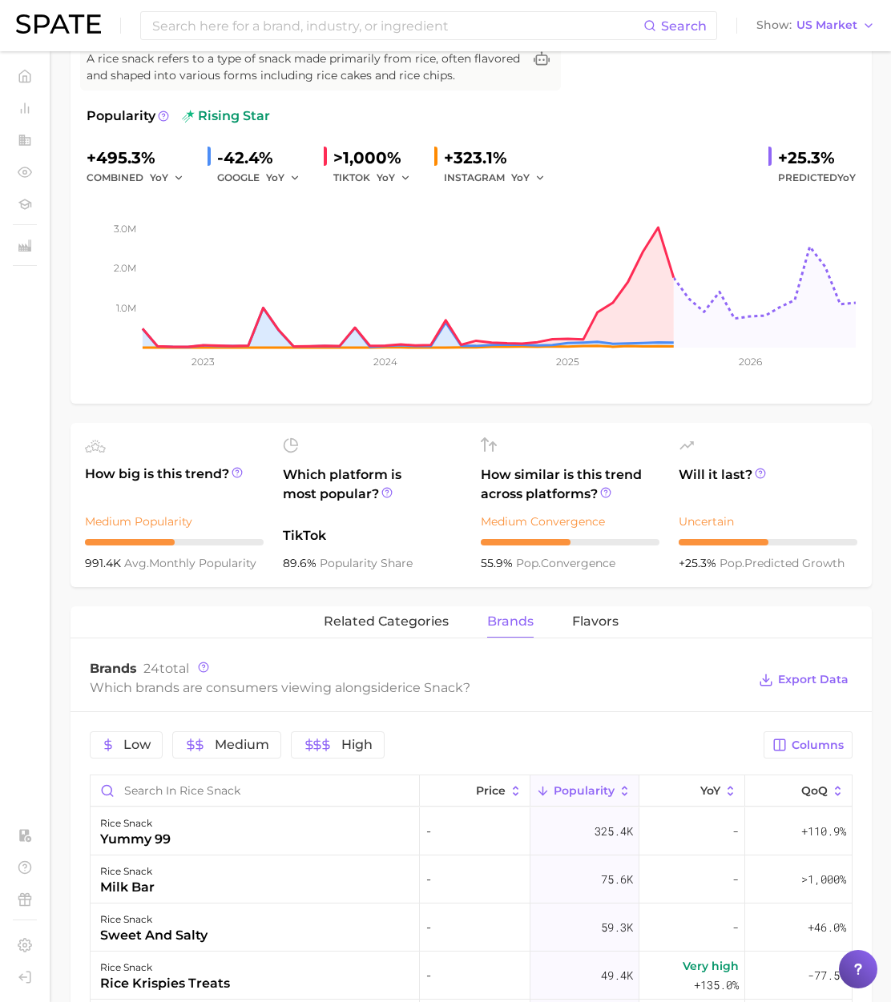
scroll to position [0, 0]
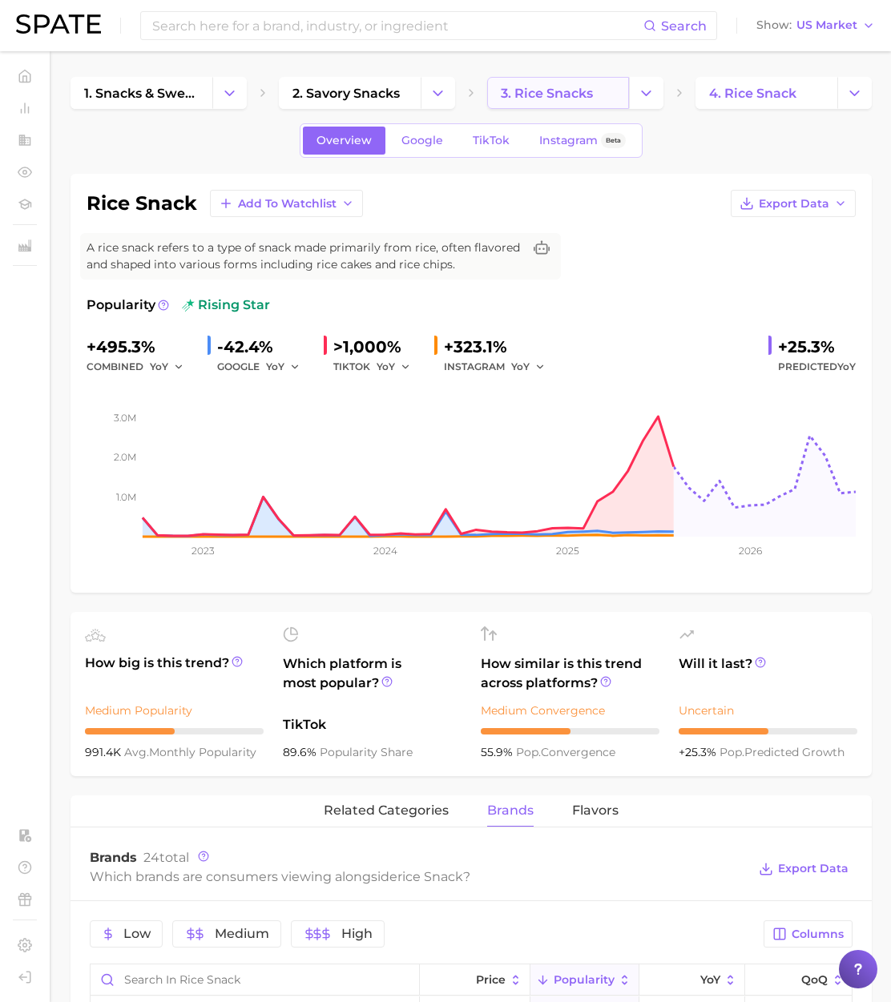
click at [569, 105] on link "3. rice snacks" at bounding box center [558, 93] width 142 height 32
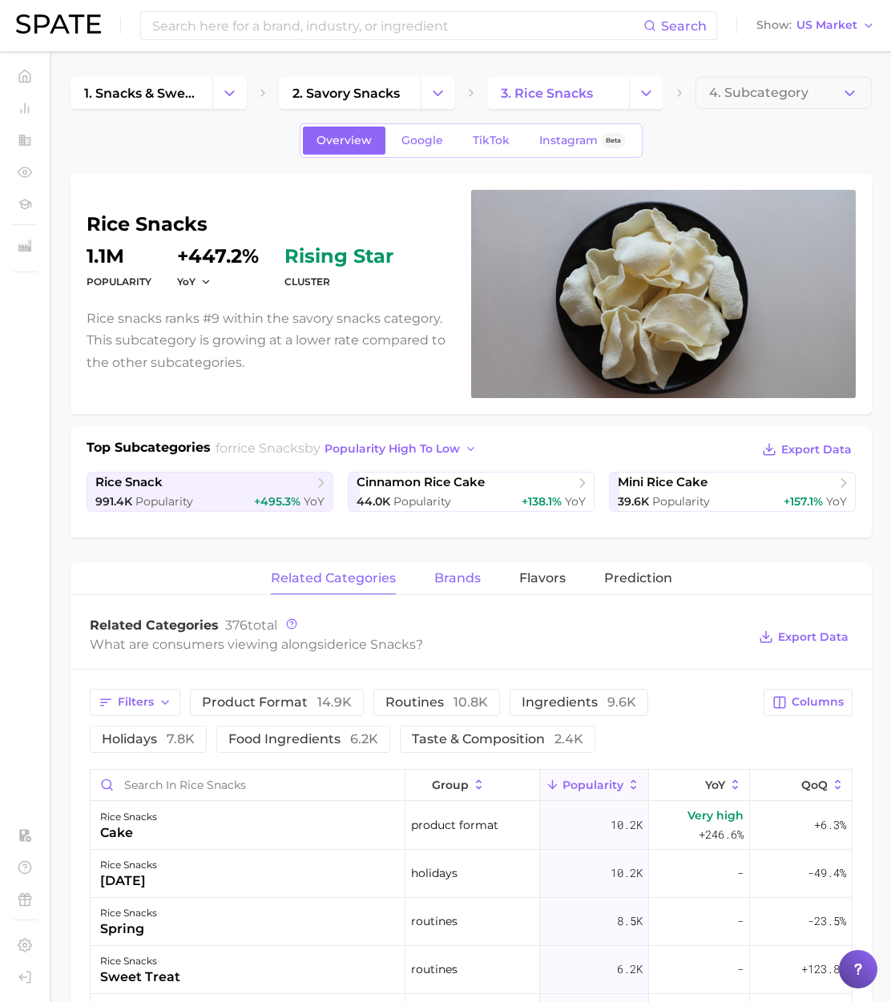
click at [453, 580] on span "brands" at bounding box center [457, 578] width 46 height 14
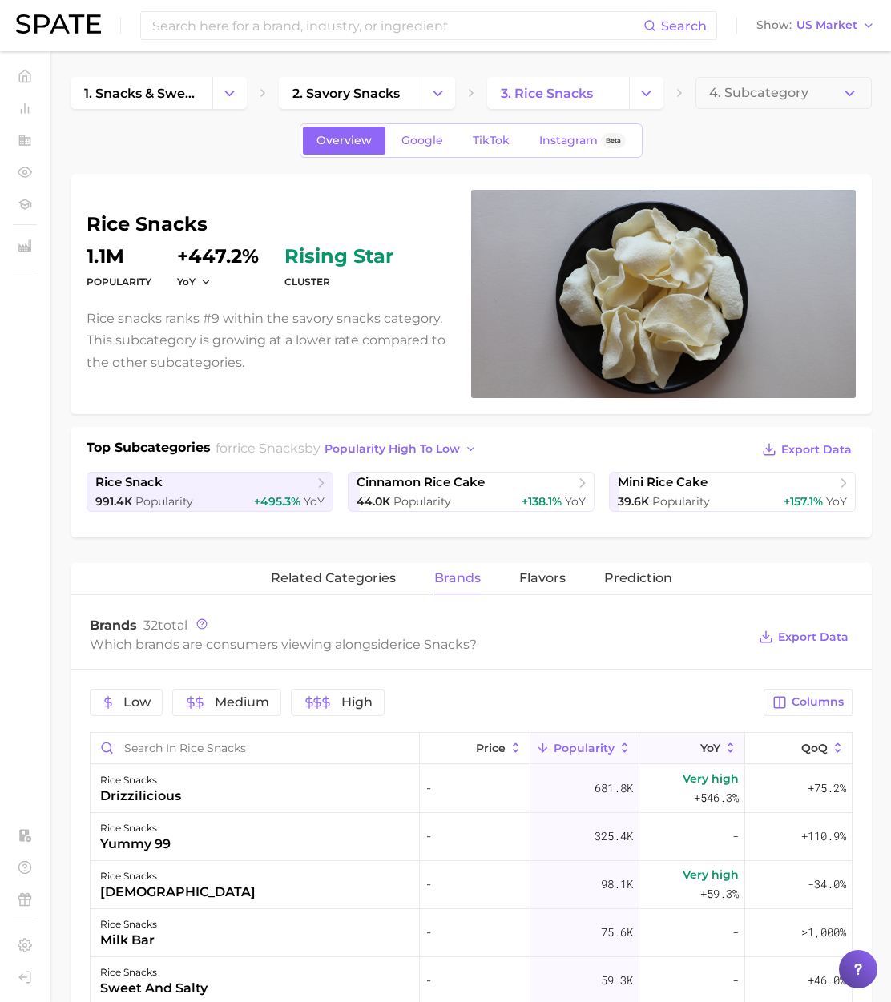
click at [686, 748] on polyline at bounding box center [690, 750] width 8 height 4
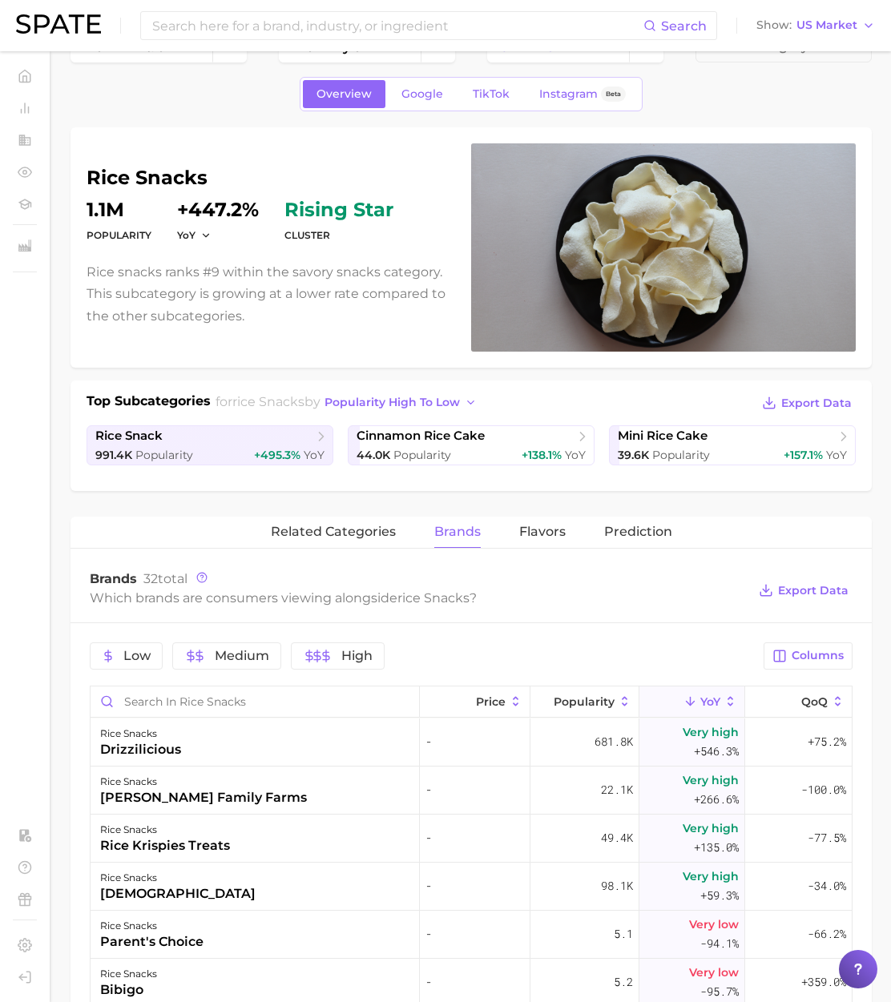
scroll to position [47, 0]
click at [171, 838] on div "rice krispies treats" at bounding box center [165, 844] width 130 height 19
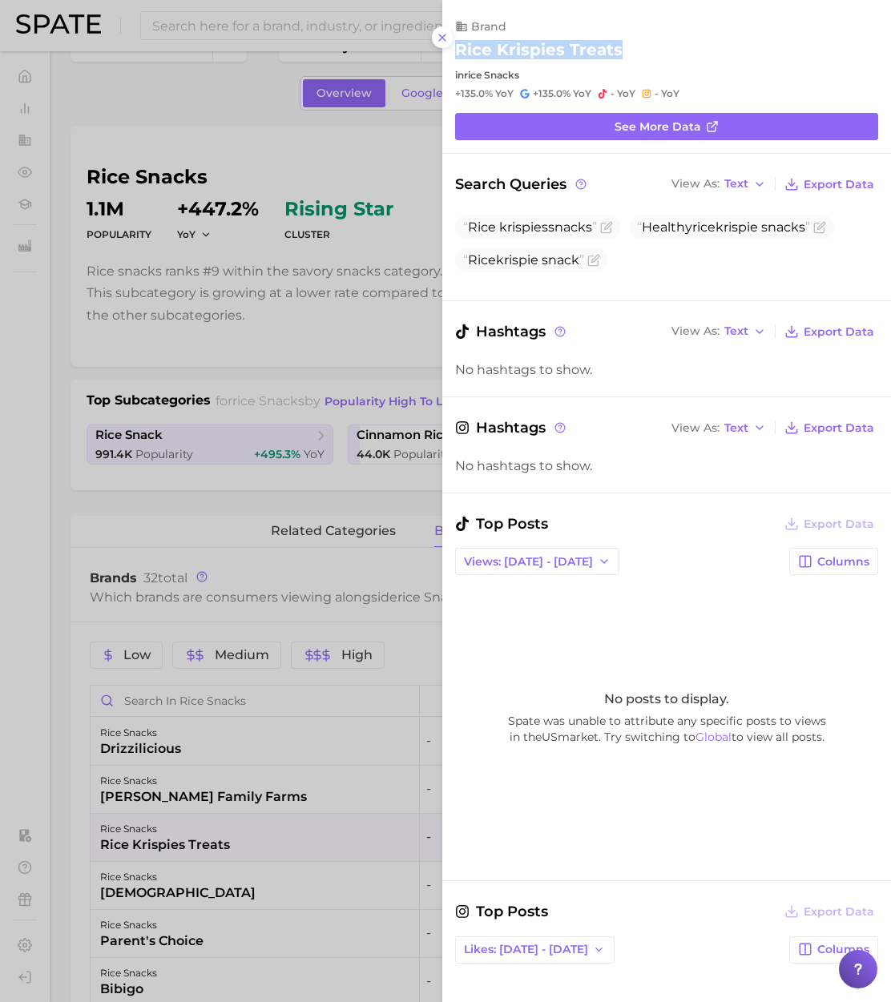
drag, startPoint x: 579, startPoint y: 46, endPoint x: 454, endPoint y: 45, distance: 124.9
click at [454, 45] on div "brand rice krispies treats in rice snacks +135.0% YoY +135.0% YoY - YoY - YoY" at bounding box center [666, 59] width 449 height 81
click at [164, 114] on div at bounding box center [445, 501] width 891 height 1002
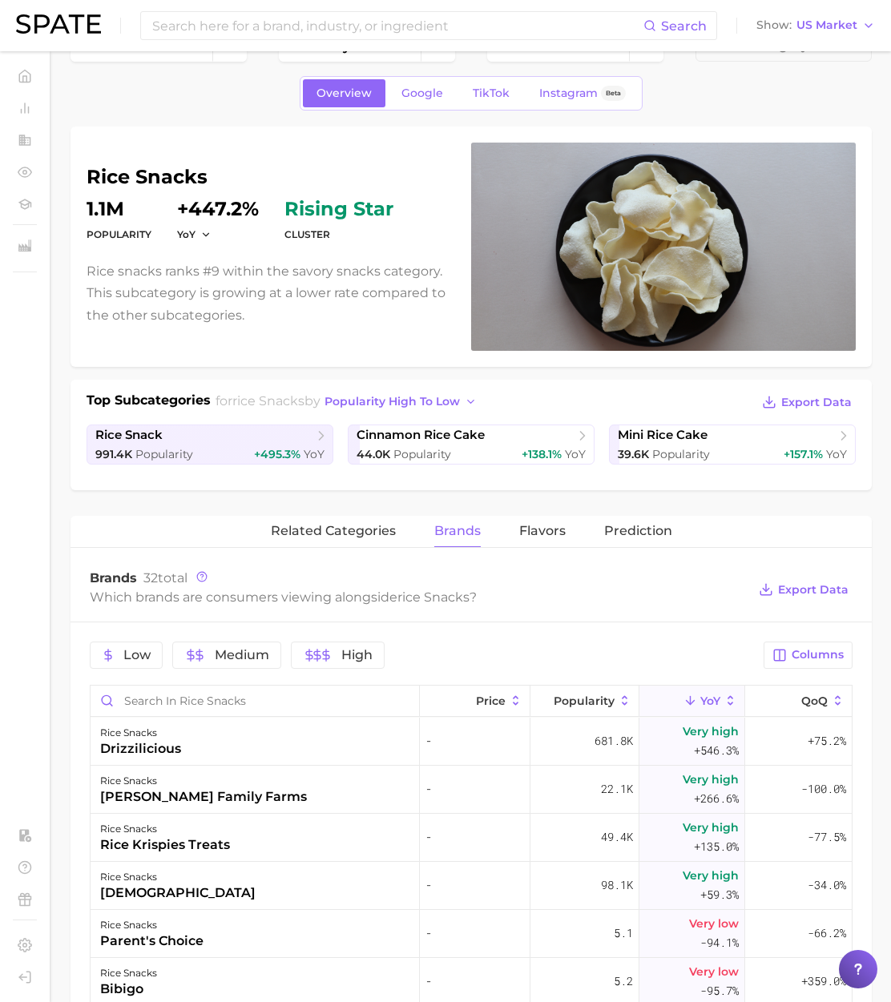
scroll to position [0, 0]
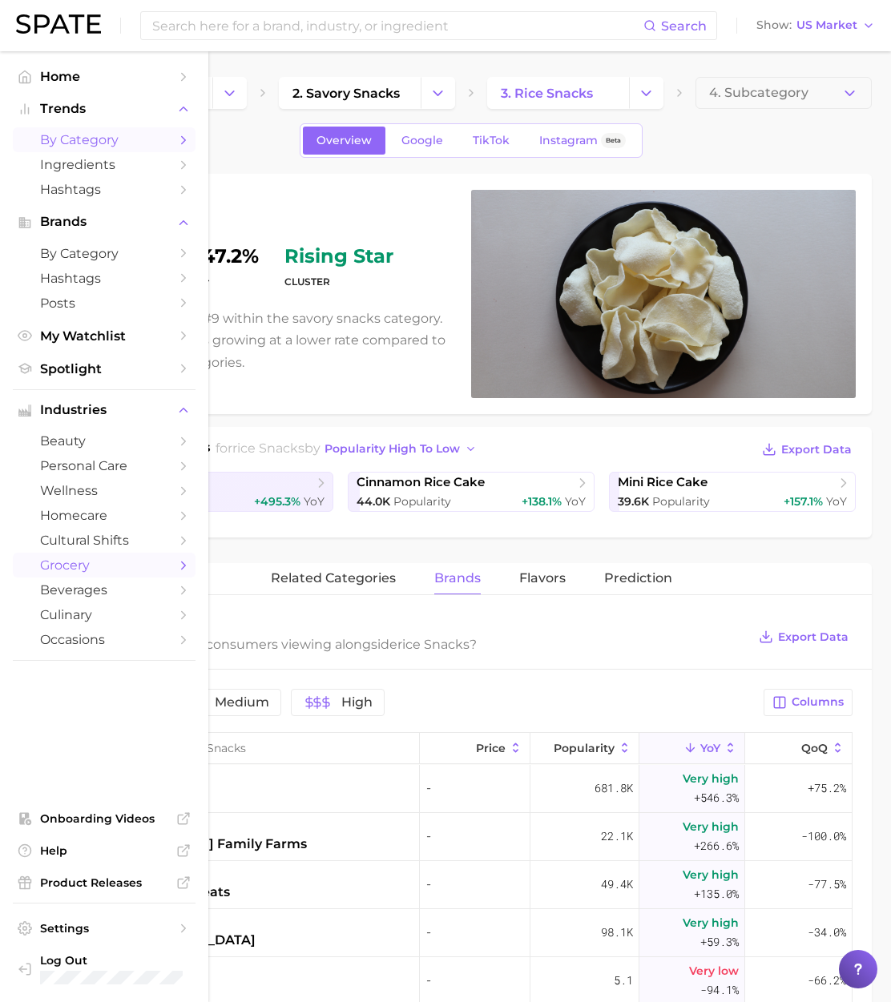
click at [74, 143] on span "by Category" at bounding box center [104, 139] width 128 height 15
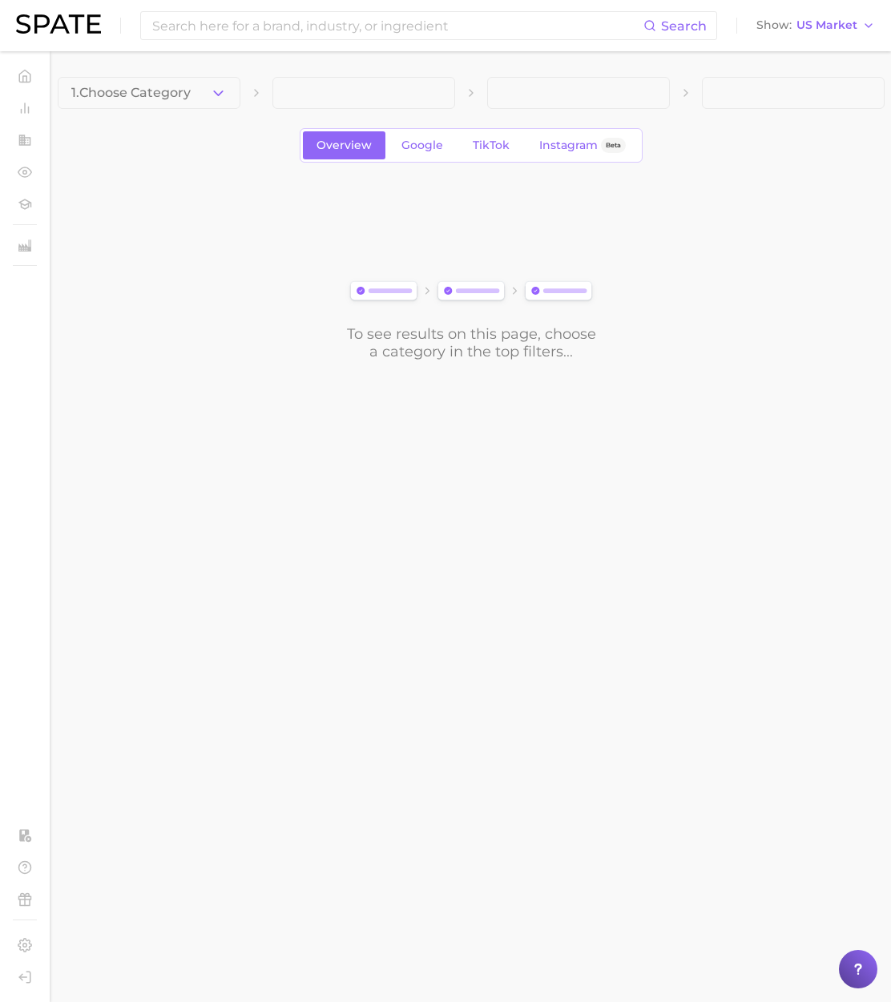
click at [215, 85] on icon "button" at bounding box center [218, 93] width 17 height 17
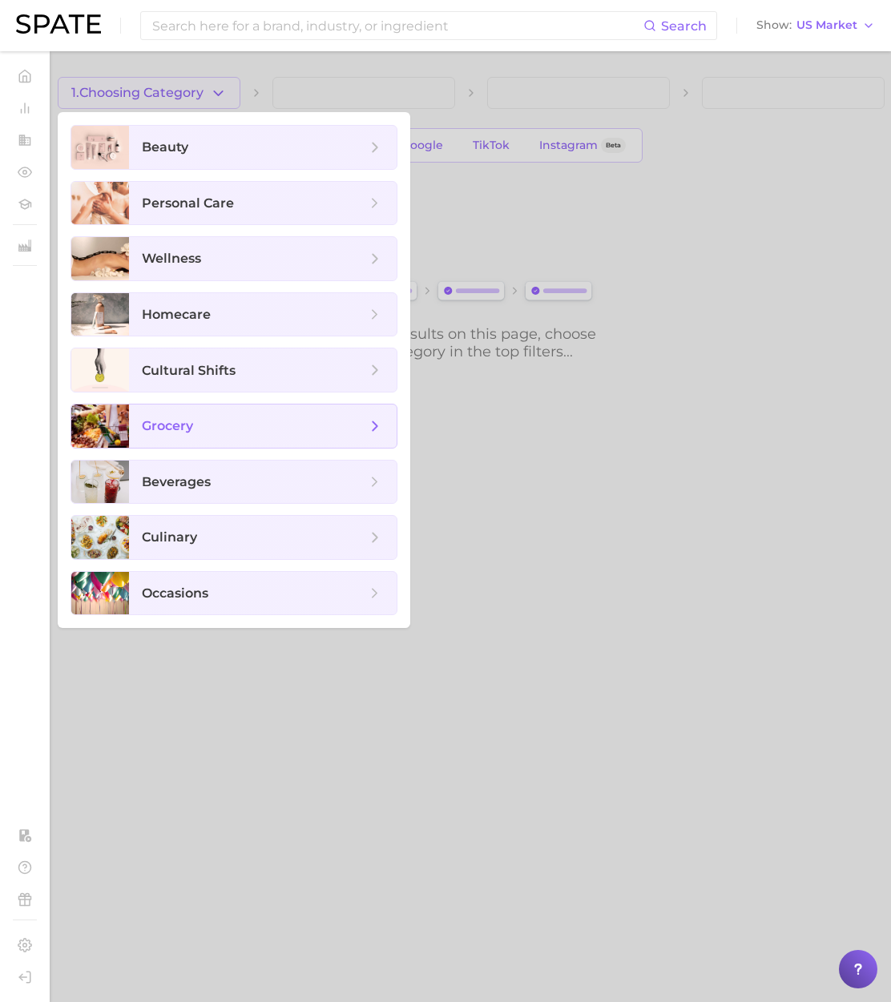
click at [175, 418] on span "grocery" at bounding box center [167, 425] width 51 height 15
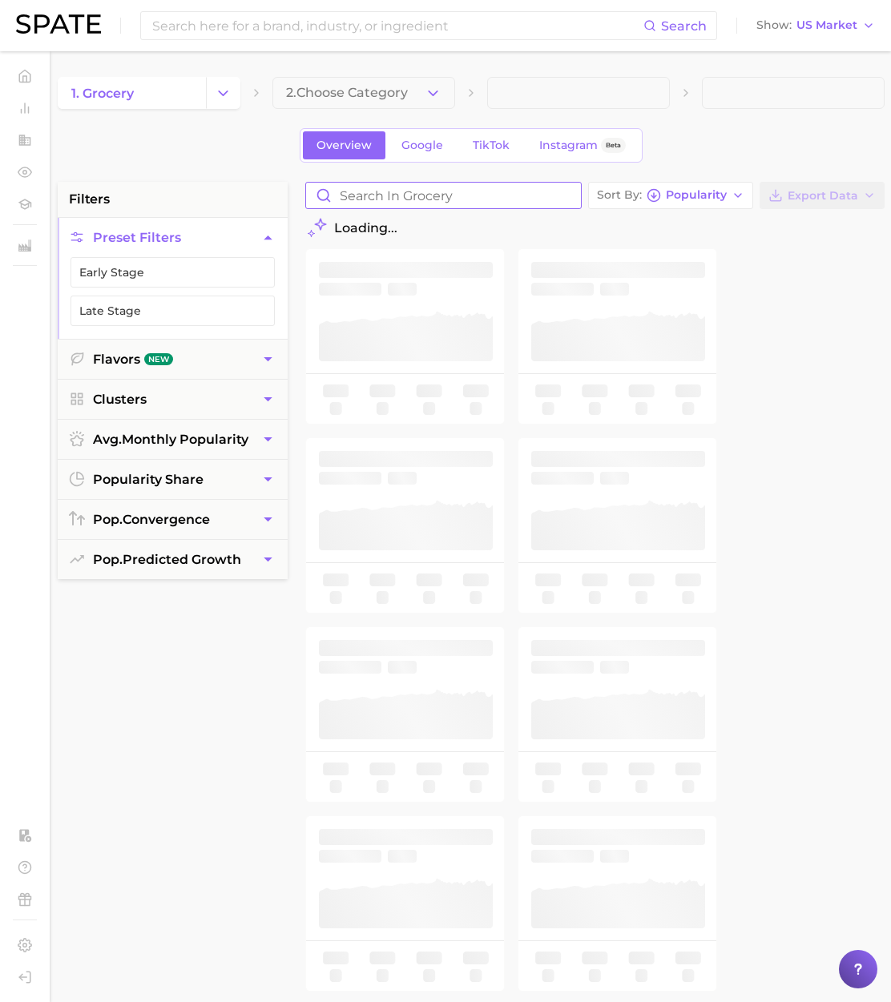
click at [354, 199] on input "Search in grocery" at bounding box center [443, 196] width 275 height 26
type input "rice s"
click at [567, 195] on input "rice s" at bounding box center [443, 196] width 275 height 26
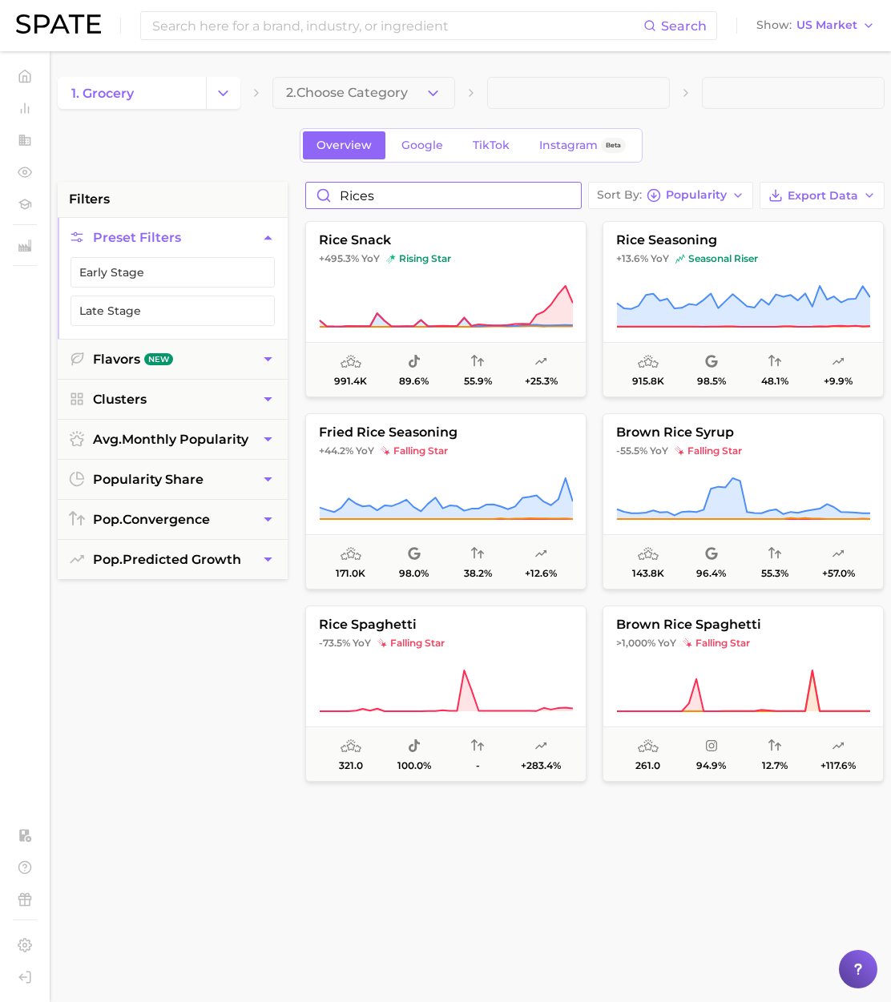
type input "rices"
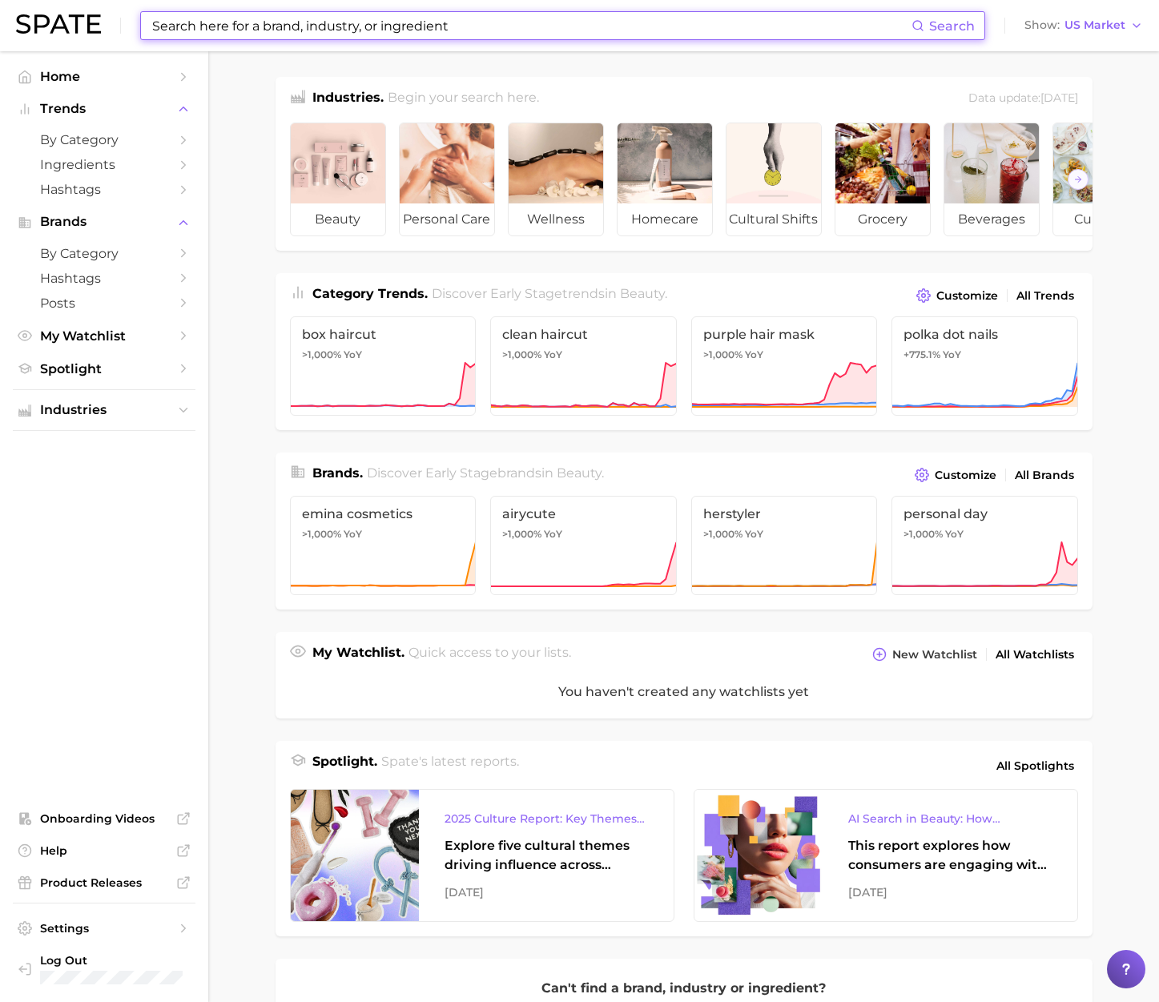
click at [526, 28] on input at bounding box center [531, 25] width 761 height 27
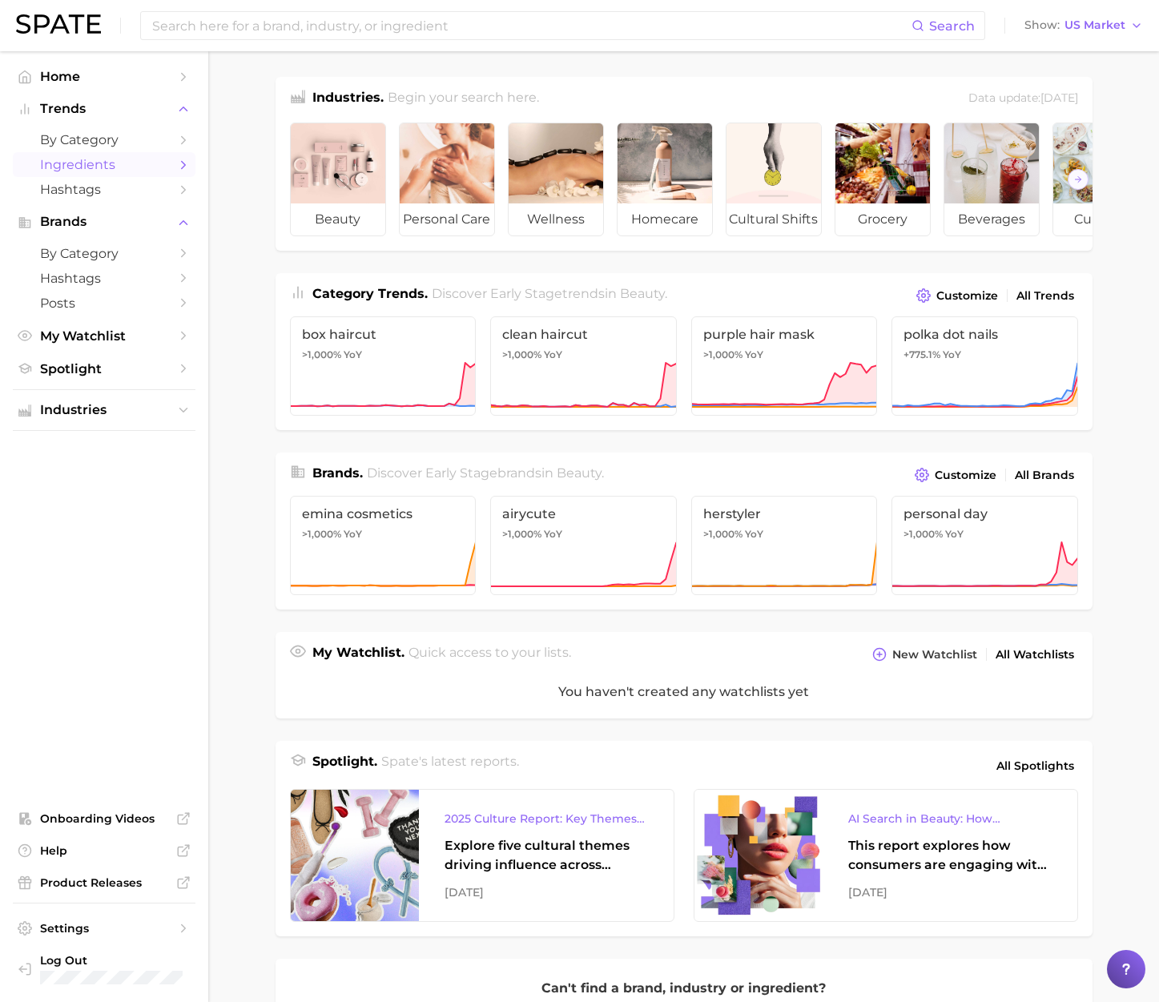
click at [103, 159] on span "Ingredients" at bounding box center [104, 164] width 128 height 15
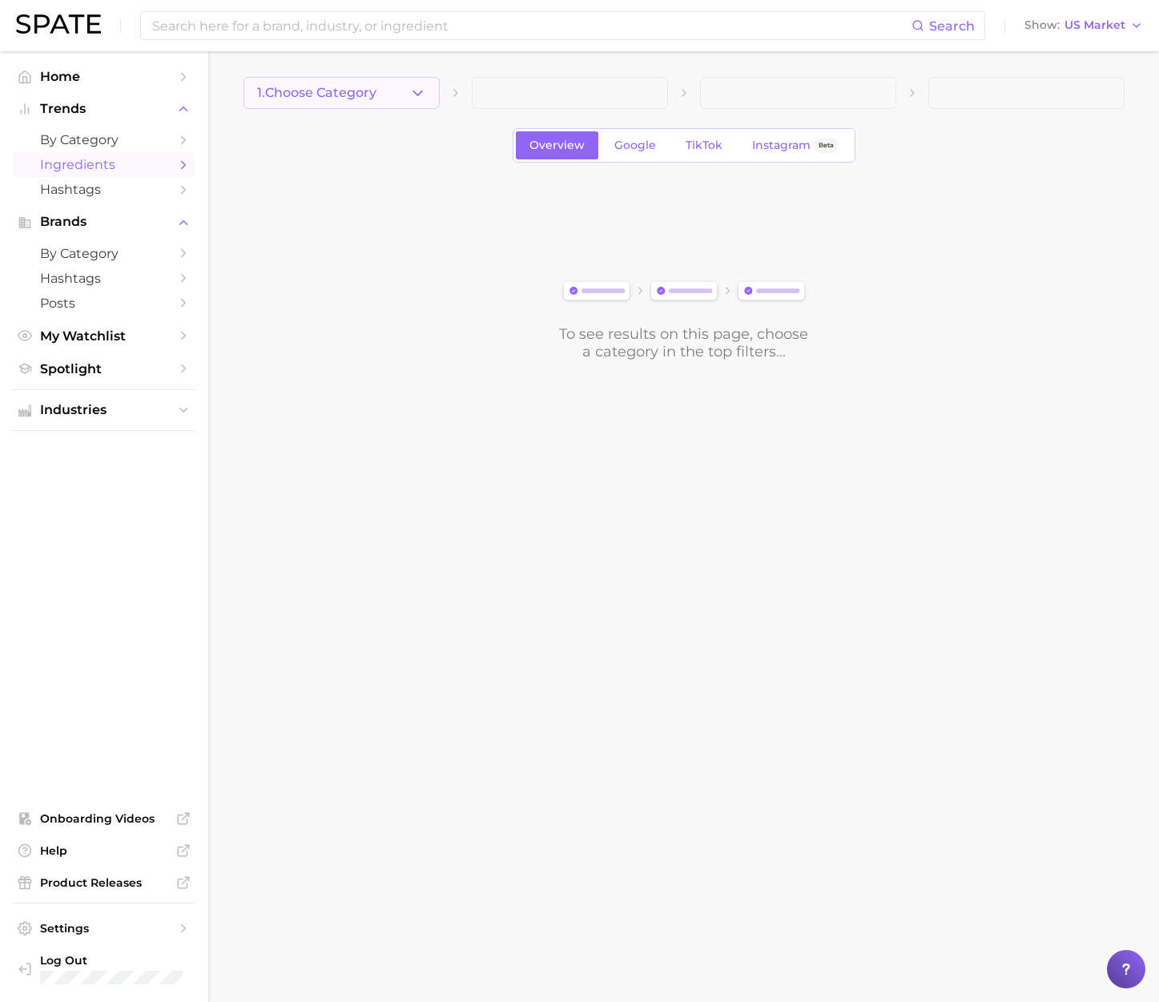
click at [412, 95] on icon "button" at bounding box center [417, 93] width 17 height 17
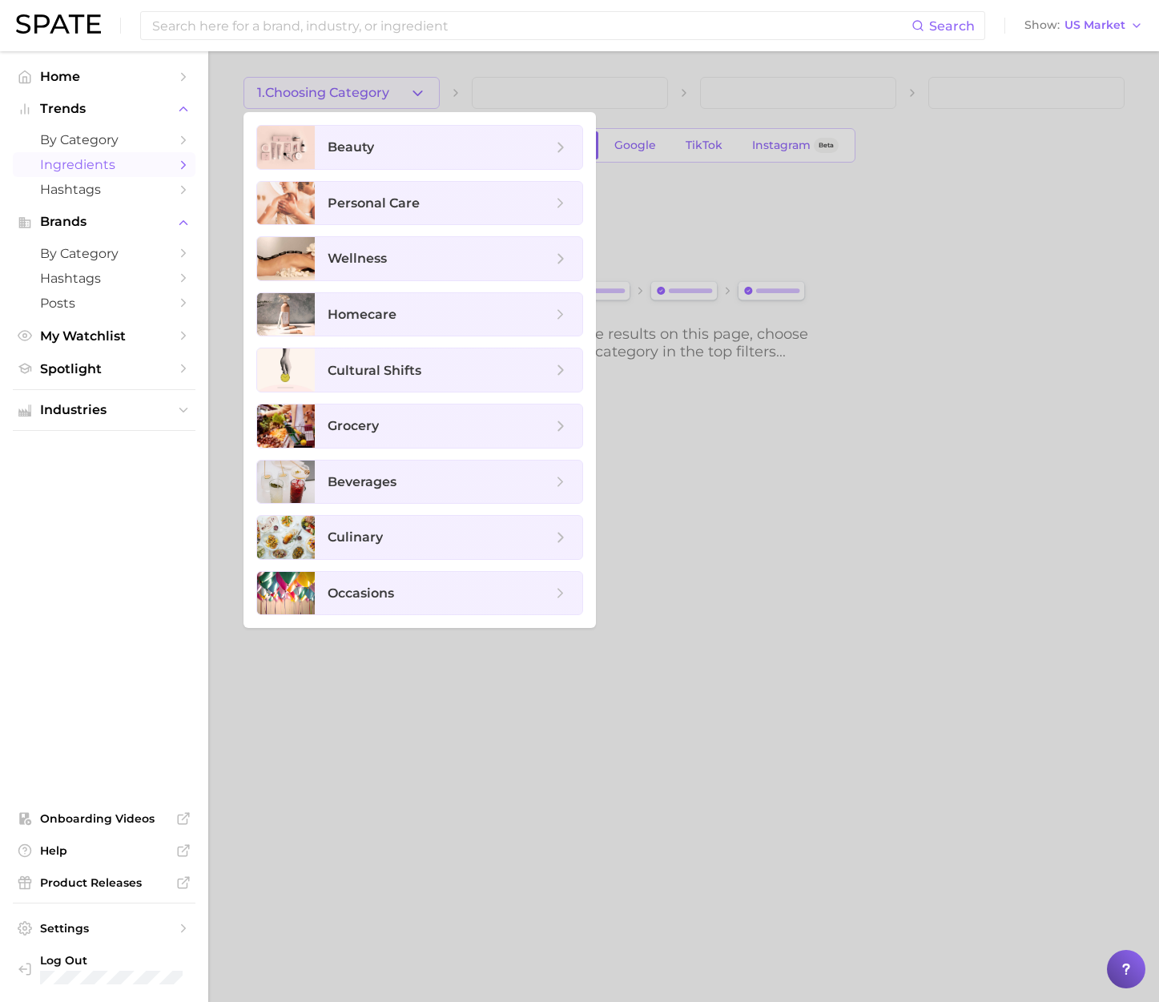
click at [601, 86] on div at bounding box center [579, 501] width 1159 height 1002
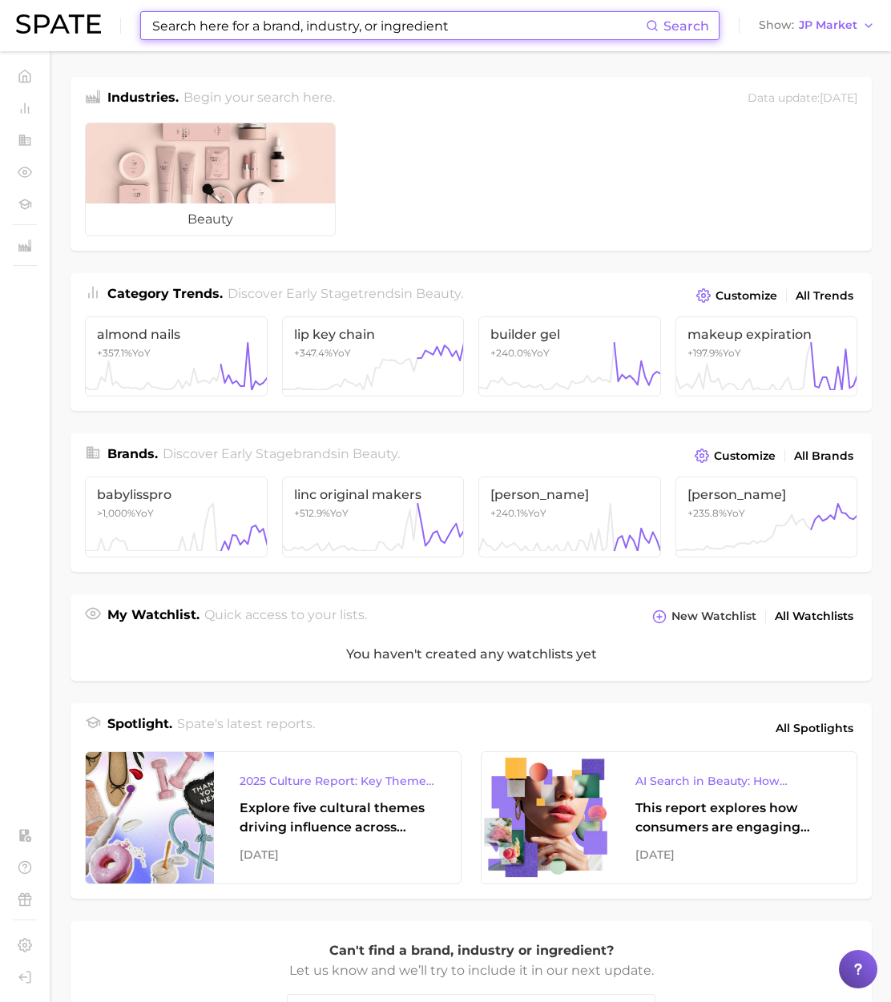
click at [516, 23] on input at bounding box center [398, 25] width 495 height 27
click at [424, 22] on input at bounding box center [398, 25] width 495 height 27
paste input "watermelon"
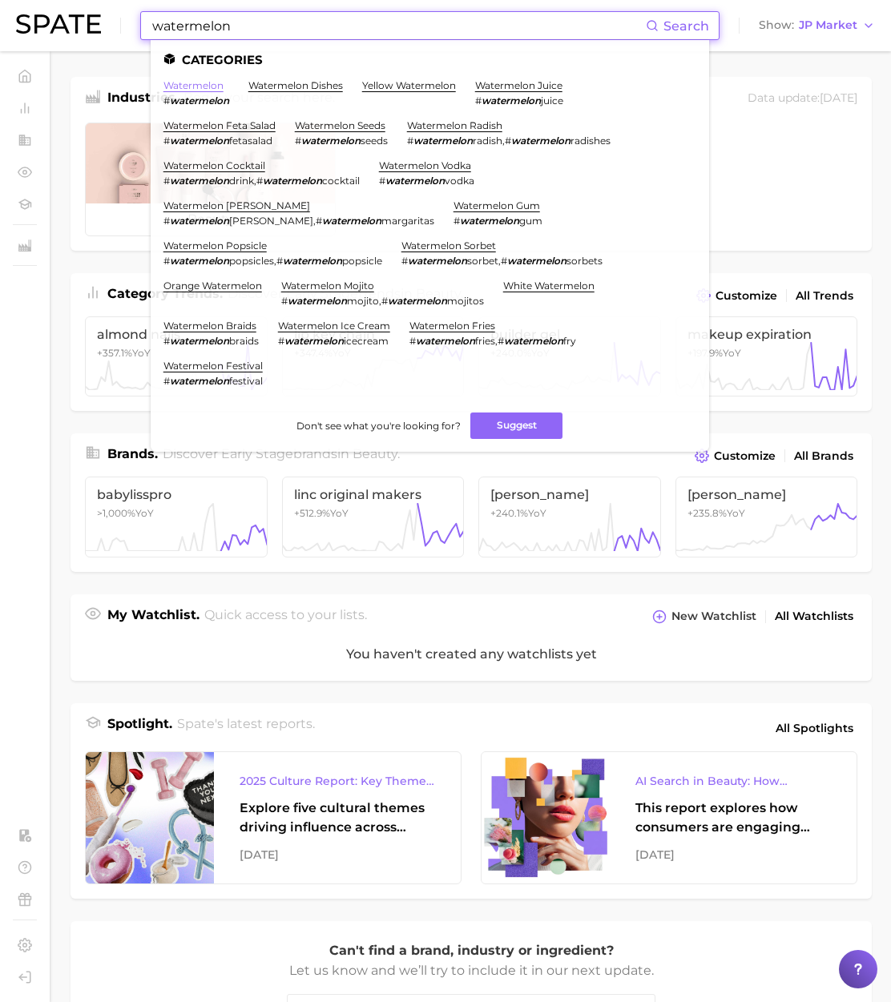
type input "watermelon"
click at [218, 79] on link "watermelon" at bounding box center [193, 85] width 60 height 12
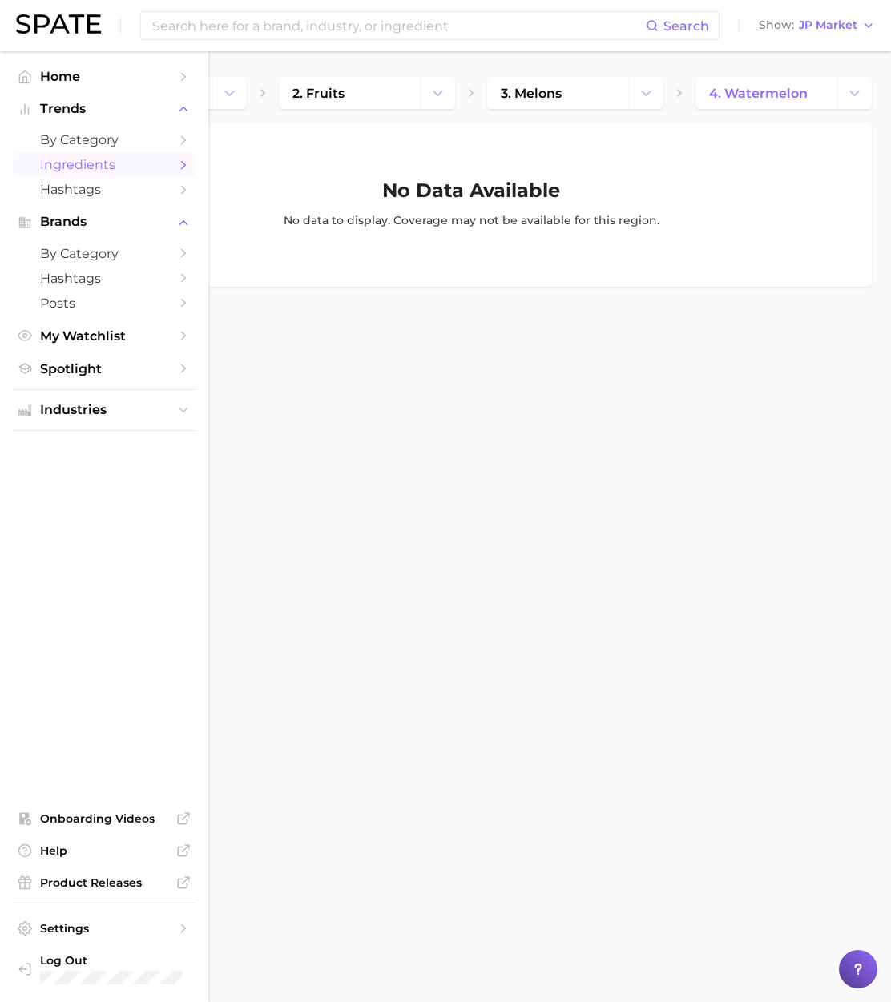
click at [97, 167] on span "Ingredients" at bounding box center [104, 164] width 128 height 15
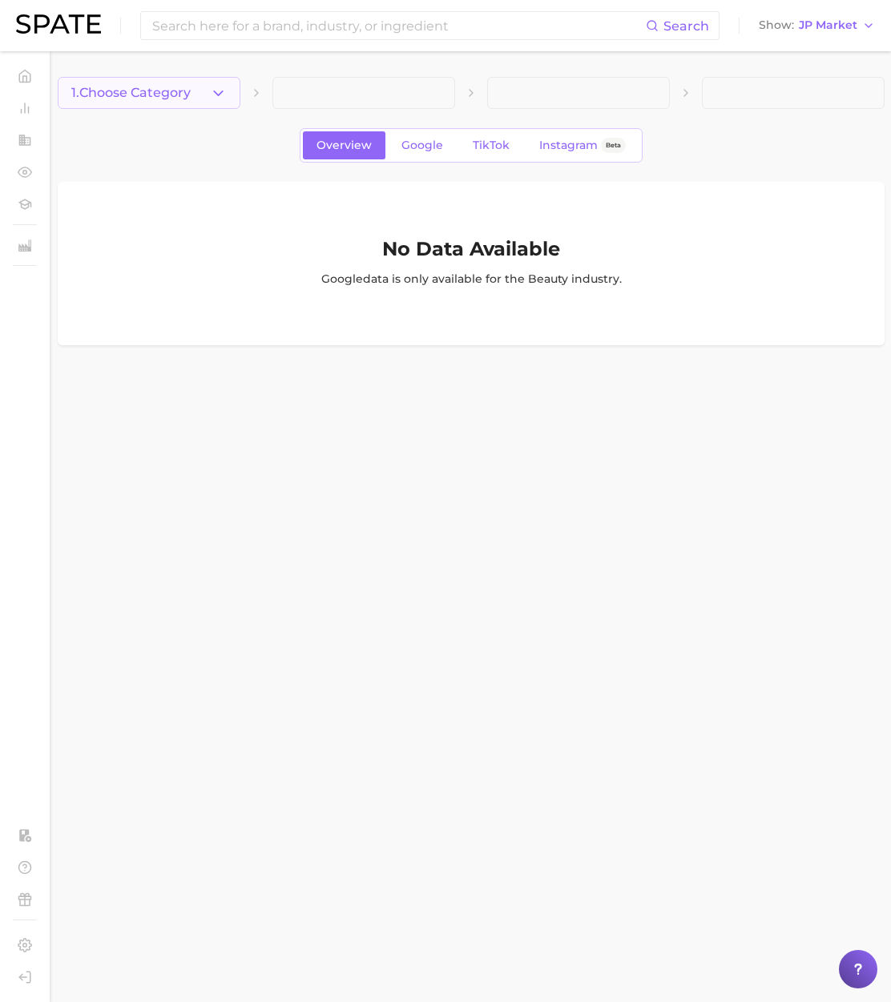
click at [221, 92] on polyline "button" at bounding box center [218, 93] width 9 height 4
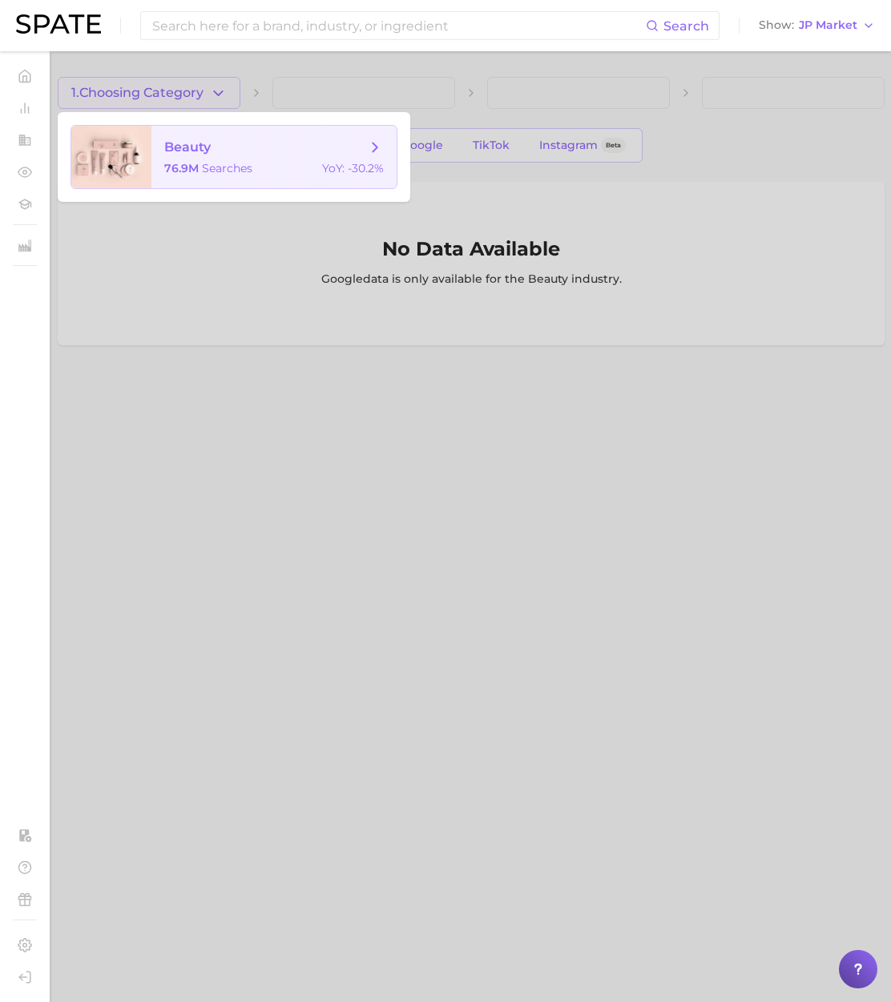
click at [235, 142] on span "beauty" at bounding box center [265, 148] width 202 height 18
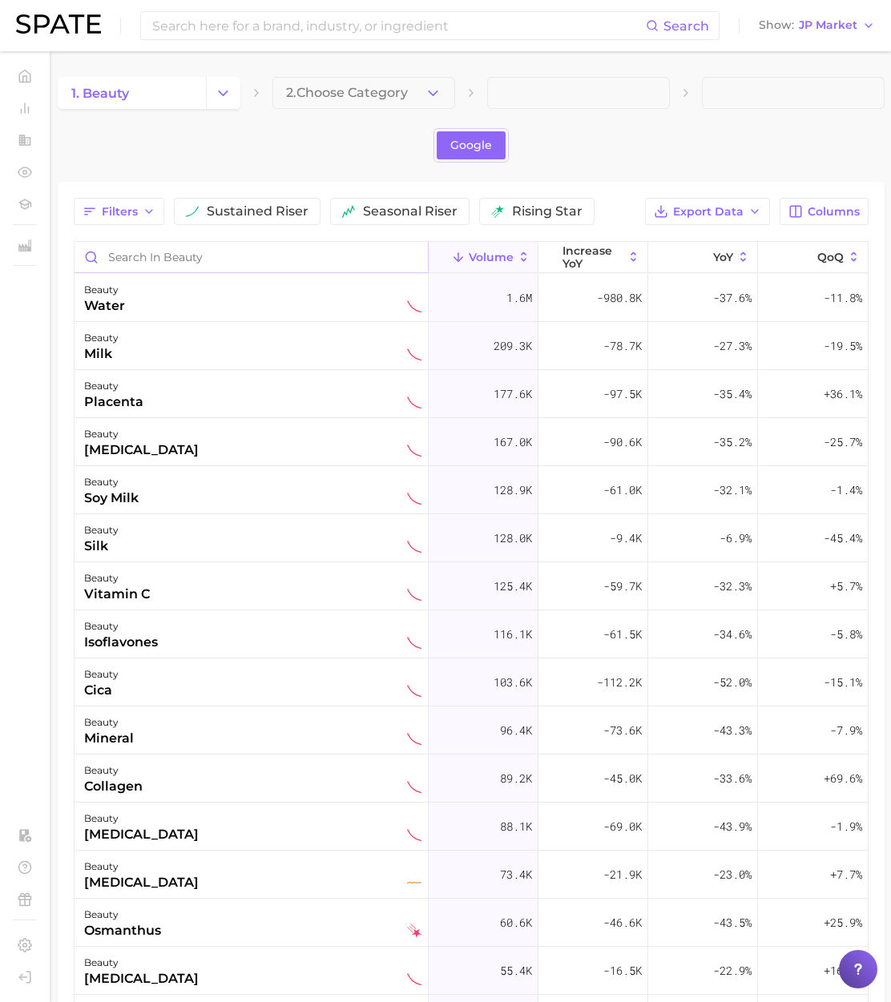
click at [198, 259] on input "Search in beauty" at bounding box center [250, 257] width 353 height 30
paste input "watermelon"
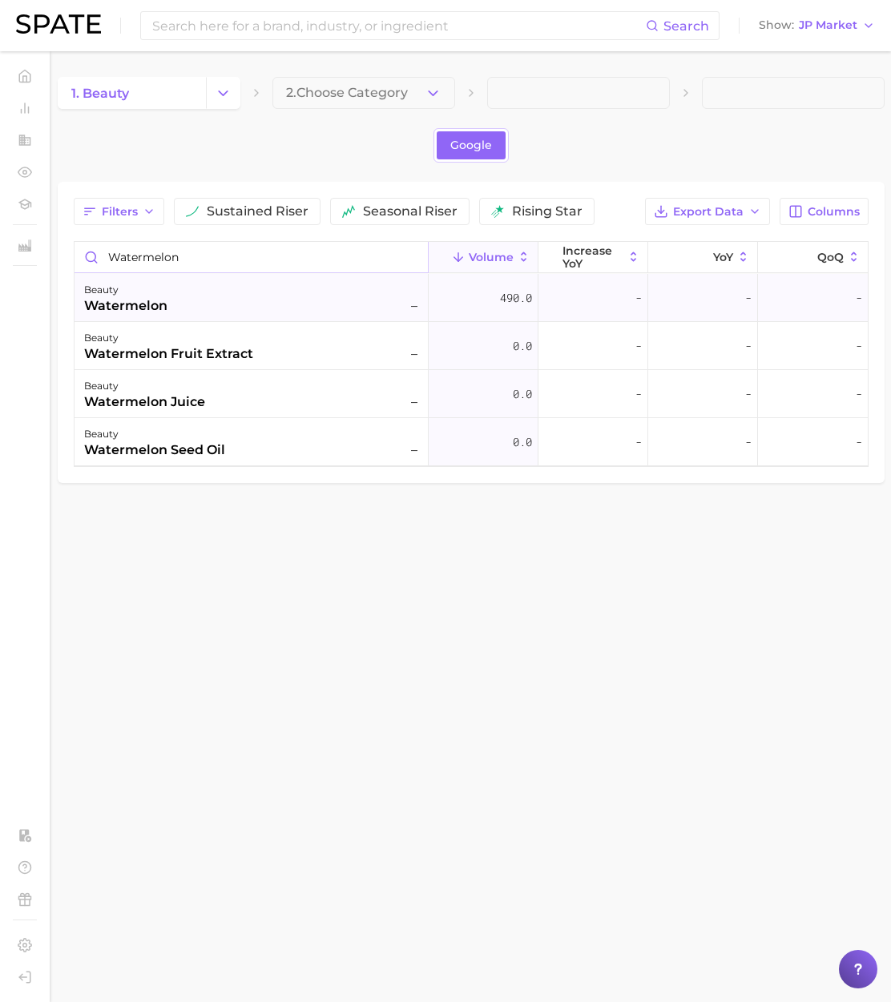
type input "watermelon"
click at [263, 290] on div "beauty watermelon –" at bounding box center [252, 297] width 337 height 35
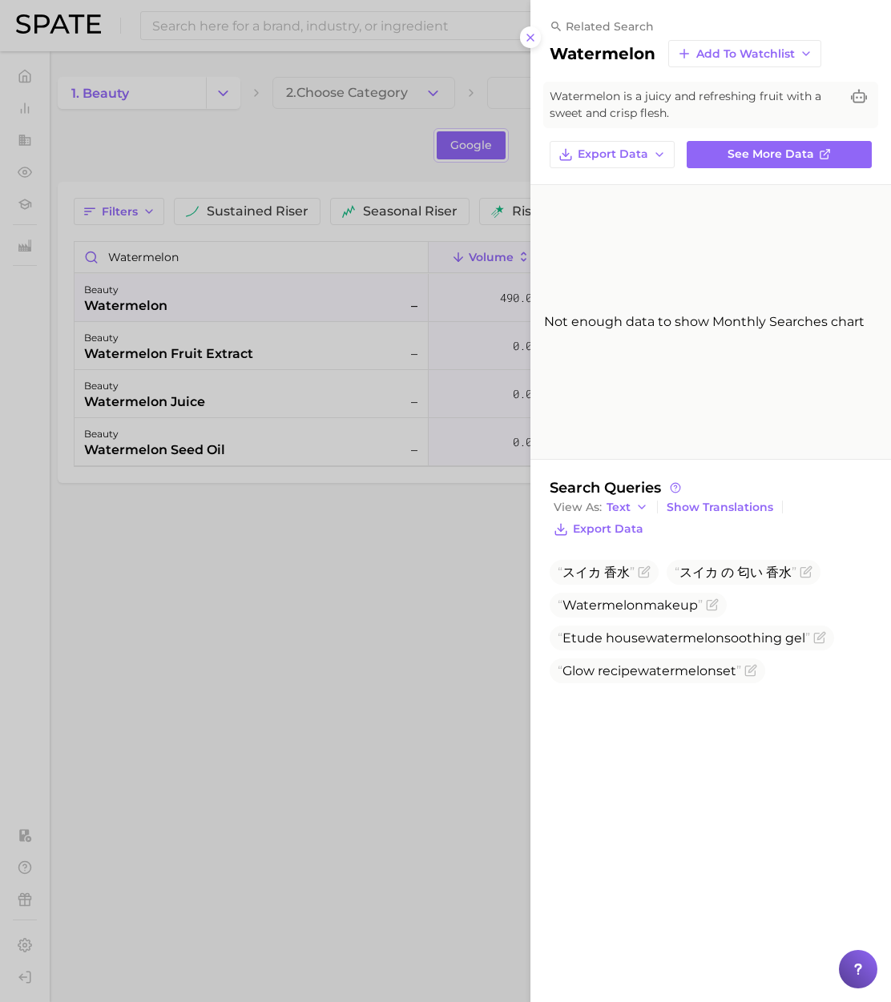
click at [197, 361] on div at bounding box center [445, 501] width 891 height 1002
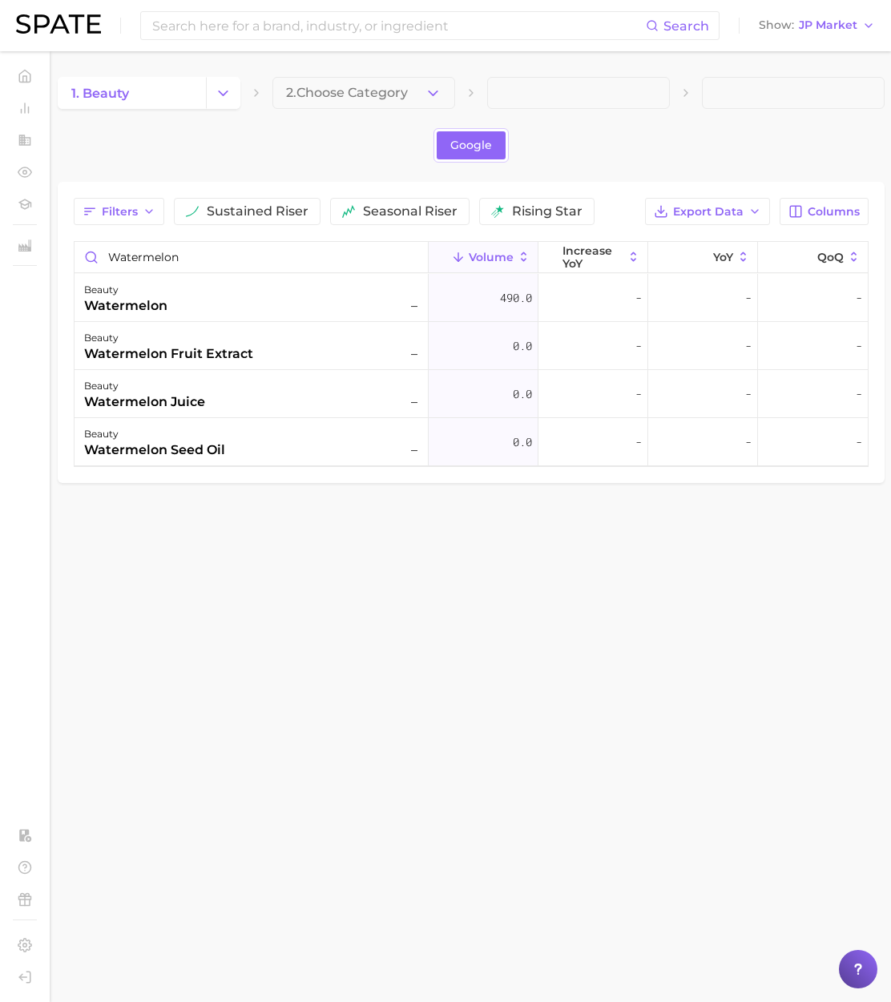
click at [198, 353] on div "watermelon fruit extract" at bounding box center [168, 353] width 169 height 19
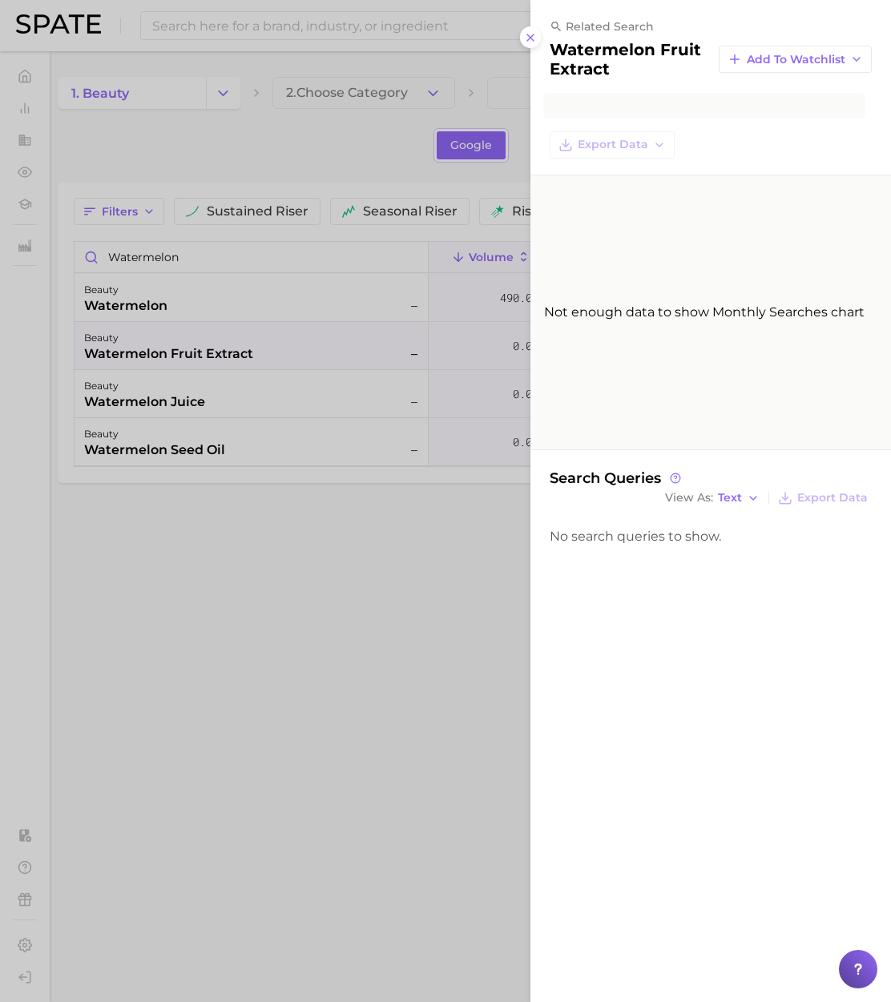
click at [239, 545] on div at bounding box center [445, 501] width 891 height 1002
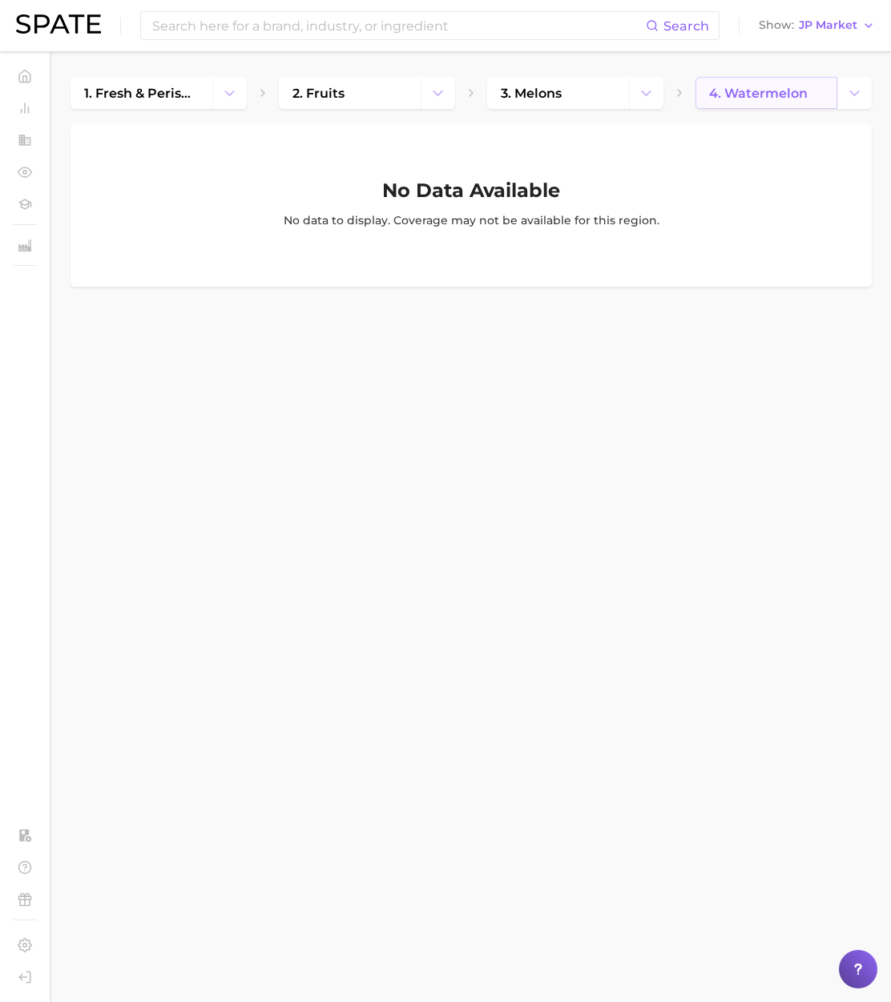
click at [755, 99] on span "4. watermelon" at bounding box center [758, 93] width 99 height 15
click at [339, 30] on input at bounding box center [398, 25] width 495 height 27
click at [597, 187] on div "No Data Available No data to display. Coverage may not be available for this re…" at bounding box center [470, 205] width 769 height 48
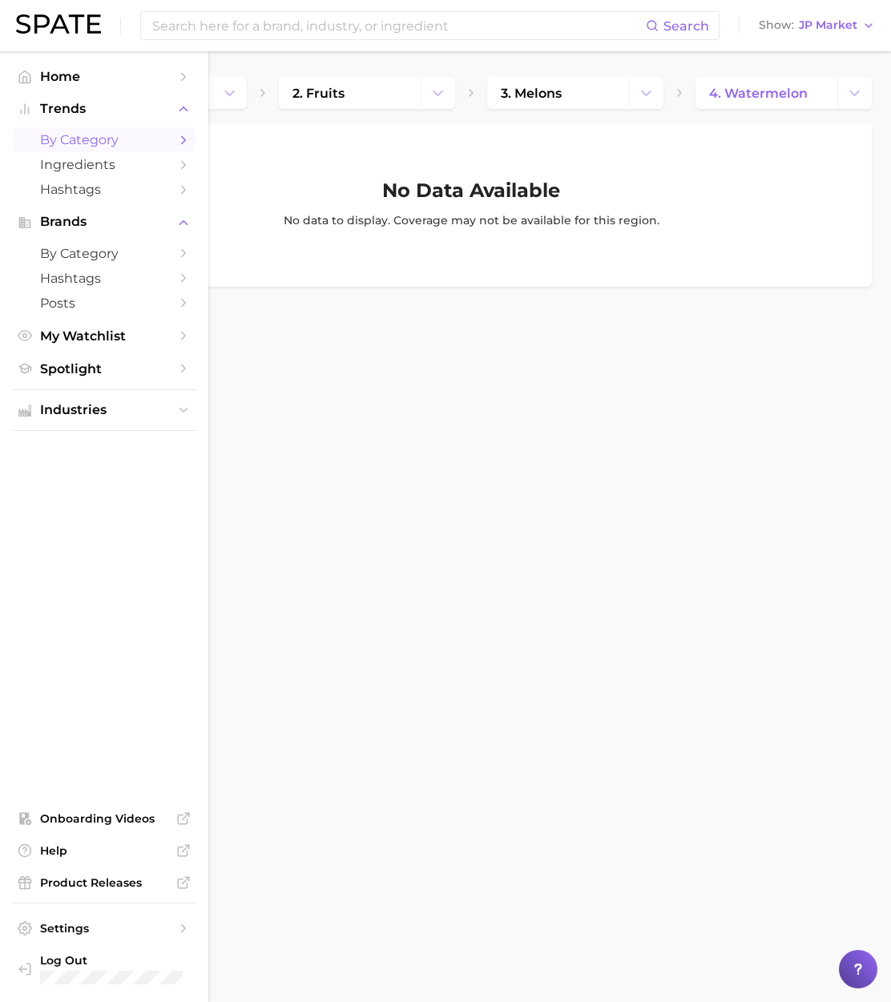
click at [89, 134] on span "by Category" at bounding box center [104, 139] width 128 height 15
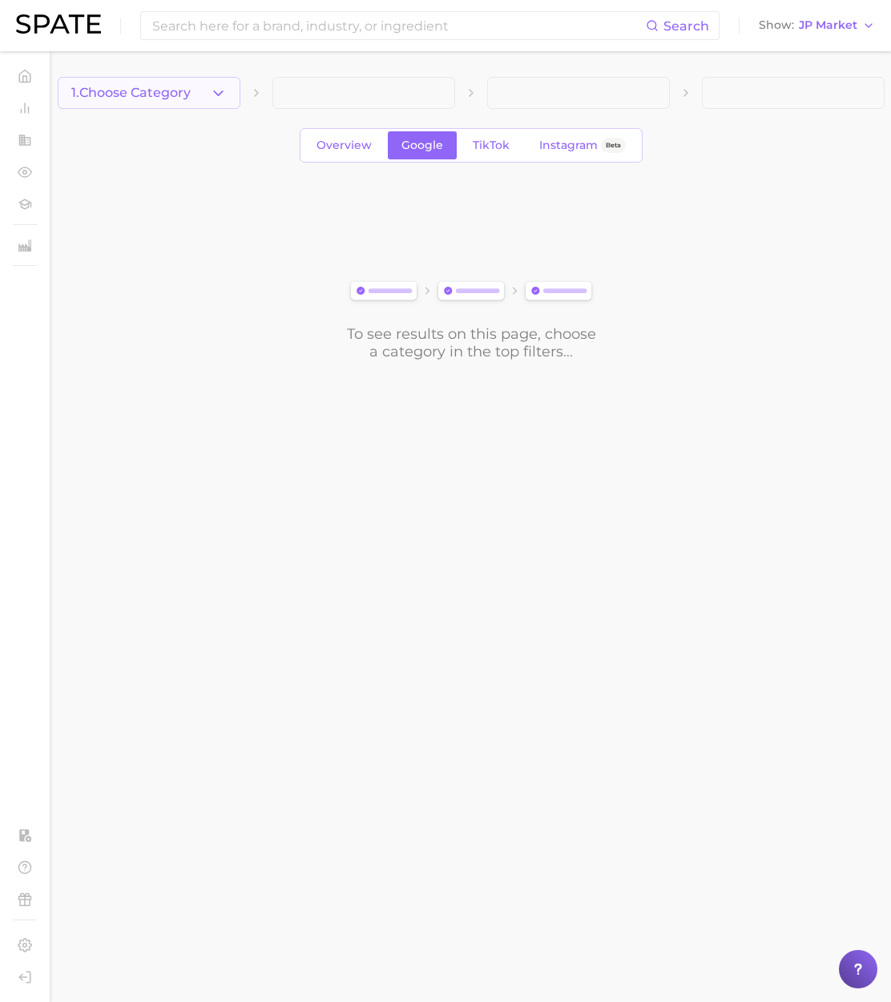
click at [160, 91] on span "1. Choose Category" at bounding box center [130, 93] width 119 height 14
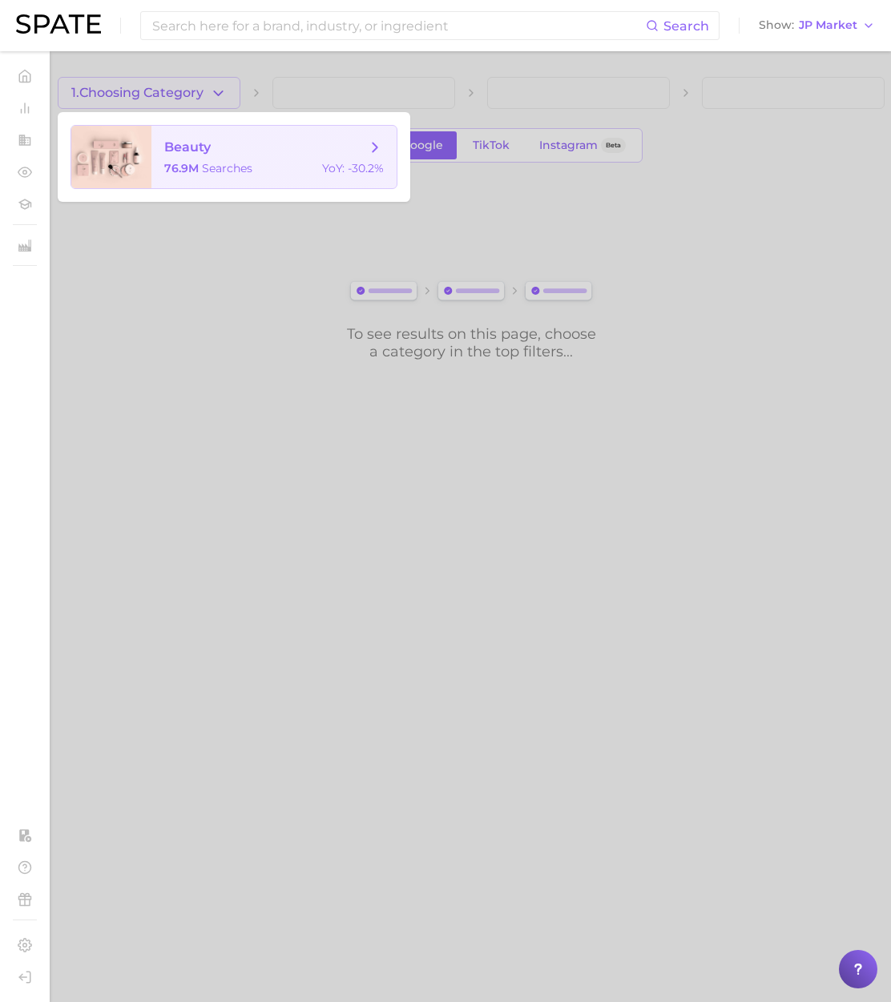
click at [215, 163] on span "searches" at bounding box center [227, 168] width 50 height 14
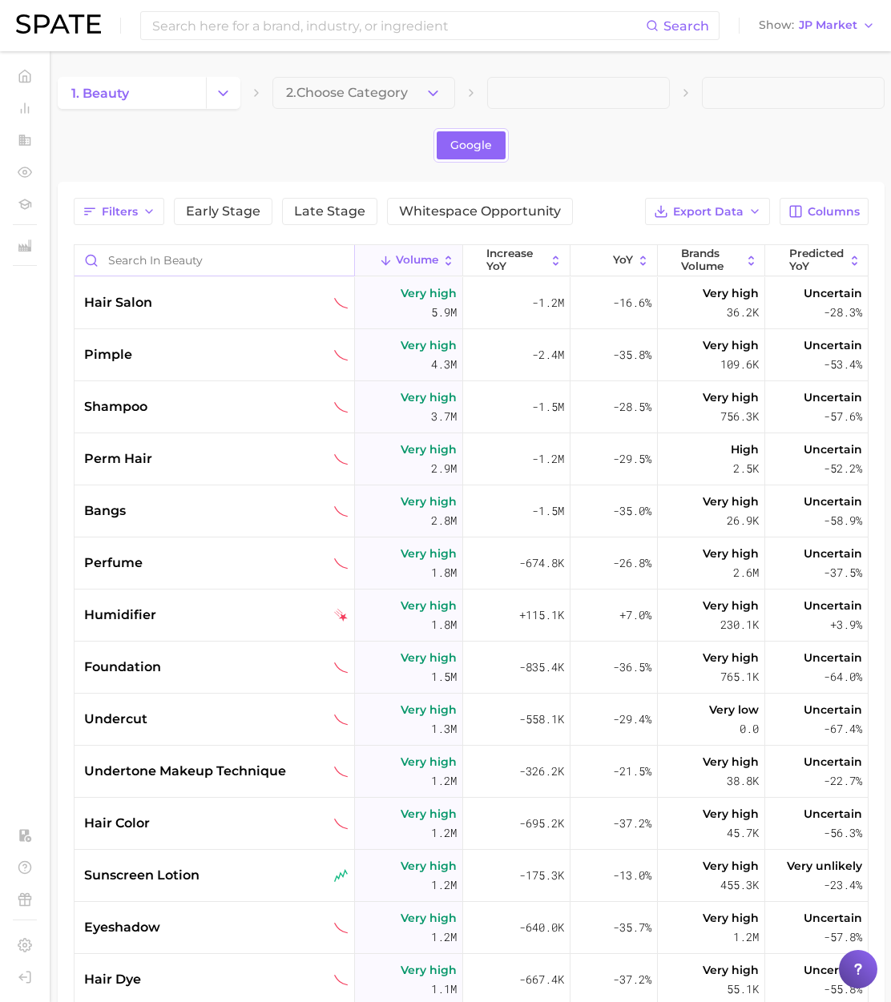
click at [155, 267] on input "Search in beauty" at bounding box center [214, 260] width 280 height 30
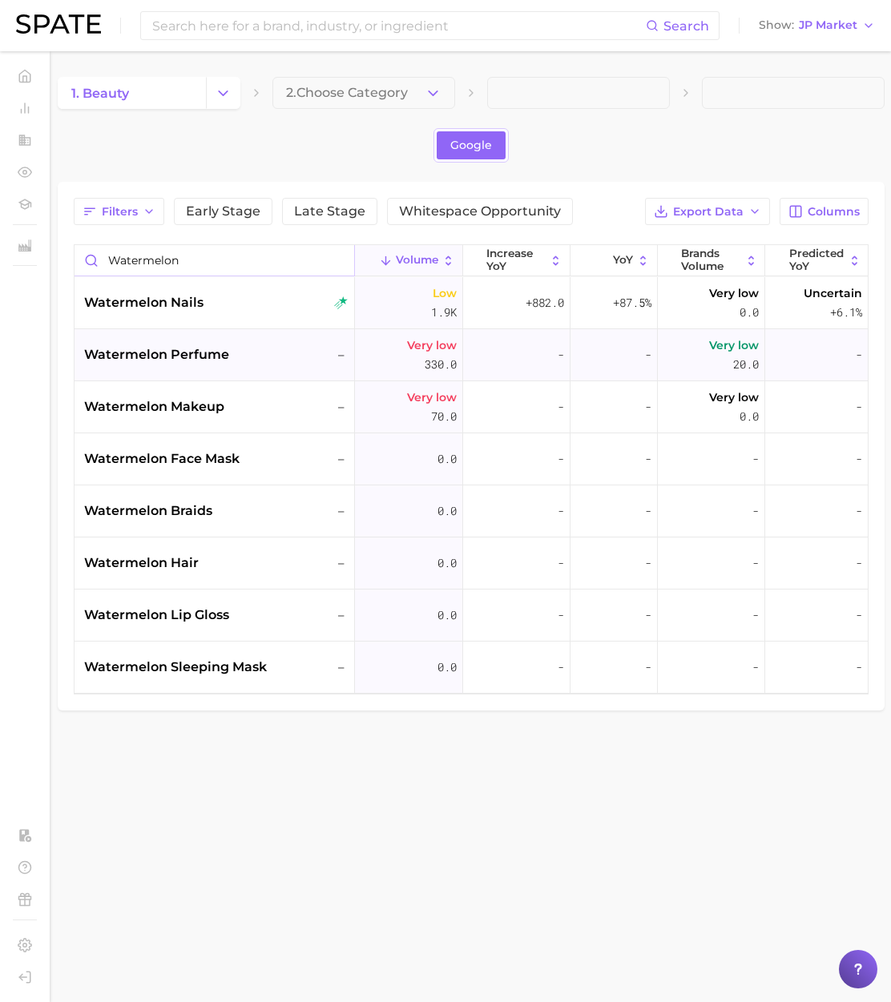
type input "watermelon"
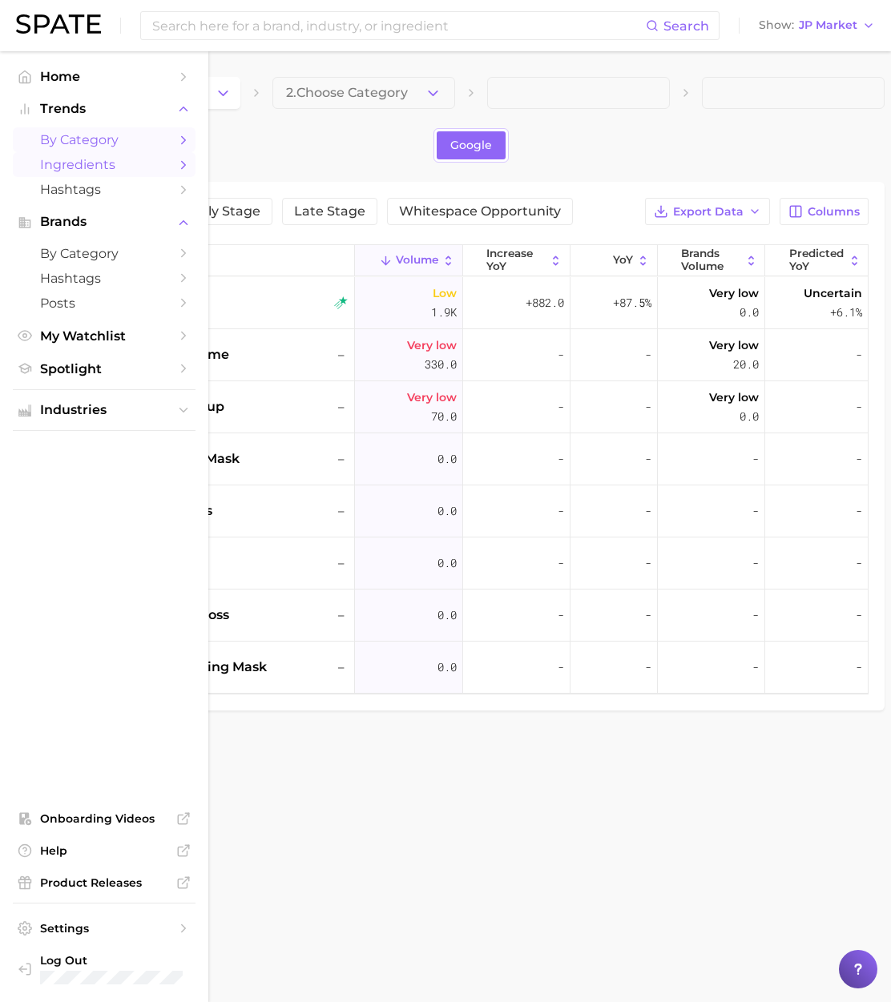
click at [91, 169] on span "Ingredients" at bounding box center [104, 164] width 128 height 15
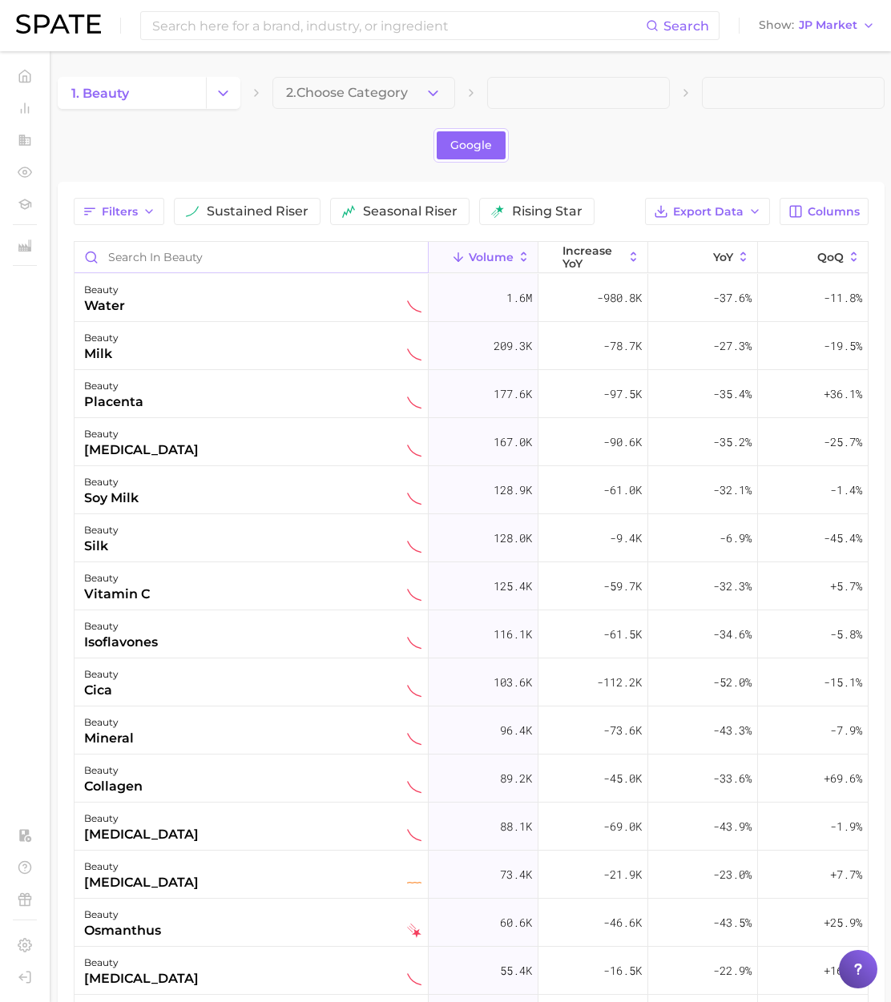
click at [177, 257] on input "Search in beauty" at bounding box center [250, 257] width 353 height 30
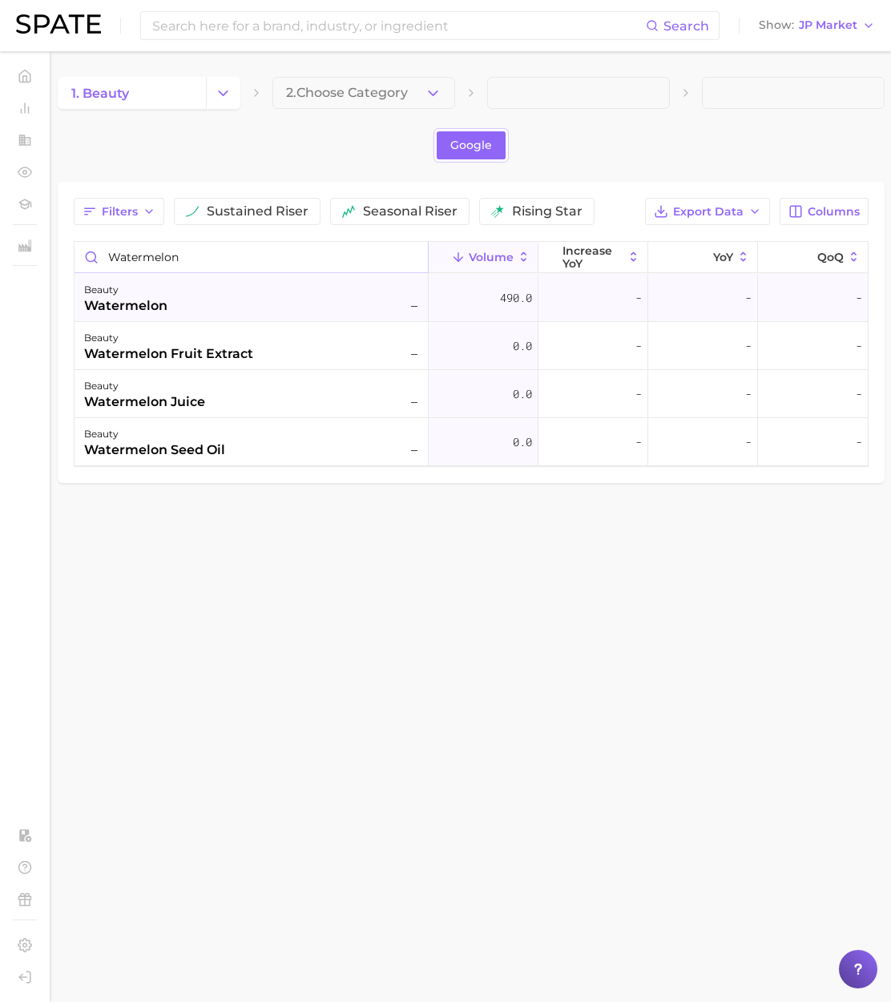
type input "watermelon"
click at [280, 298] on div "beauty watermelon –" at bounding box center [252, 297] width 337 height 35
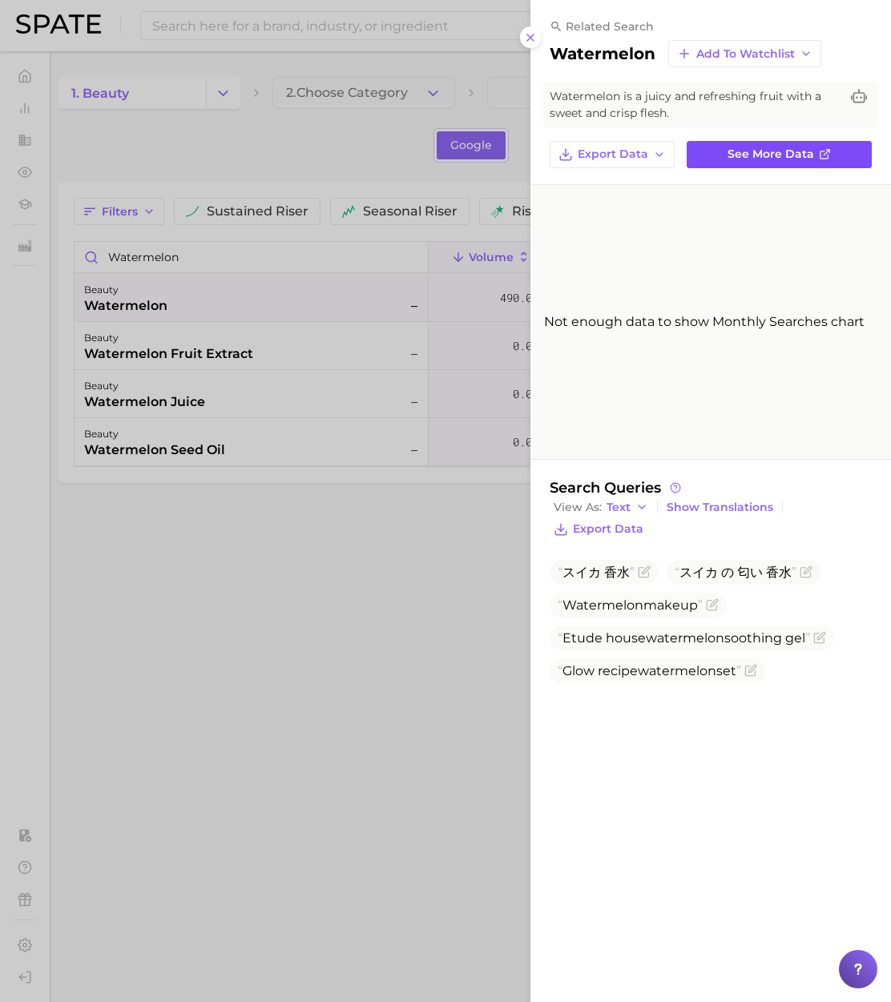
click at [790, 152] on span "See more data" at bounding box center [770, 154] width 86 height 14
